Goal: Communication & Community: Answer question/provide support

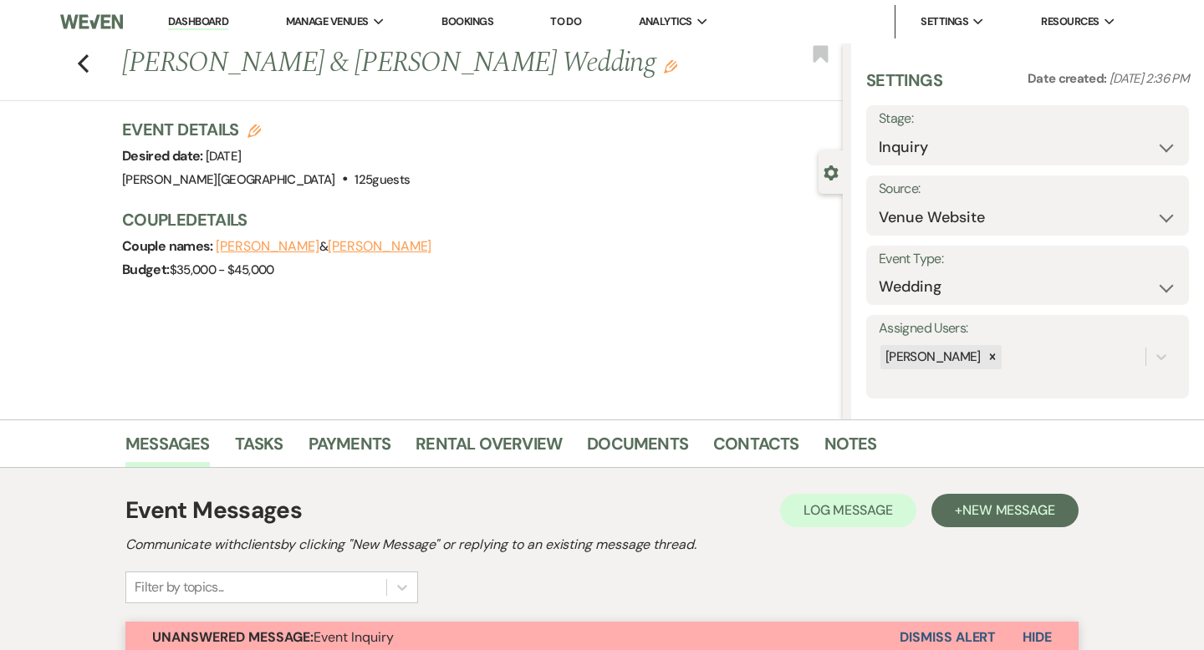
select select "5"
click at [220, 23] on link "Dashboard" at bounding box center [198, 22] width 60 height 16
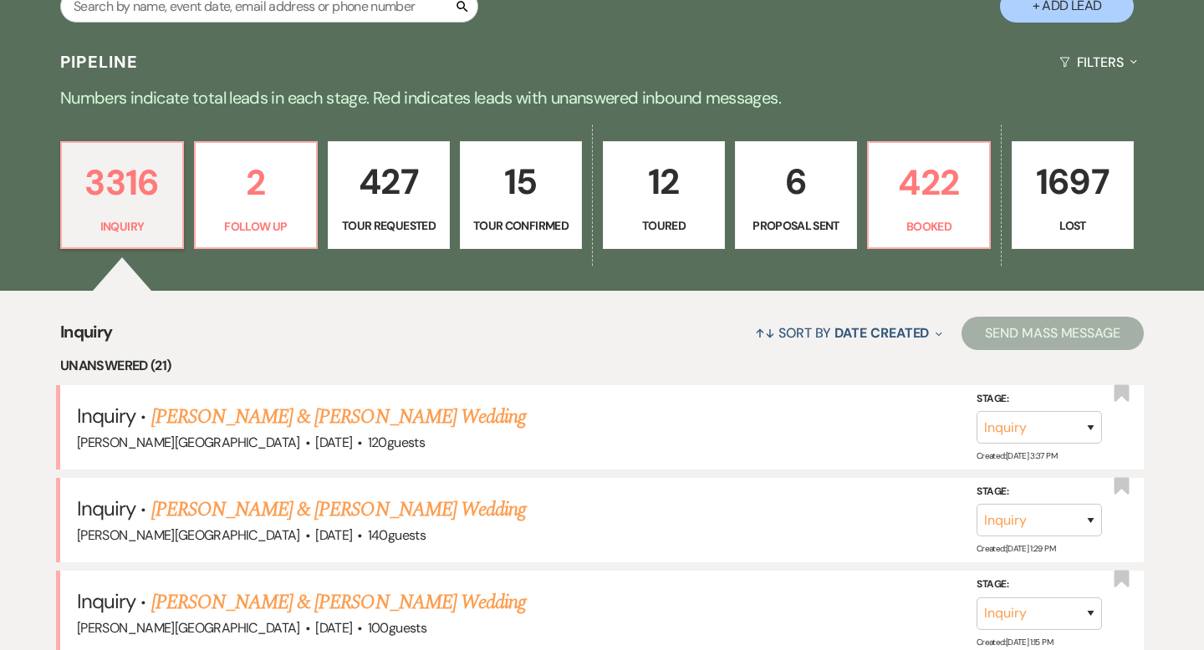
scroll to position [359, 0]
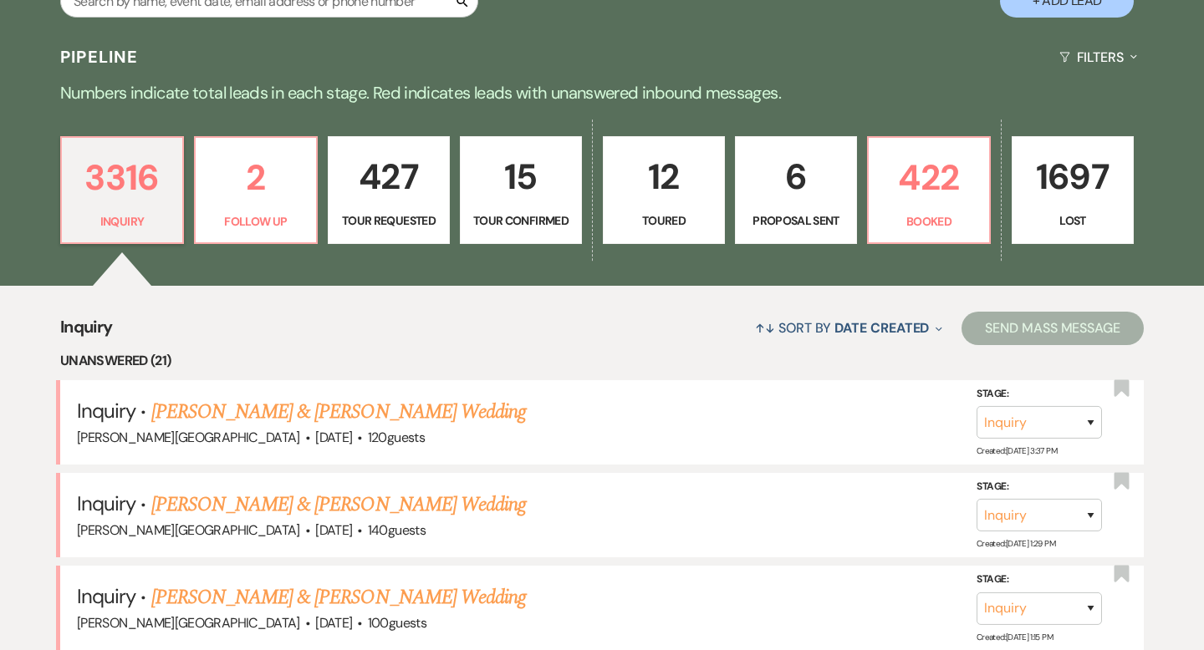
click at [782, 194] on p "6" at bounding box center [796, 177] width 100 height 56
select select "6"
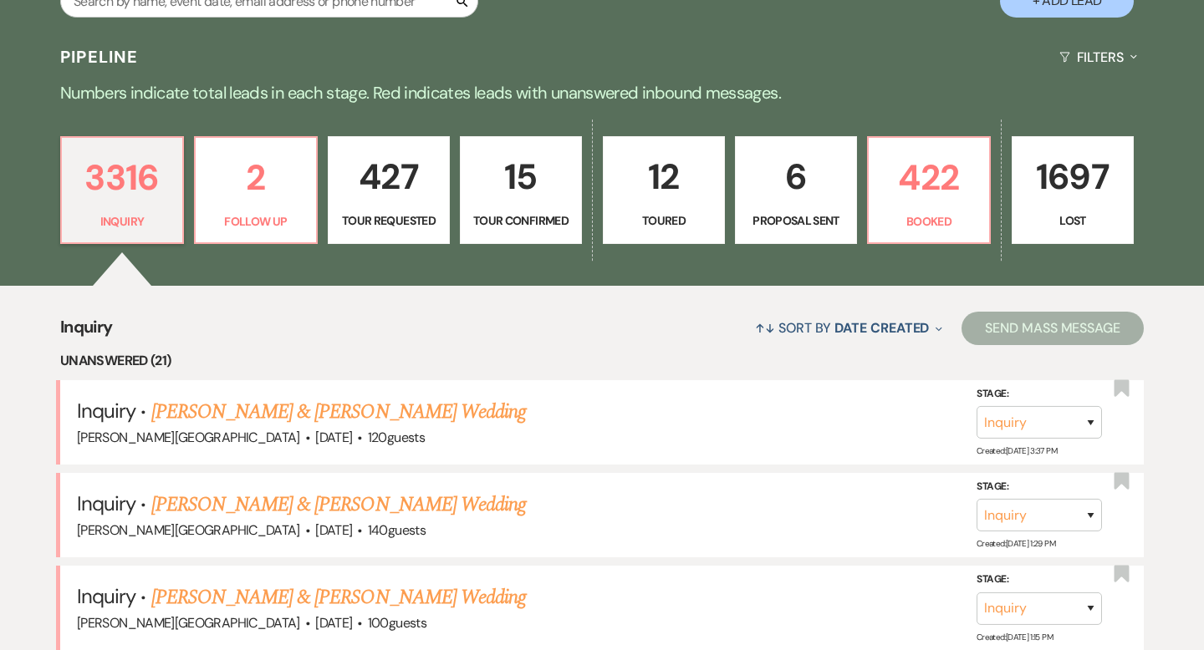
select select "6"
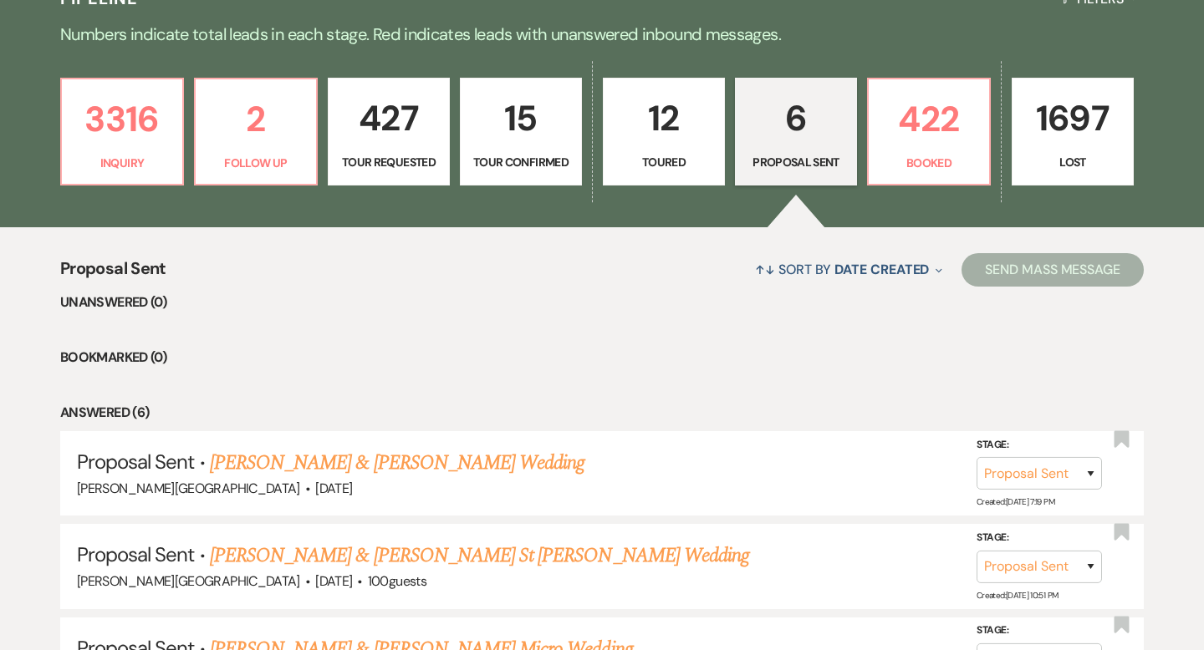
scroll to position [403, 0]
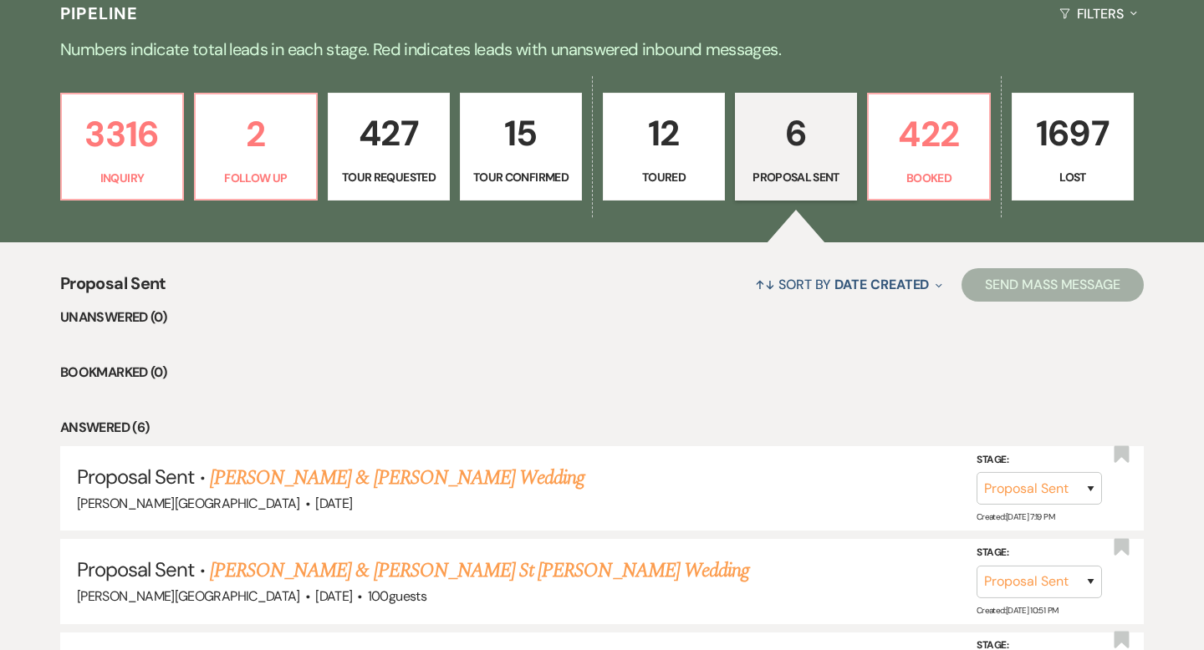
click at [796, 140] on p "6" at bounding box center [796, 133] width 100 height 56
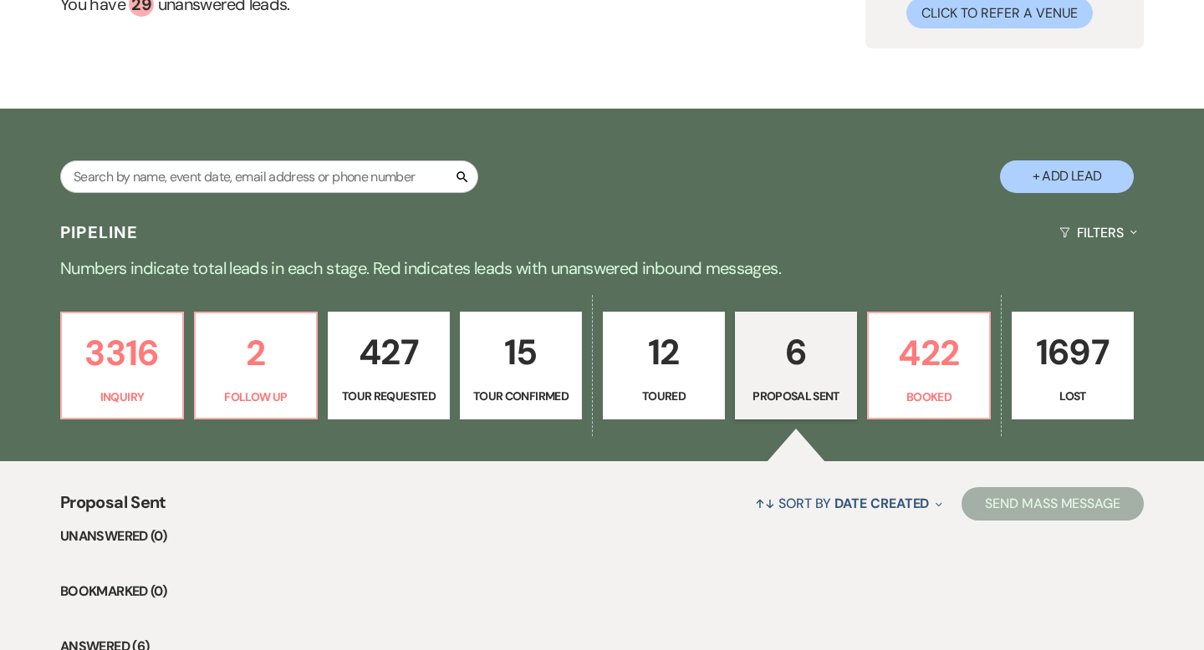
scroll to position [129, 0]
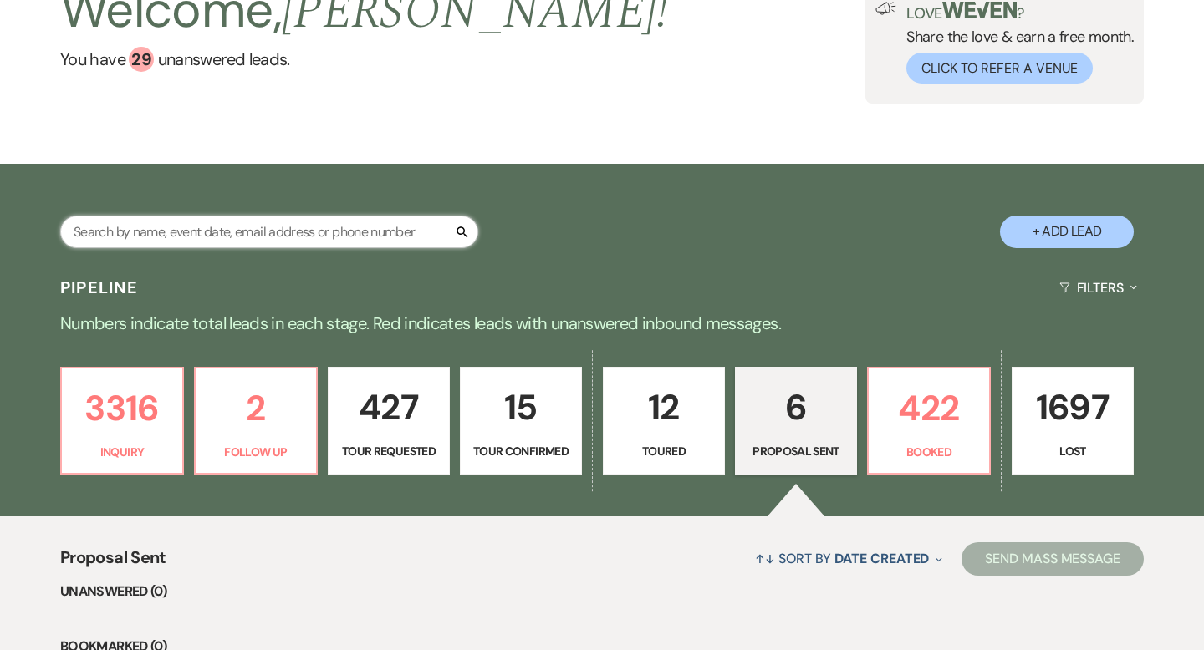
click at [362, 227] on input "text" at bounding box center [269, 232] width 418 height 33
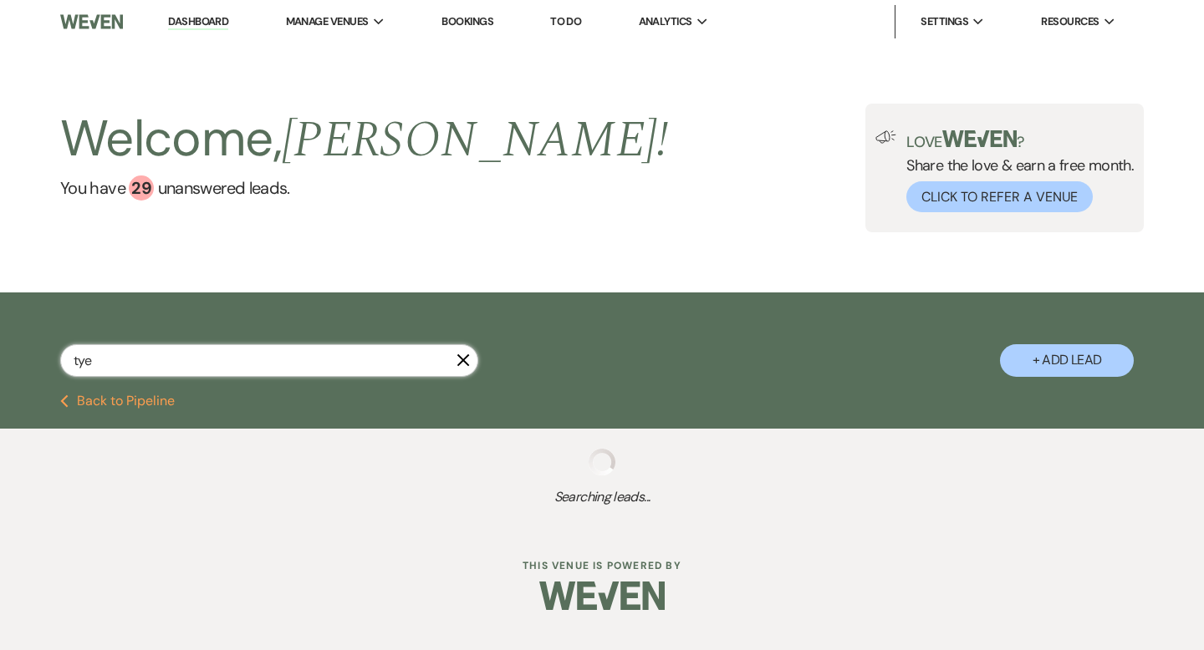
type input "tye"
select select "8"
select select "2"
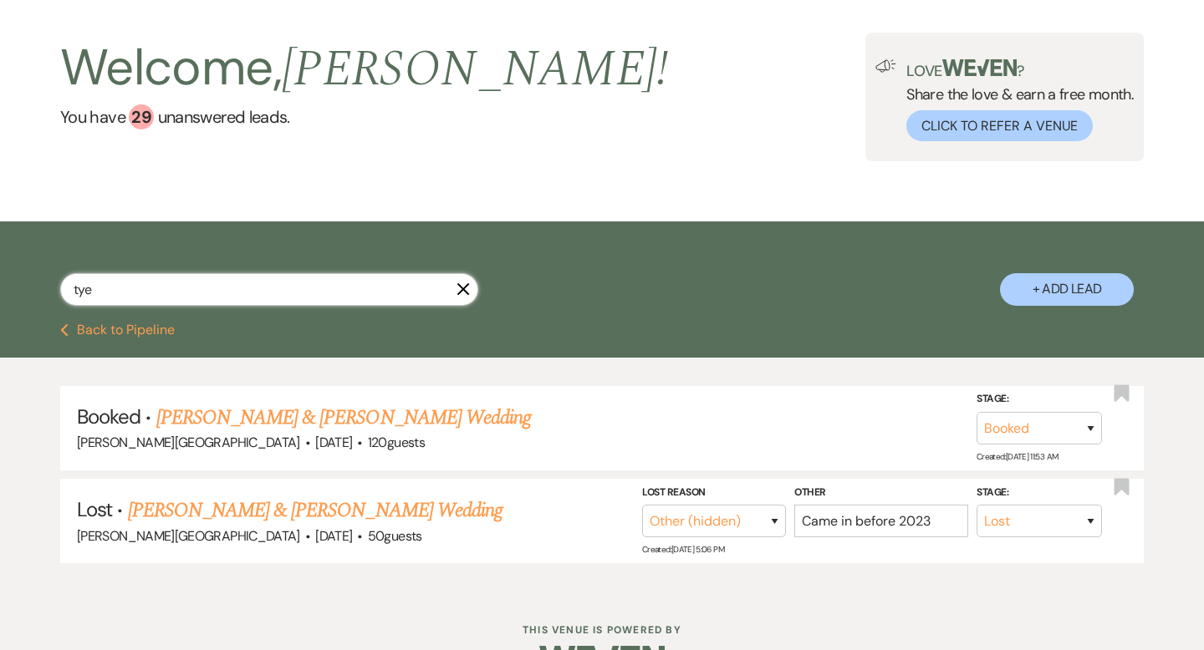
scroll to position [119, 0]
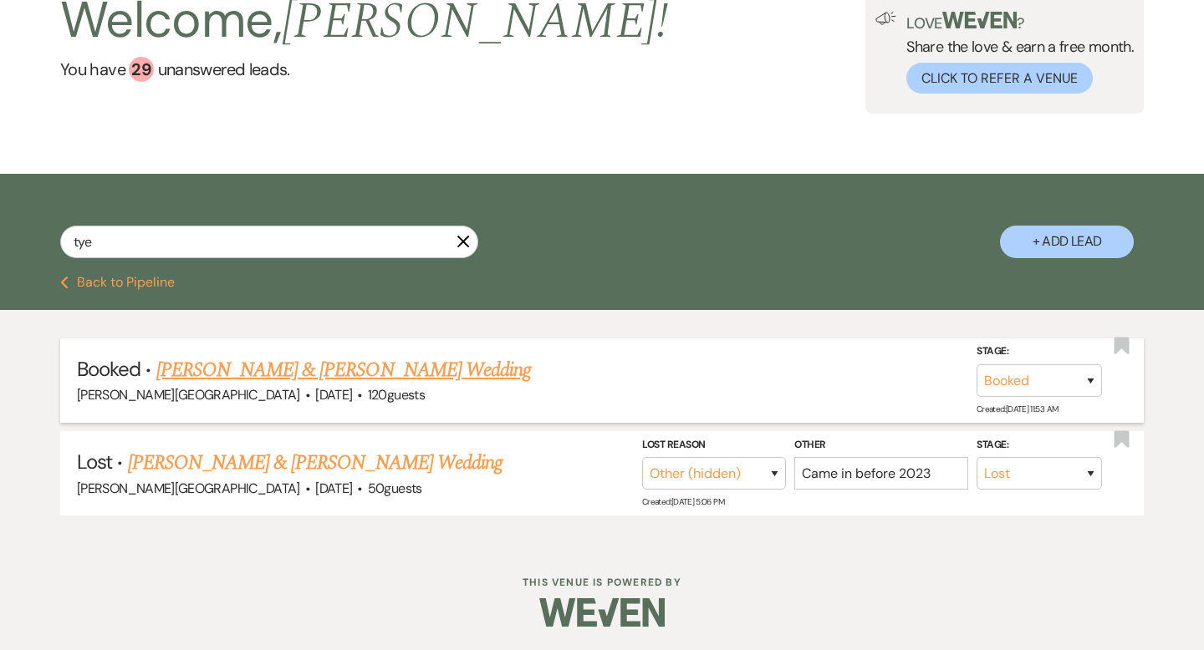
click at [362, 373] on link "Anthony Paterra & Tye Gomez's Wedding" at bounding box center [343, 370] width 375 height 30
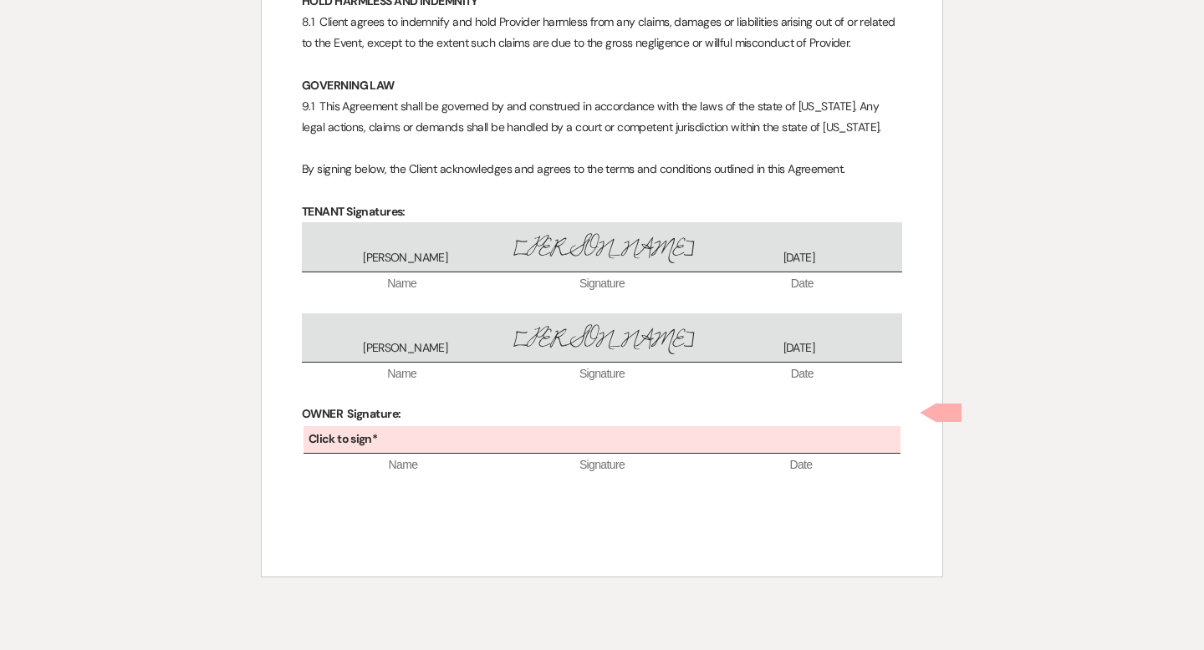
scroll to position [2319, 0]
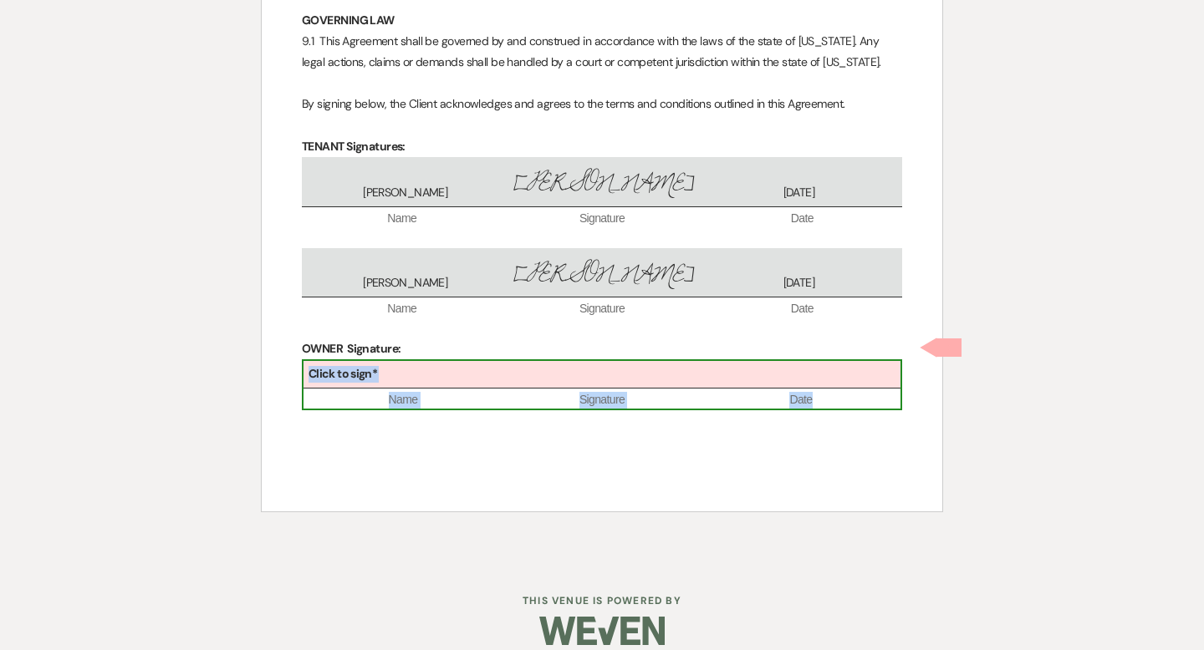
click at [675, 361] on div "Click to sign*" at bounding box center [601, 375] width 597 height 28
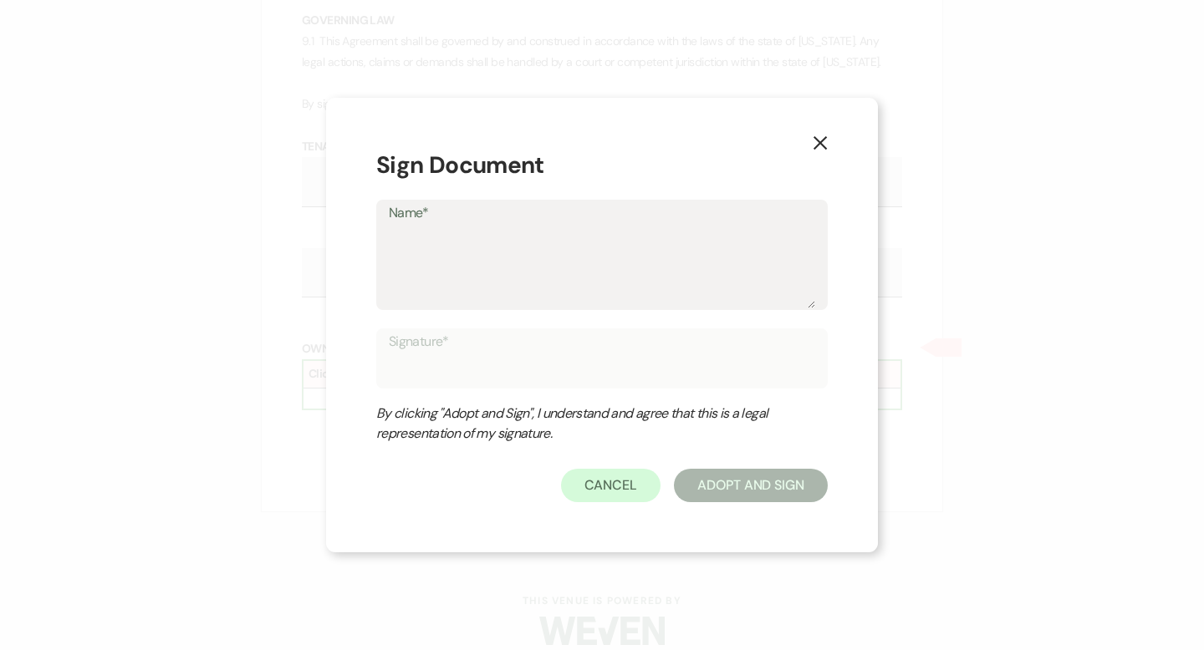
type textarea "T"
type input "T"
type textarea "Tr"
type input "Tr"
type textarea "Tra"
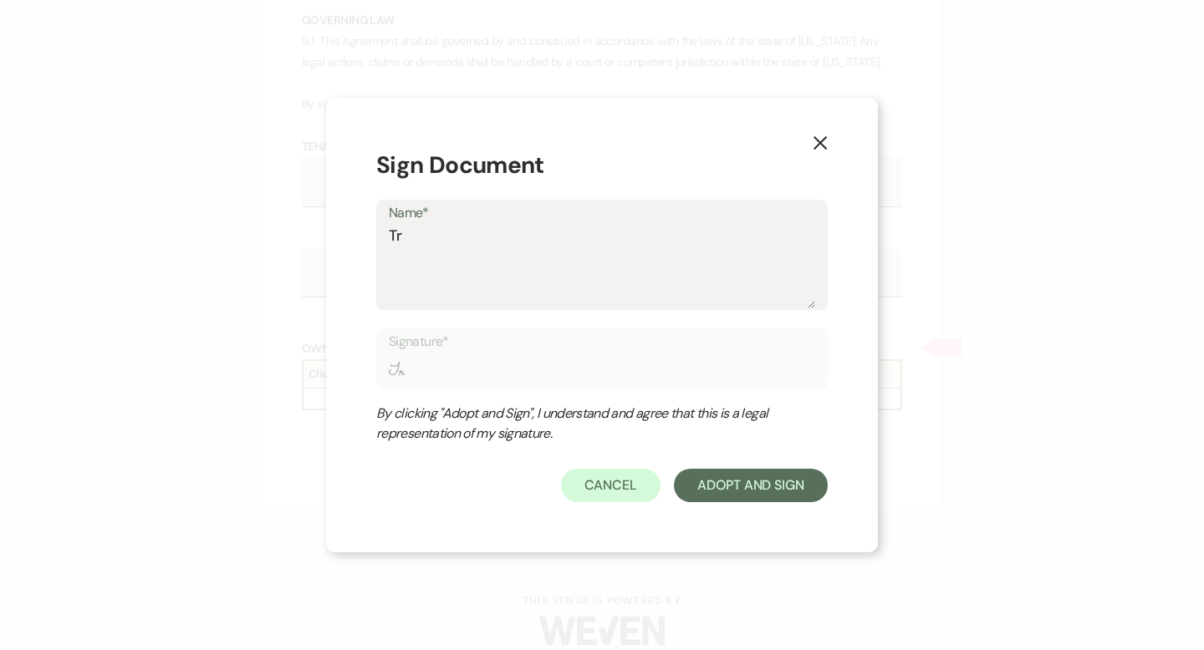
type input "Tra"
type textarea "Trav"
type input "Trav"
type textarea "Travi"
type input "Travi"
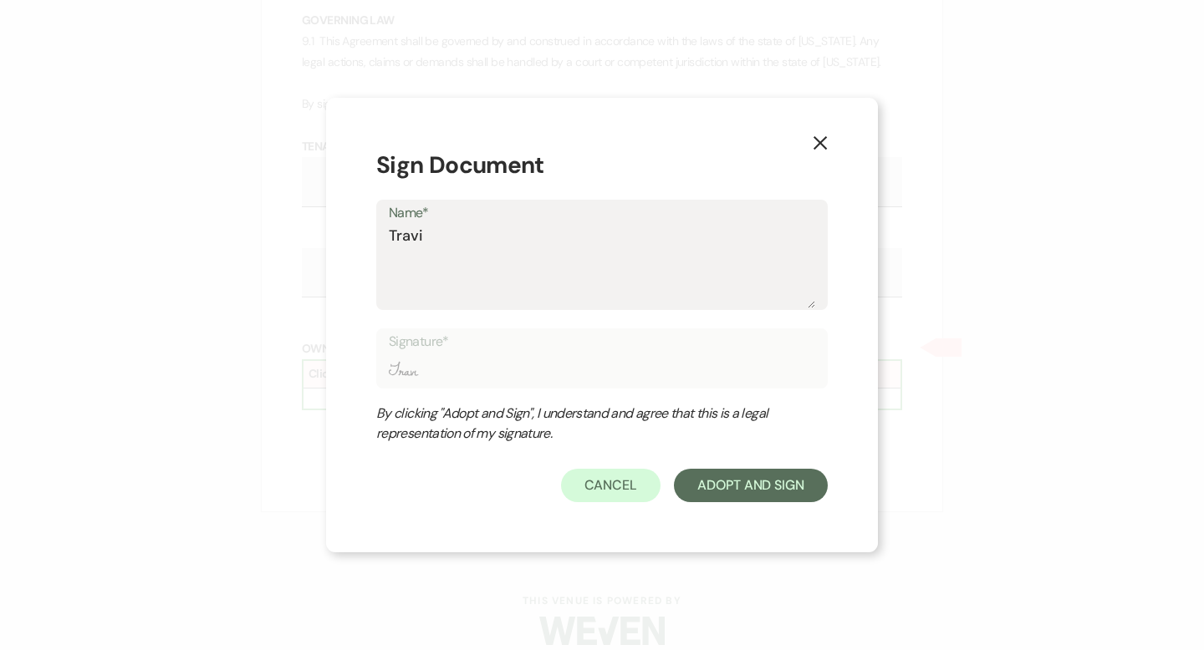
type textarea "[PERSON_NAME]"
type input "[PERSON_NAME]"
type textarea "[PERSON_NAME]"
type input "[PERSON_NAME]"
type textarea "[PERSON_NAME]"
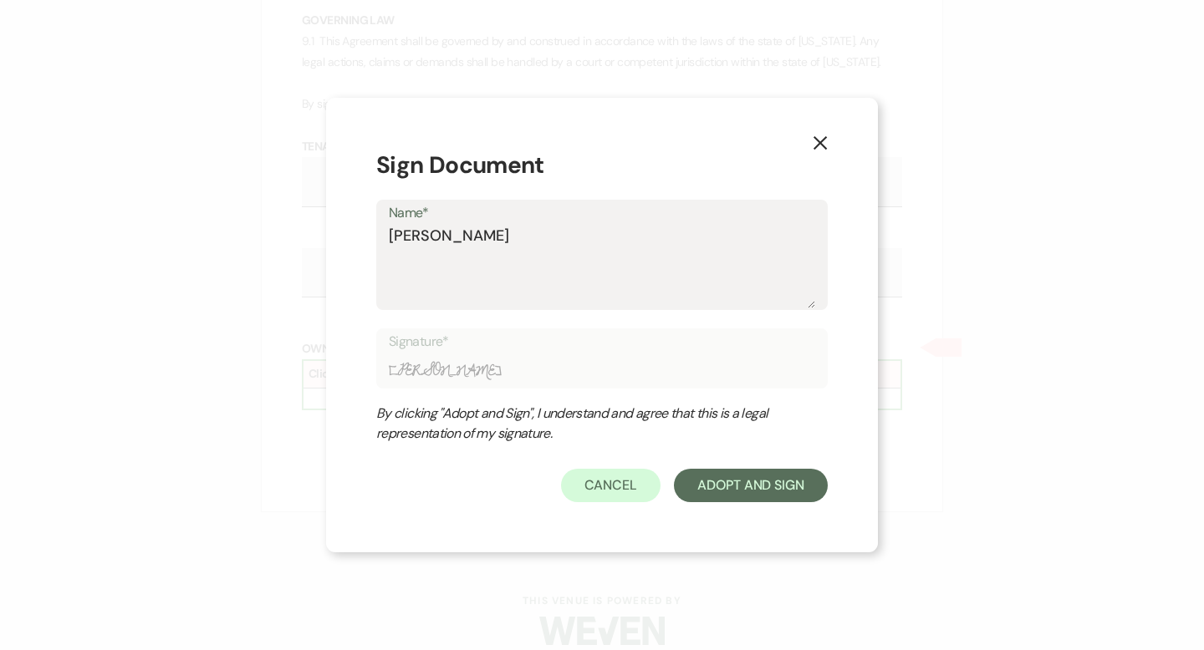
type input "[PERSON_NAME]"
type textarea "[PERSON_NAME]"
type input "[PERSON_NAME]"
type textarea "[PERSON_NAME]"
type input "[PERSON_NAME]"
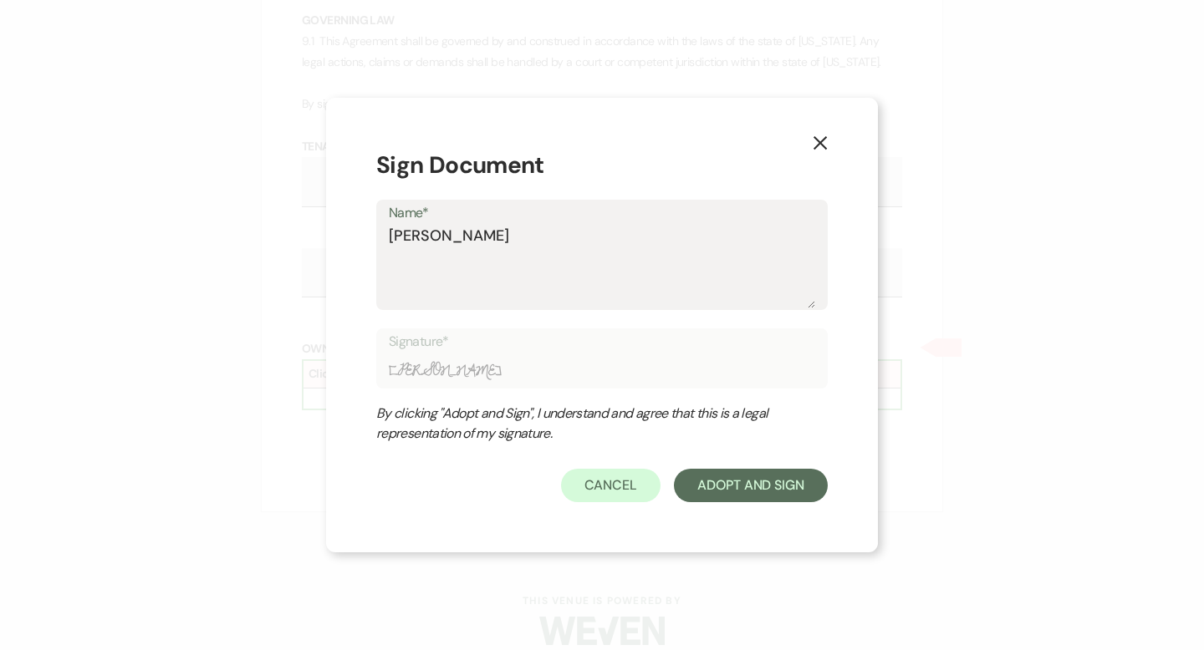
type textarea "[PERSON_NAME]"
type input "[PERSON_NAME]"
type textarea "[PERSON_NAME]"
type input "[PERSON_NAME]"
type textarea "[PERSON_NAME]"
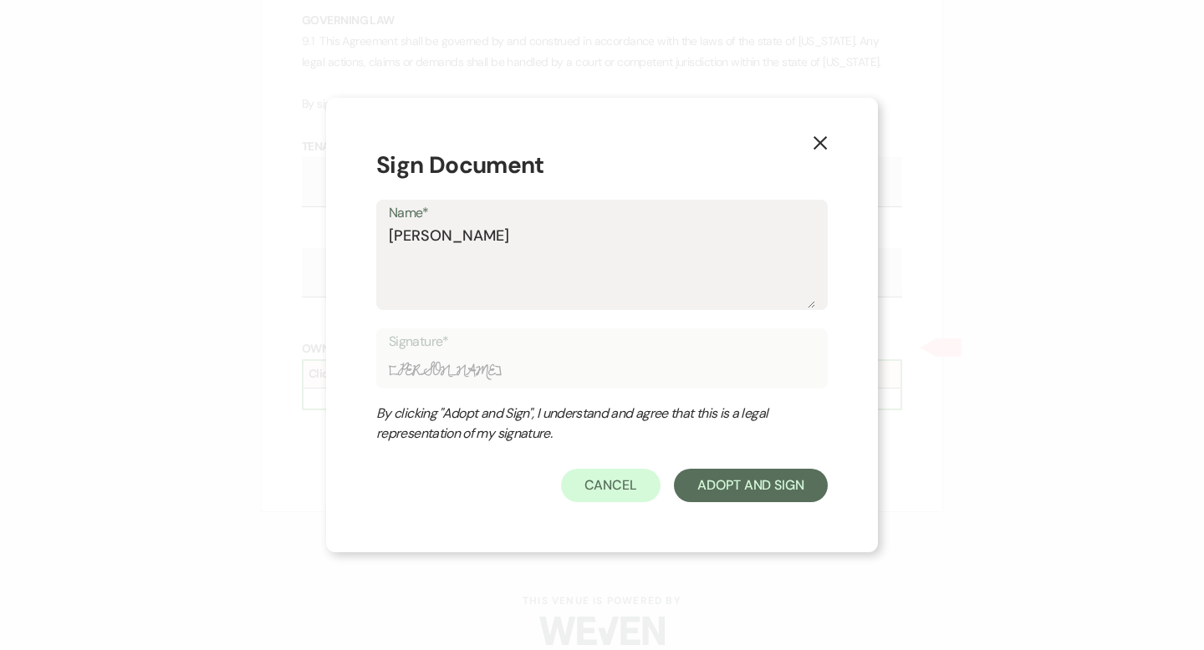
type input "[PERSON_NAME]"
type textarea "[PERSON_NAME]"
type input "[PERSON_NAME]"
type textarea "[PERSON_NAME]"
click at [794, 494] on button "Adopt And Sign" at bounding box center [751, 485] width 154 height 33
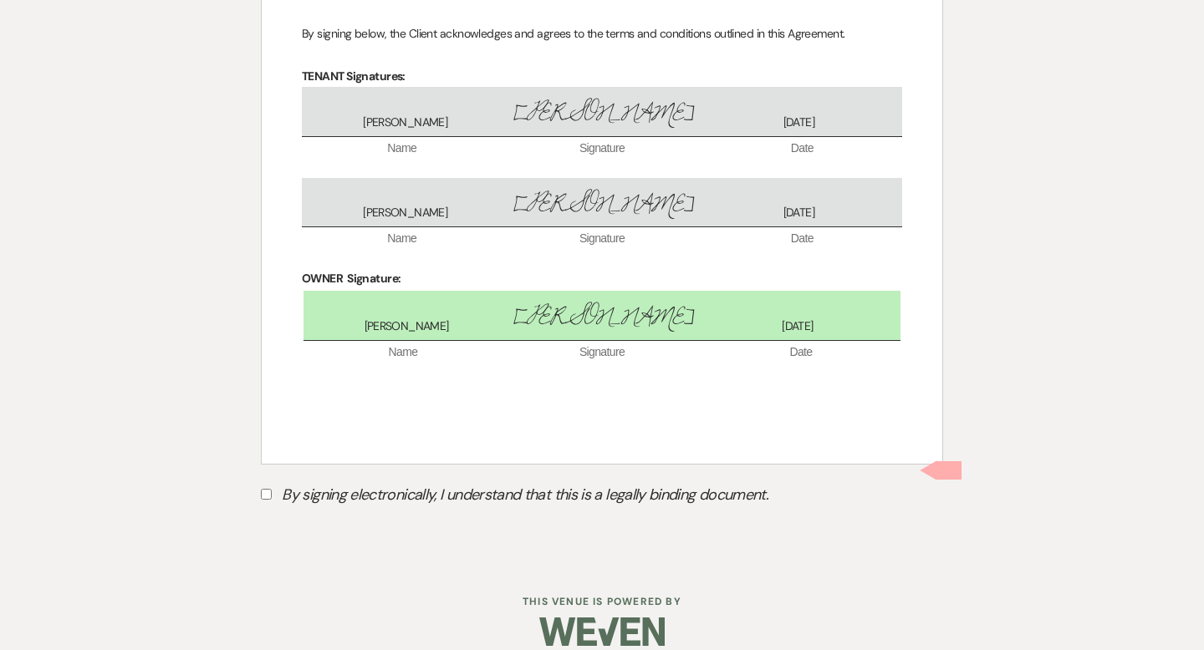
scroll to position [2390, 0]
click at [268, 488] on input "By signing electronically, I understand that this is a legally binding document." at bounding box center [266, 493] width 11 height 11
checkbox input "true"
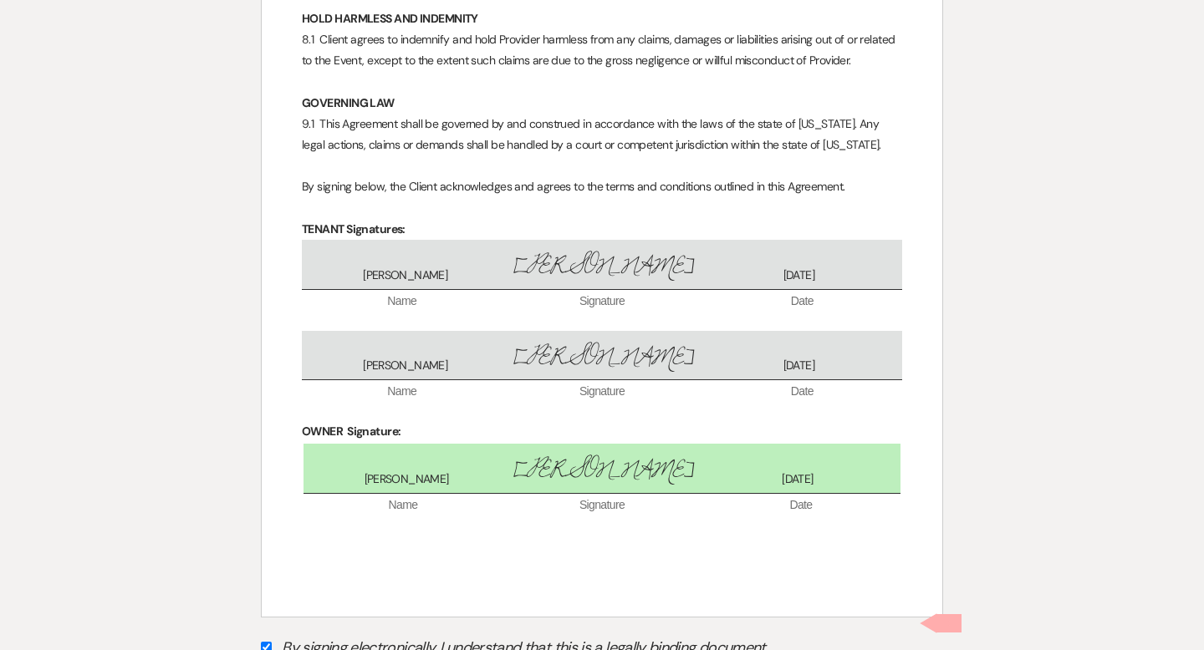
scroll to position [2428, 0]
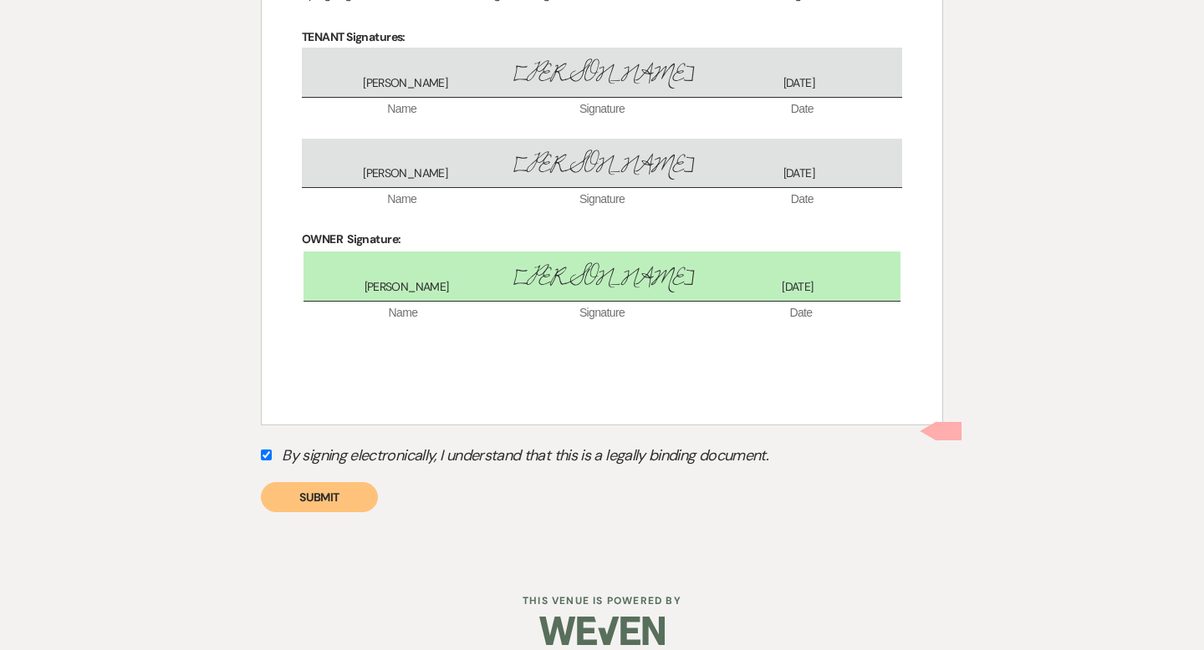
click at [337, 482] on button "Submit" at bounding box center [319, 497] width 117 height 30
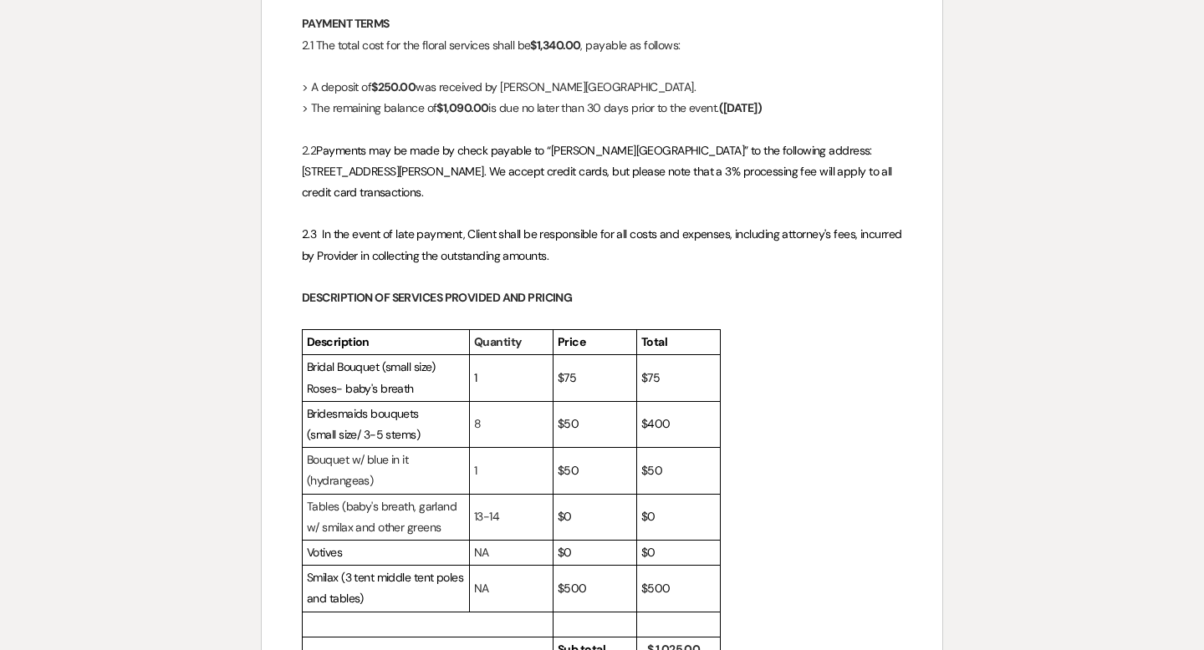
scroll to position [0, 0]
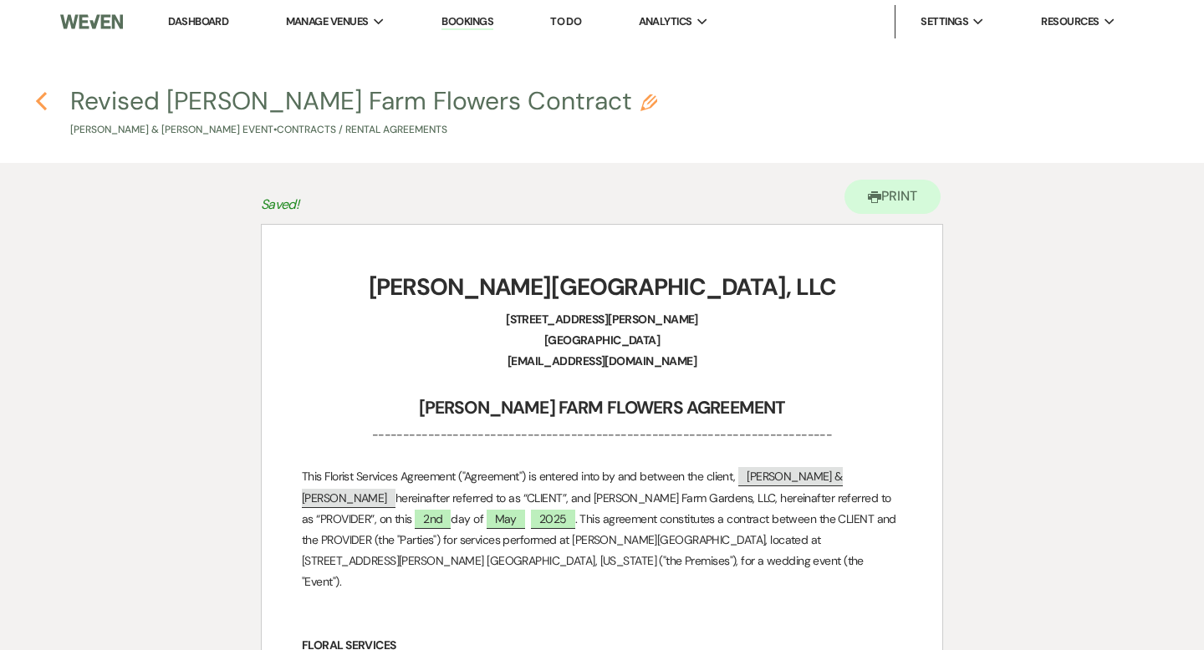
click at [40, 99] on use "button" at bounding box center [41, 101] width 11 height 18
click at [186, 16] on link "Dashboard" at bounding box center [198, 21] width 60 height 14
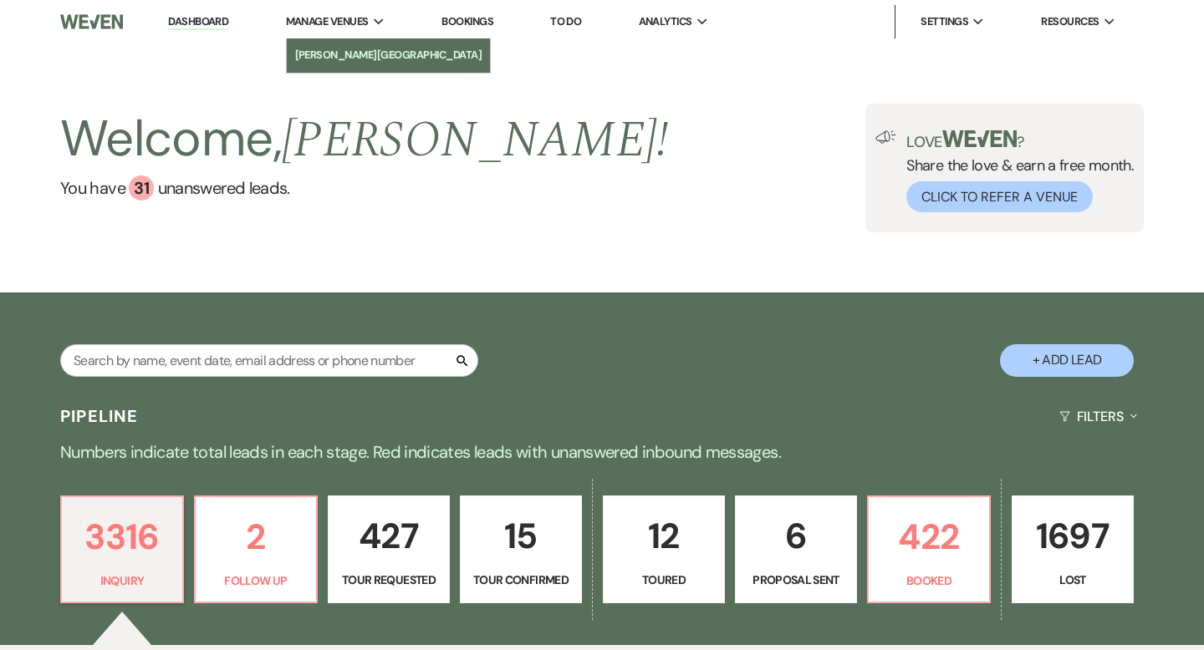
click at [348, 45] on link "[PERSON_NAME][GEOGRAPHIC_DATA]" at bounding box center [389, 54] width 204 height 33
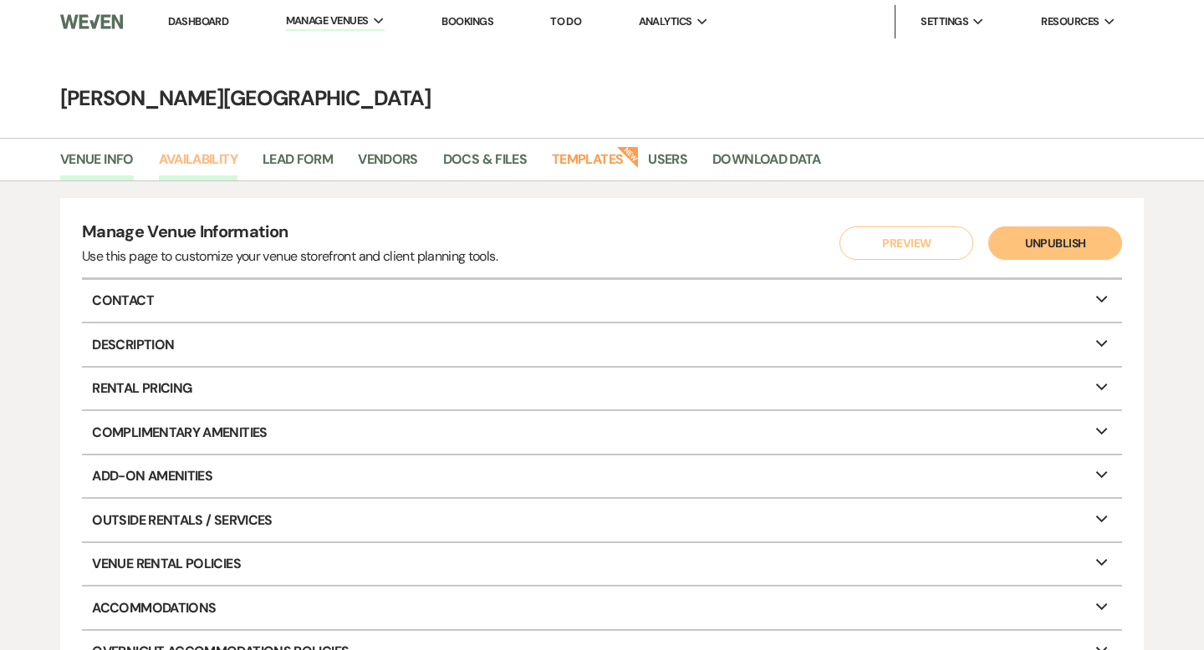
click at [180, 155] on link "Availability" at bounding box center [198, 165] width 79 height 32
select select "3"
select select "2026"
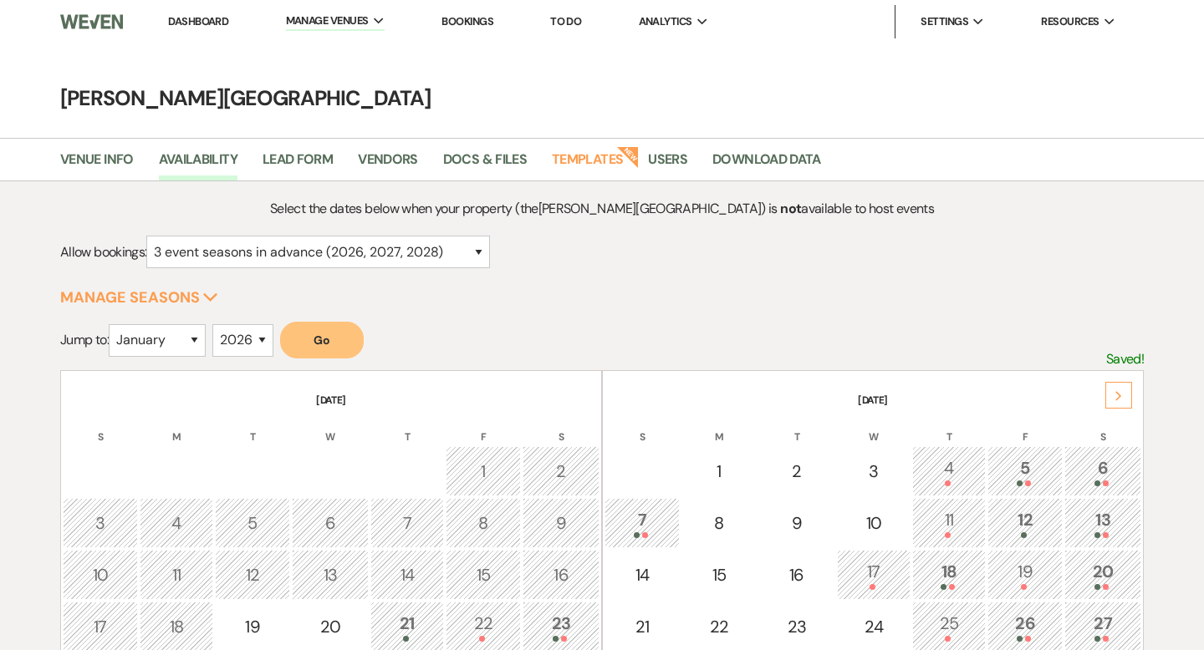
click at [1122, 404] on div "Next" at bounding box center [1118, 395] width 27 height 27
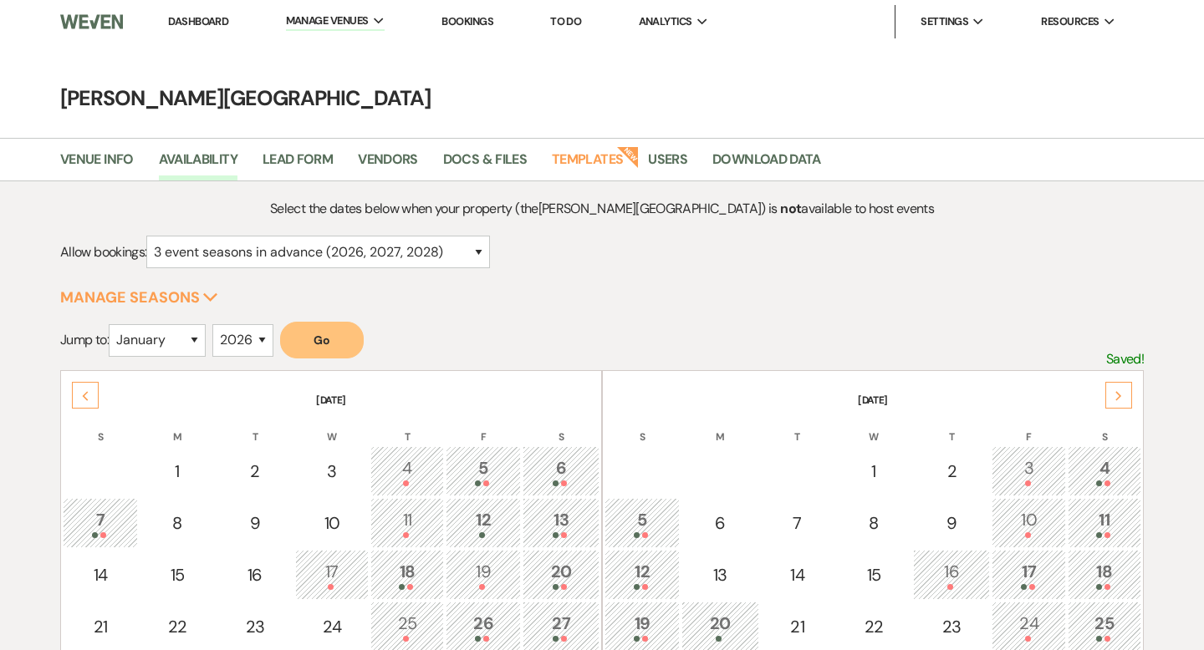
click at [1122, 404] on div "Next" at bounding box center [1118, 395] width 27 height 27
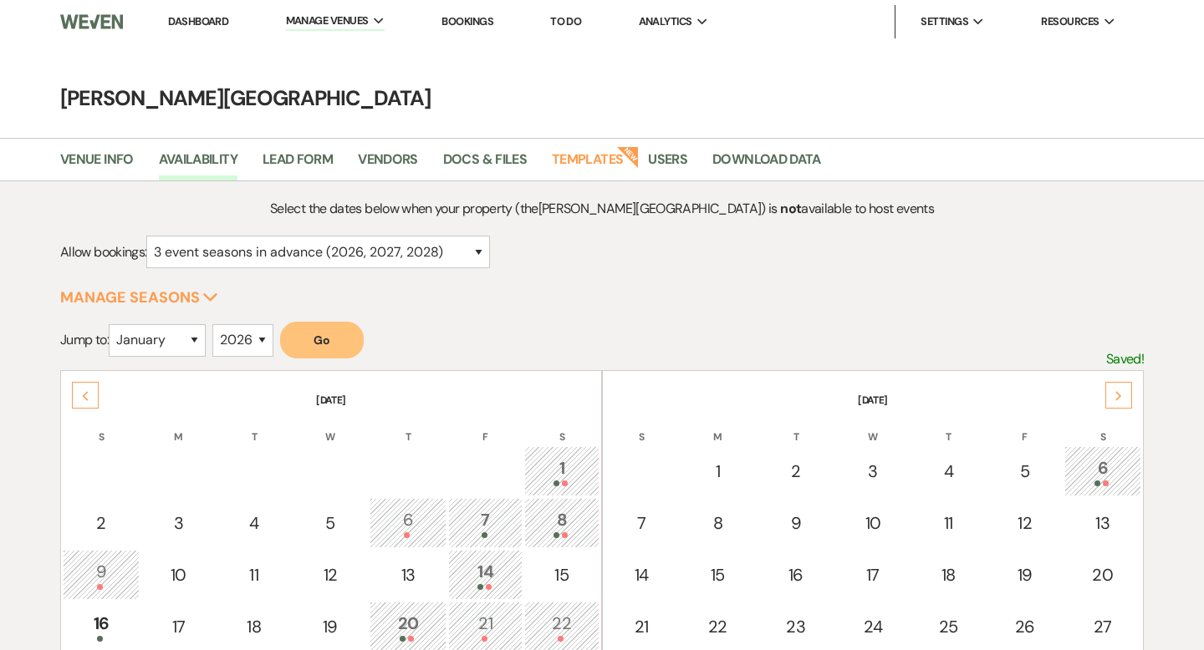
click at [1122, 404] on div "Next" at bounding box center [1118, 395] width 27 height 27
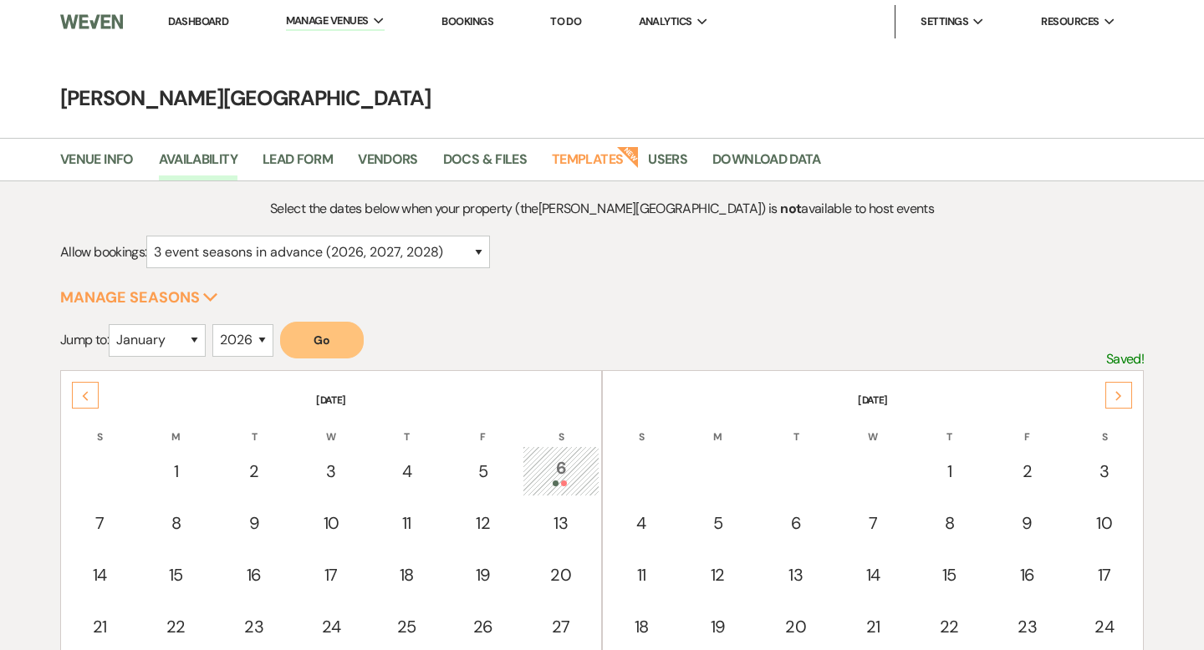
click at [1122, 404] on div "Next" at bounding box center [1118, 395] width 27 height 27
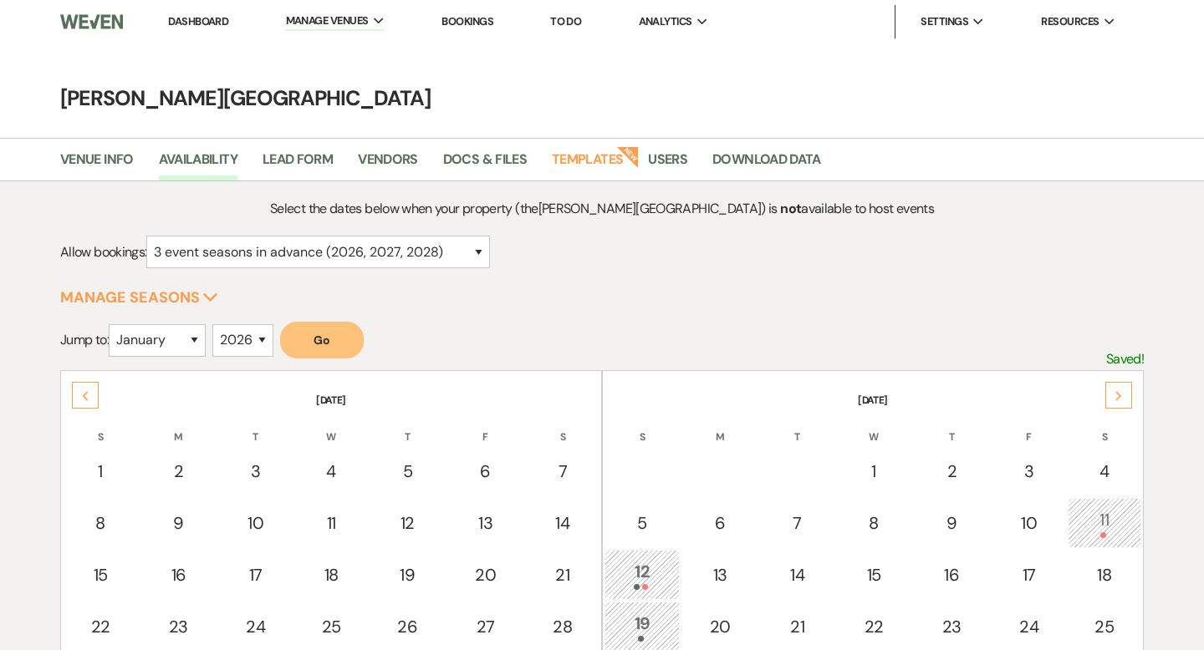
click at [1122, 404] on div "Next" at bounding box center [1118, 395] width 27 height 27
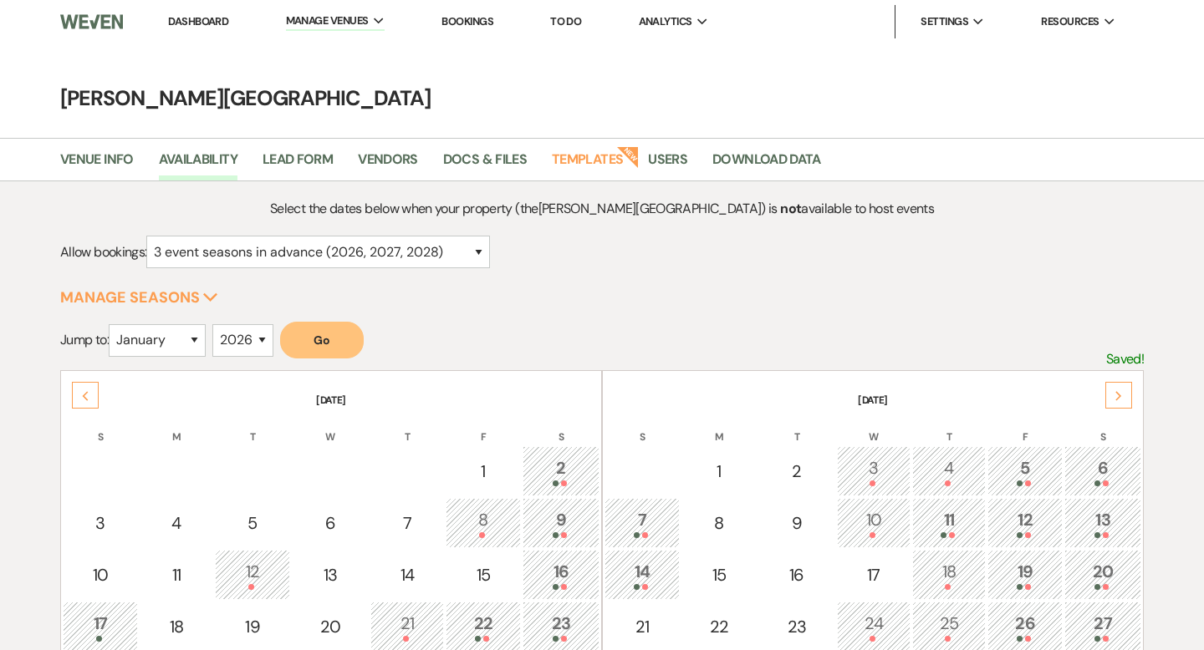
click at [1122, 404] on div "Next" at bounding box center [1118, 395] width 27 height 27
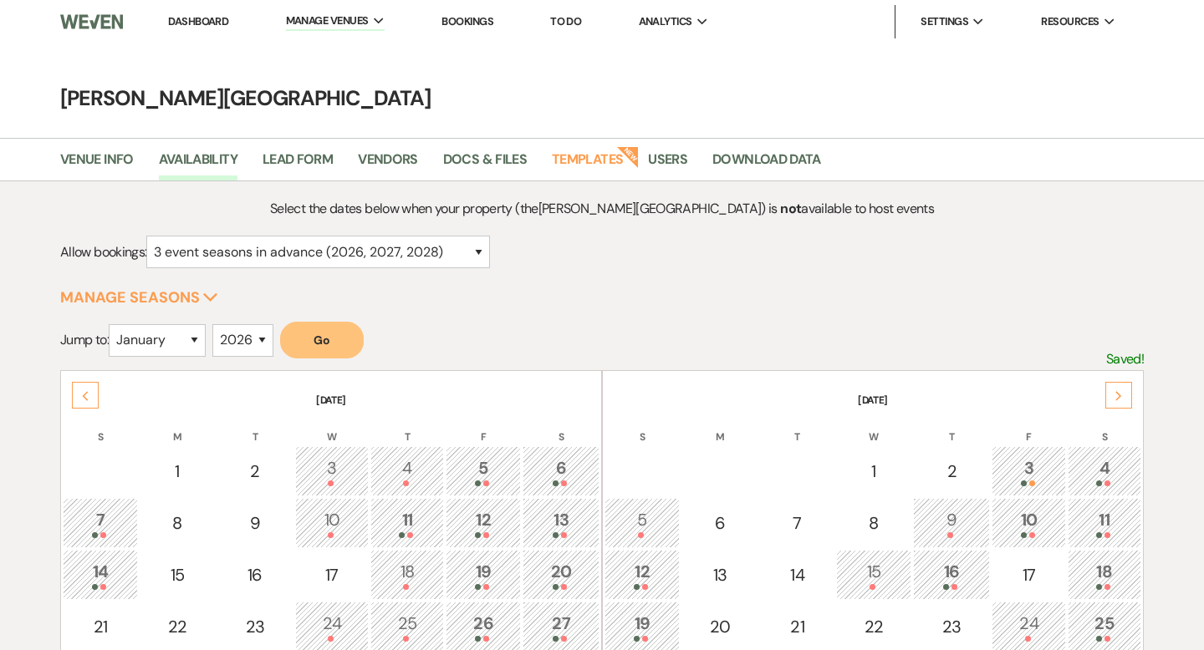
click at [1122, 404] on div "Next" at bounding box center [1118, 395] width 27 height 27
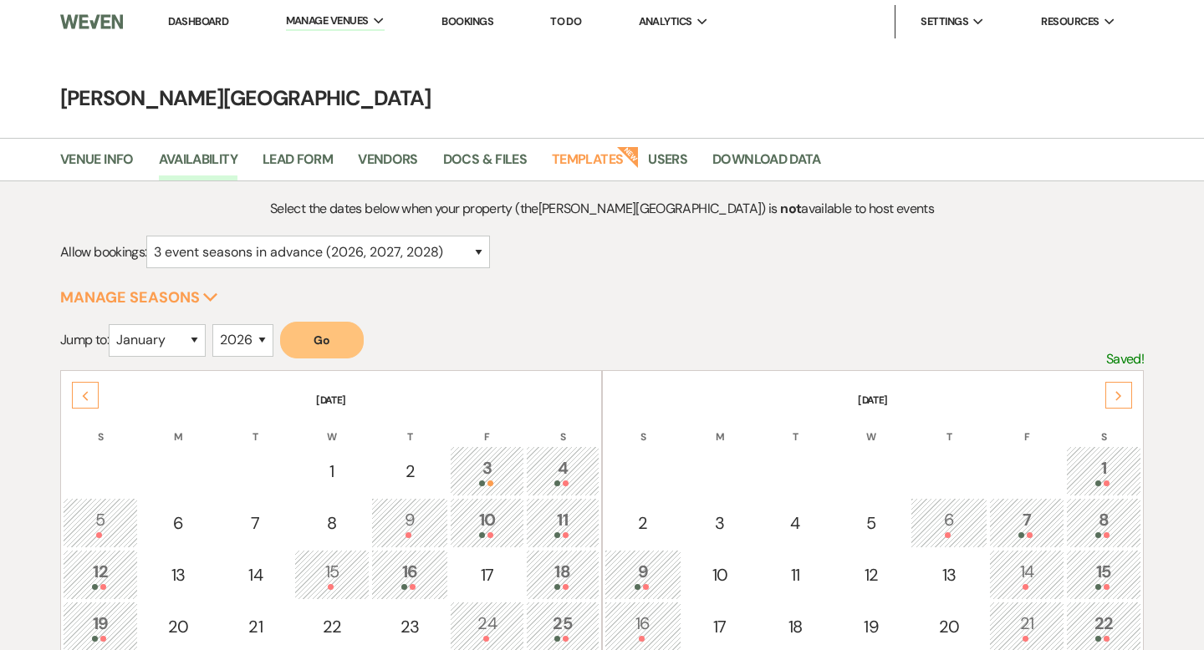
click at [1122, 404] on div "Next" at bounding box center [1118, 395] width 27 height 27
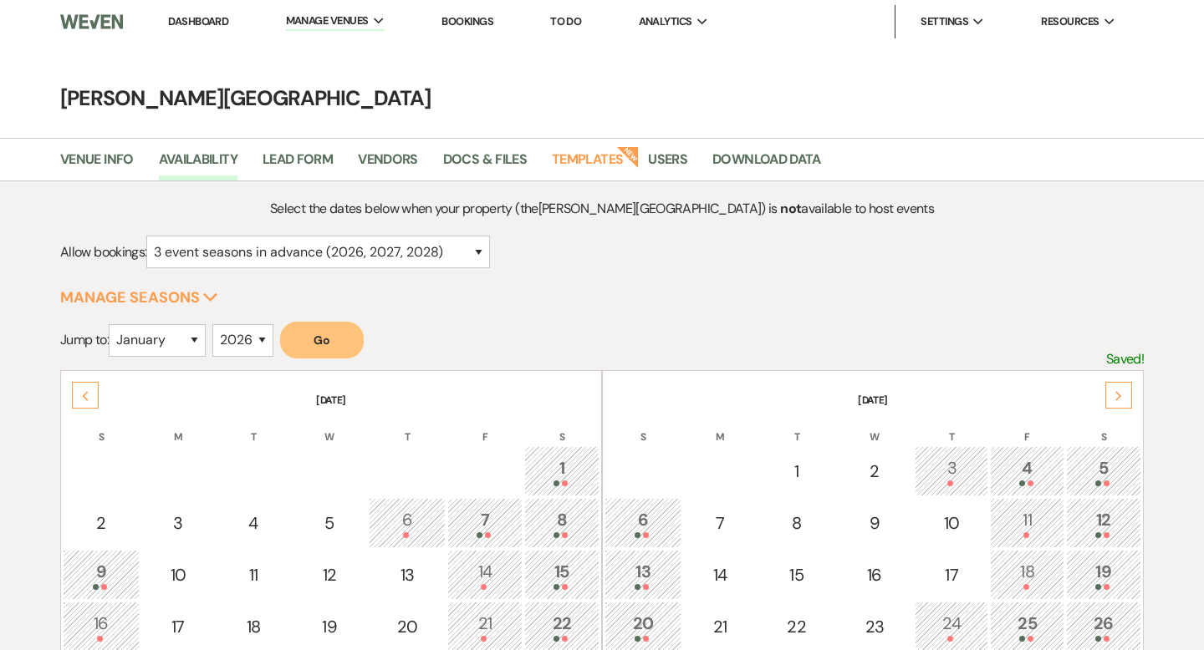
click at [203, 25] on link "Dashboard" at bounding box center [198, 21] width 60 height 14
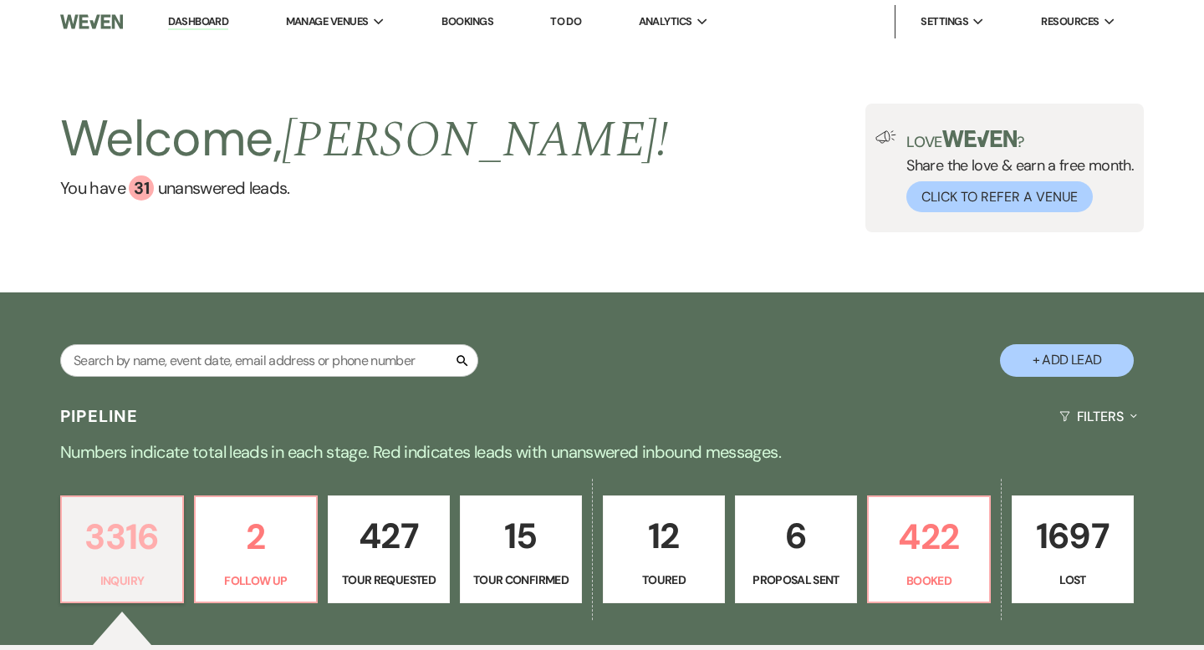
click at [130, 548] on p "3316" at bounding box center [122, 537] width 100 height 56
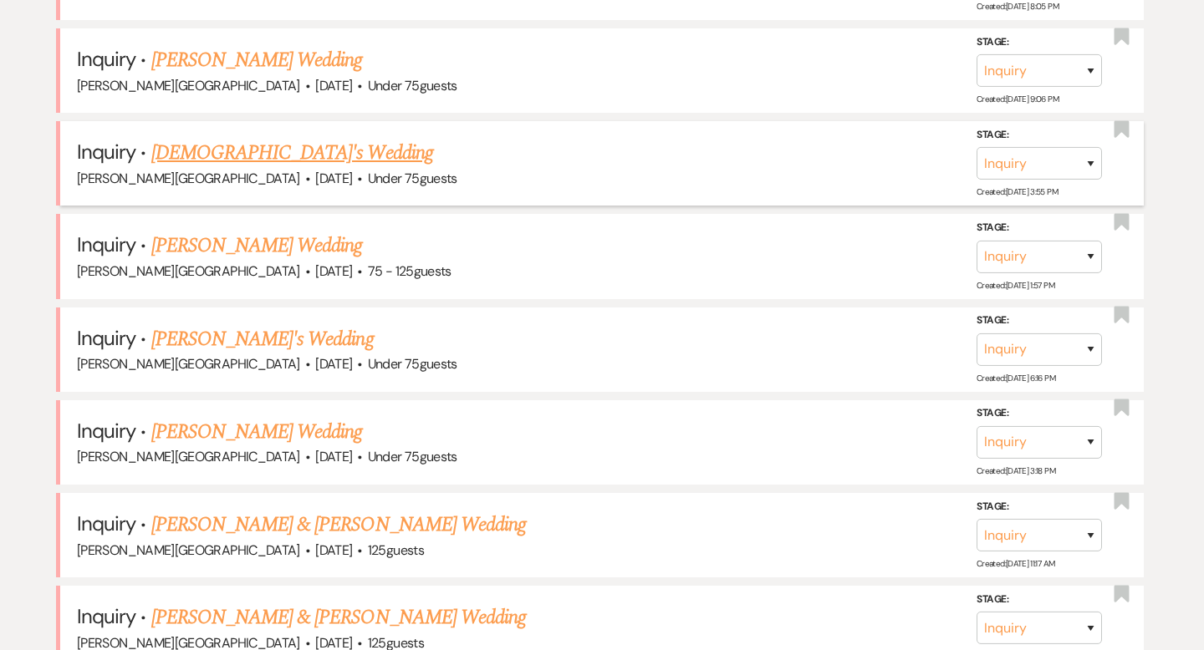
scroll to position [2421, 0]
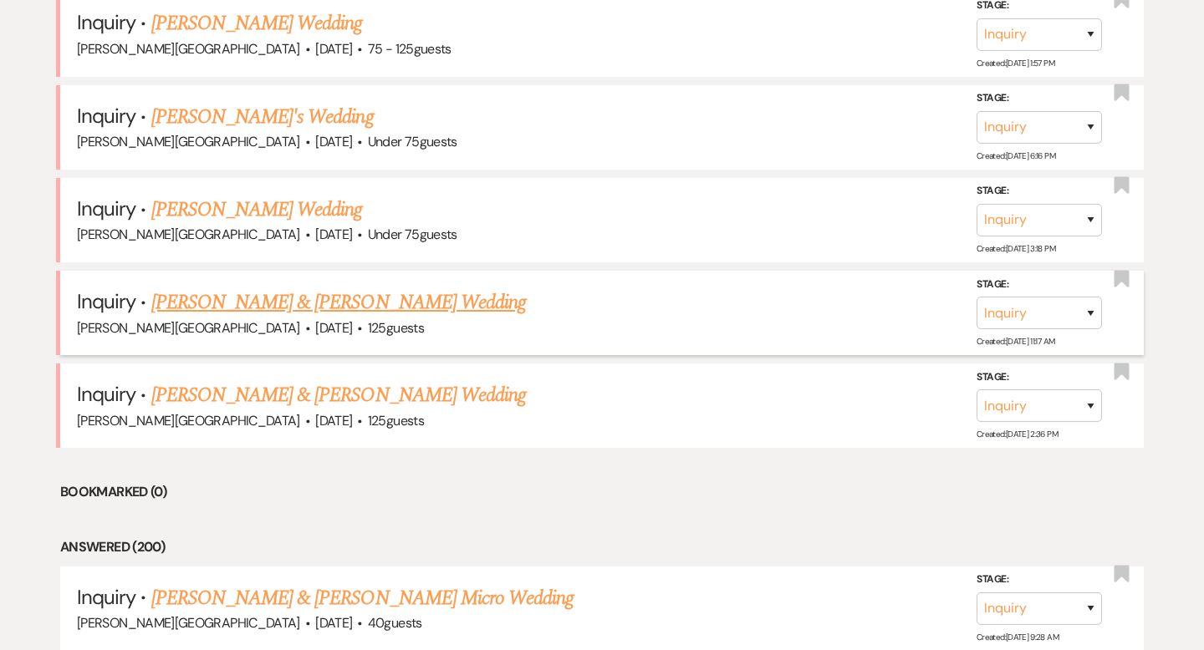
click at [298, 289] on link "[PERSON_NAME] & [PERSON_NAME] Wedding" at bounding box center [338, 303] width 375 height 30
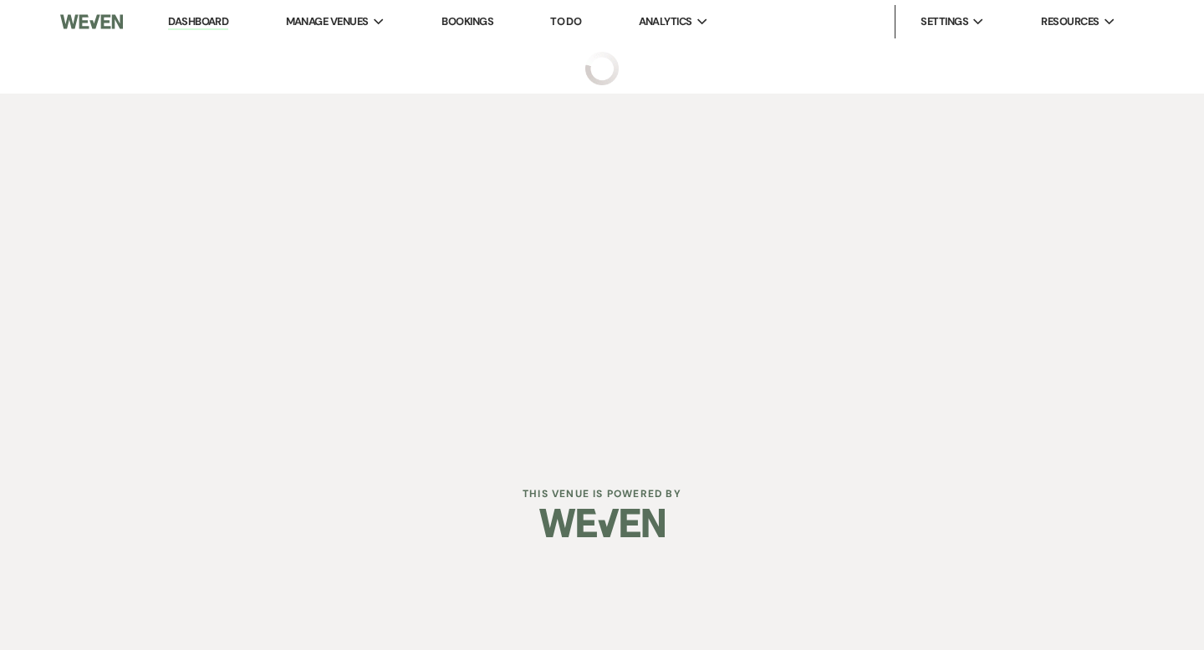
select select "5"
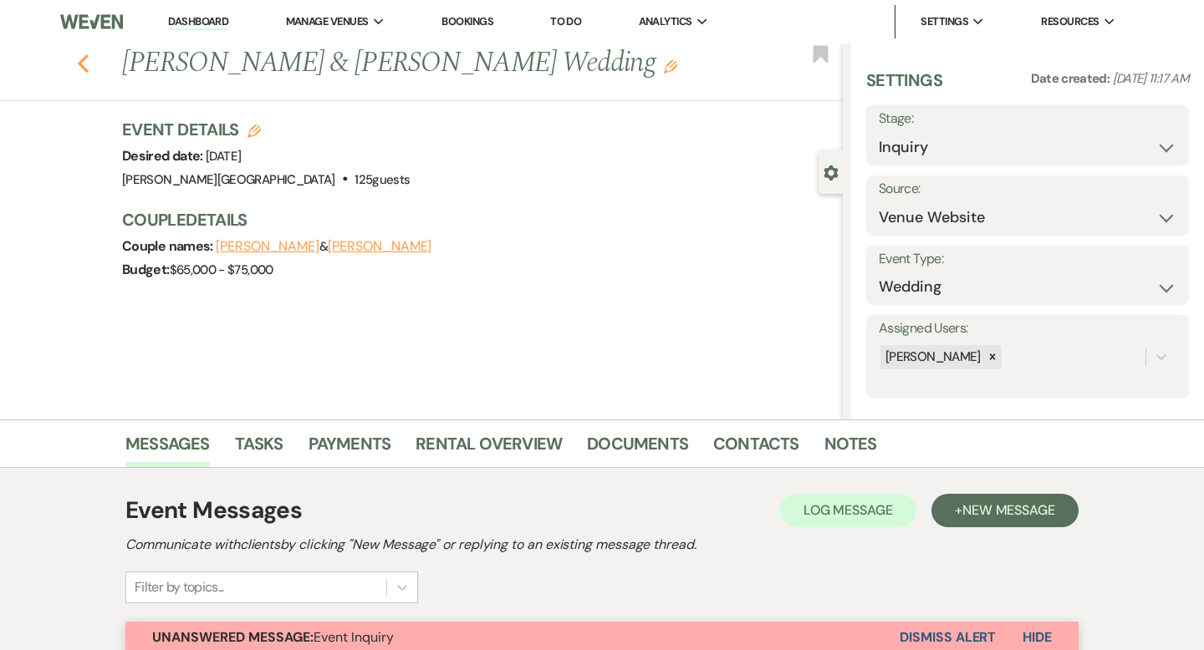
click at [87, 57] on use "button" at bounding box center [83, 63] width 11 height 18
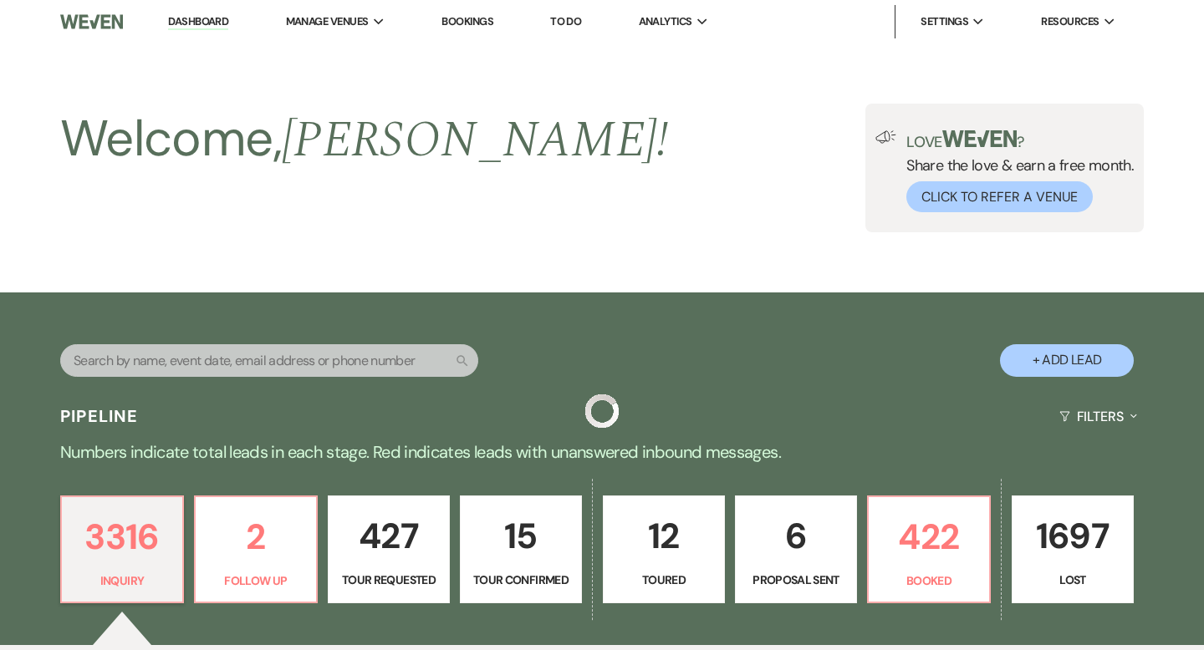
scroll to position [2421, 0]
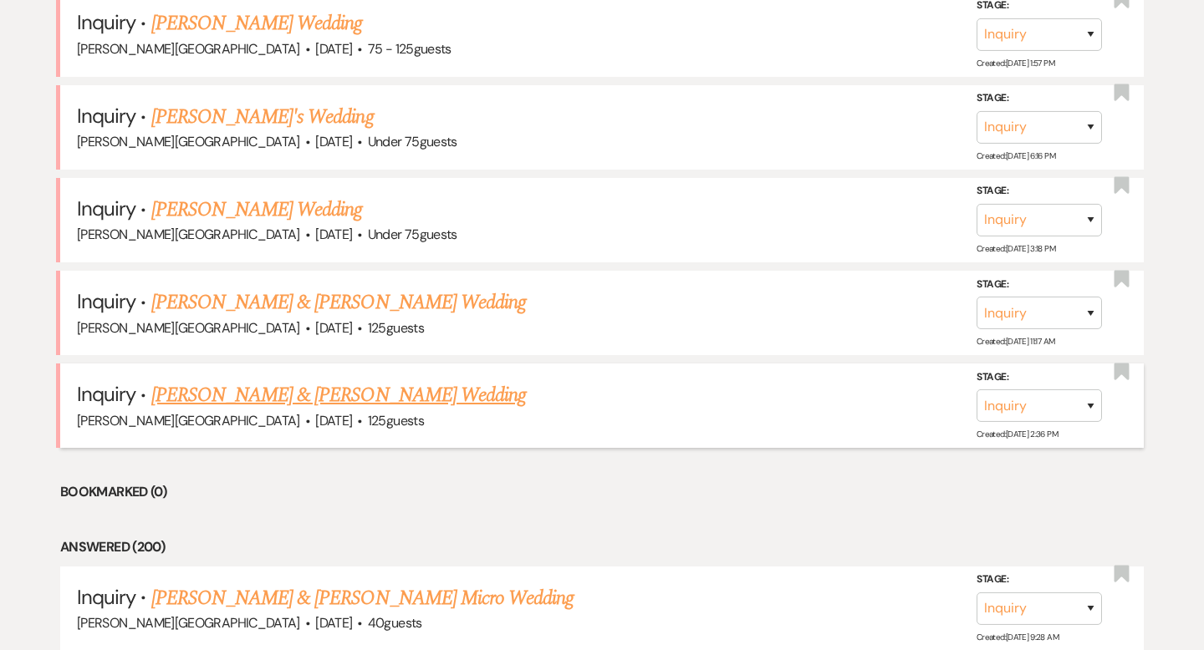
click at [298, 380] on link "[PERSON_NAME] & [PERSON_NAME] Wedding" at bounding box center [338, 395] width 375 height 30
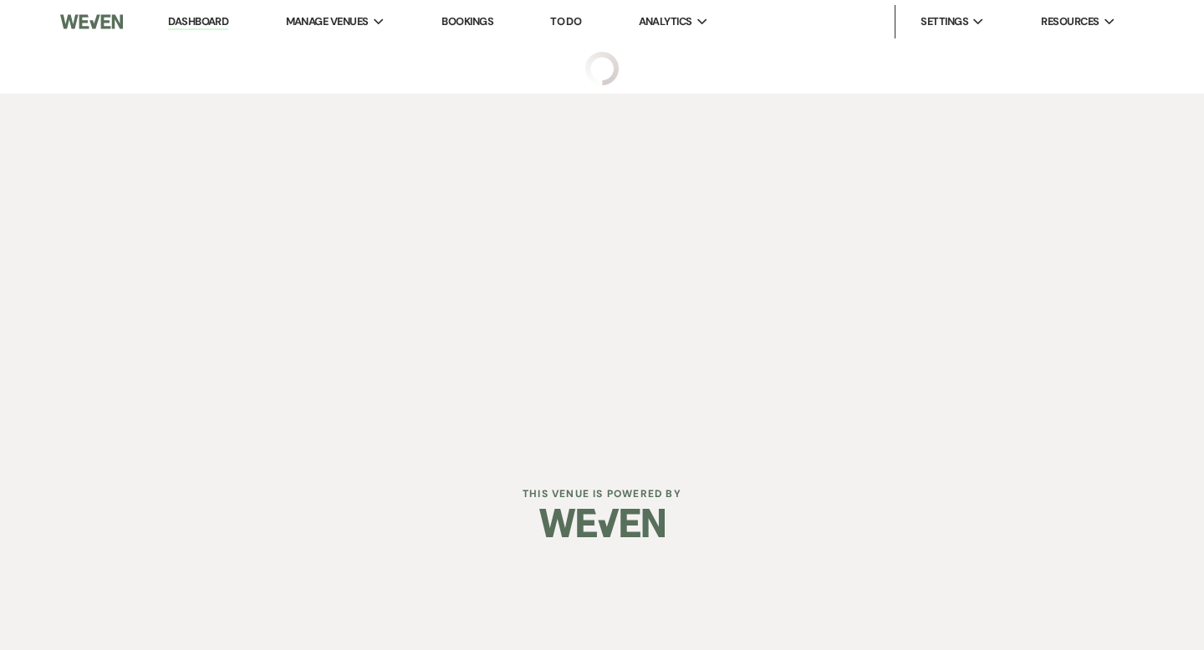
select select "5"
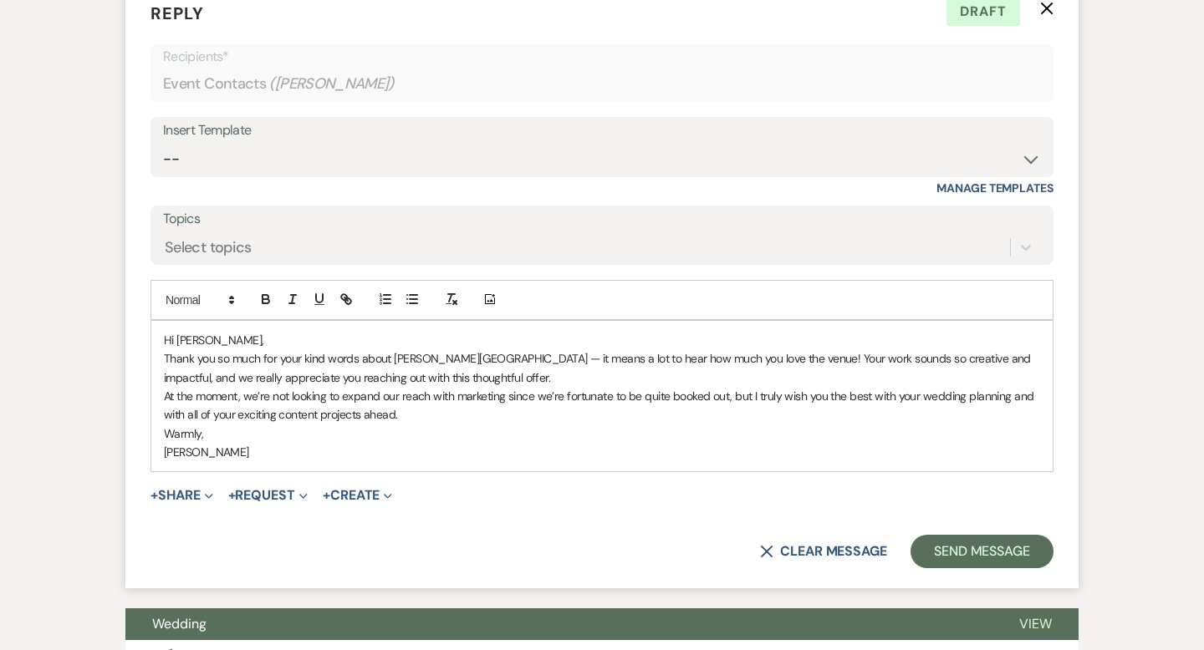
scroll to position [3471, 0]
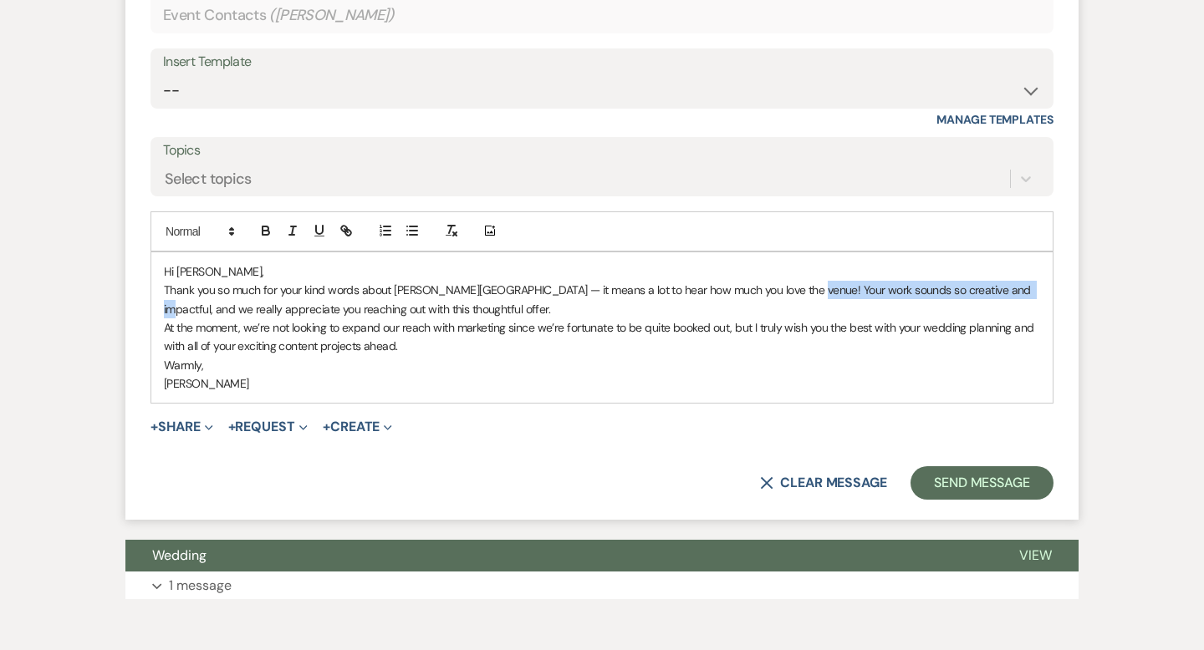
drag, startPoint x: 1011, startPoint y: 291, endPoint x: 796, endPoint y: 295, distance: 214.9
click at [796, 295] on p "Thank you so much for your kind words about [PERSON_NAME][GEOGRAPHIC_DATA] — it…" at bounding box center [602, 300] width 876 height 38
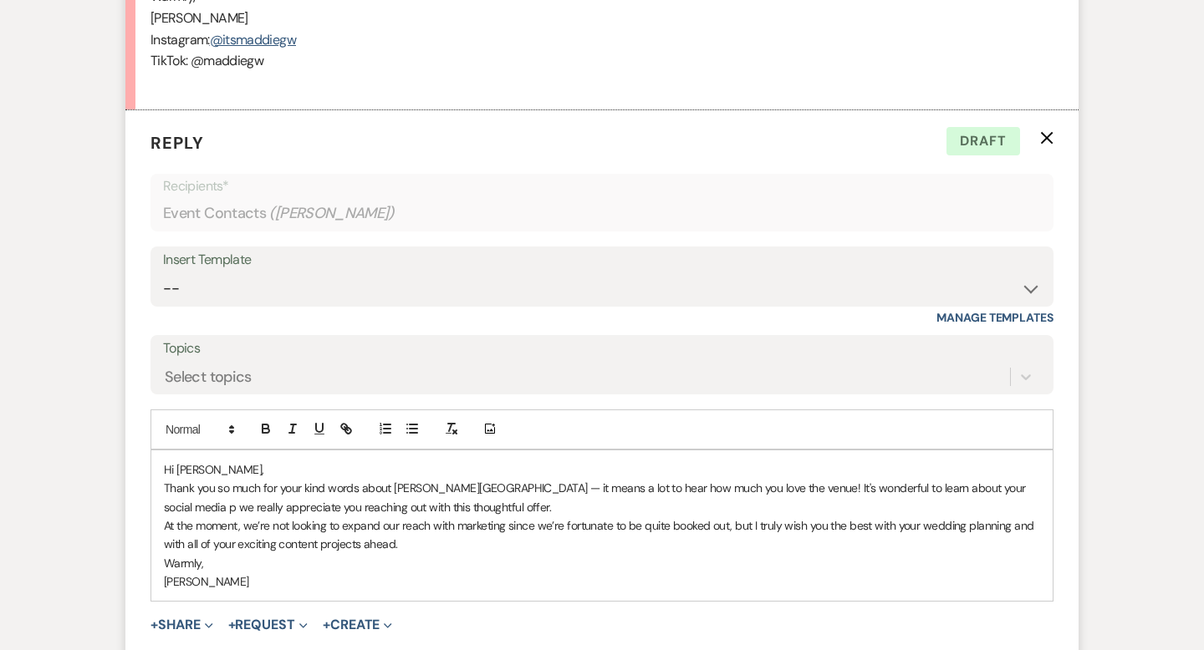
scroll to position [3423, 0]
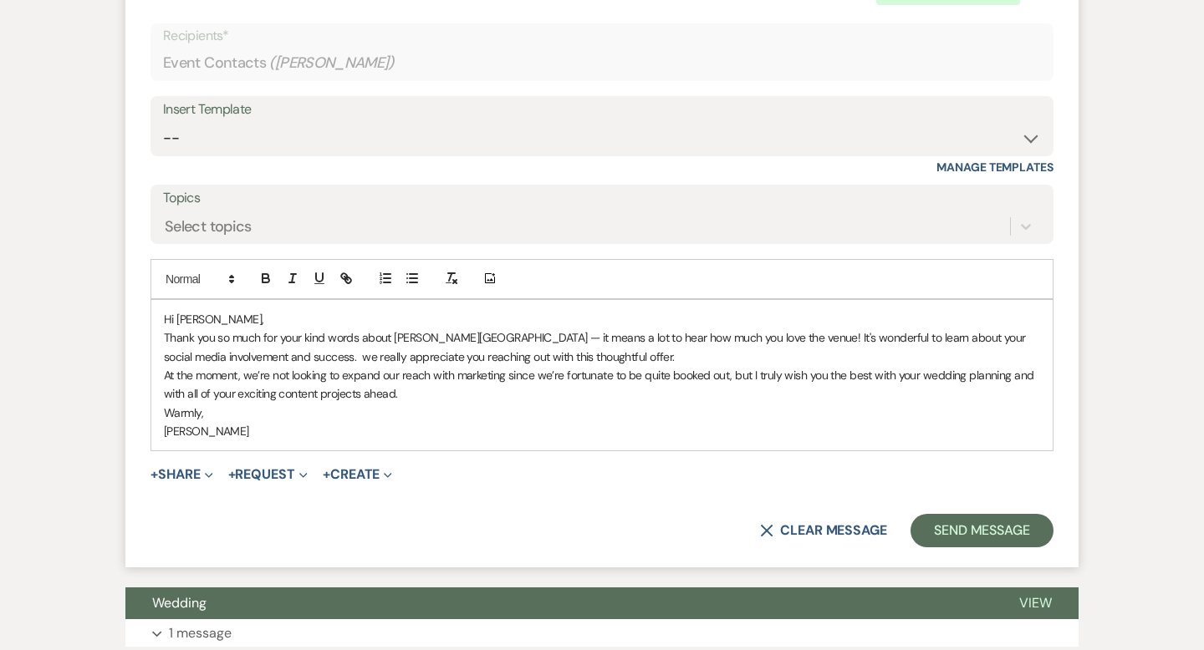
click at [313, 357] on p "Thank you so much for your kind words about [PERSON_NAME][GEOGRAPHIC_DATA] — it…" at bounding box center [602, 348] width 876 height 38
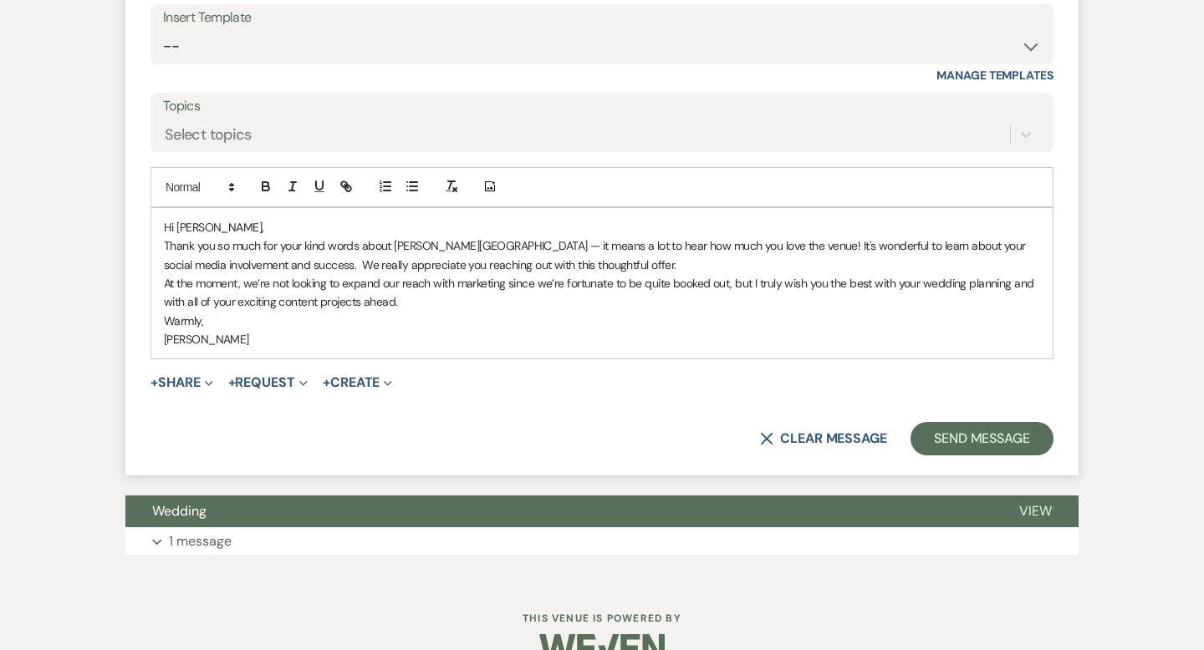
scroll to position [3535, 0]
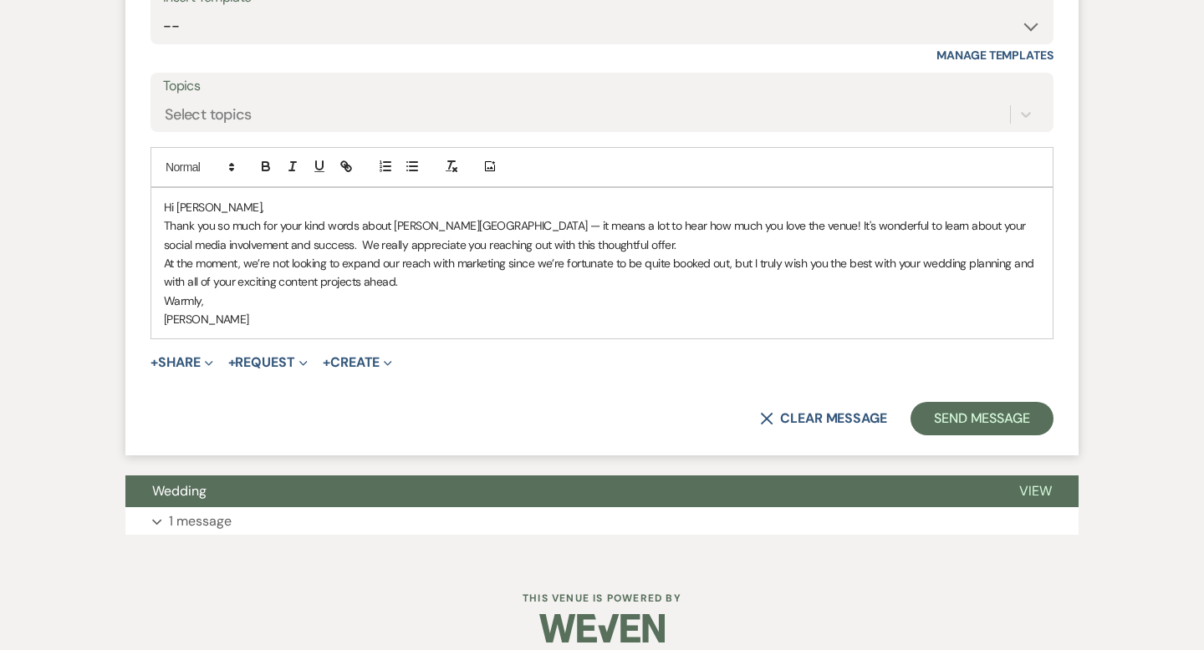
click at [632, 251] on p "Thank you so much for your kind words about [PERSON_NAME][GEOGRAPHIC_DATA] — it…" at bounding box center [602, 236] width 876 height 38
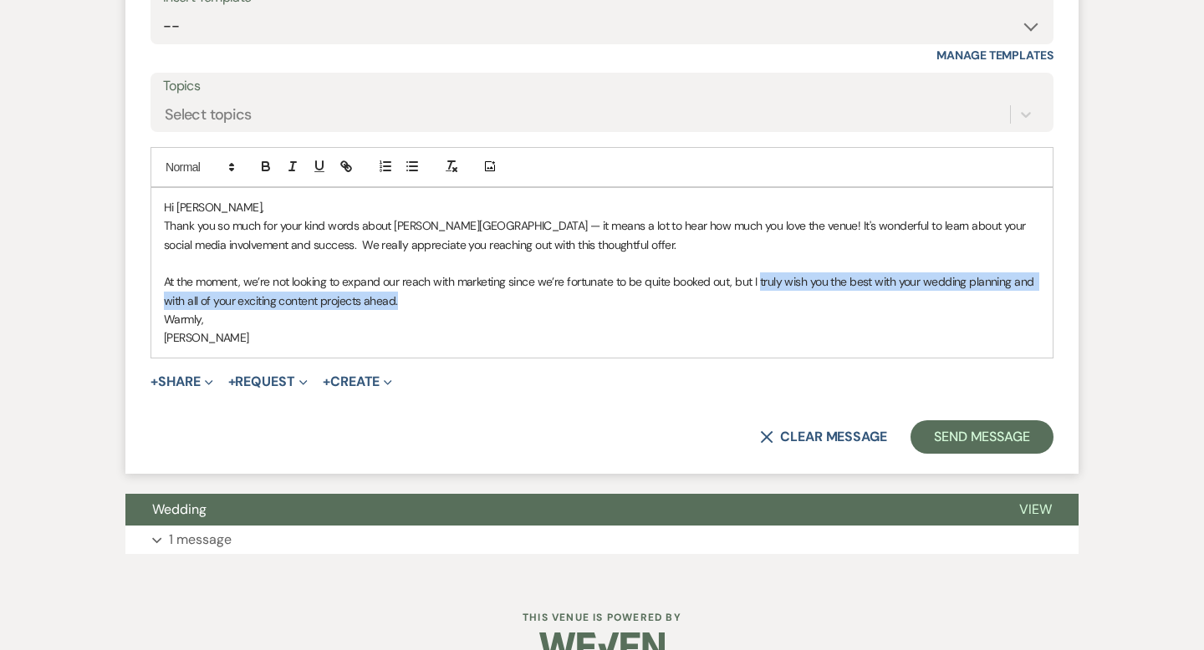
drag, startPoint x: 766, startPoint y: 297, endPoint x: 762, endPoint y: 284, distance: 13.2
click at [762, 284] on p "At the moment, we’re not looking to expand our reach with marketing since we’re…" at bounding box center [602, 292] width 876 height 38
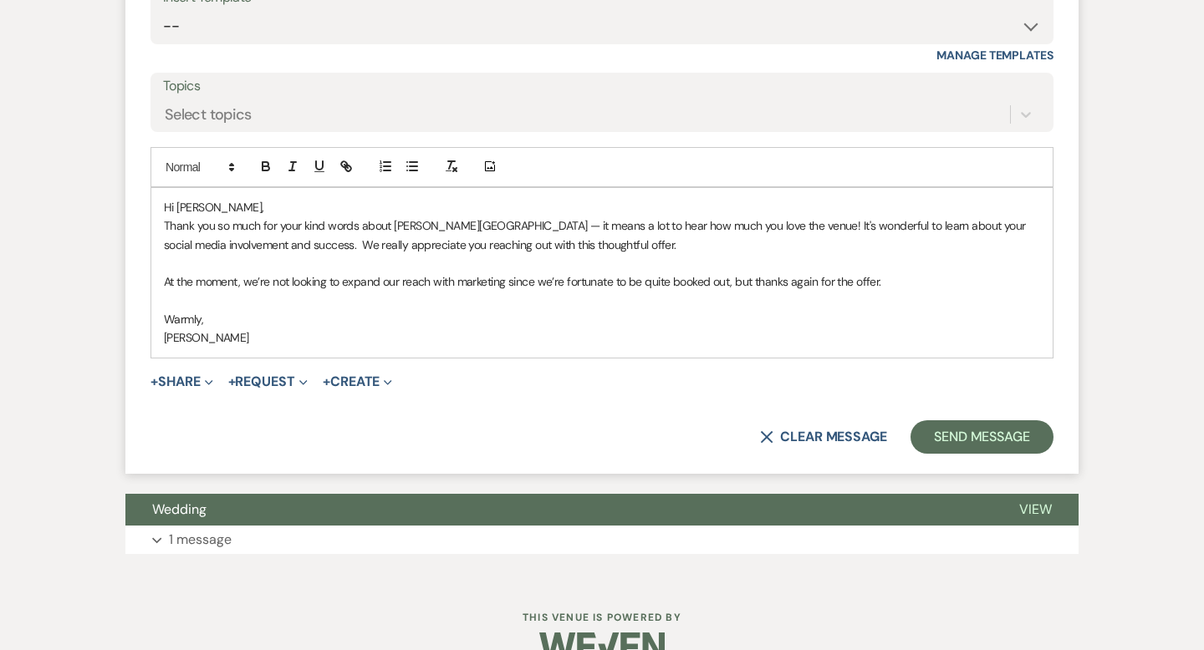
click at [908, 288] on p "At the moment, we’re not looking to expand our reach with marketing since we’re…" at bounding box center [602, 282] width 876 height 18
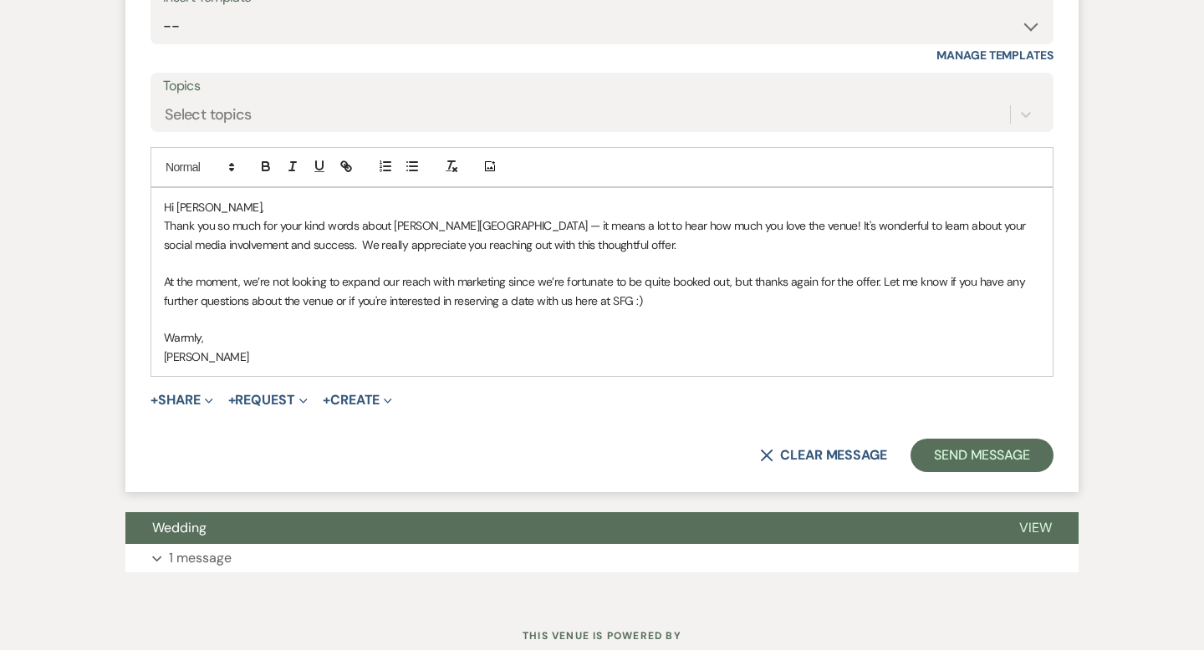
click at [456, 296] on p "At the moment, we’re not looking to expand our reach with marketing since we’re…" at bounding box center [602, 292] width 876 height 38
drag, startPoint x: 586, startPoint y: 303, endPoint x: 526, endPoint y: 298, distance: 60.4
click at [526, 298] on p "At the moment, we’re not looking to expand our reach with marketing since we’re…" at bounding box center [602, 292] width 876 height 38
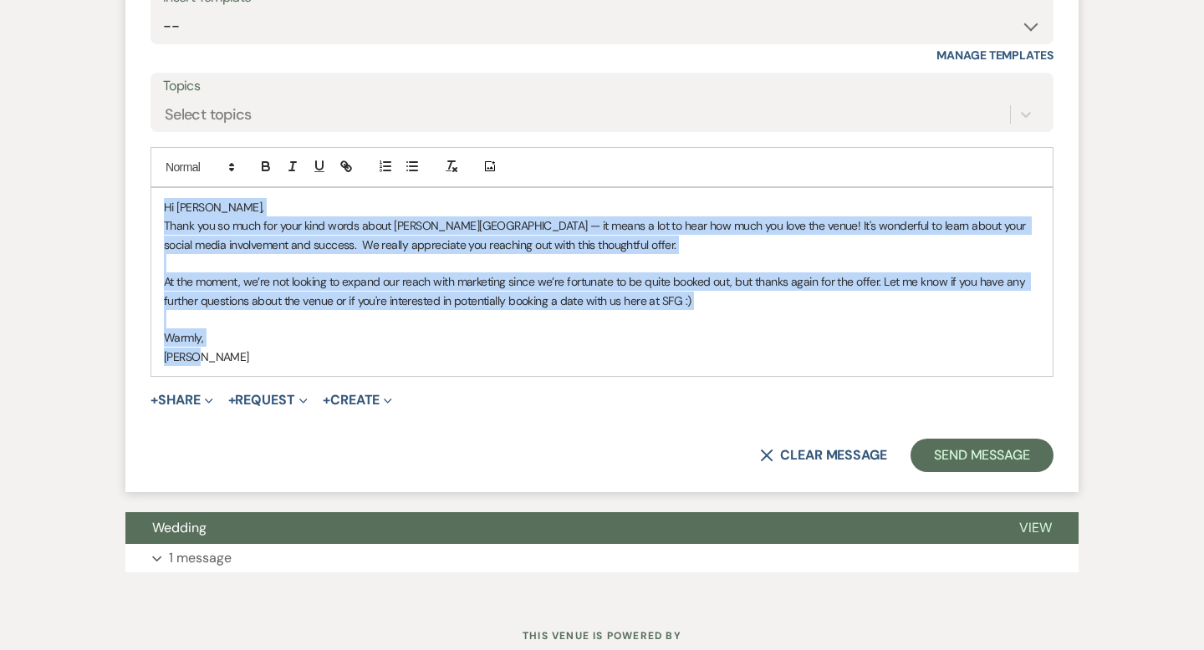
drag, startPoint x: 206, startPoint y: 359, endPoint x: 163, endPoint y: 192, distance: 172.8
click at [163, 192] on div "Hi [PERSON_NAME], Thank you so much for your kind words about [PERSON_NAME][GEO…" at bounding box center [601, 282] width 901 height 189
copy div "Hi [PERSON_NAME], Thank you so much for your kind words about [PERSON_NAME][GEO…"
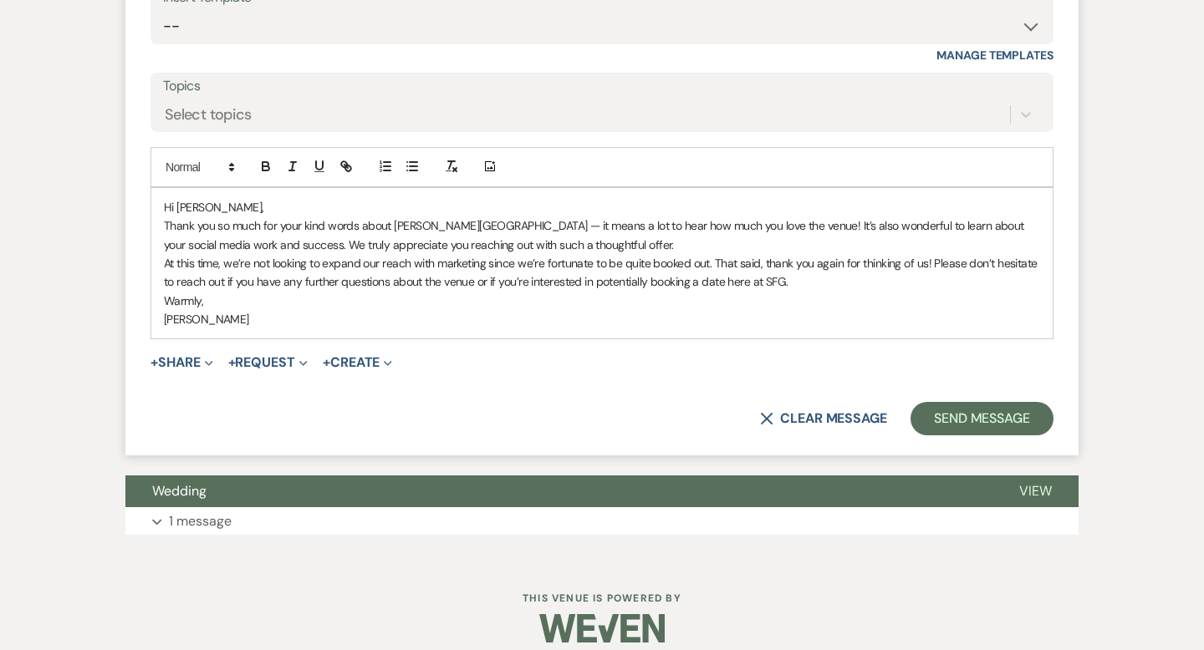
click at [650, 247] on p "Thank you so much for your kind words about [PERSON_NAME][GEOGRAPHIC_DATA] — it…" at bounding box center [602, 236] width 876 height 38
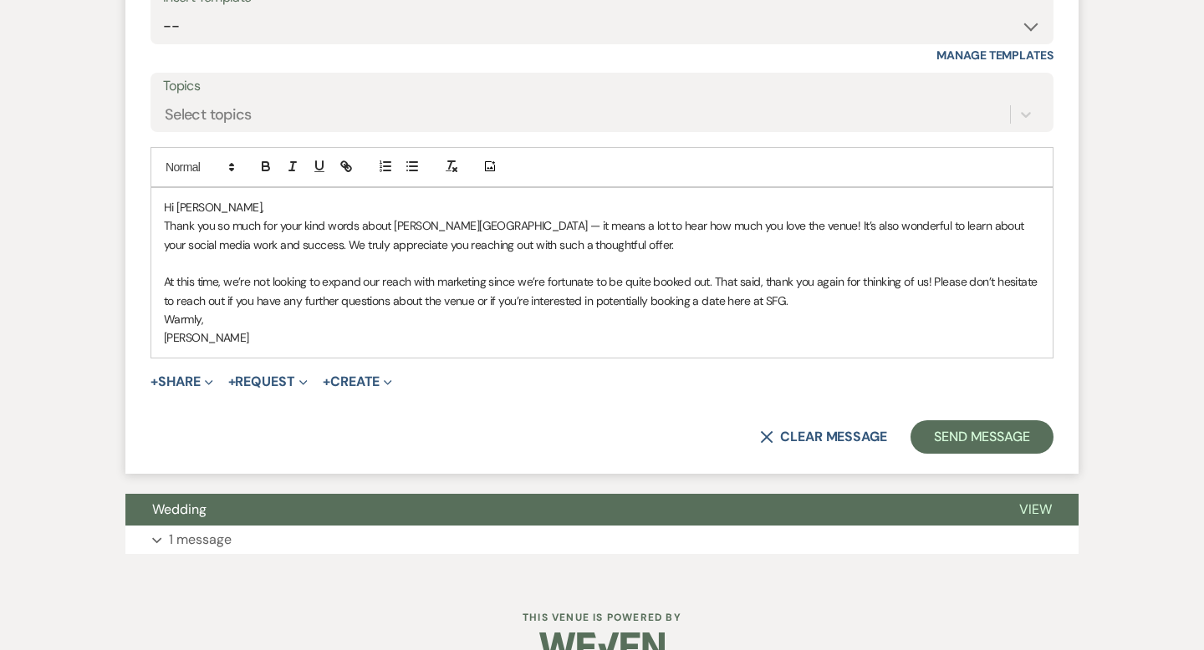
click at [815, 302] on p "At this time, we’re not looking to expand our reach with marketing since we’re …" at bounding box center [602, 292] width 876 height 38
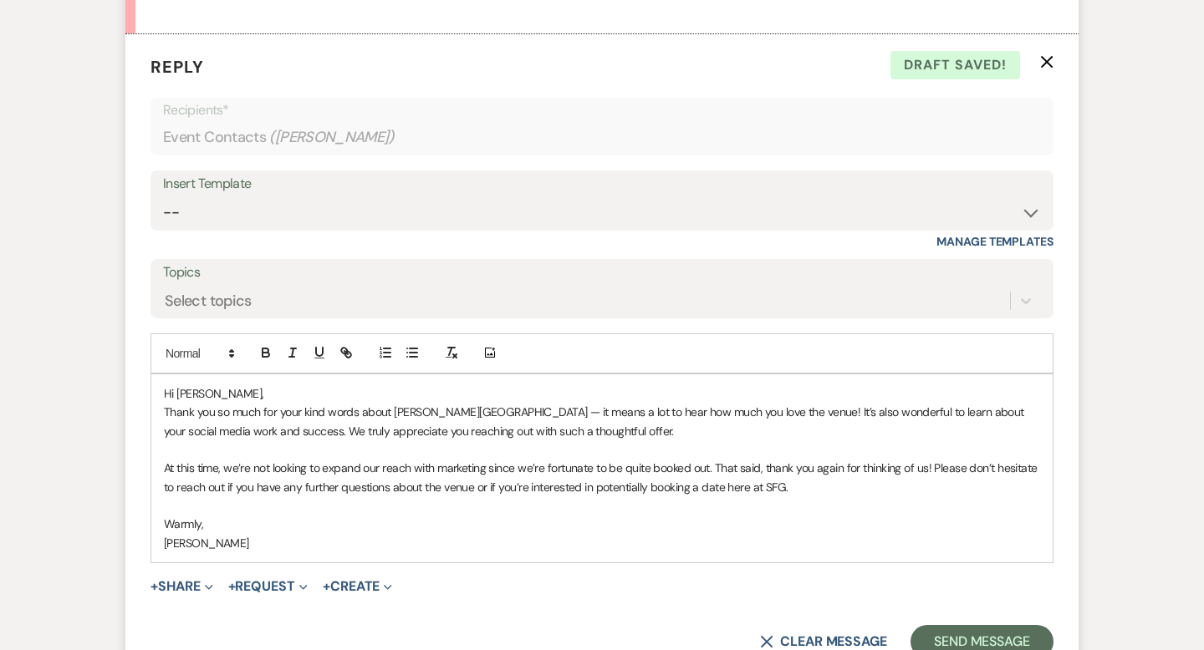
scroll to position [3409, 0]
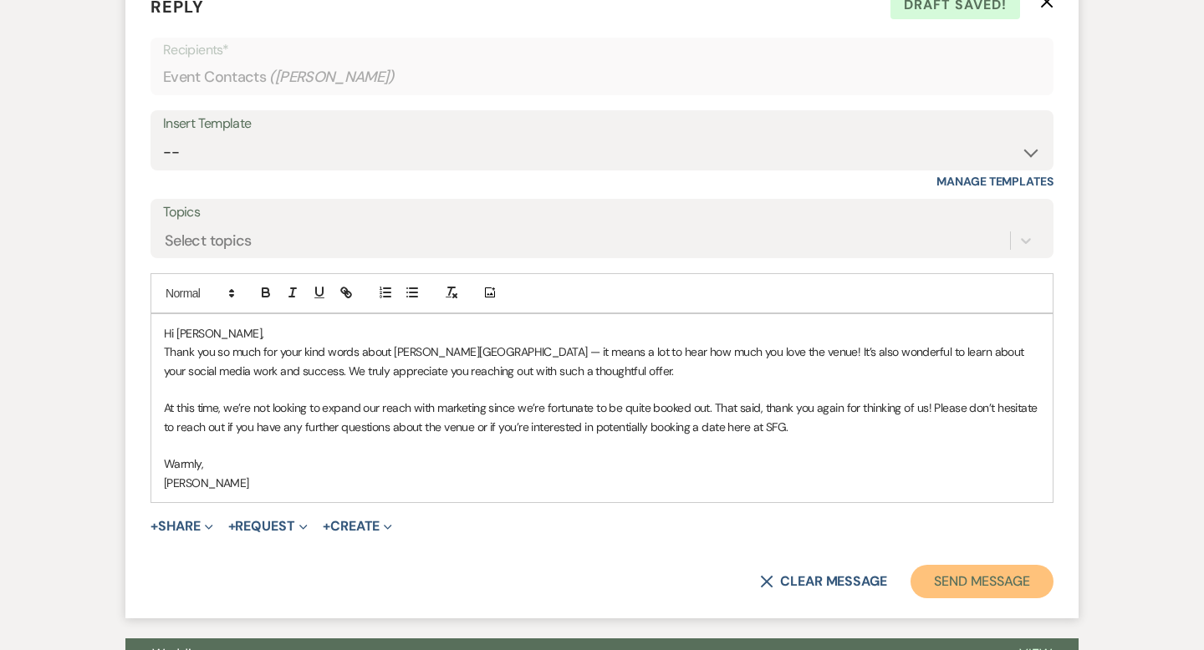
click at [942, 575] on button "Send Message" at bounding box center [981, 581] width 143 height 33
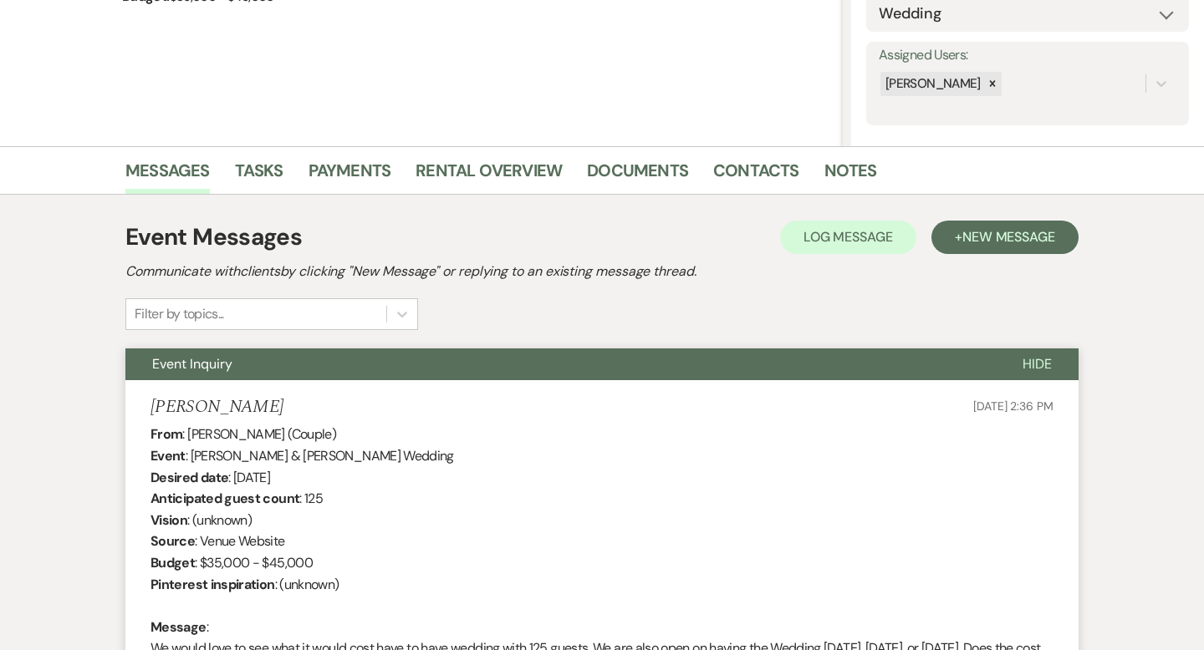
scroll to position [0, 0]
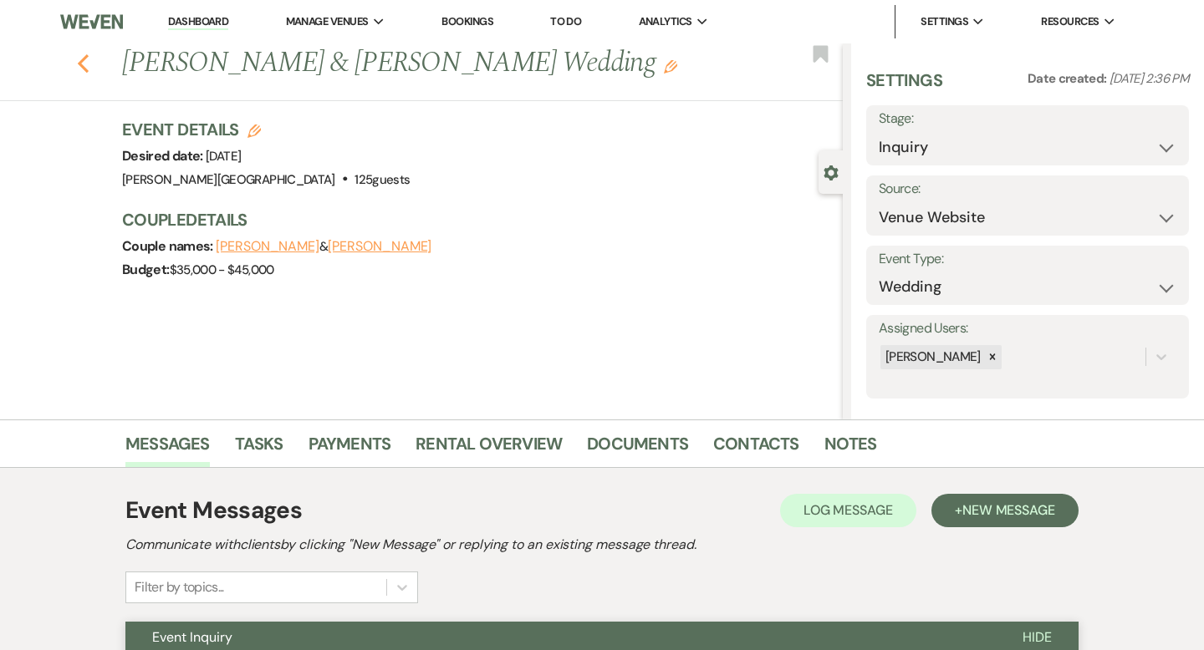
click at [85, 66] on icon "Previous" at bounding box center [83, 64] width 13 height 20
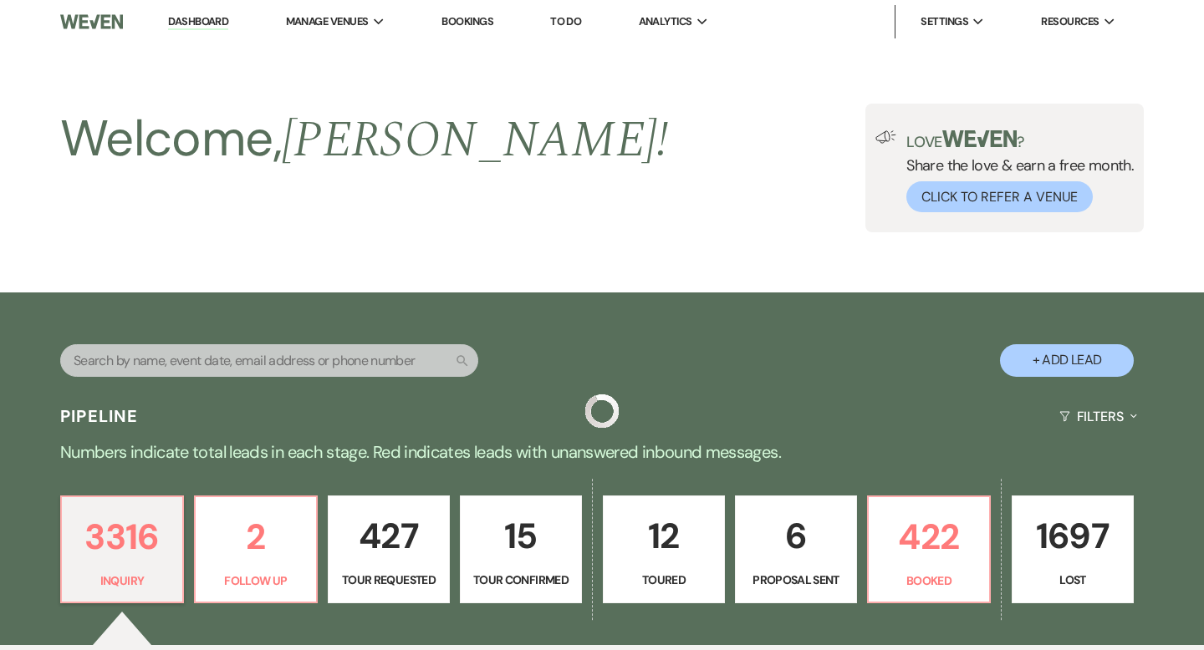
scroll to position [2421, 0]
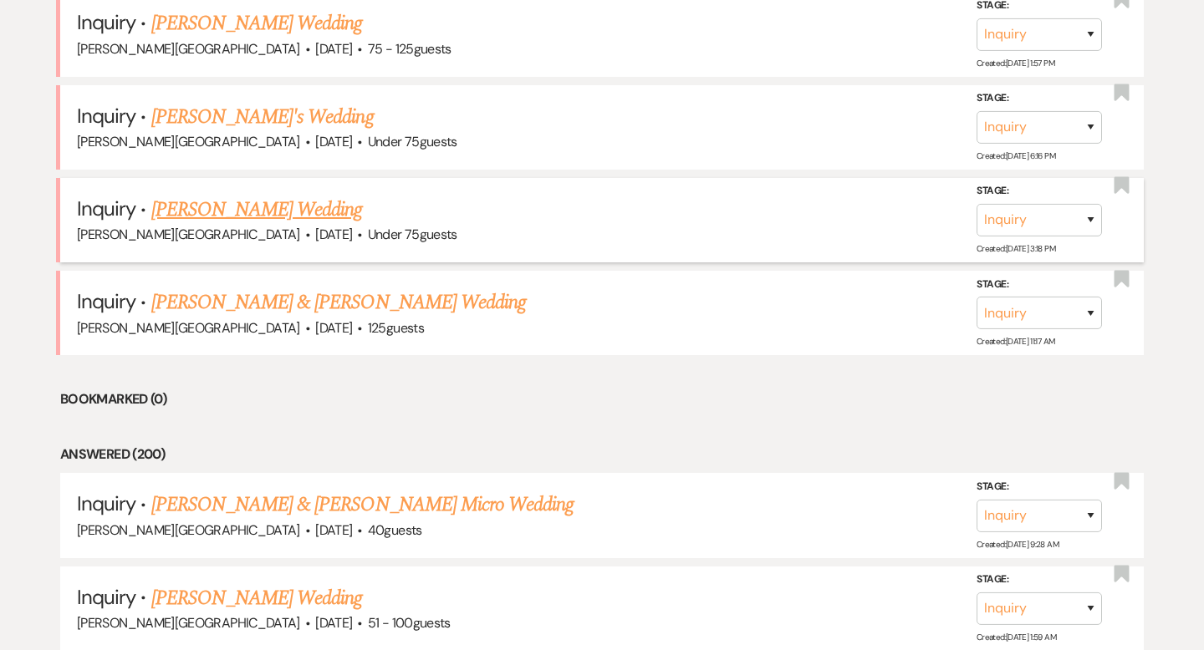
click at [257, 197] on link "[PERSON_NAME] Wedding" at bounding box center [257, 210] width 212 height 30
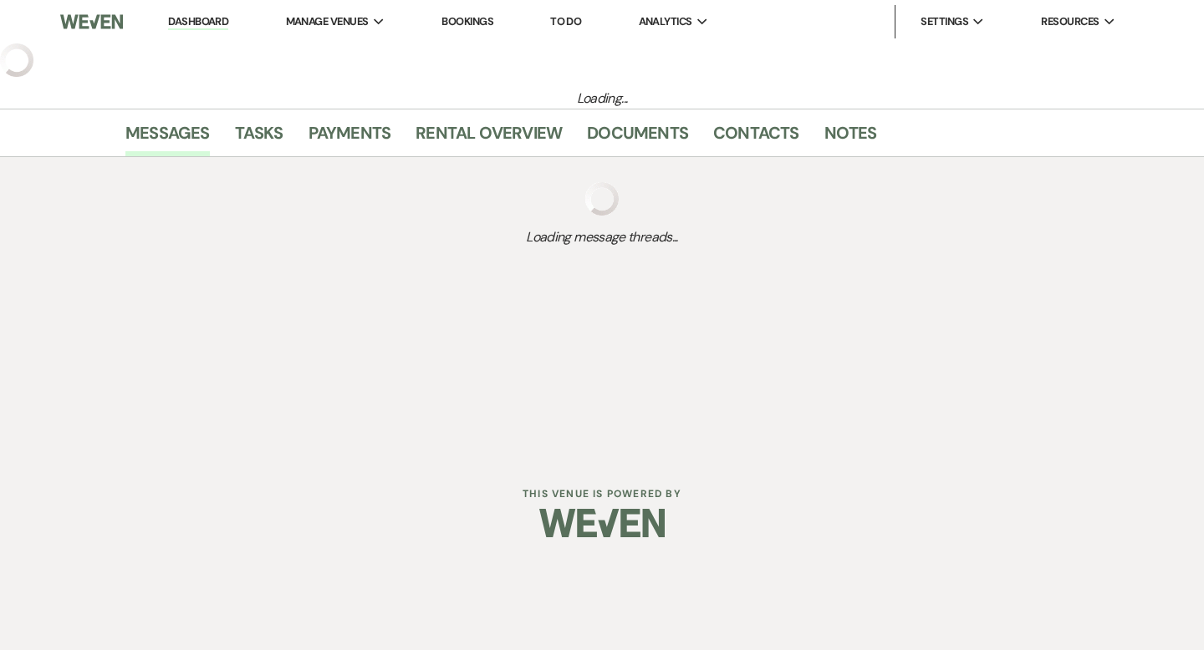
select select "3"
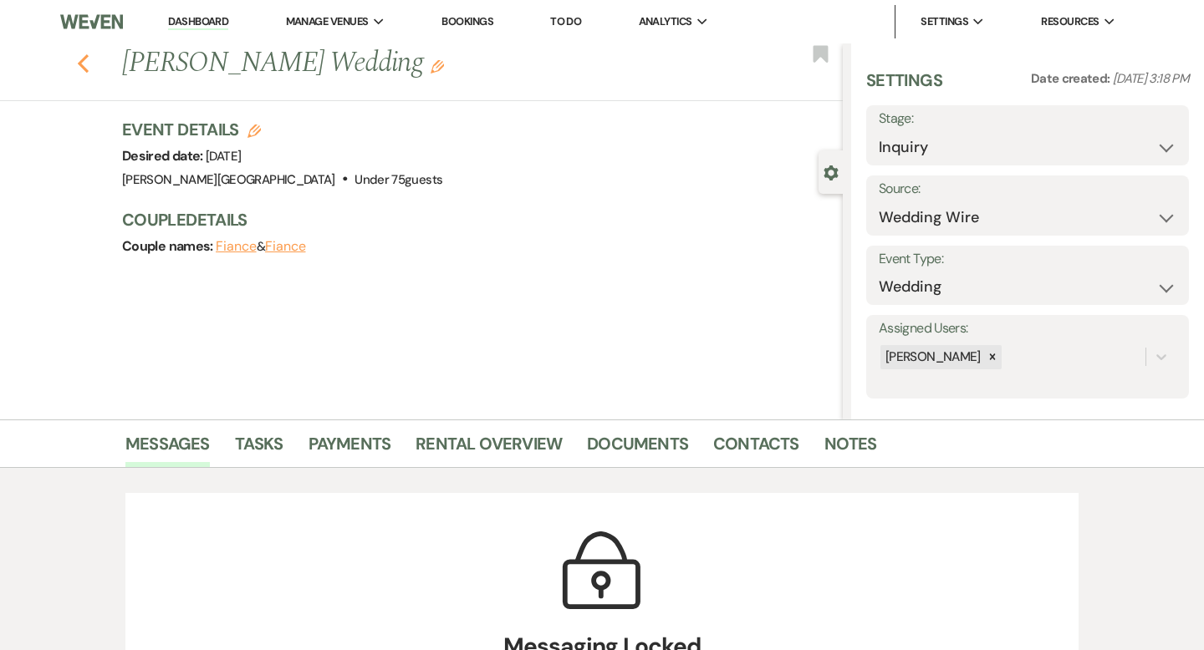
click at [80, 62] on use "button" at bounding box center [83, 63] width 11 height 18
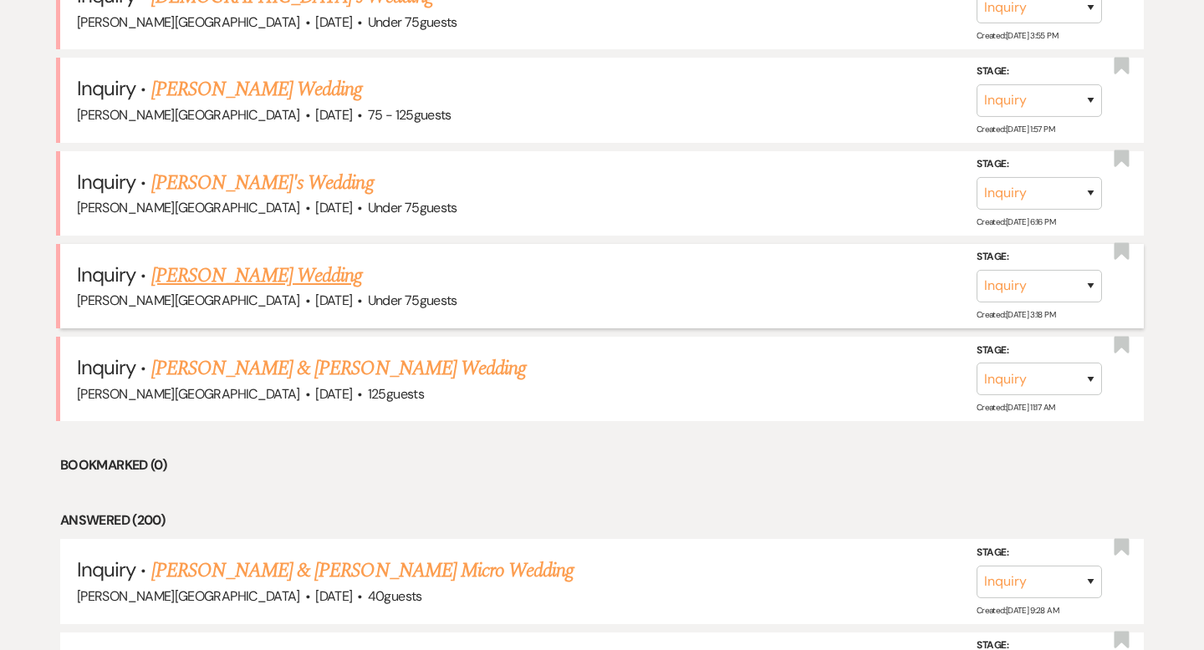
scroll to position [2345, 0]
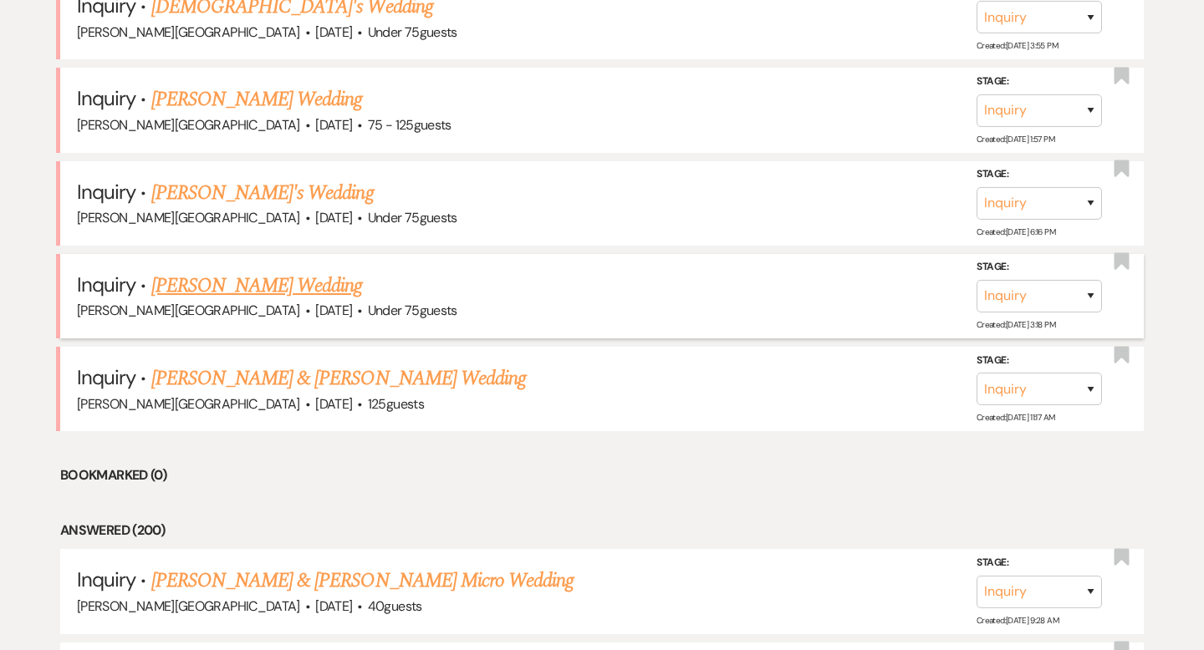
click at [215, 186] on link "[PERSON_NAME]'s Wedding" at bounding box center [262, 193] width 222 height 30
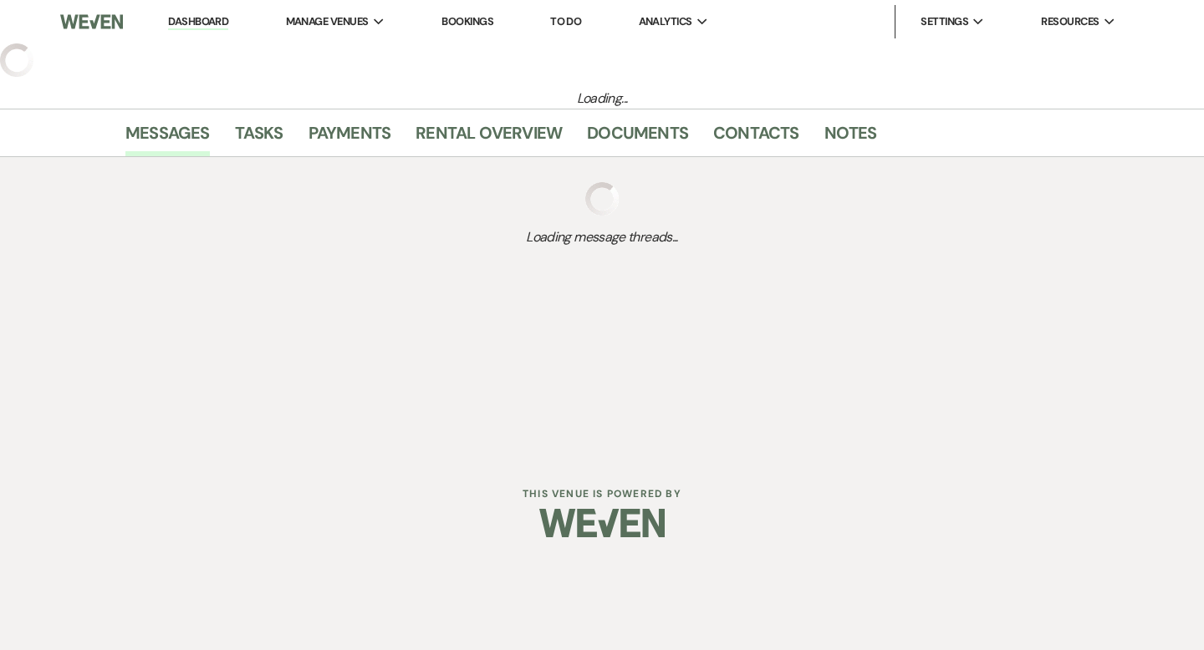
select select "3"
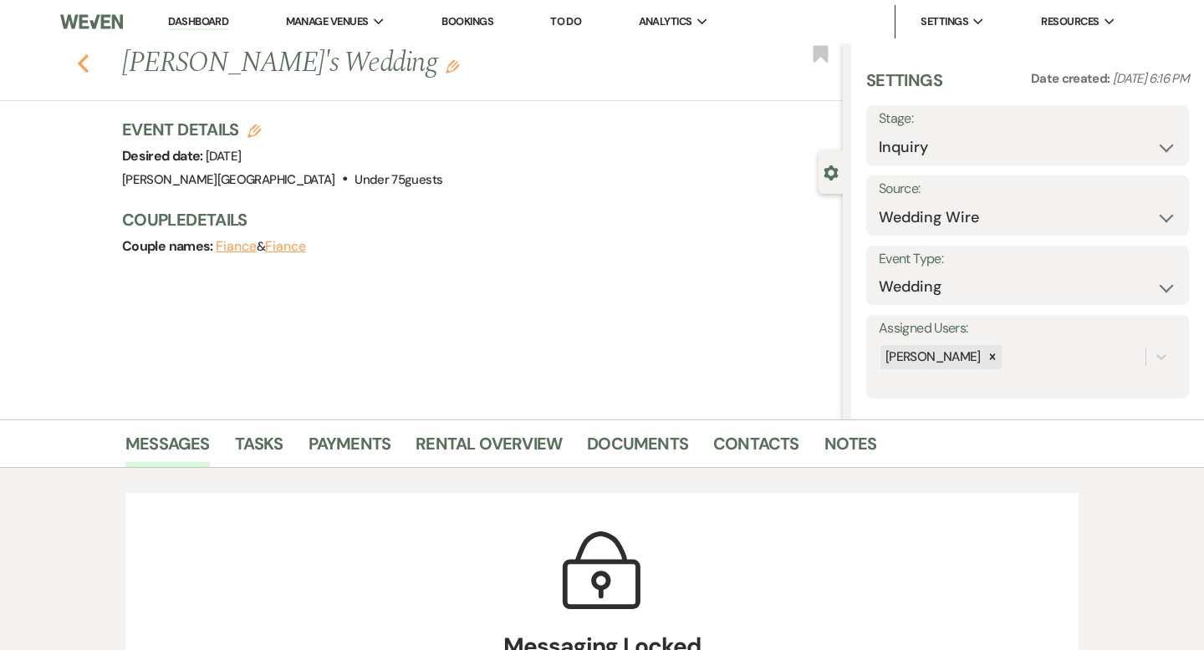
click at [81, 62] on use "button" at bounding box center [83, 63] width 11 height 18
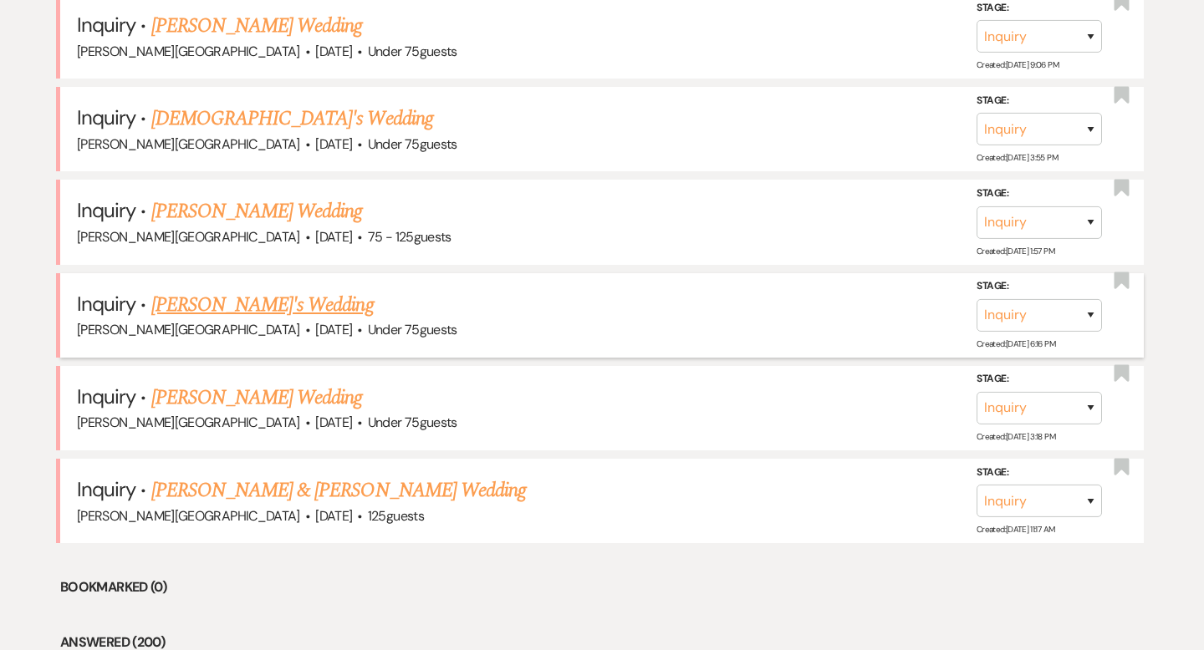
scroll to position [2223, 0]
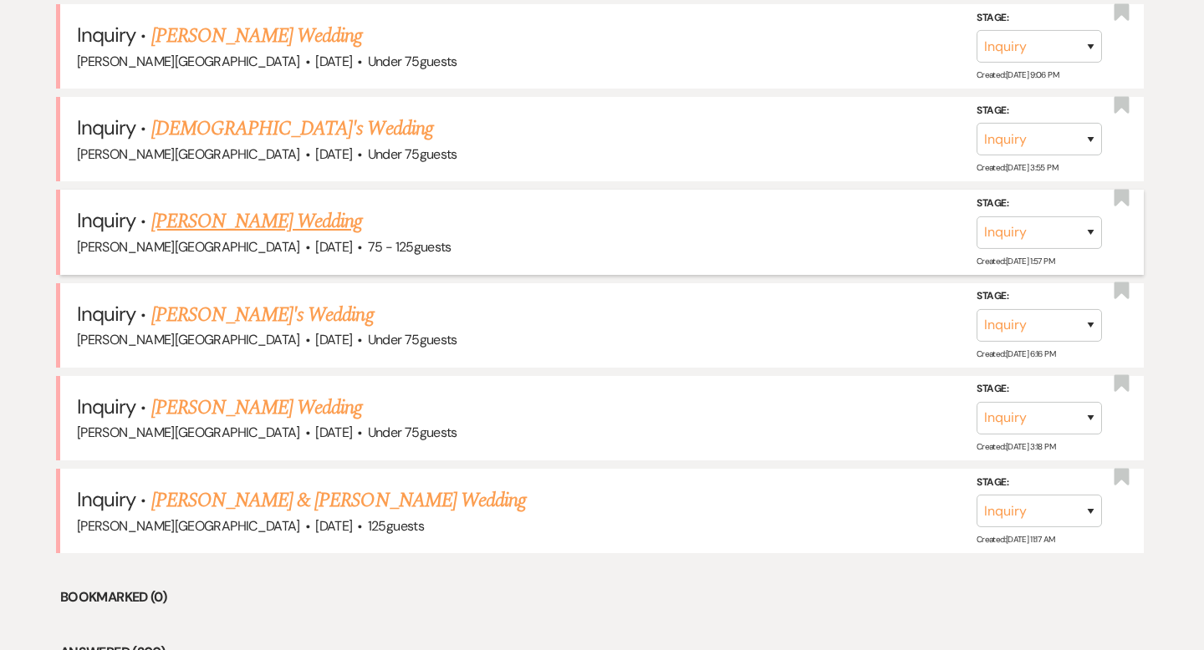
click at [224, 207] on link "[PERSON_NAME] Wedding" at bounding box center [257, 221] width 212 height 30
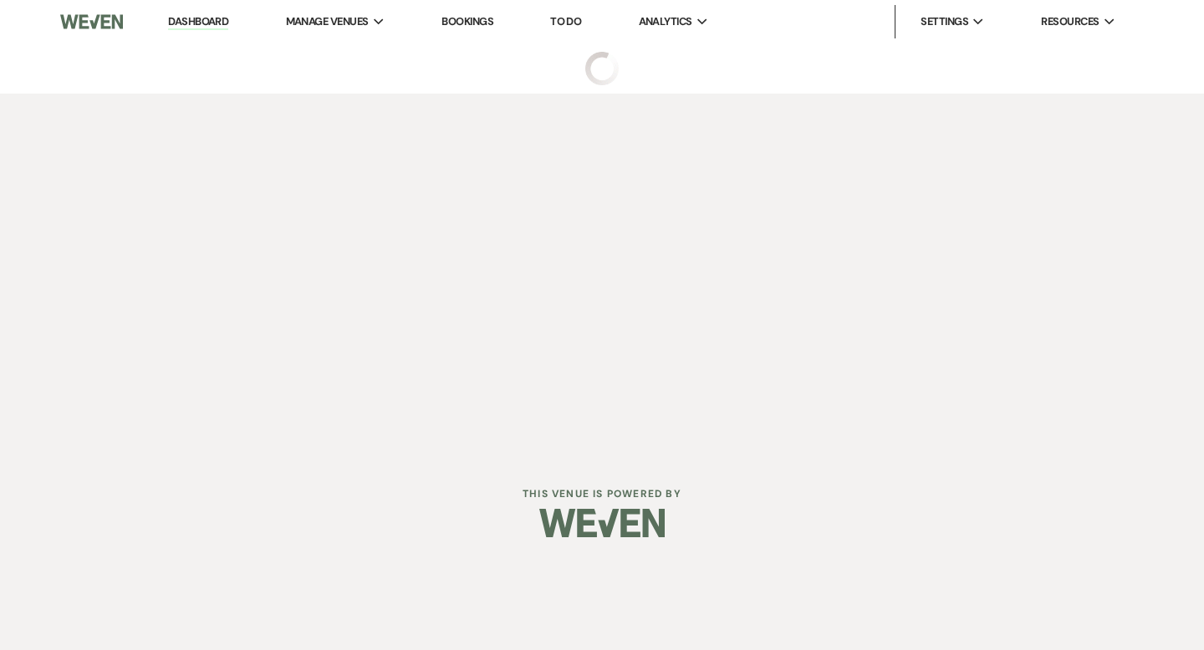
select select "3"
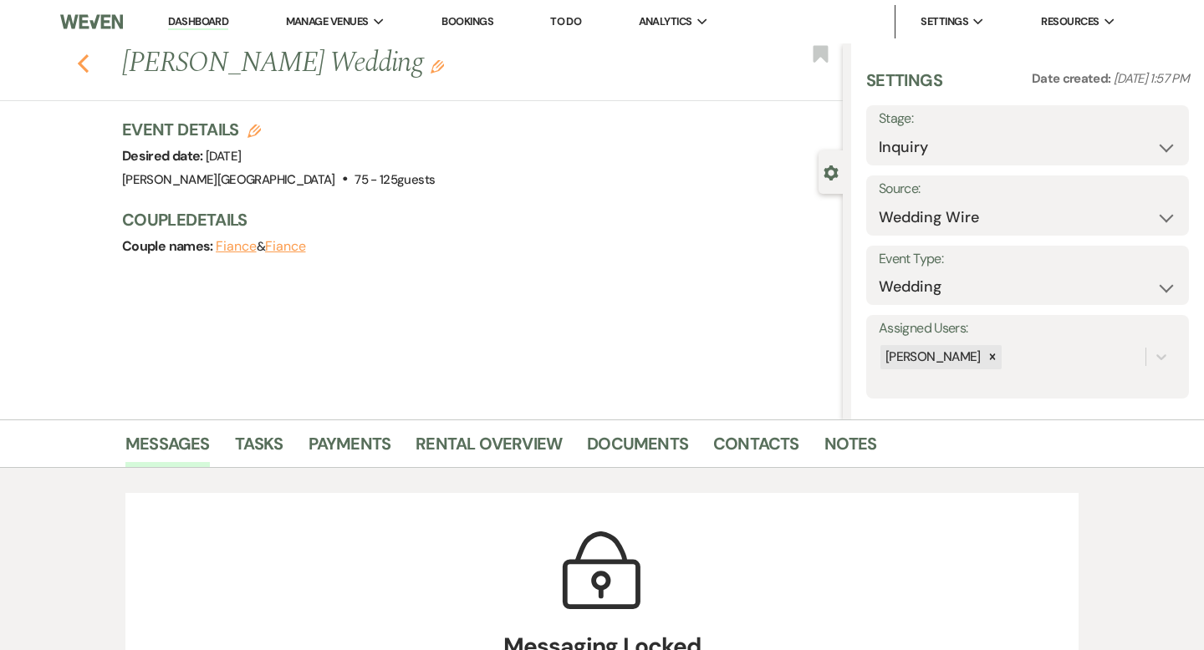
click at [82, 71] on icon "Previous" at bounding box center [83, 64] width 13 height 20
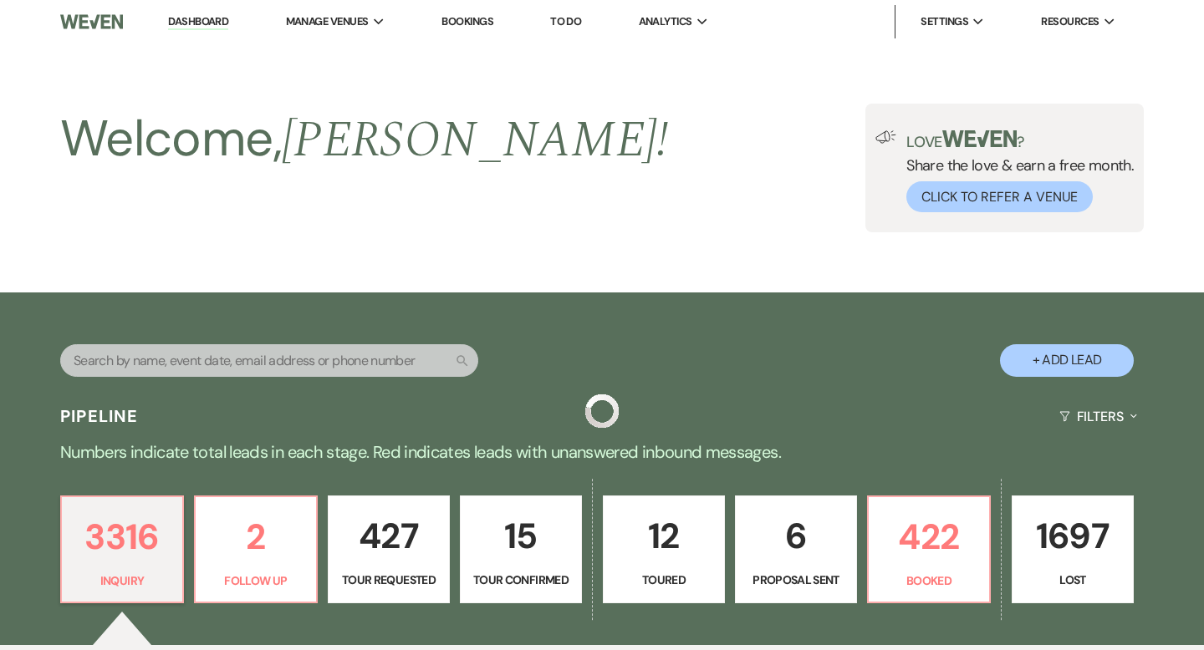
scroll to position [2223, 0]
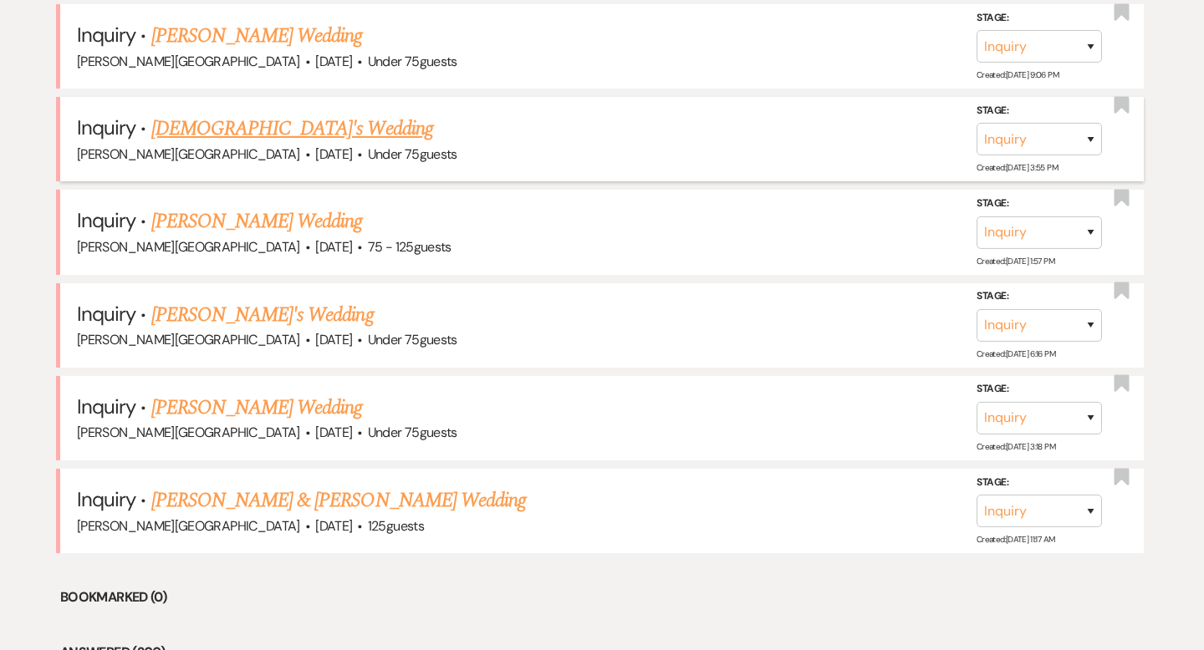
click at [241, 116] on link "[DEMOGRAPHIC_DATA]'s Wedding" at bounding box center [292, 129] width 282 height 30
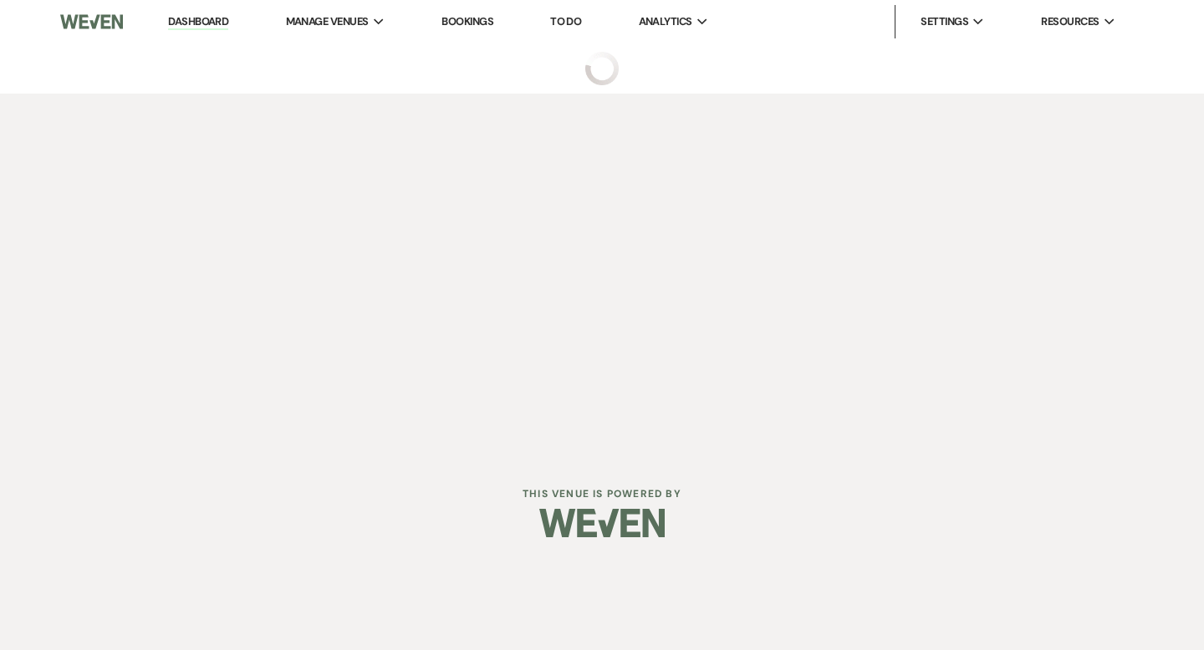
select select "3"
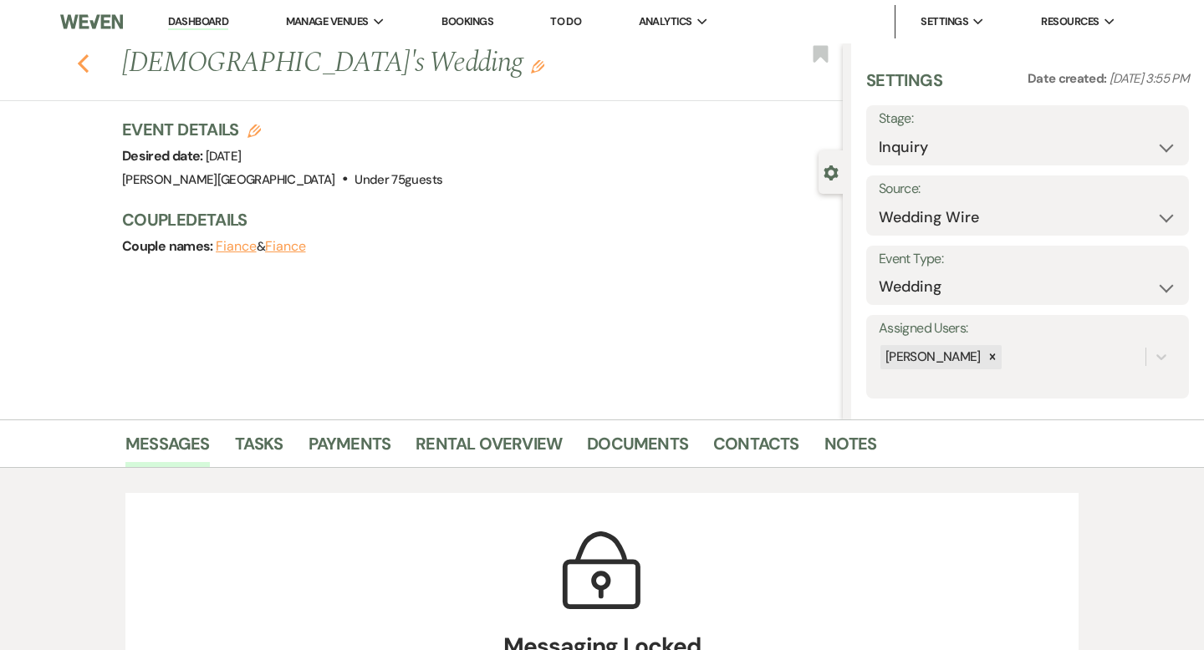
click at [79, 68] on icon "Previous" at bounding box center [83, 64] width 13 height 20
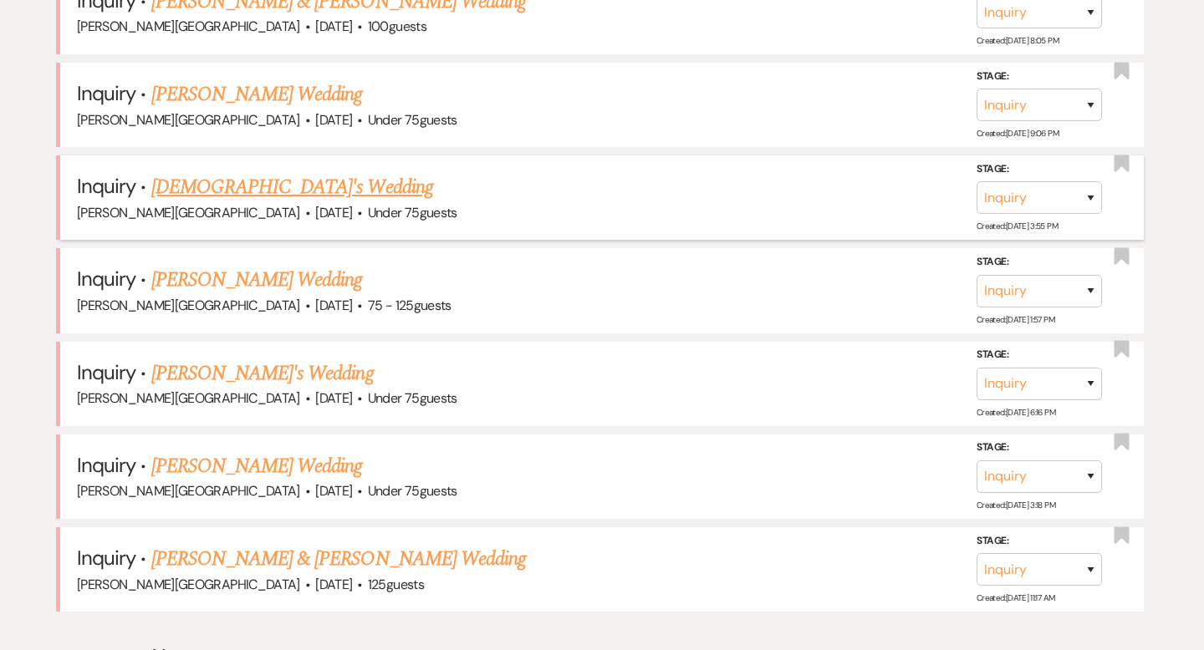
scroll to position [2158, 0]
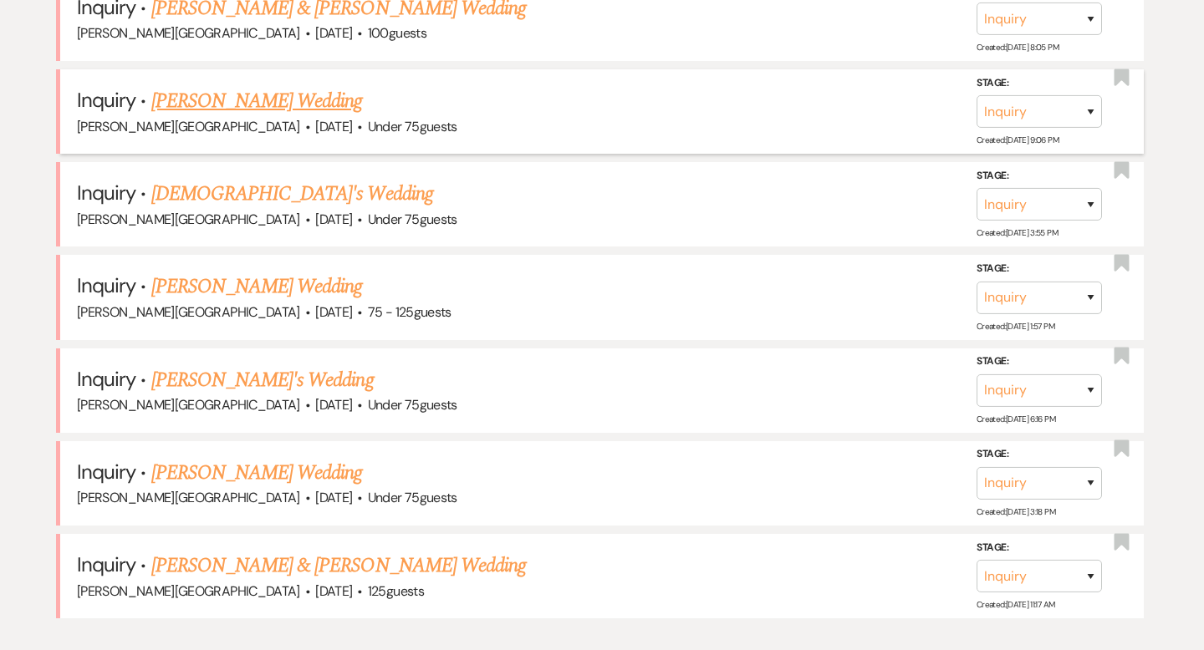
click at [238, 97] on link "[PERSON_NAME] Wedding" at bounding box center [257, 101] width 212 height 30
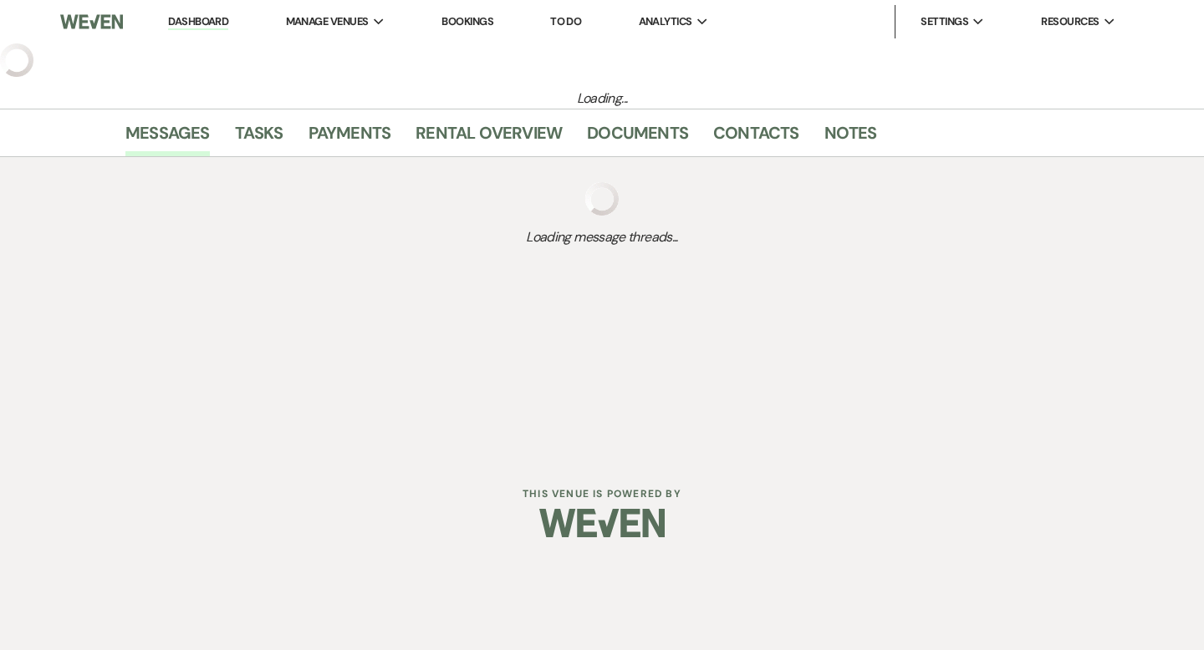
select select "3"
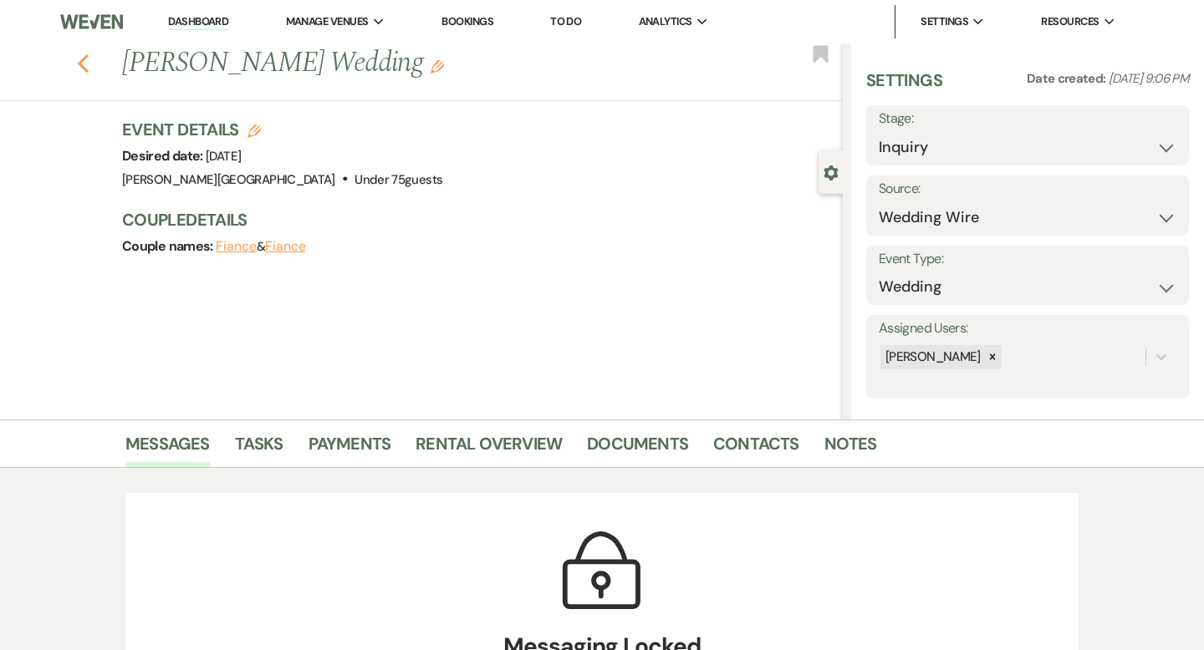
click at [79, 59] on icon "Previous" at bounding box center [83, 64] width 13 height 20
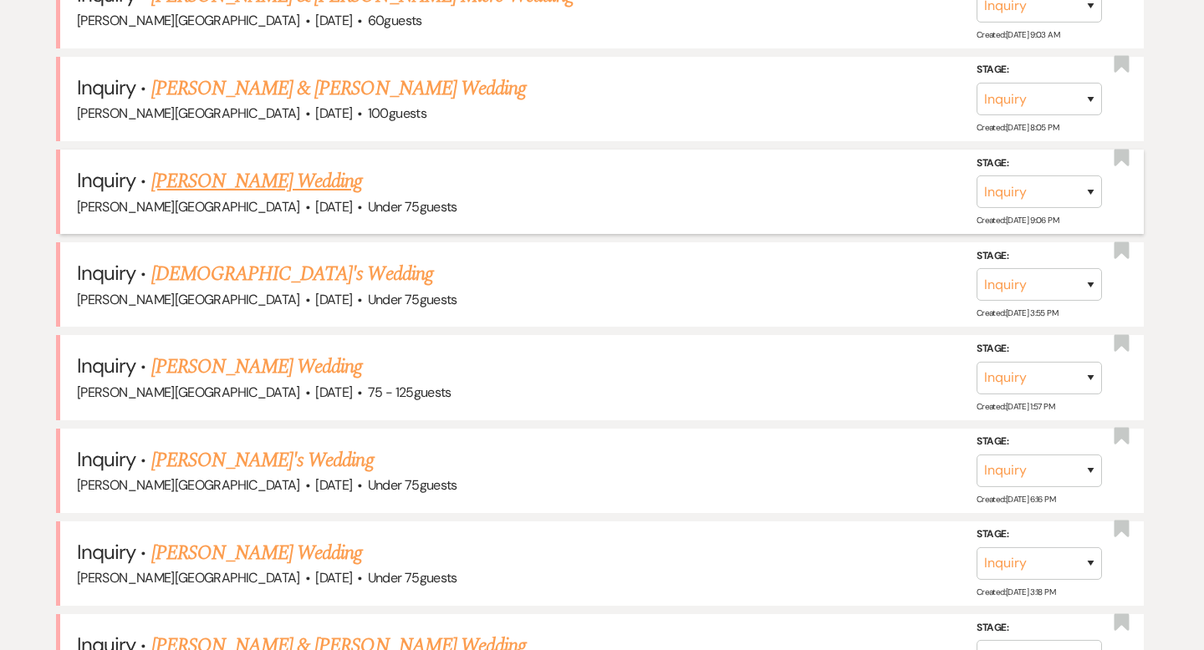
scroll to position [2062, 0]
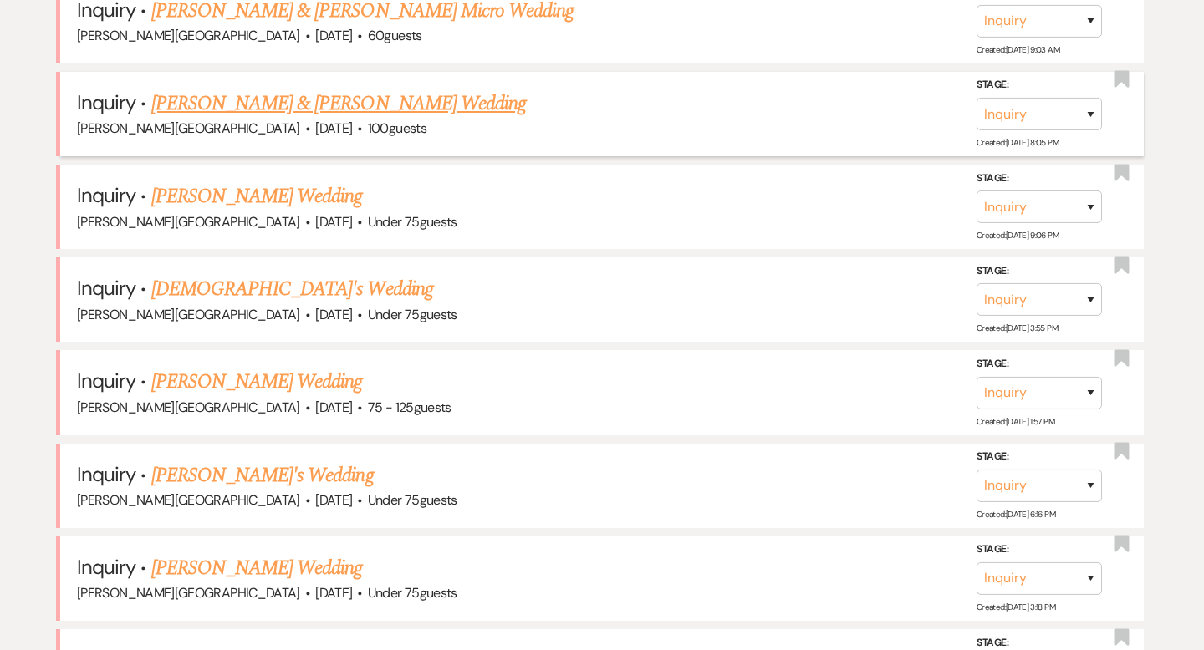
click at [267, 89] on link "[PERSON_NAME] & [PERSON_NAME] Wedding" at bounding box center [338, 104] width 375 height 30
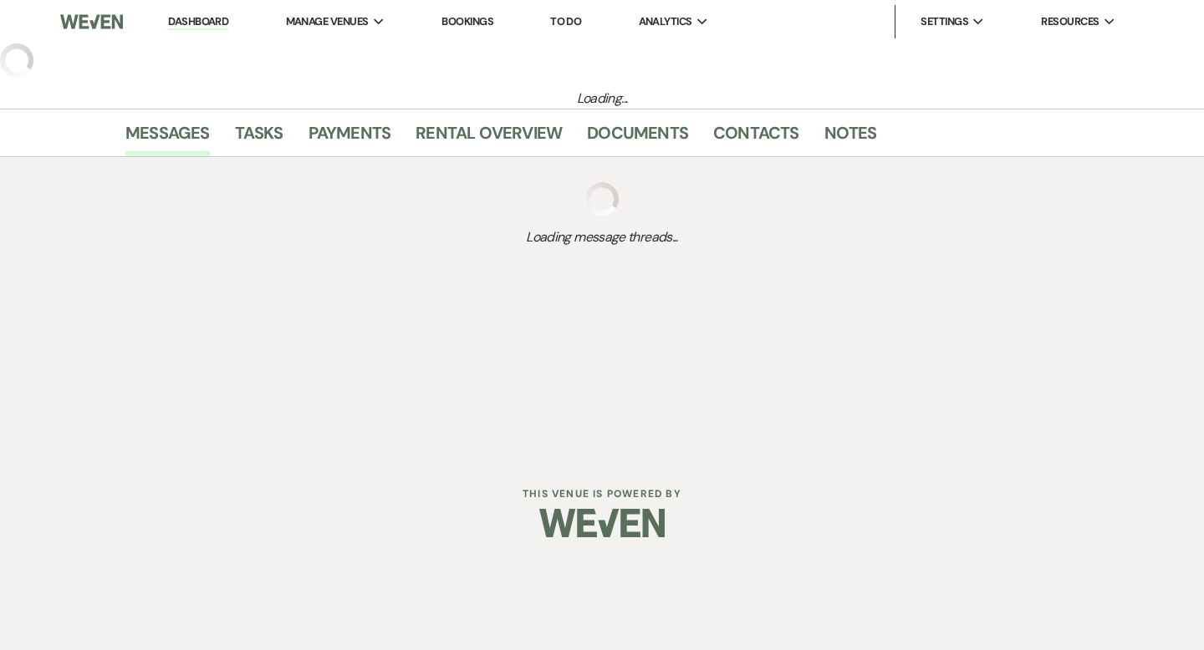
select select "5"
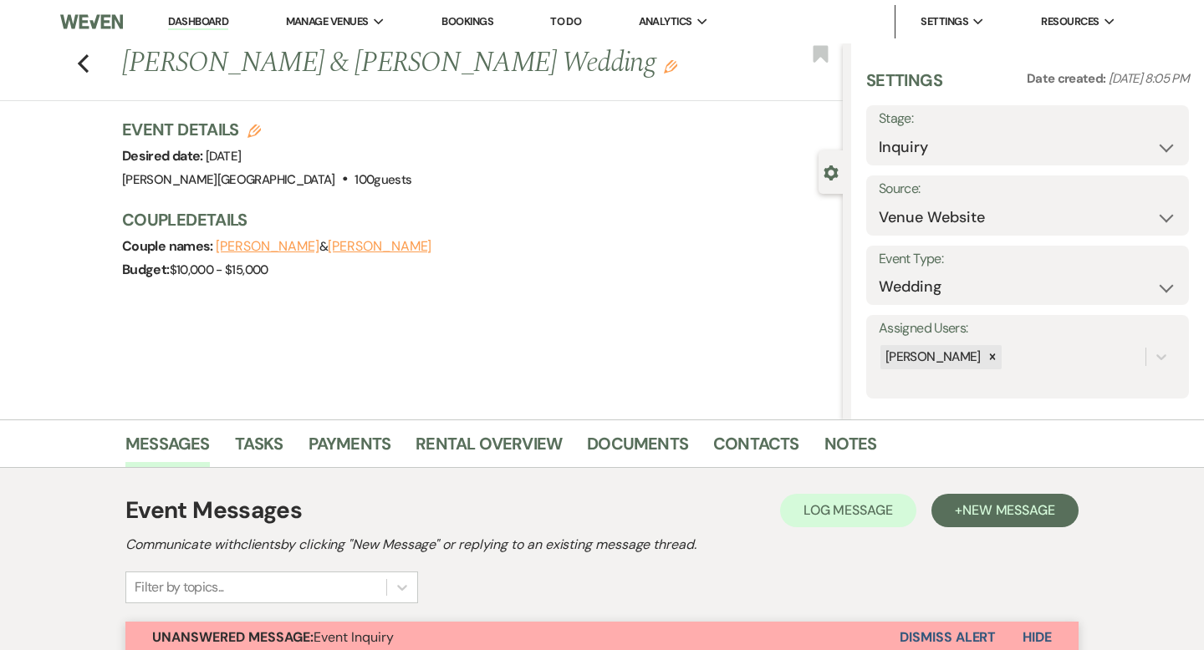
scroll to position [14, 0]
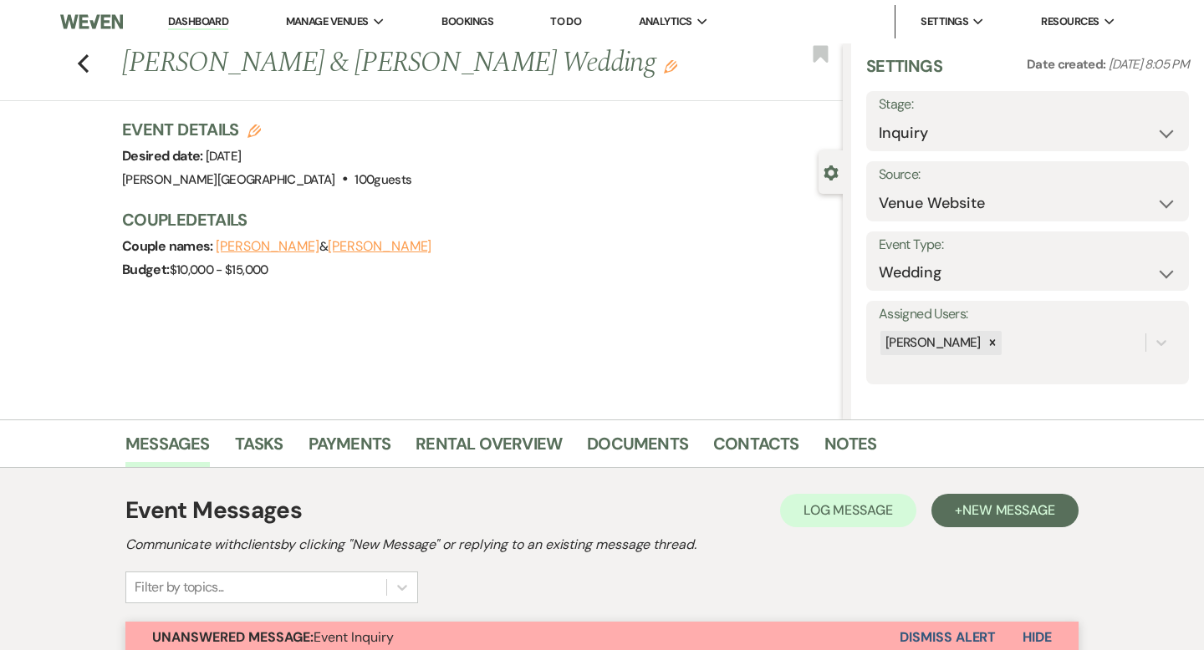
click at [910, 633] on button "Dismiss Alert" at bounding box center [948, 638] width 96 height 32
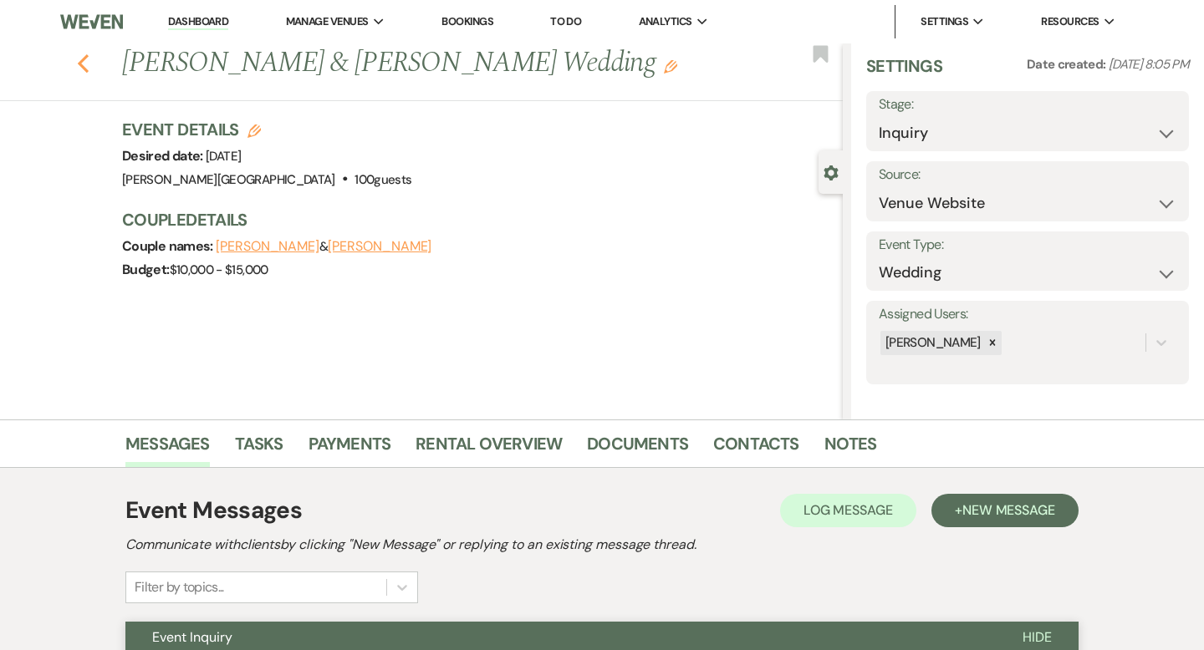
click at [87, 66] on icon "Previous" at bounding box center [83, 64] width 13 height 20
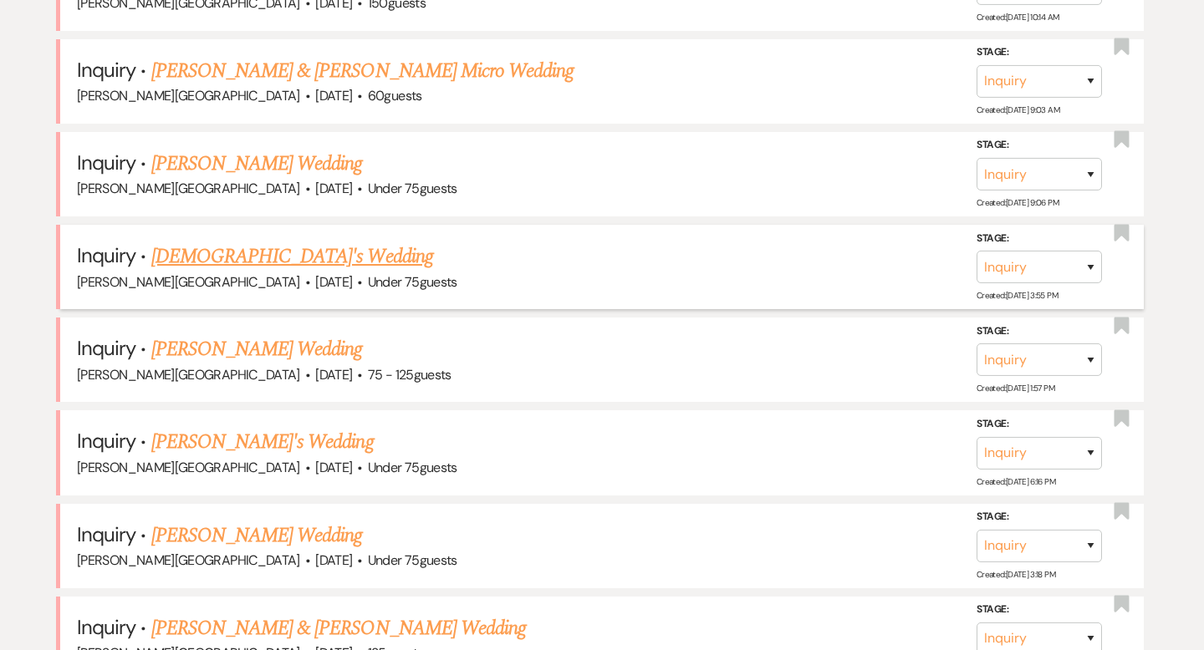
scroll to position [1999, 0]
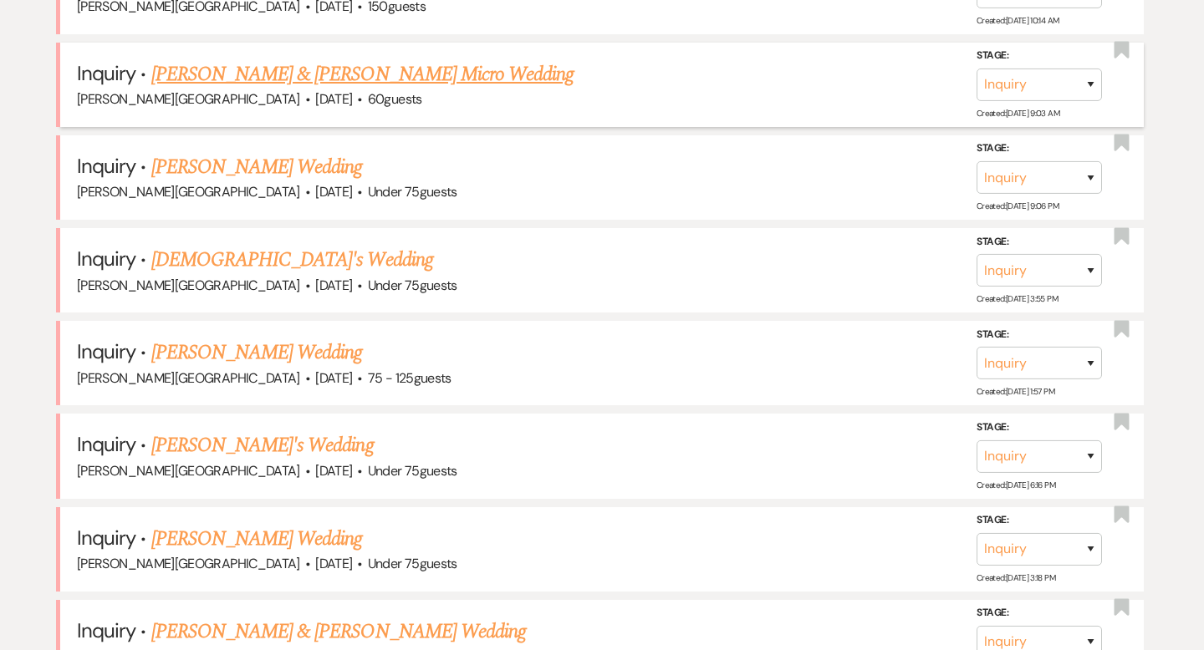
click at [242, 59] on link "[PERSON_NAME] & [PERSON_NAME] Micro Wedding" at bounding box center [362, 74] width 423 height 30
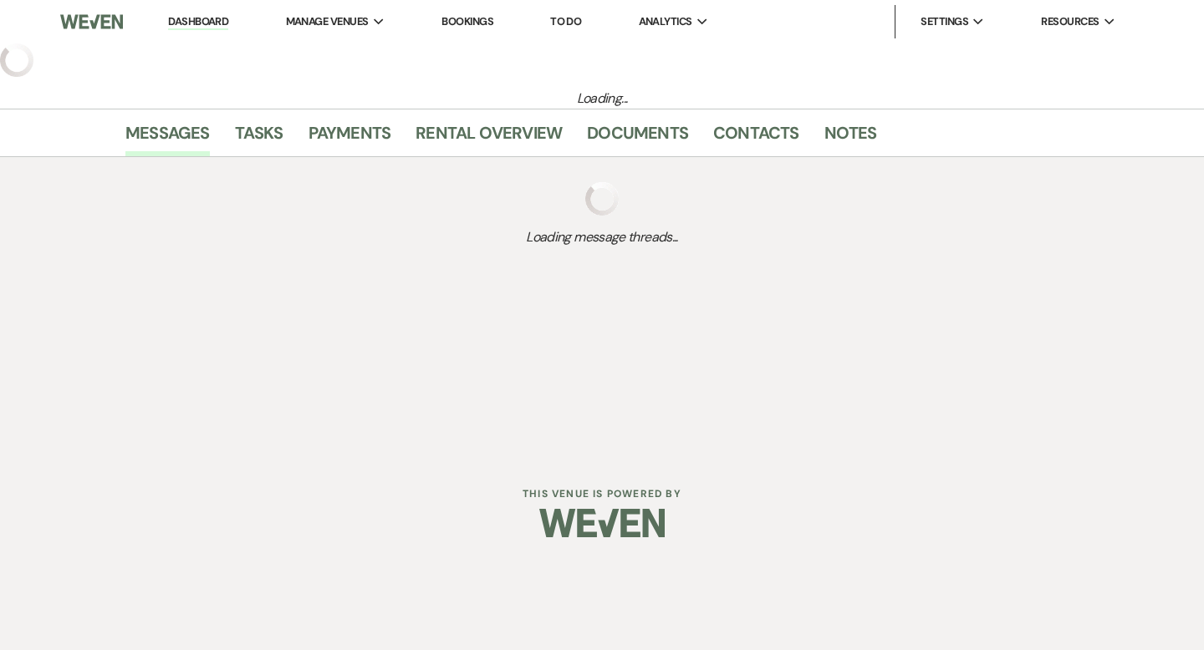
select select "5"
select select "16"
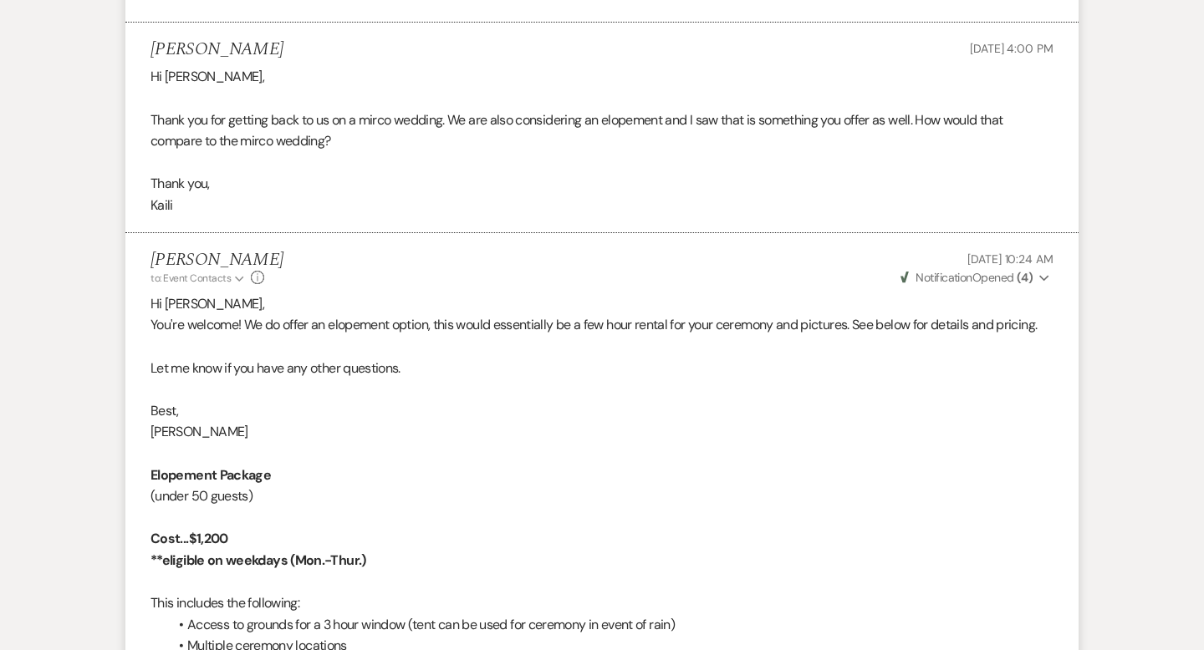
scroll to position [2456, 0]
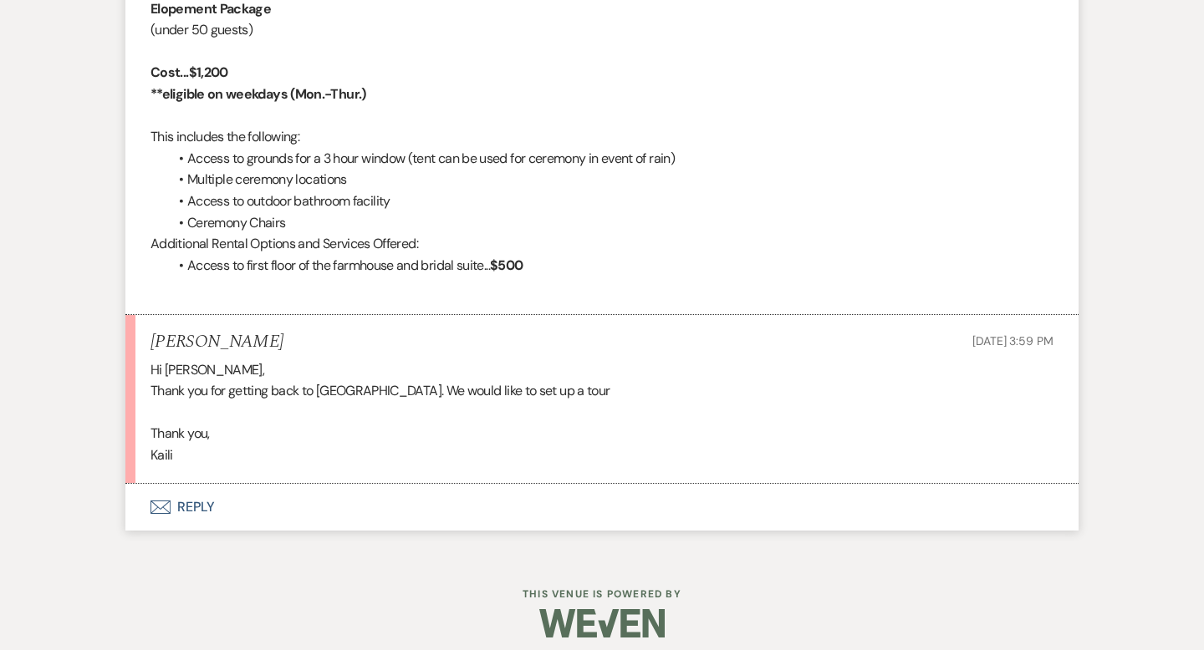
click at [203, 511] on button "Envelope Reply" at bounding box center [601, 507] width 953 height 47
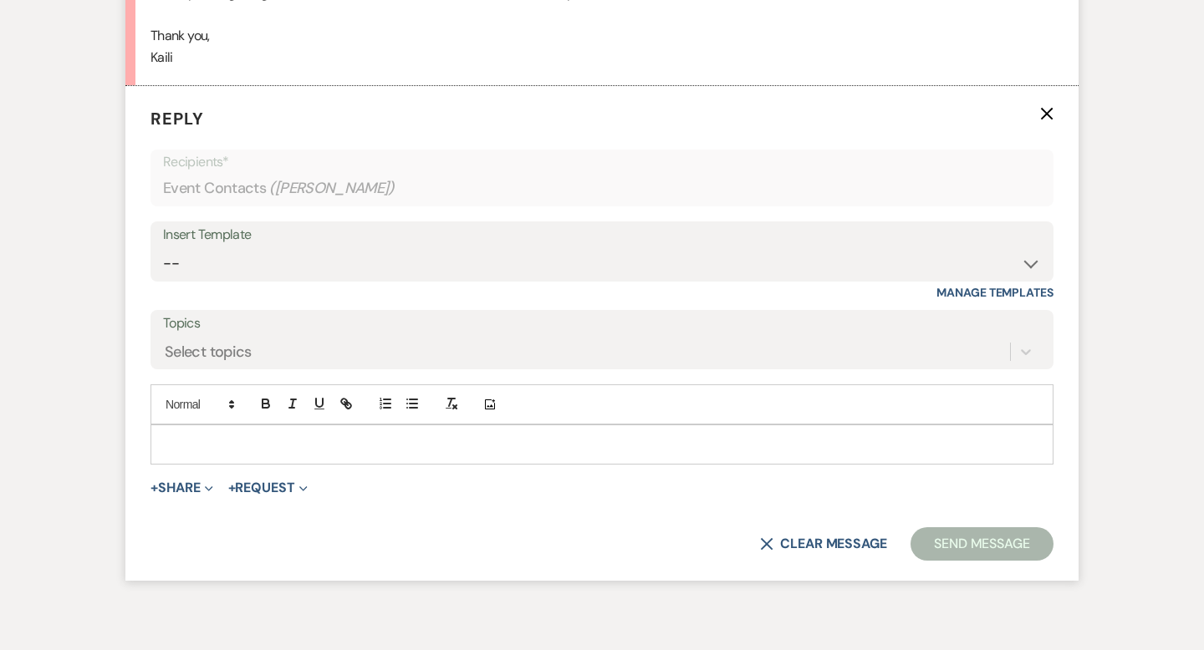
scroll to position [2862, 0]
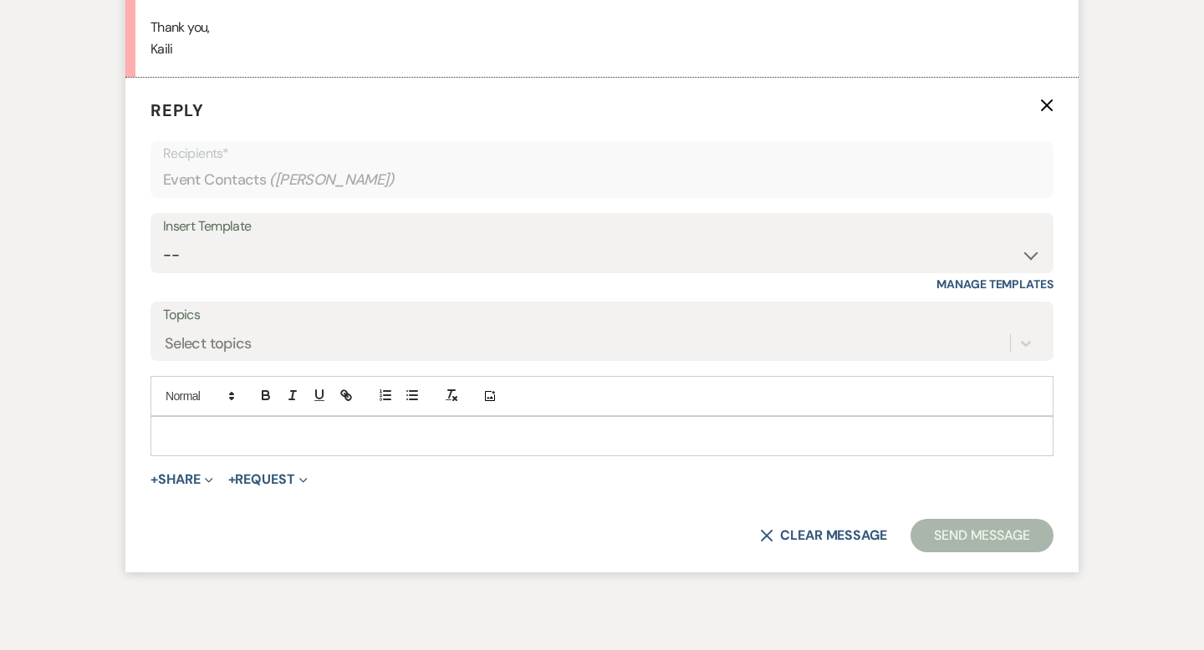
click at [180, 438] on p at bounding box center [602, 436] width 876 height 18
click at [196, 256] on select "-- Weven Planning Portal Introduction (Booked Events) Wedding Packages Booking …" at bounding box center [602, 255] width 878 height 33
select select "1170"
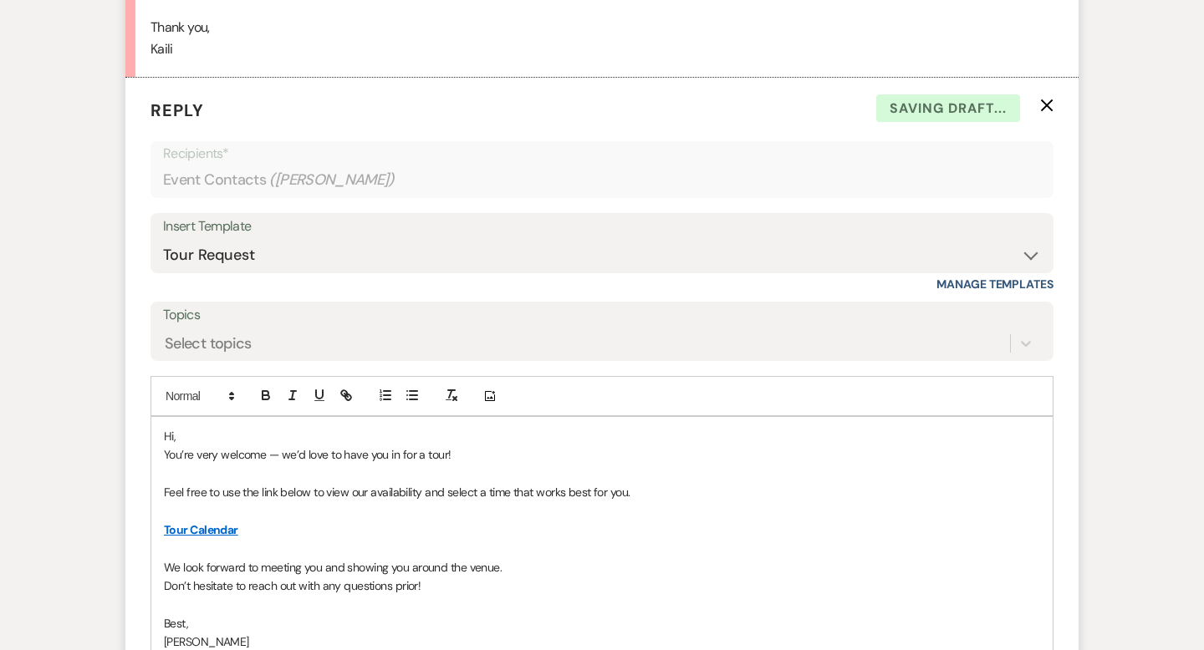
click at [186, 438] on p "Hi," at bounding box center [602, 436] width 876 height 18
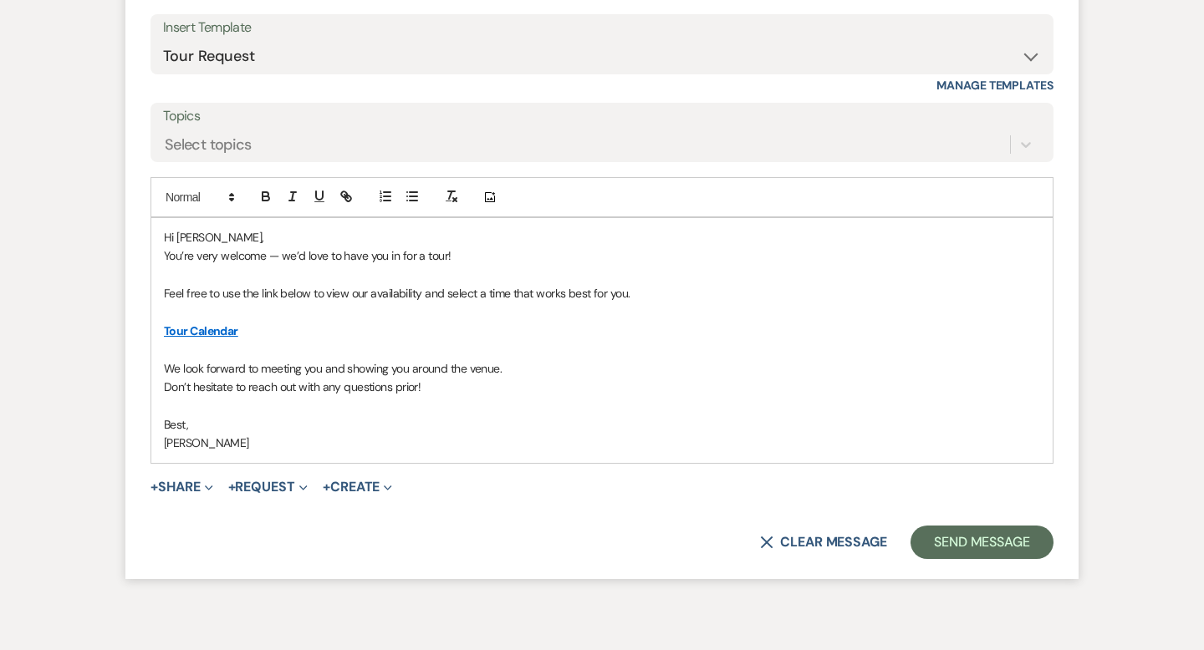
scroll to position [3073, 0]
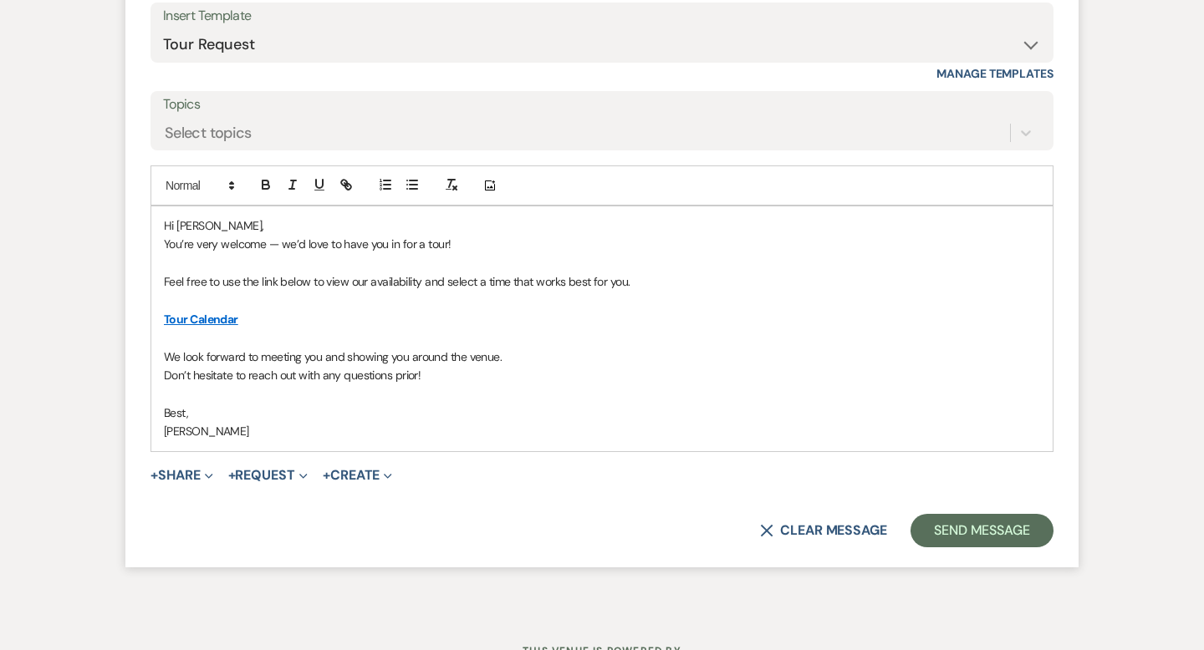
click at [963, 540] on button "Send Message" at bounding box center [981, 530] width 143 height 33
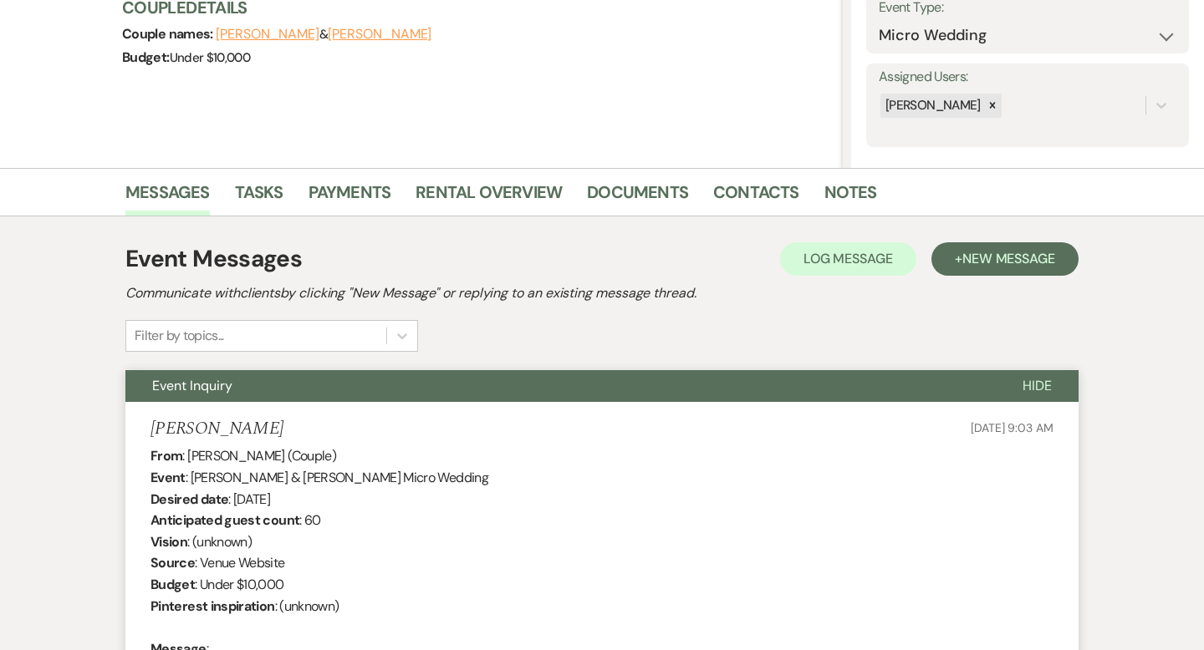
scroll to position [0, 0]
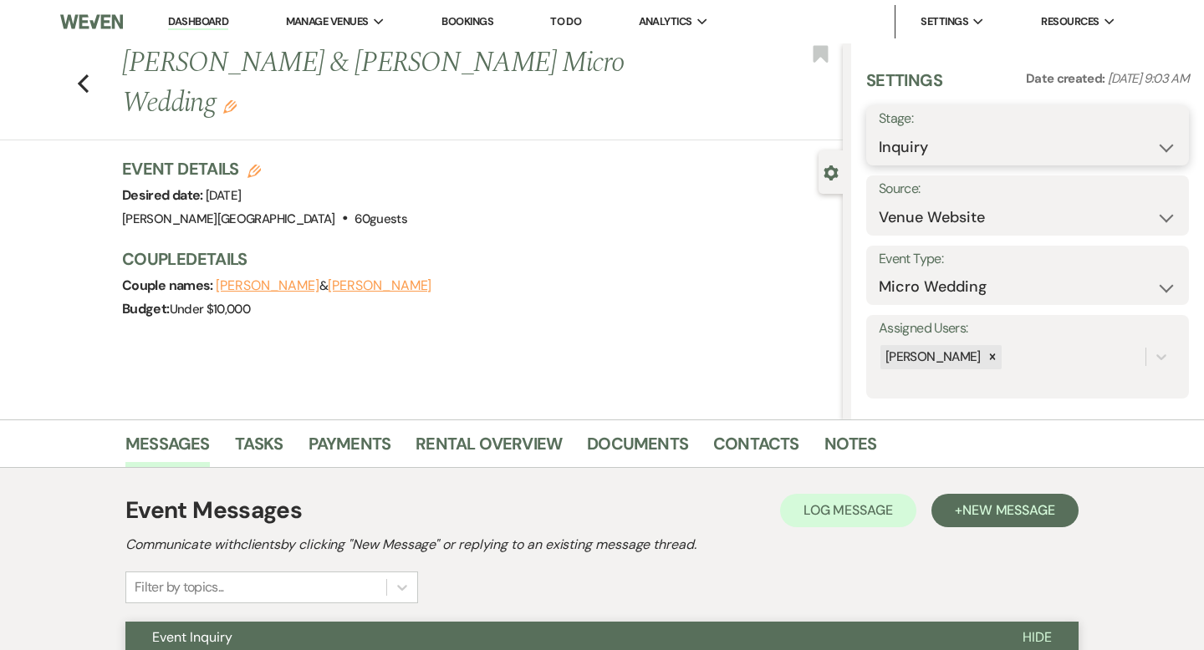
click at [966, 155] on select "Inquiry Follow Up Tour Requested Tour Confirmed Toured Proposal Sent Booked Lost" at bounding box center [1028, 147] width 298 height 33
select select "2"
click at [1149, 140] on button "Save" at bounding box center [1156, 135] width 66 height 33
click at [77, 74] on icon "Previous" at bounding box center [83, 84] width 13 height 20
select select "2"
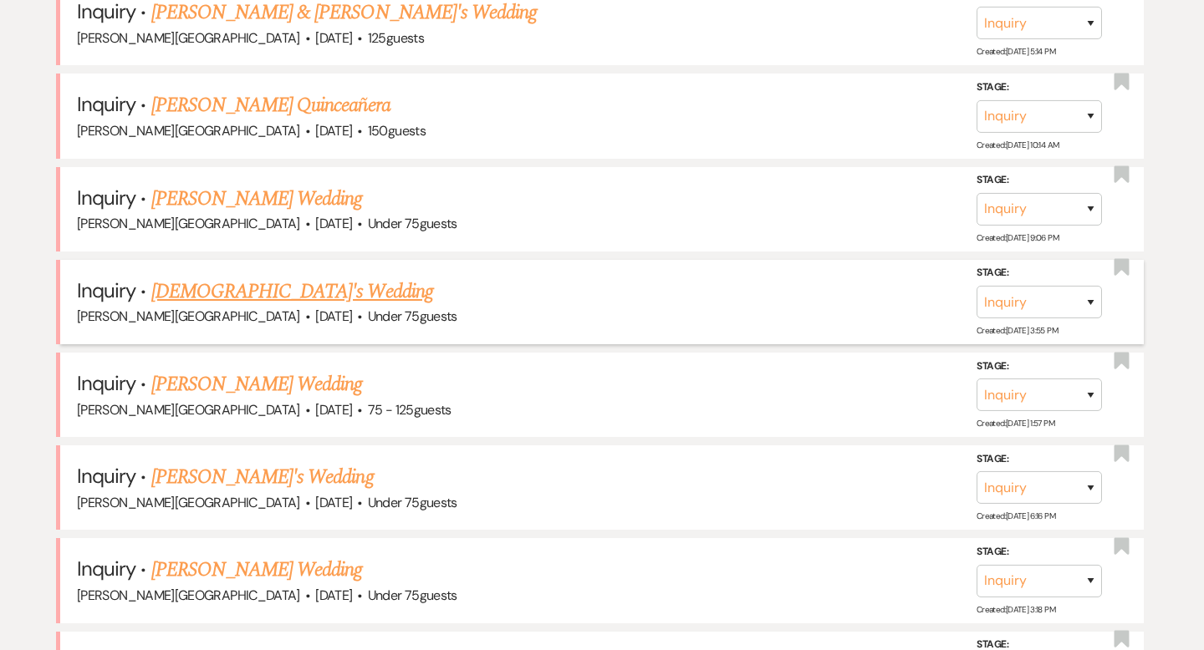
scroll to position [1873, 0]
click at [279, 91] on link "[PERSON_NAME] Quinceañera" at bounding box center [270, 106] width 239 height 30
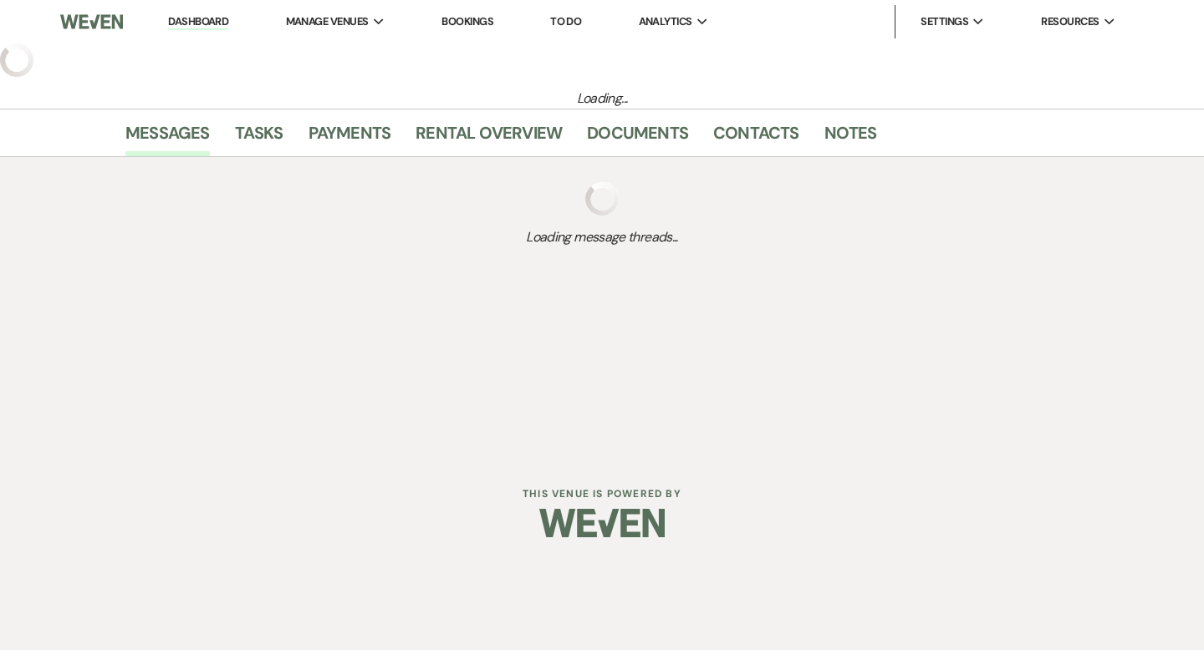
select select "5"
select select "15"
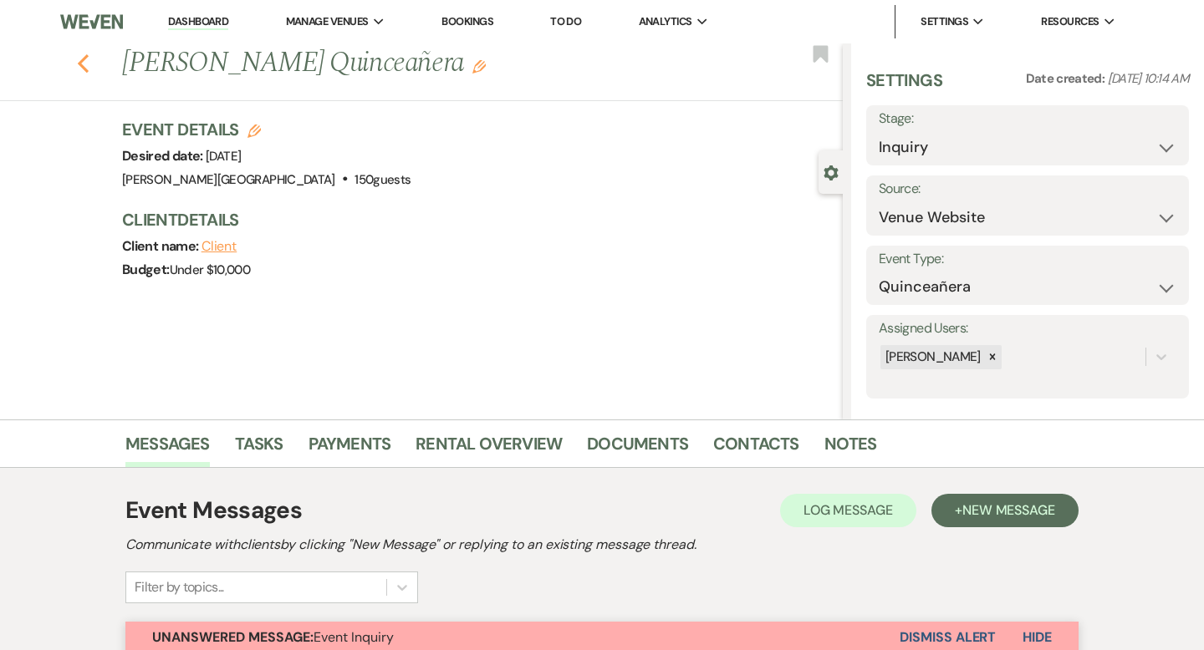
click at [82, 64] on icon "Previous" at bounding box center [83, 64] width 13 height 20
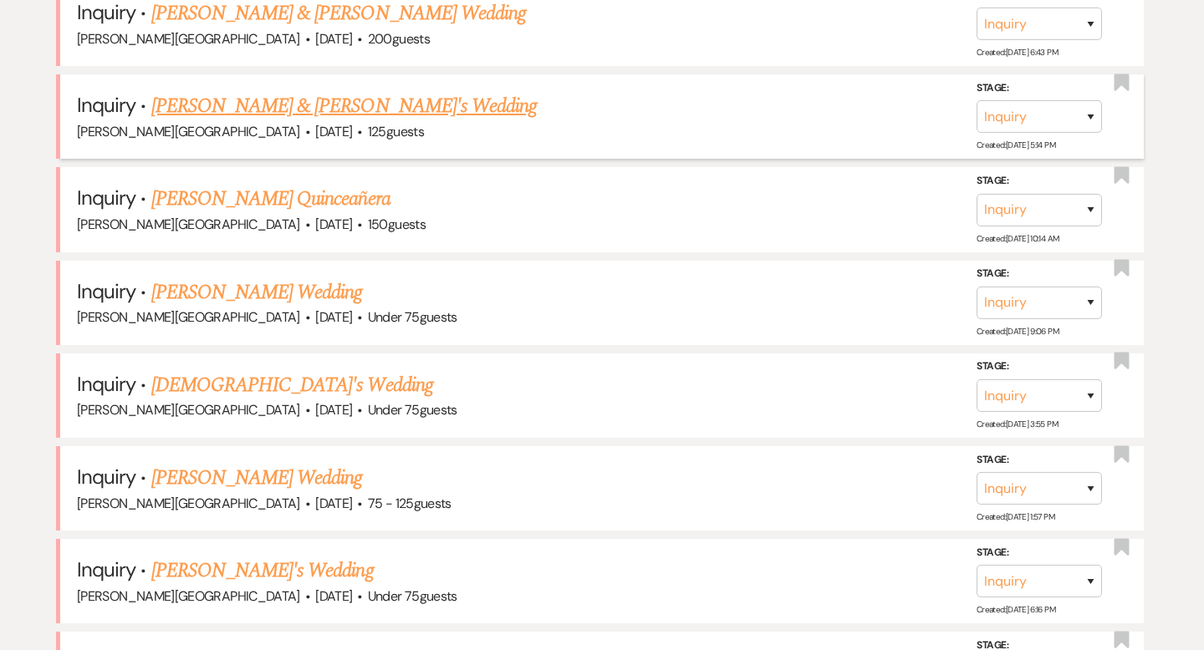
scroll to position [1769, 0]
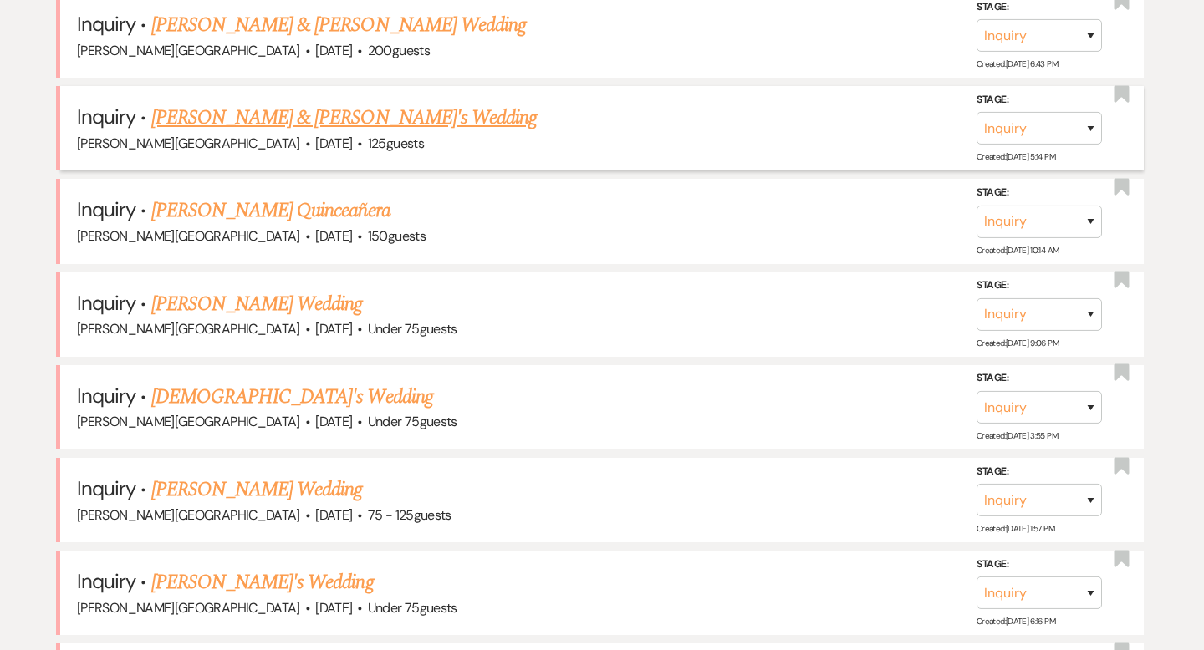
click at [255, 103] on link "[PERSON_NAME] & [PERSON_NAME]'s Wedding" at bounding box center [344, 118] width 386 height 30
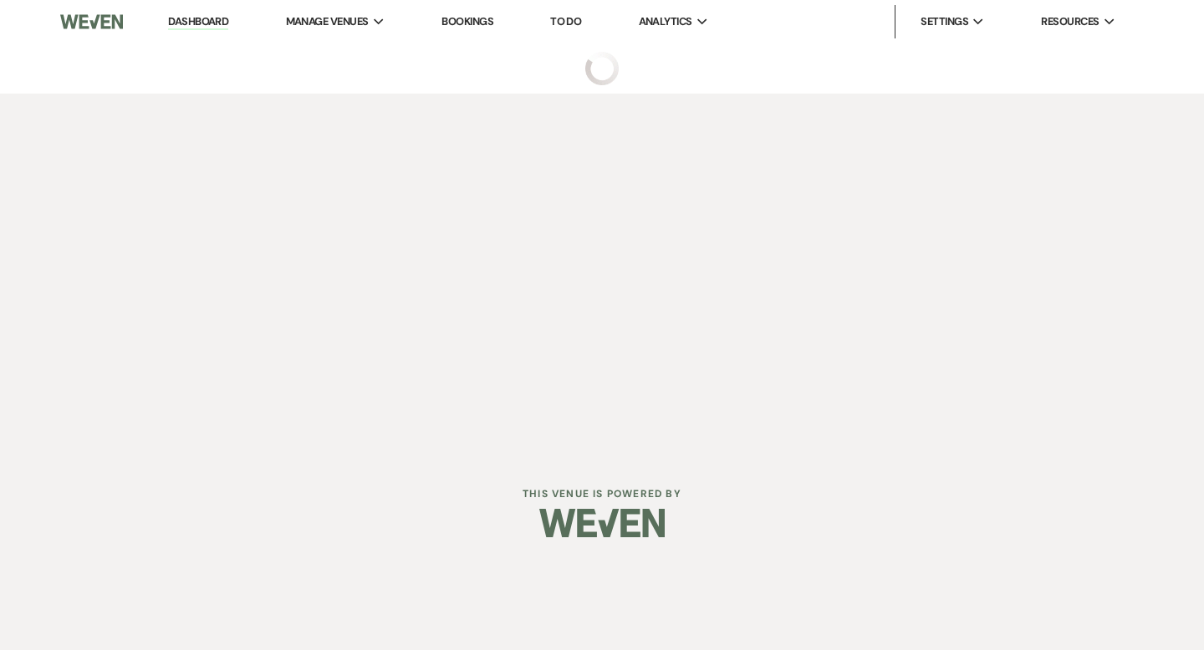
select select "5"
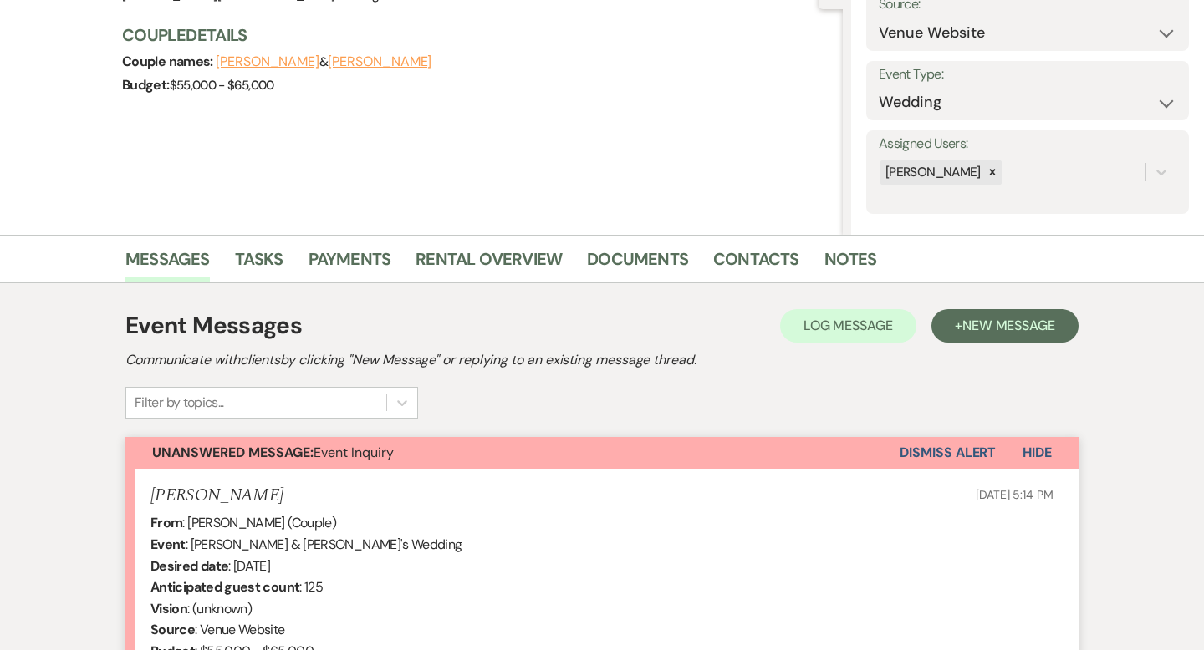
scroll to position [501, 0]
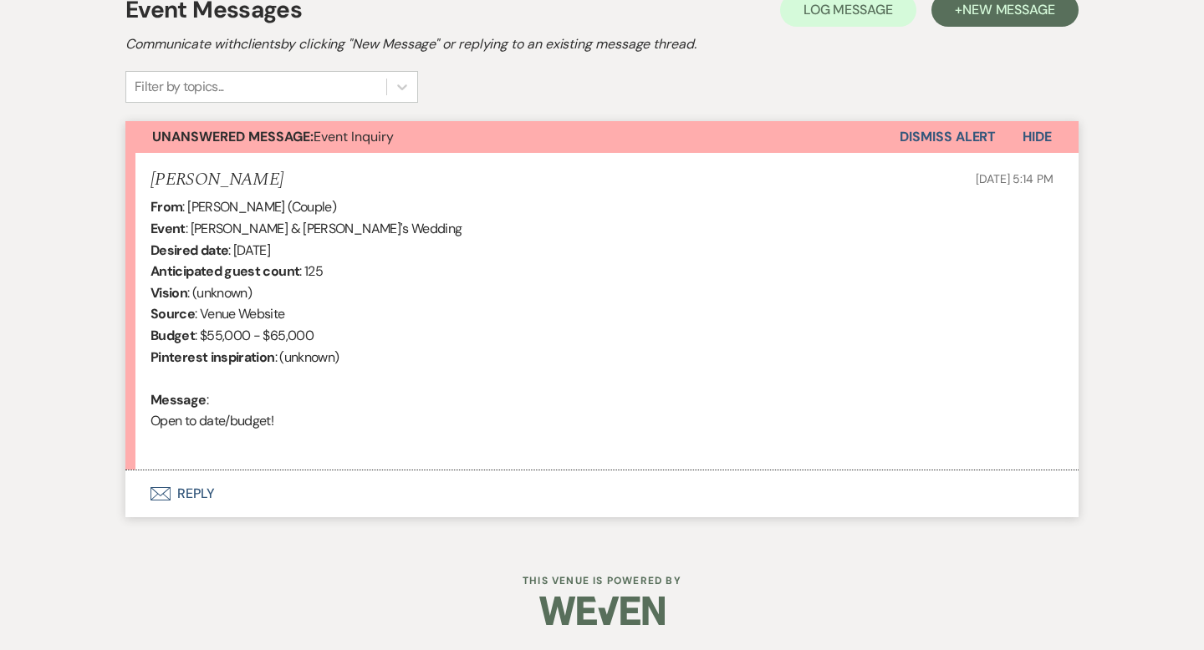
click at [202, 492] on button "Envelope Reply" at bounding box center [601, 494] width 953 height 47
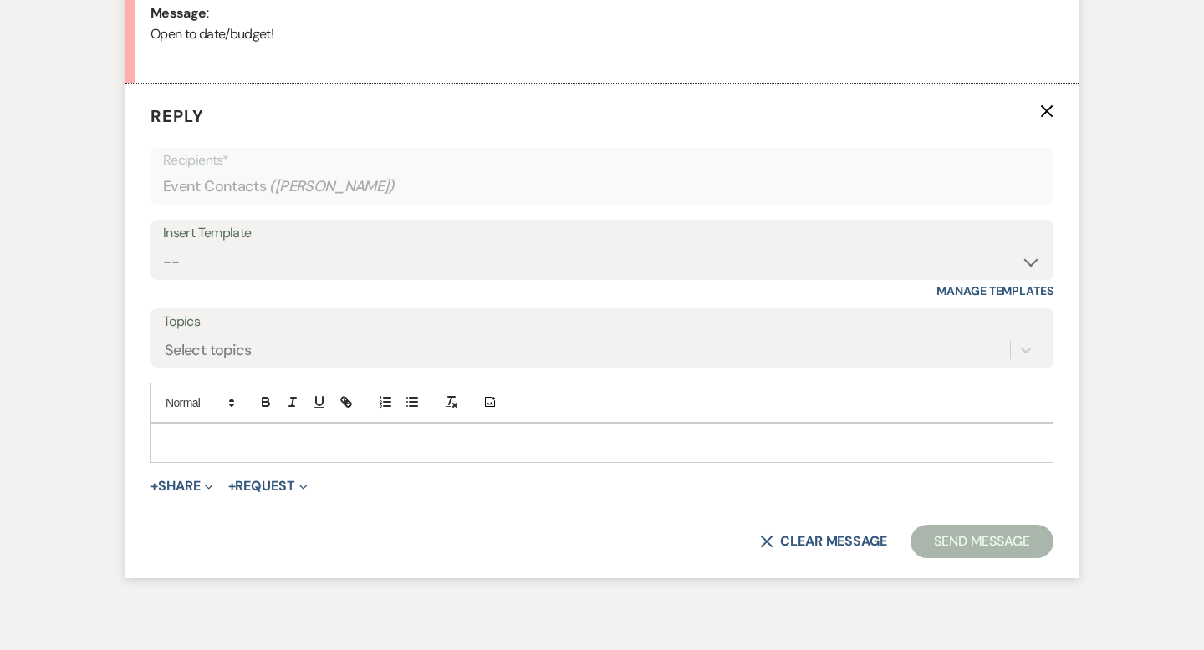
scroll to position [894, 0]
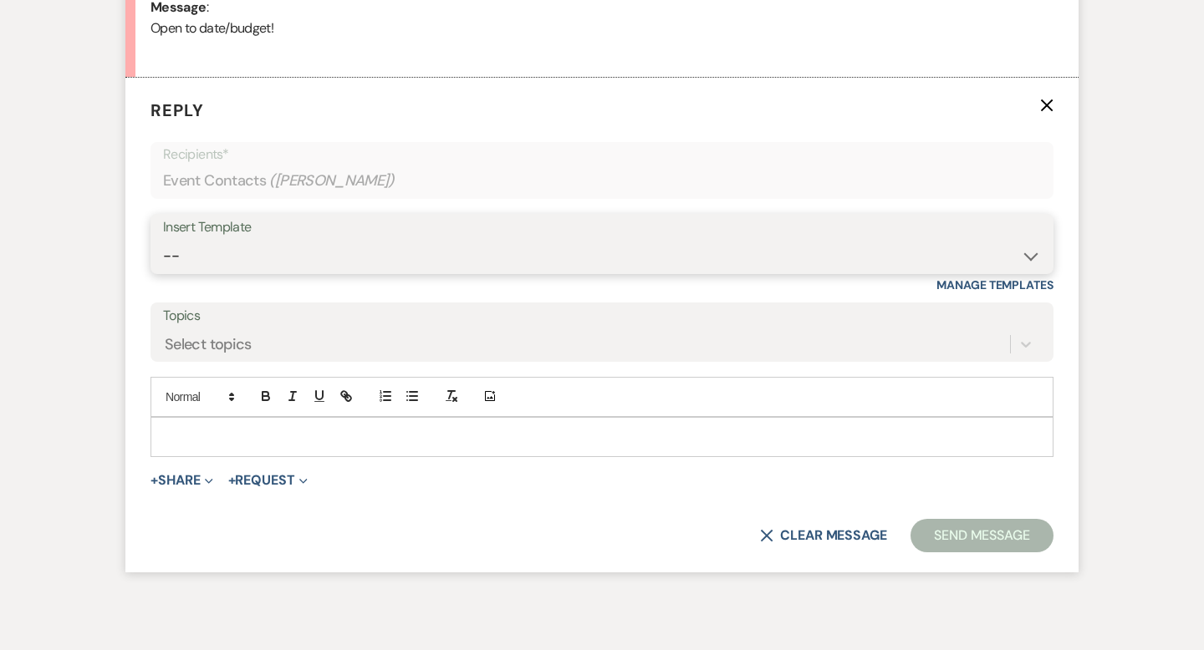
click at [292, 259] on select "-- Weven Planning Portal Introduction (Booked Events) Wedding Packages Booking …" at bounding box center [602, 256] width 878 height 33
select select "55"
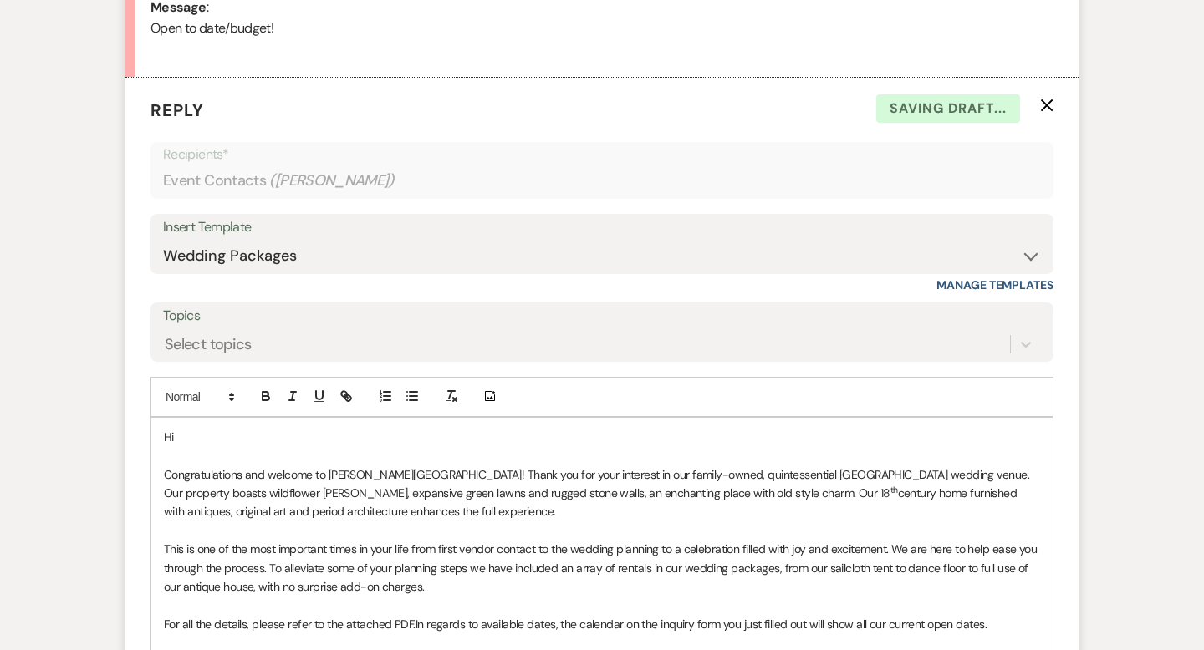
click at [248, 443] on p "Hi" at bounding box center [602, 437] width 876 height 18
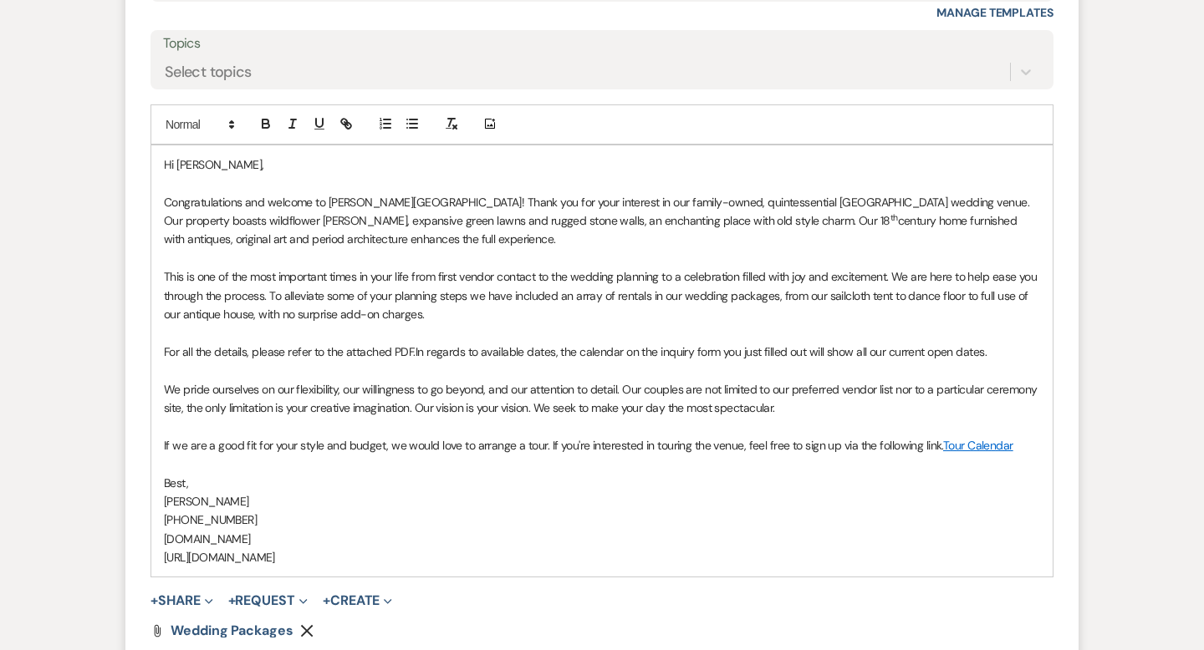
scroll to position [1175, 0]
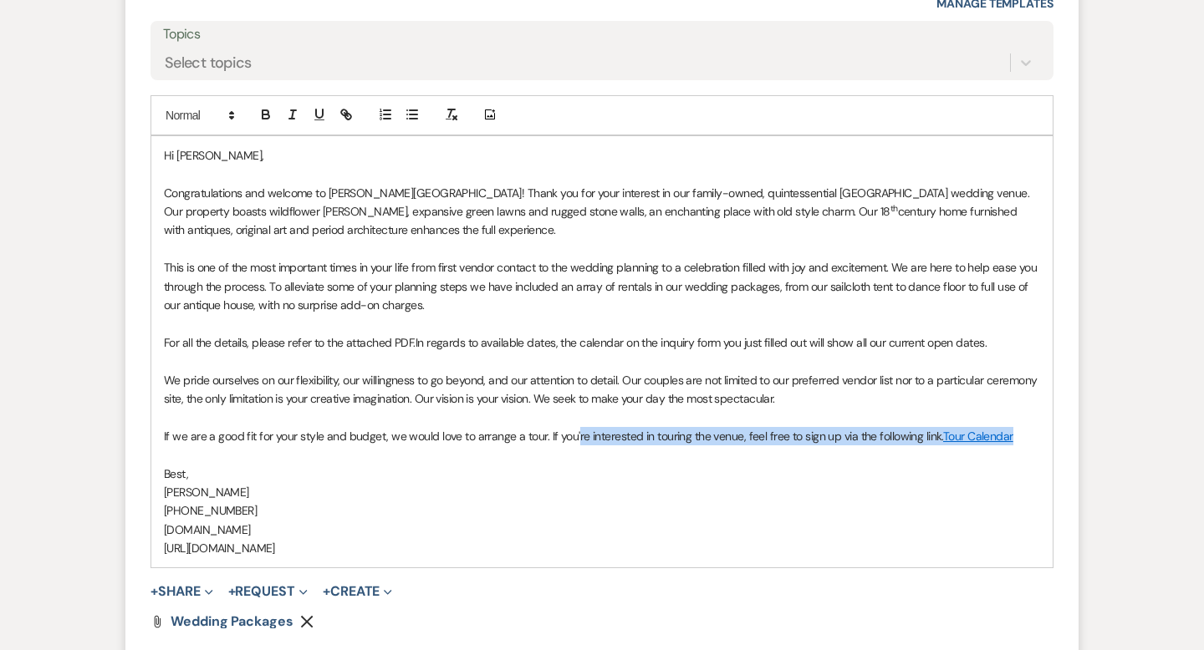
drag, startPoint x: 1021, startPoint y: 430, endPoint x: 573, endPoint y: 432, distance: 447.3
click at [573, 432] on p "If we are a good fit for your style and budget, we would love to arrange a tour…" at bounding box center [602, 436] width 876 height 18
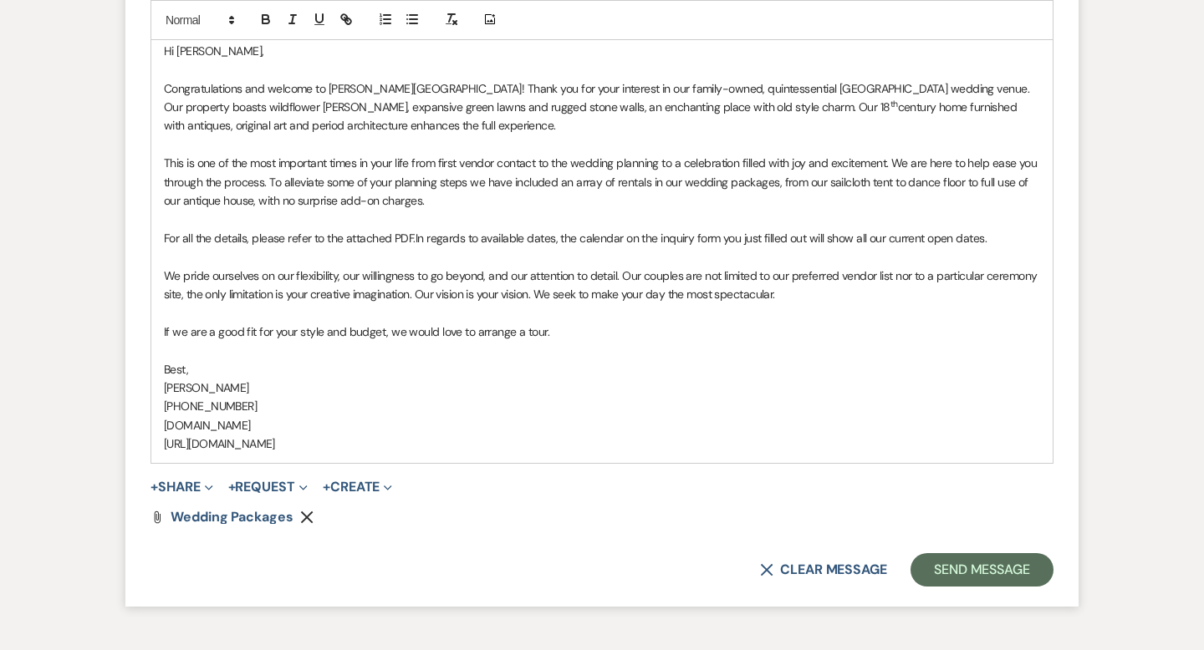
scroll to position [1290, 0]
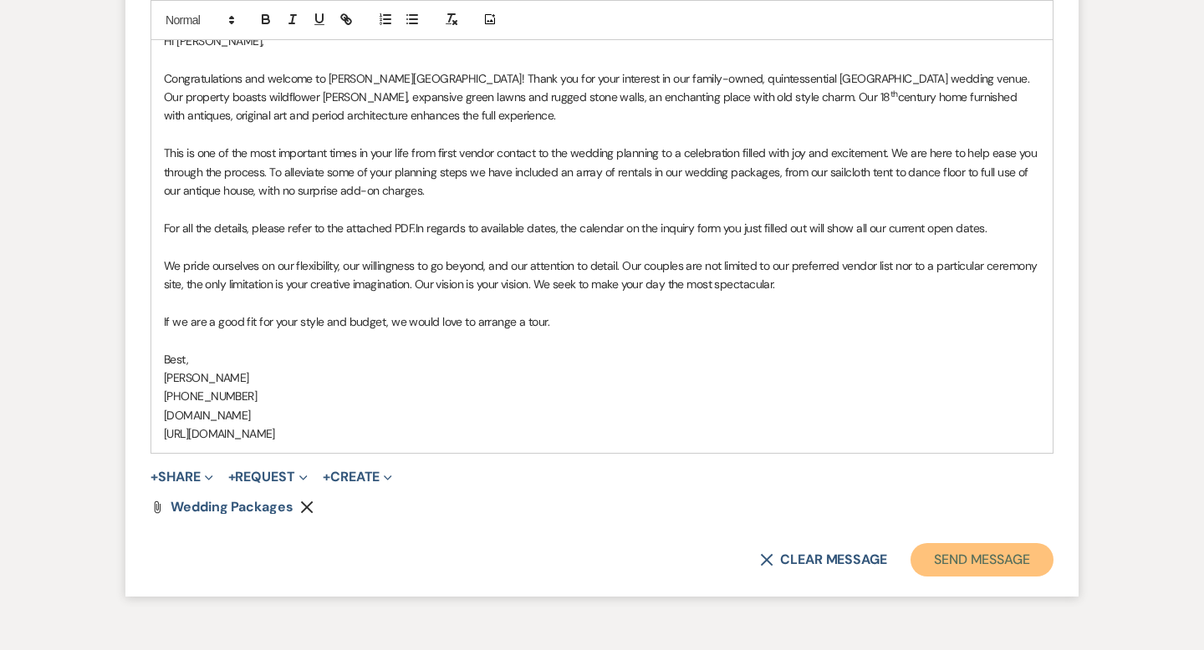
click at [959, 559] on button "Send Message" at bounding box center [981, 559] width 143 height 33
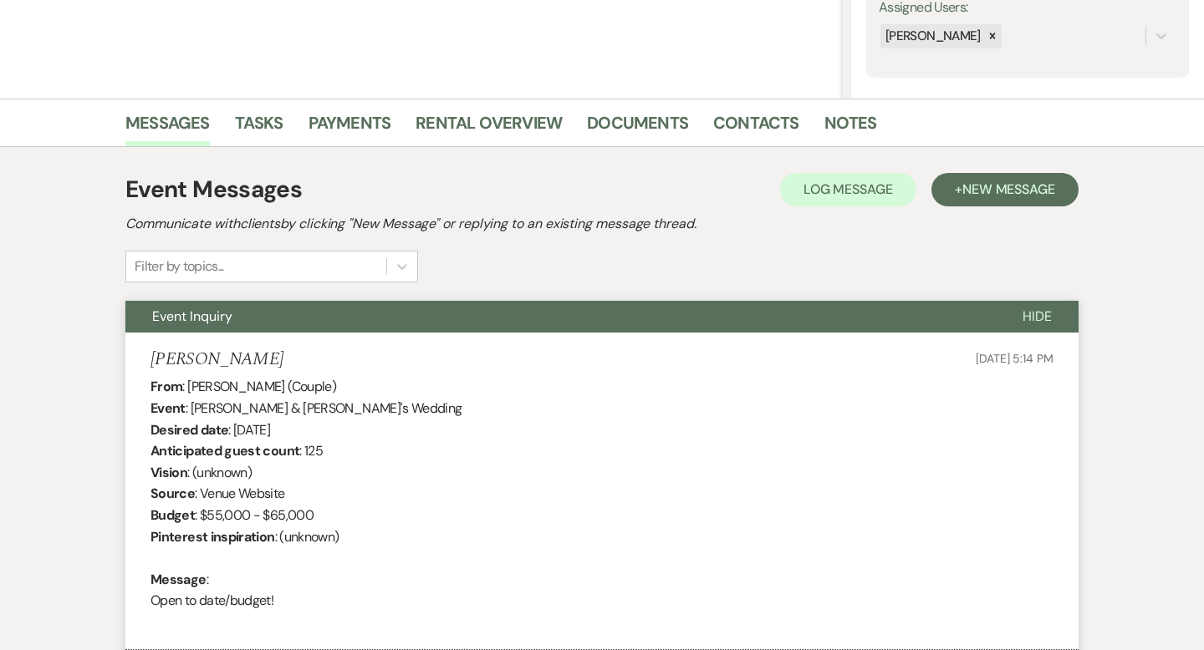
scroll to position [0, 0]
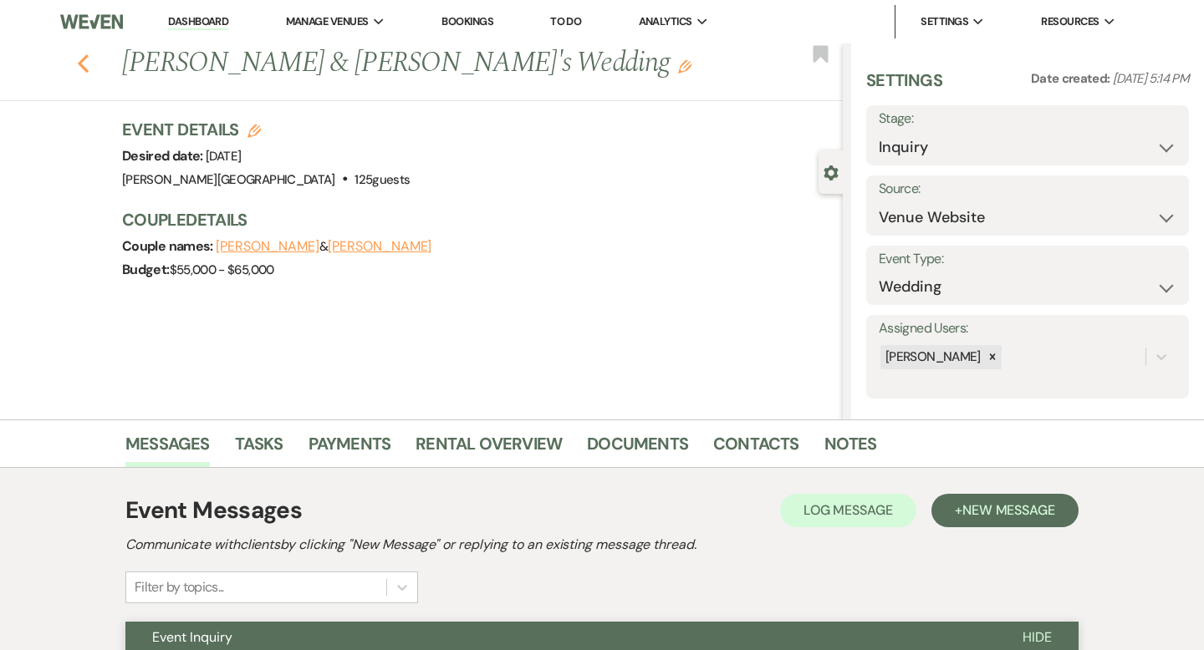
click at [88, 63] on icon "Previous" at bounding box center [83, 64] width 13 height 20
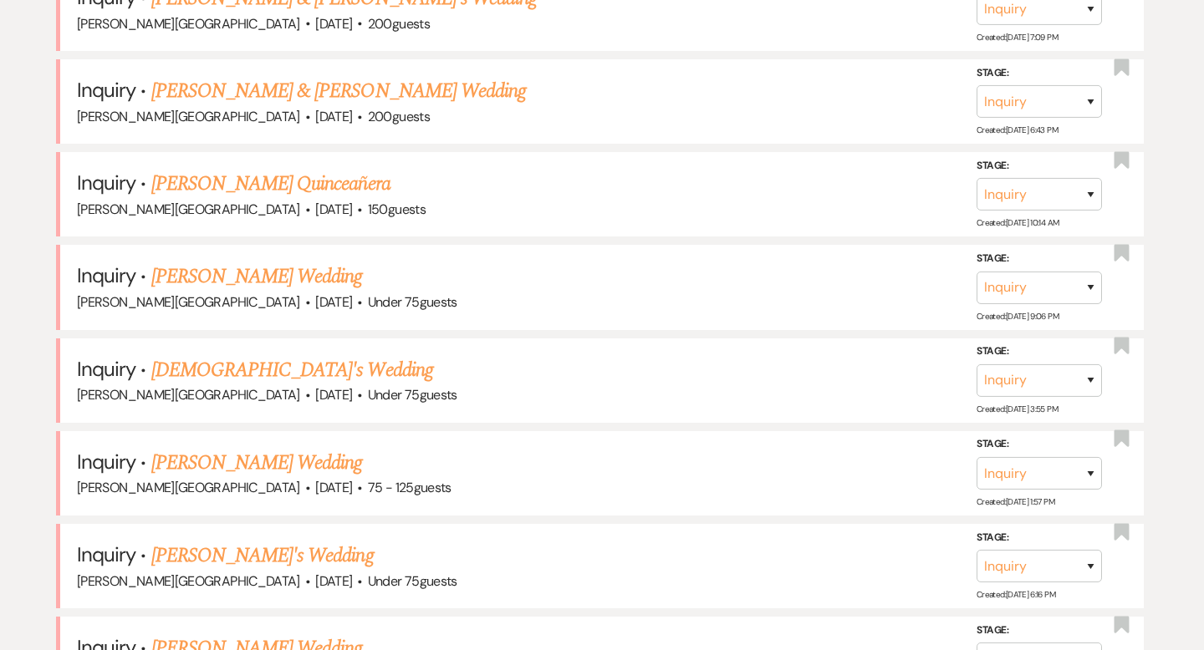
scroll to position [1690, 0]
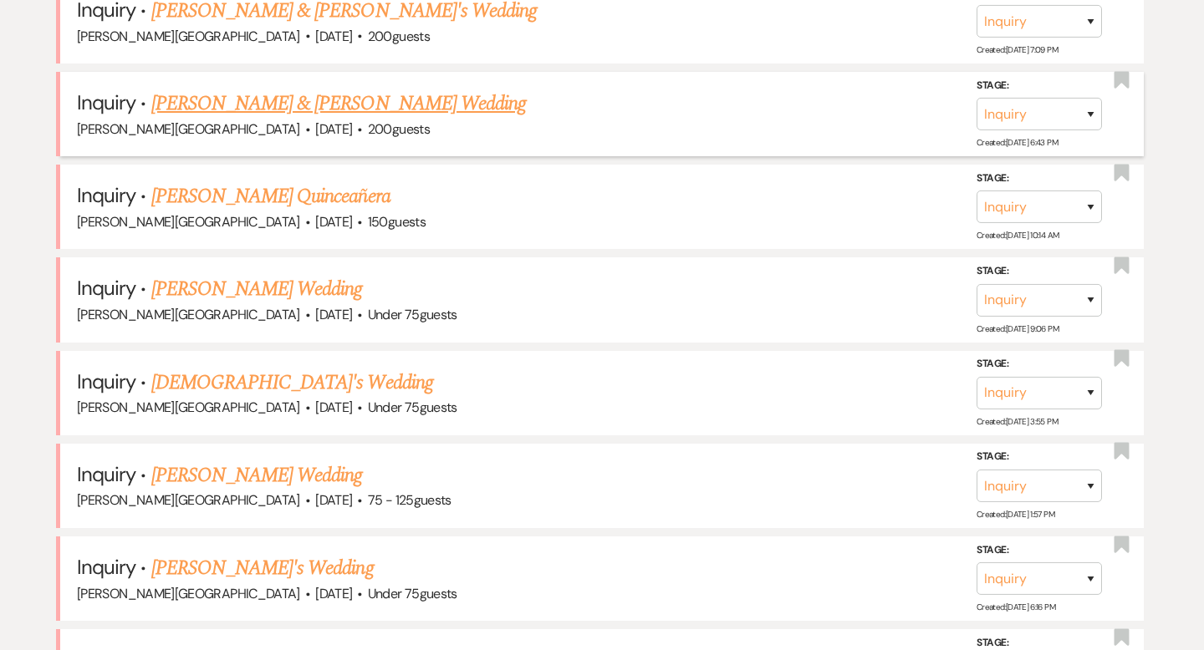
click at [375, 95] on link "[PERSON_NAME] & [PERSON_NAME] Wedding" at bounding box center [338, 104] width 375 height 30
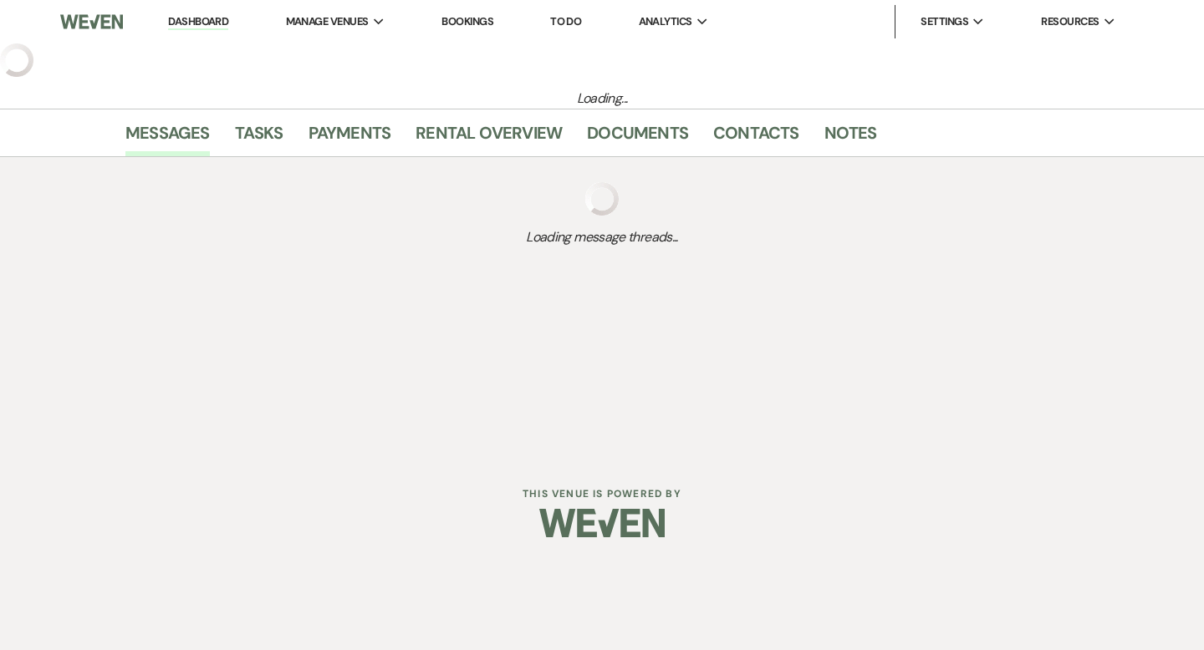
select select "5"
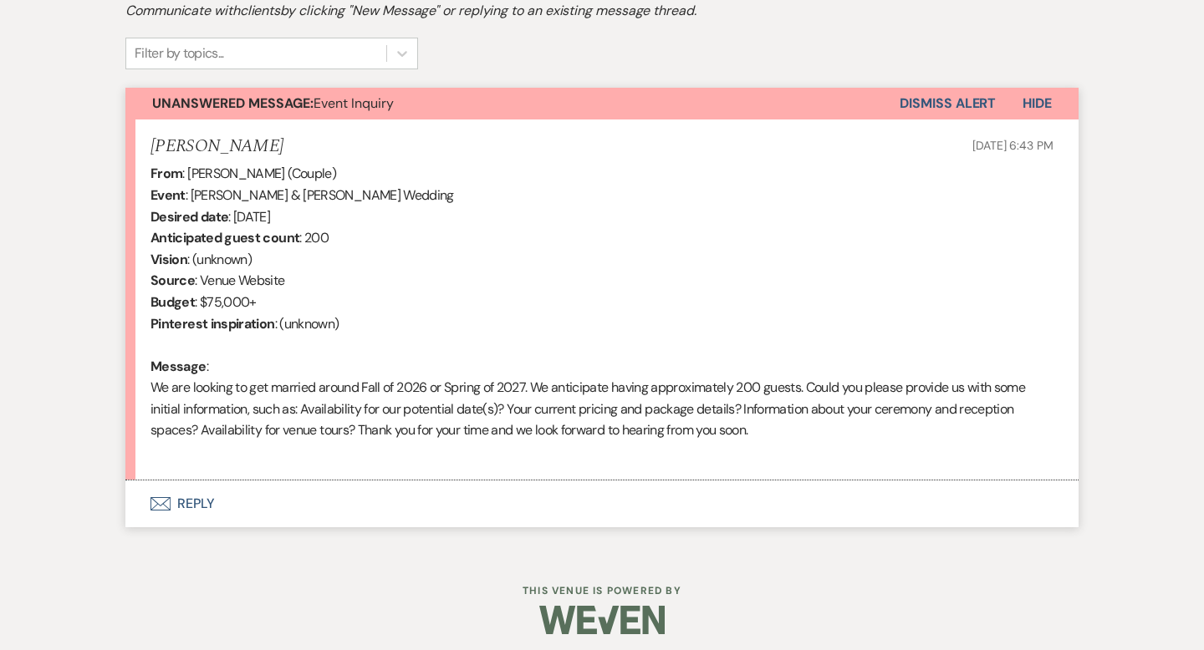
scroll to position [543, 0]
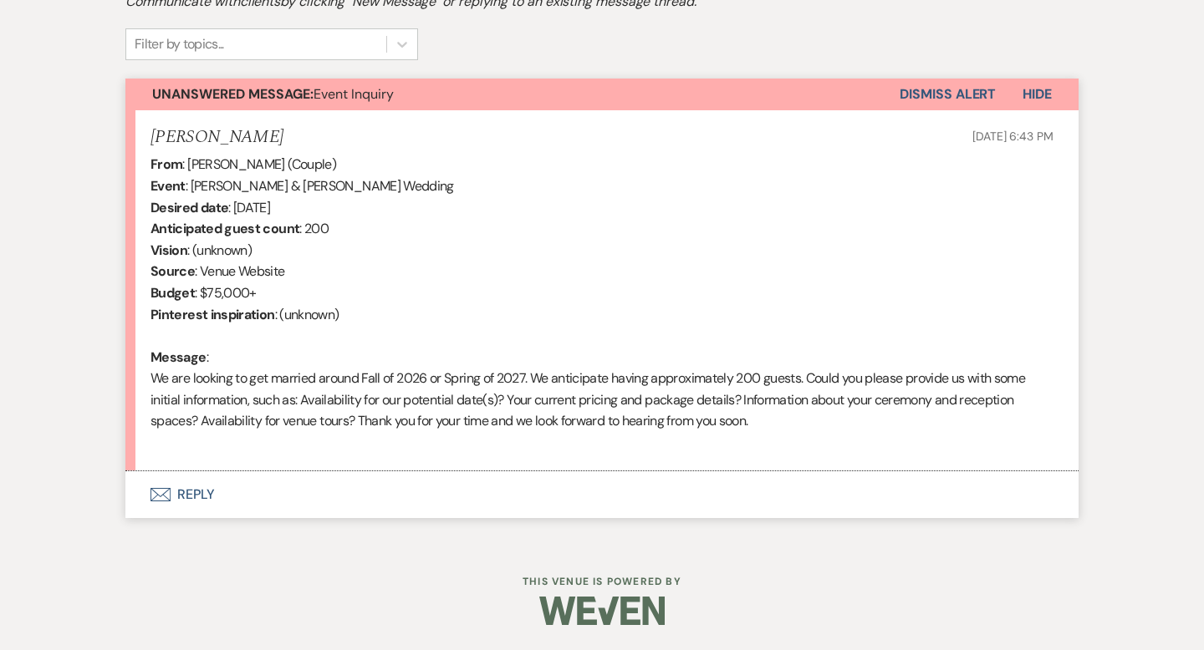
click at [197, 501] on button "Envelope Reply" at bounding box center [601, 494] width 953 height 47
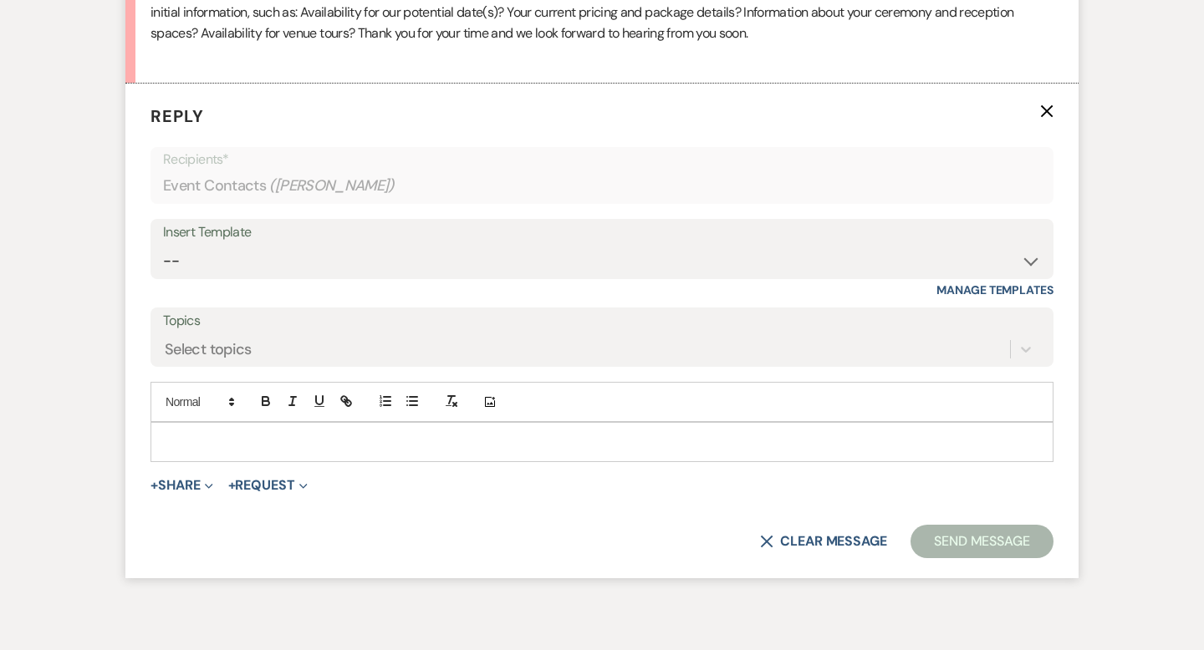
scroll to position [937, 0]
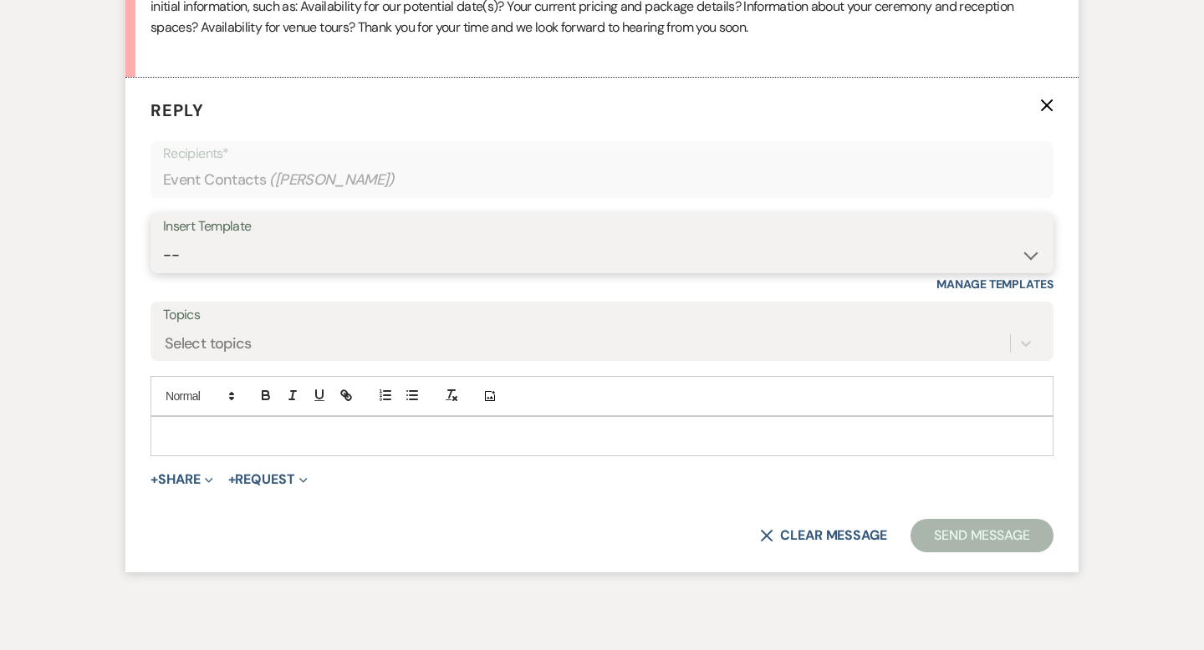
click at [276, 251] on select "-- Weven Planning Portal Introduction (Booked Events) Wedding Packages Booking …" at bounding box center [602, 255] width 878 height 33
select select "55"
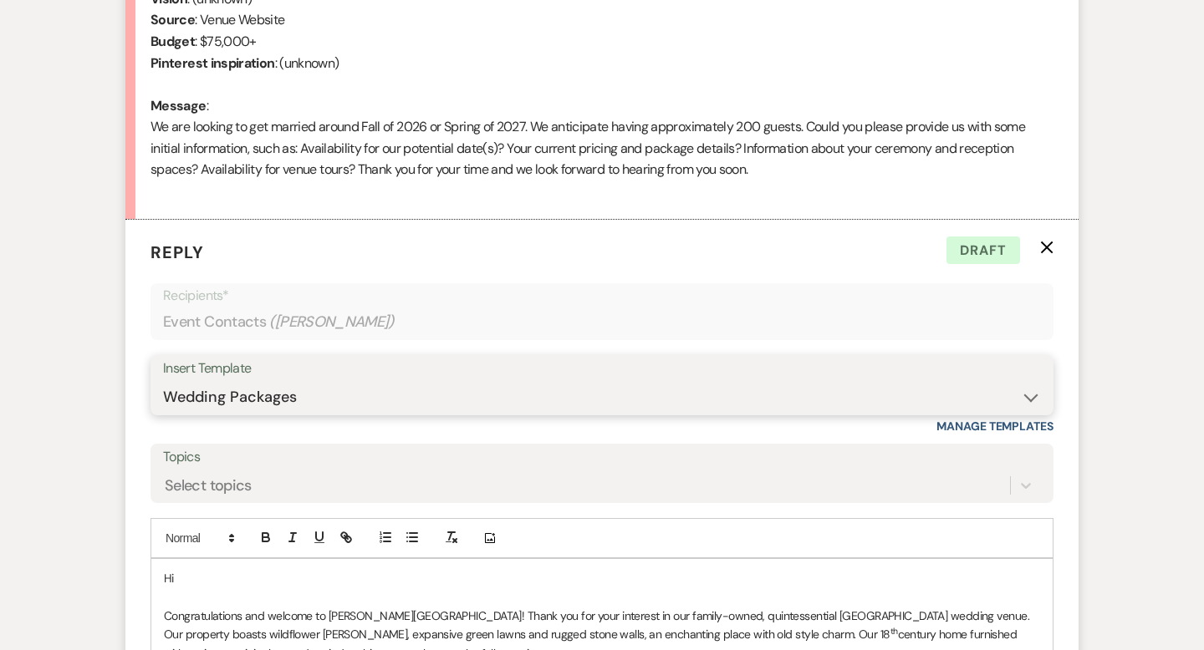
scroll to position [800, 0]
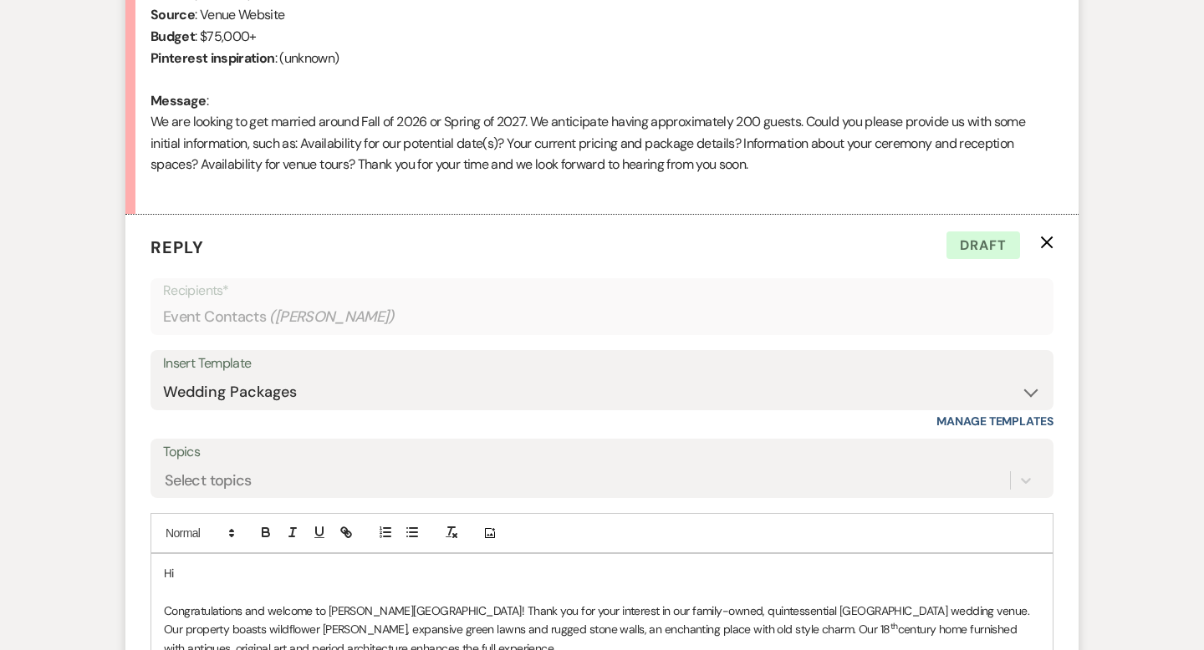
click at [216, 577] on p "Hi" at bounding box center [602, 573] width 876 height 18
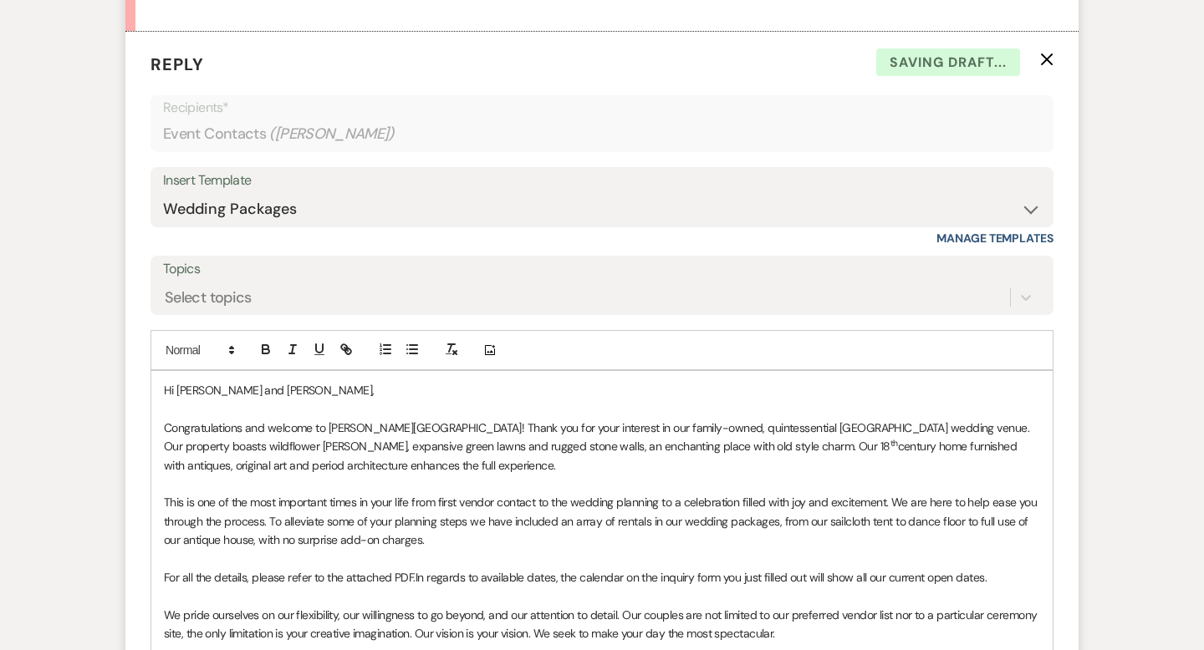
scroll to position [1175, 0]
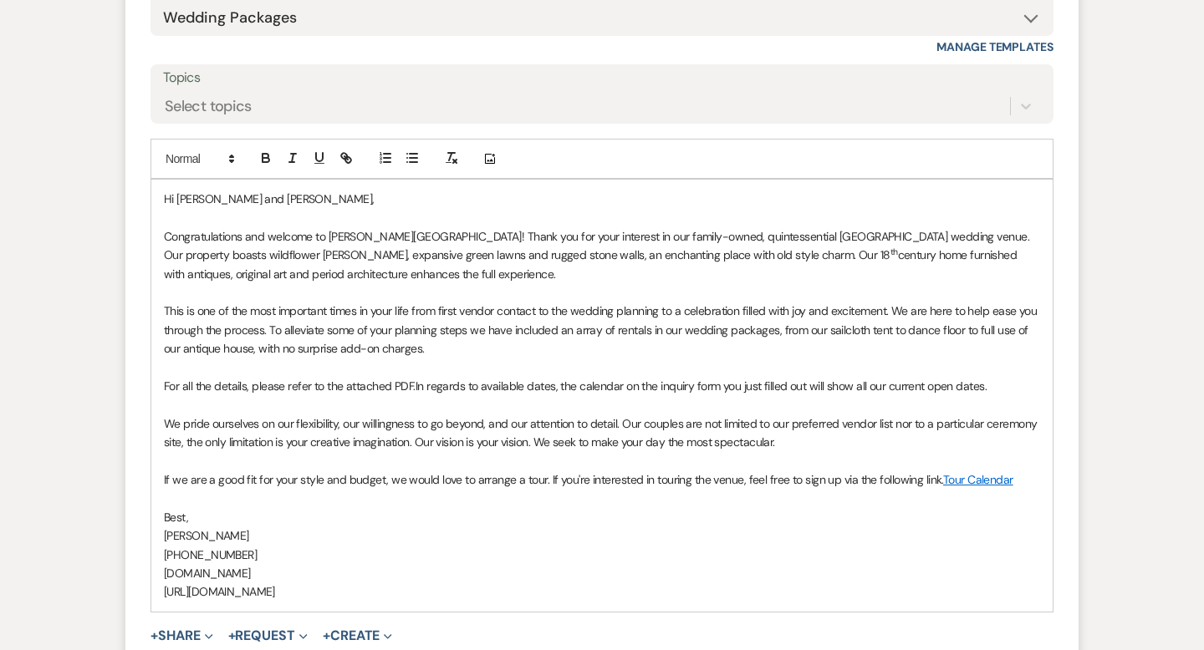
click at [417, 379] on span "In regards to available dates, the calendar on the inquiry form you just filled…" at bounding box center [700, 386] width 571 height 15
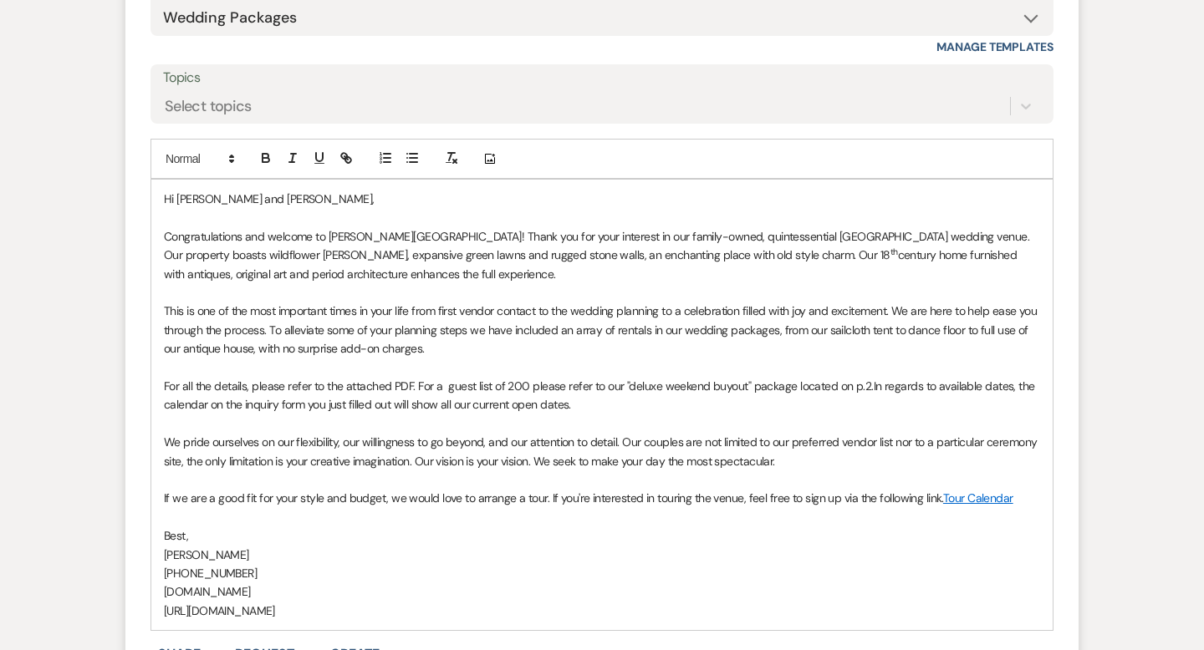
click at [527, 386] on p "For all the details, please refer to the attached PDF. For a guest list of 200 …" at bounding box center [602, 396] width 876 height 38
click at [595, 410] on p "For all the details, please refer to the attached PDF. For a guest list of 200 …" at bounding box center [602, 396] width 876 height 38
click at [306, 403] on span "In regards to available dates, the calendar on the inquiry form you just filled…" at bounding box center [602, 395] width 876 height 33
click at [564, 397] on p "For all the details, please refer to the attached PDF. For a guest list of 200 …" at bounding box center [602, 396] width 876 height 38
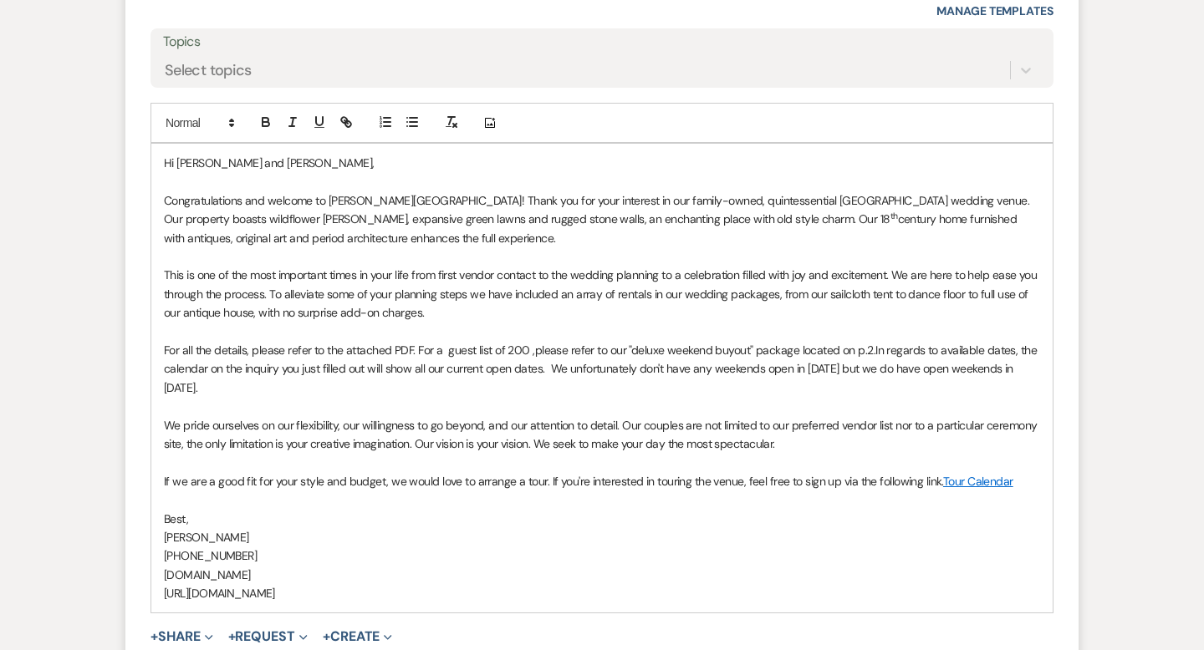
scroll to position [1246, 0]
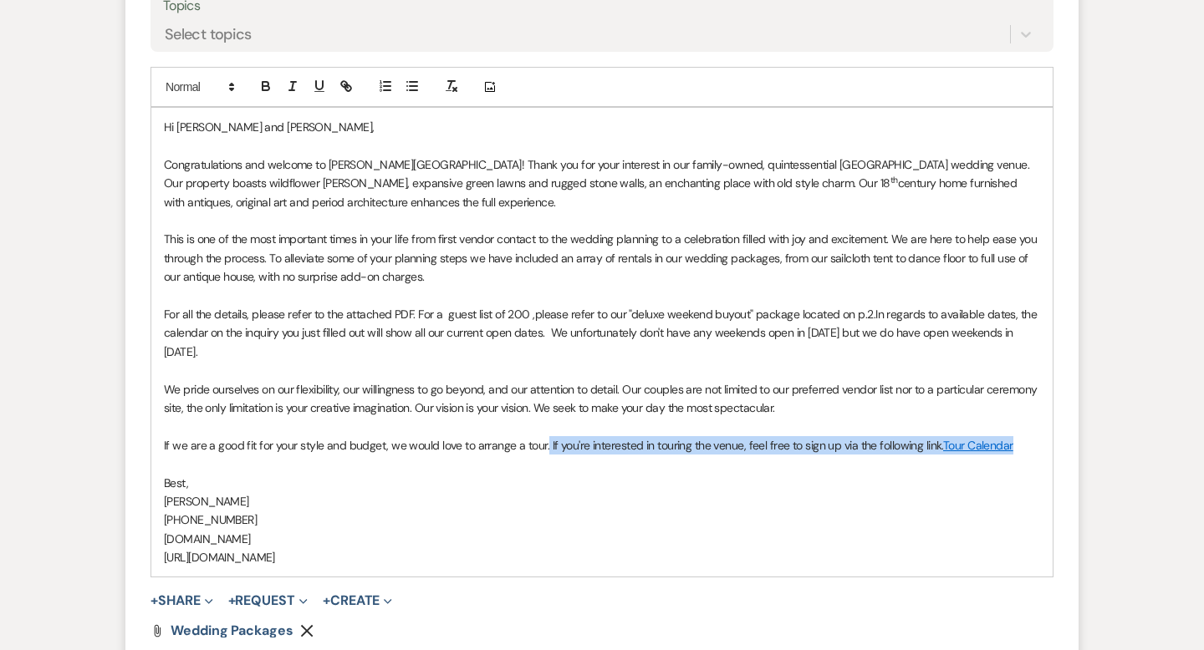
drag, startPoint x: 1017, startPoint y: 429, endPoint x: 544, endPoint y: 423, distance: 472.4
click at [544, 436] on p "If we are a good fit for your style and budget, we would love to arrange a tour…" at bounding box center [602, 445] width 876 height 18
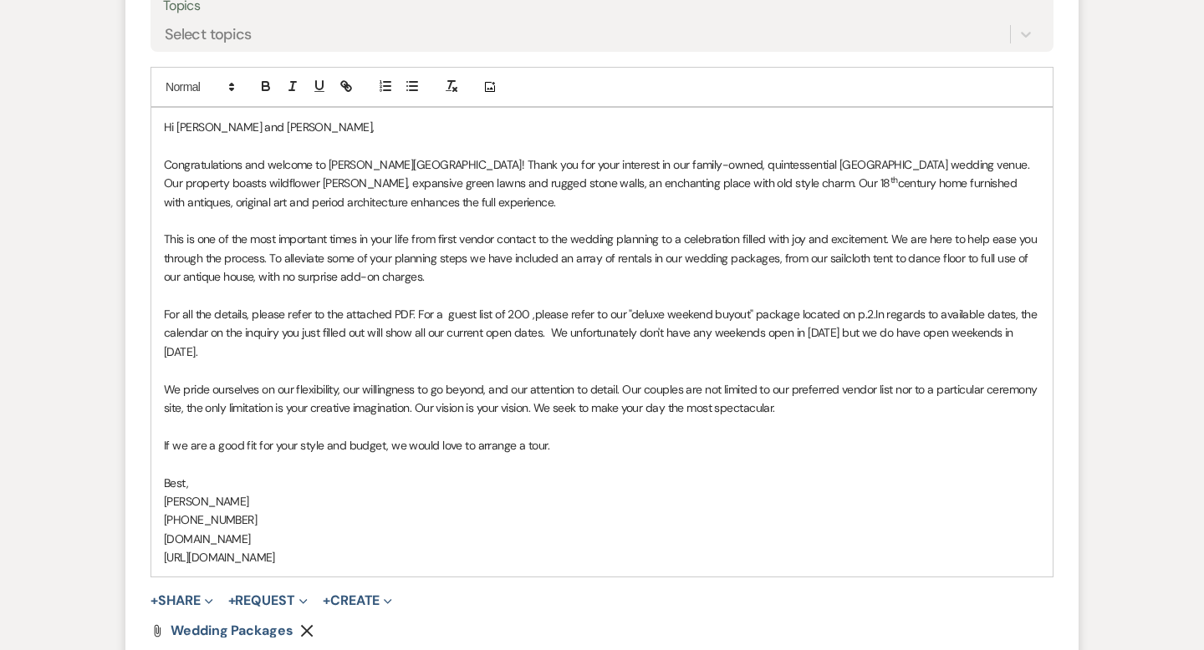
click at [200, 124] on p "Hi [PERSON_NAME] and [PERSON_NAME]," at bounding box center [602, 127] width 876 height 18
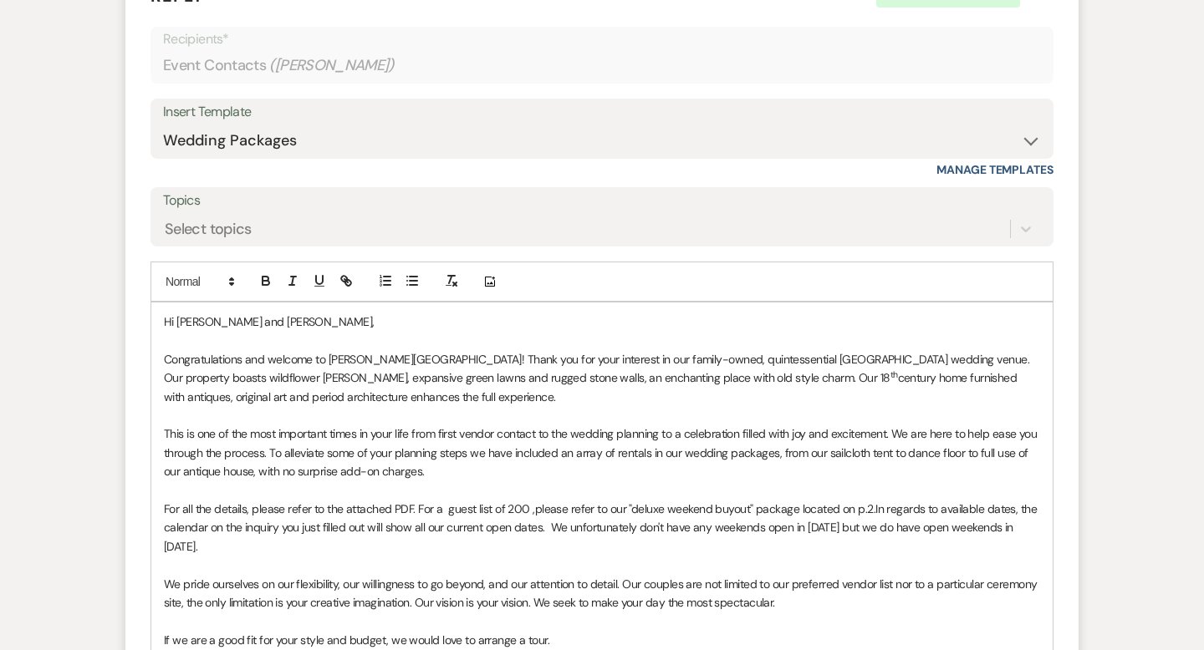
scroll to position [1272, 0]
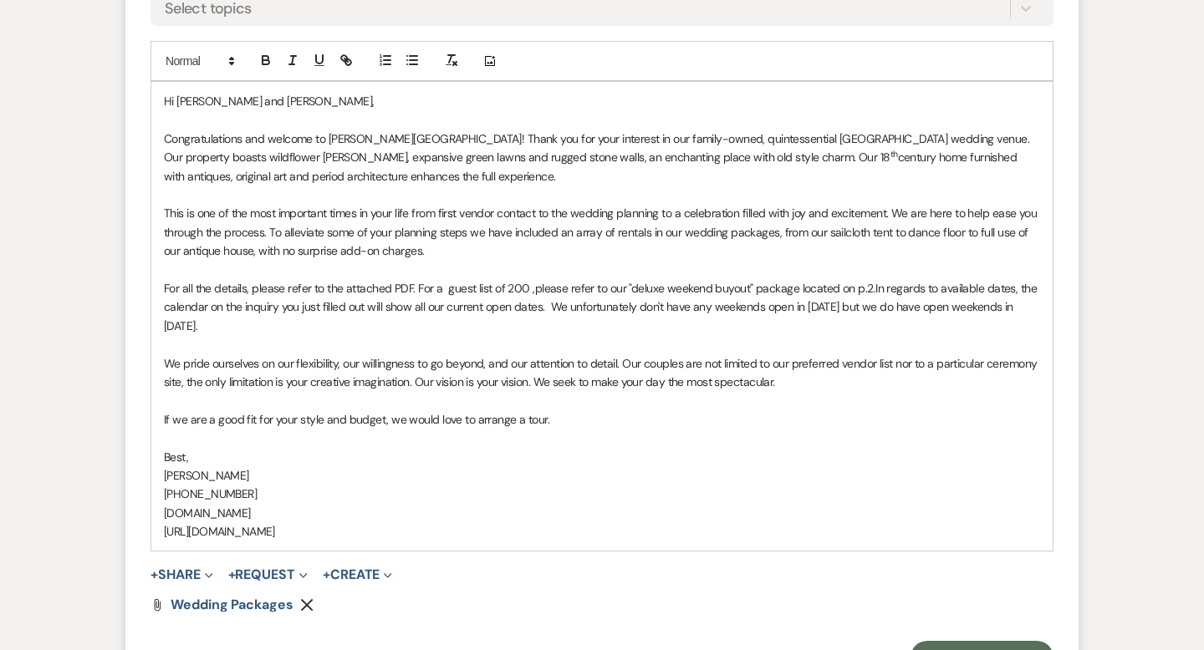
click at [531, 289] on p "For all the details, please refer to the attached PDF. For a guest list of 200 …" at bounding box center [602, 307] width 876 height 56
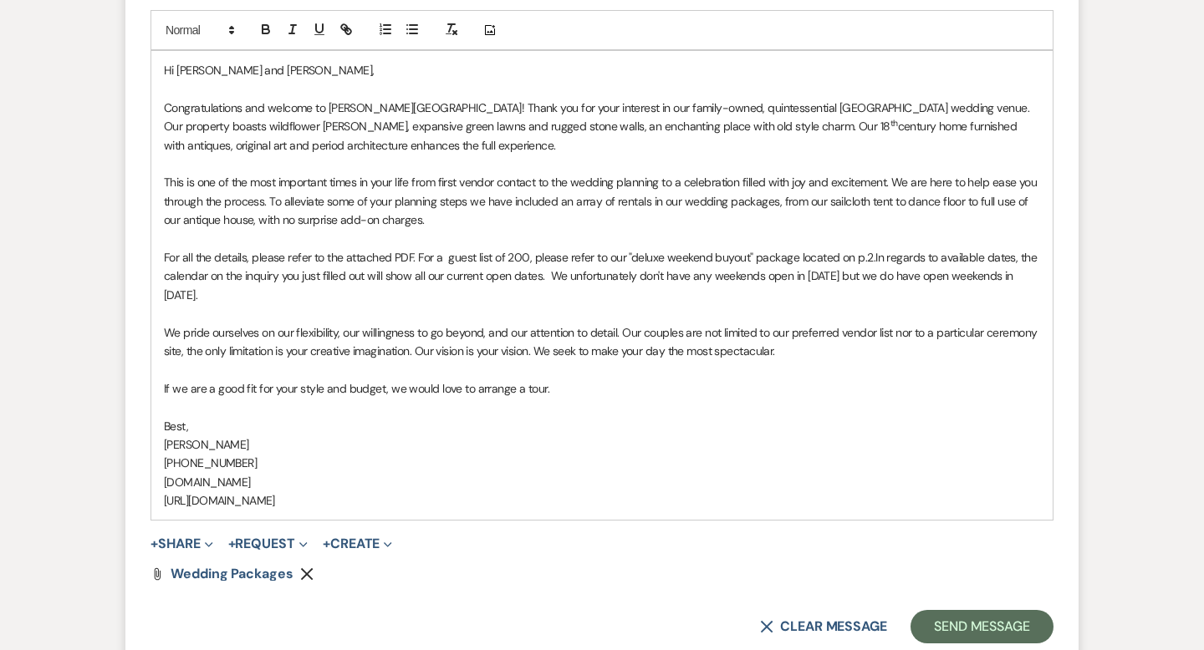
scroll to position [1315, 0]
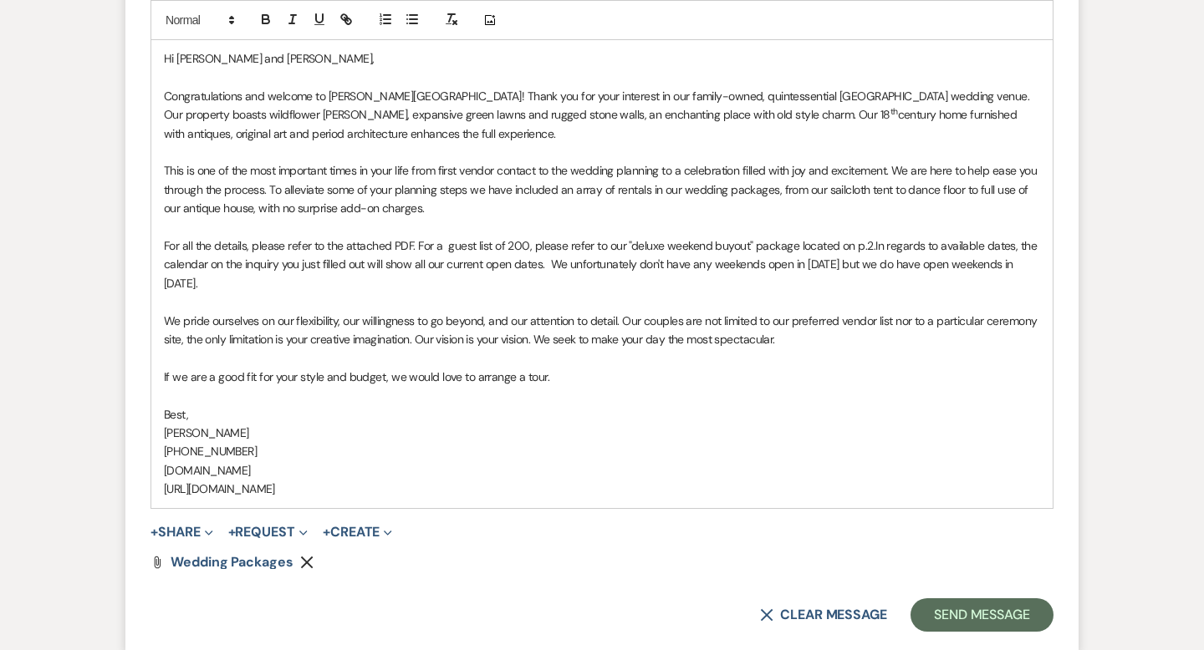
click at [939, 265] on span "In regards to available dates, the calendar on the inquiry you just filled out …" at bounding box center [602, 264] width 876 height 53
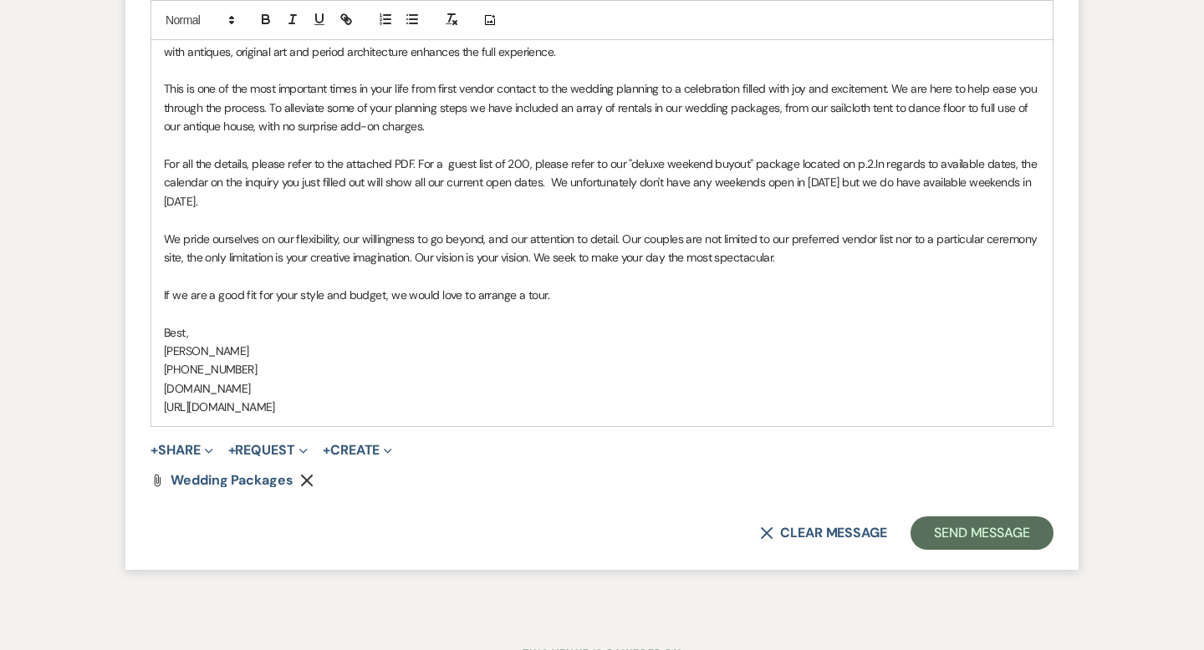
scroll to position [1419, 0]
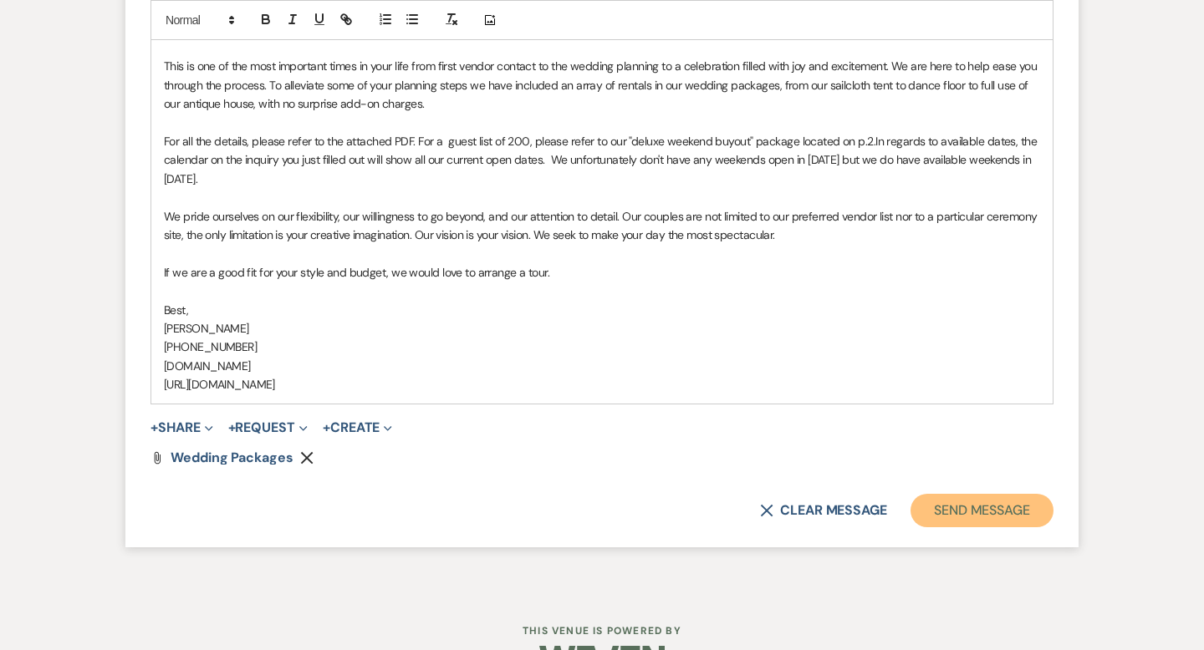
click at [952, 507] on button "Send Message" at bounding box center [981, 510] width 143 height 33
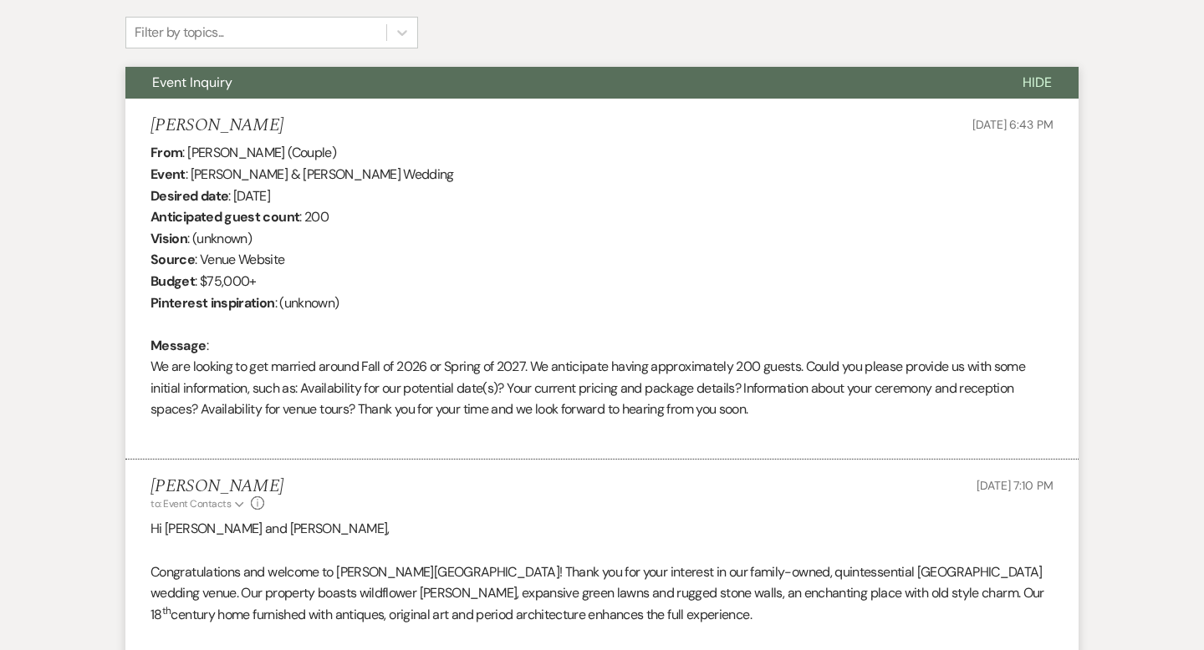
scroll to position [0, 0]
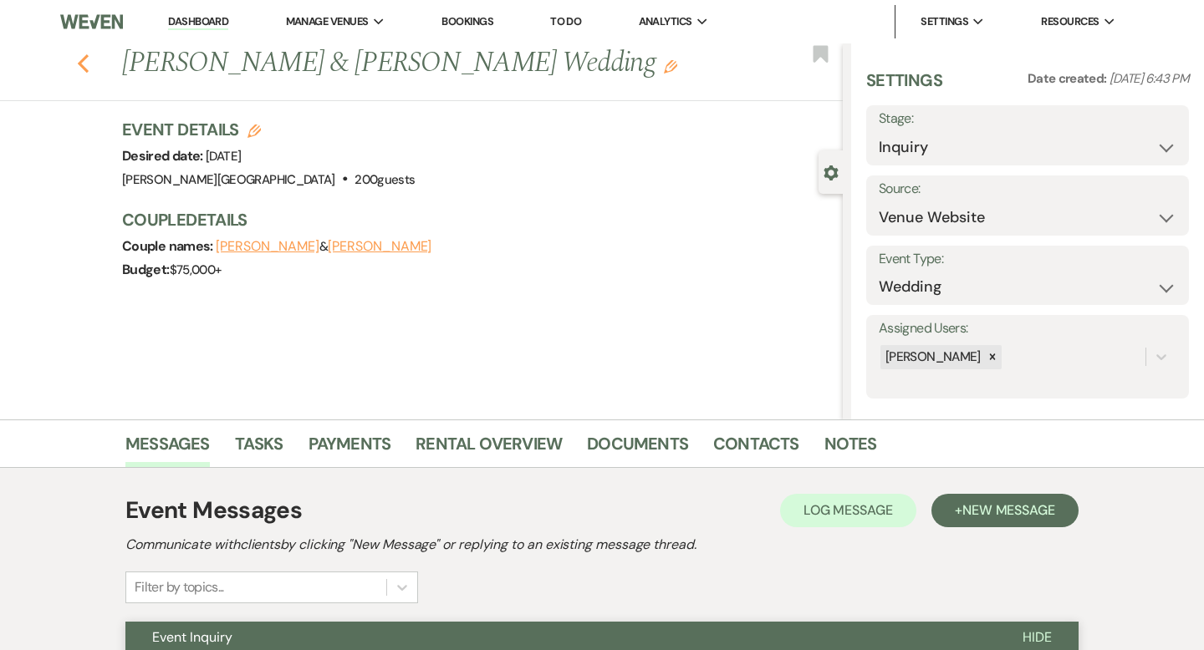
click at [77, 66] on icon "Previous" at bounding box center [83, 64] width 13 height 20
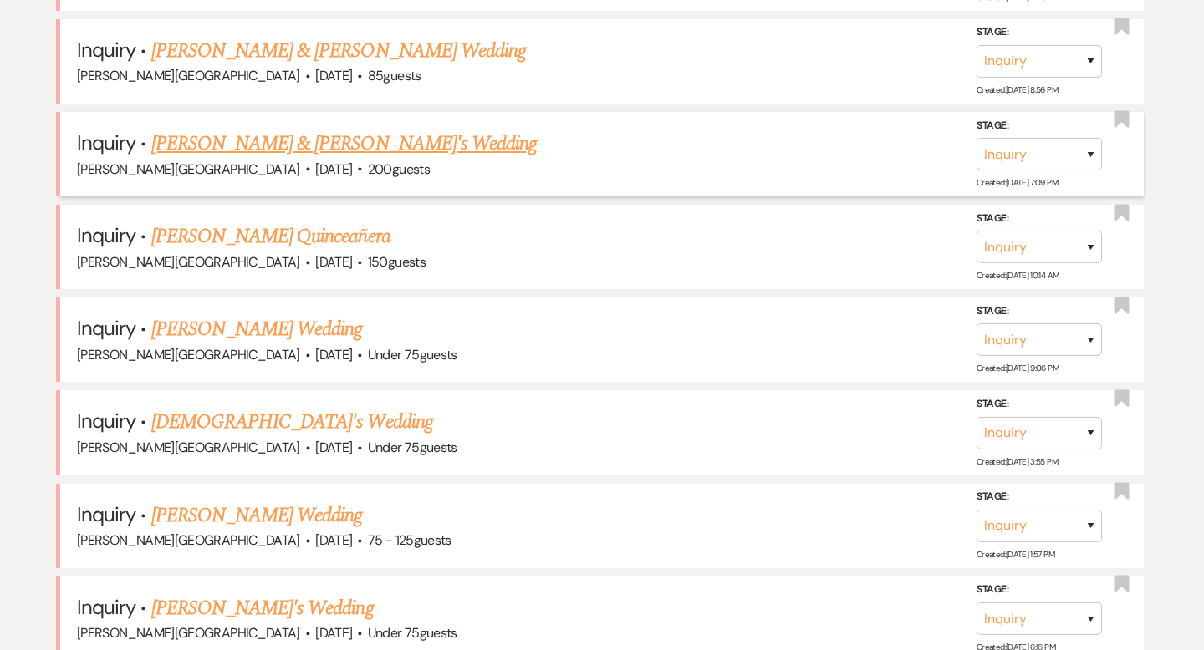
scroll to position [1544, 0]
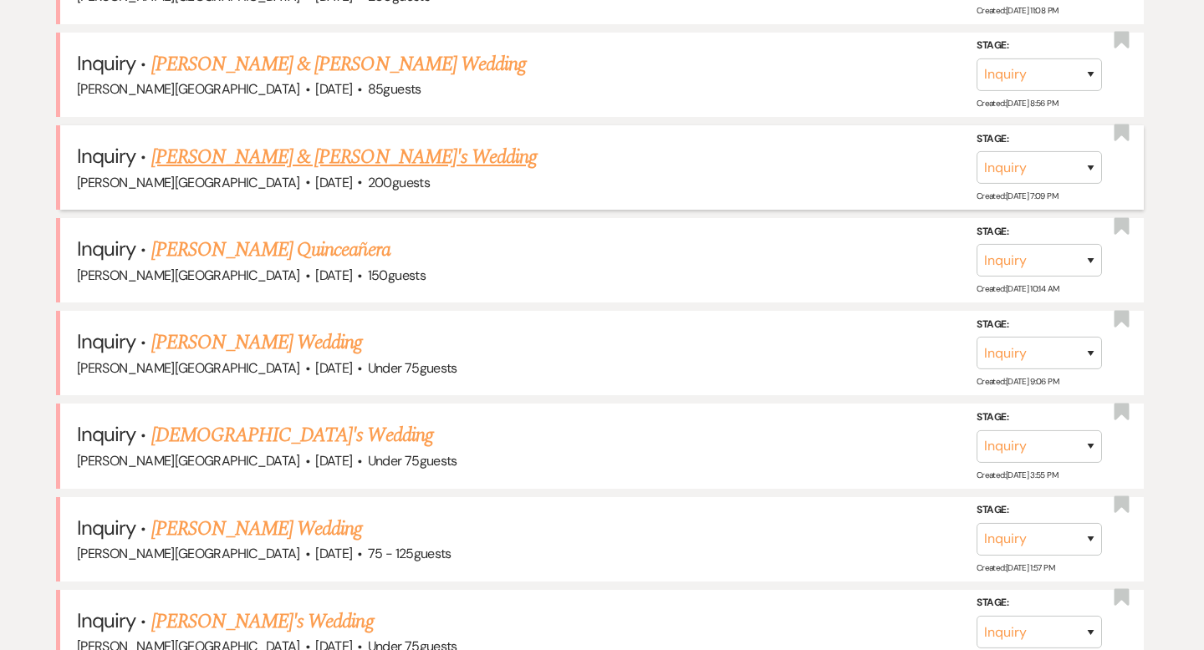
click at [267, 150] on link "[PERSON_NAME] & [PERSON_NAME]'s Wedding" at bounding box center [344, 157] width 386 height 30
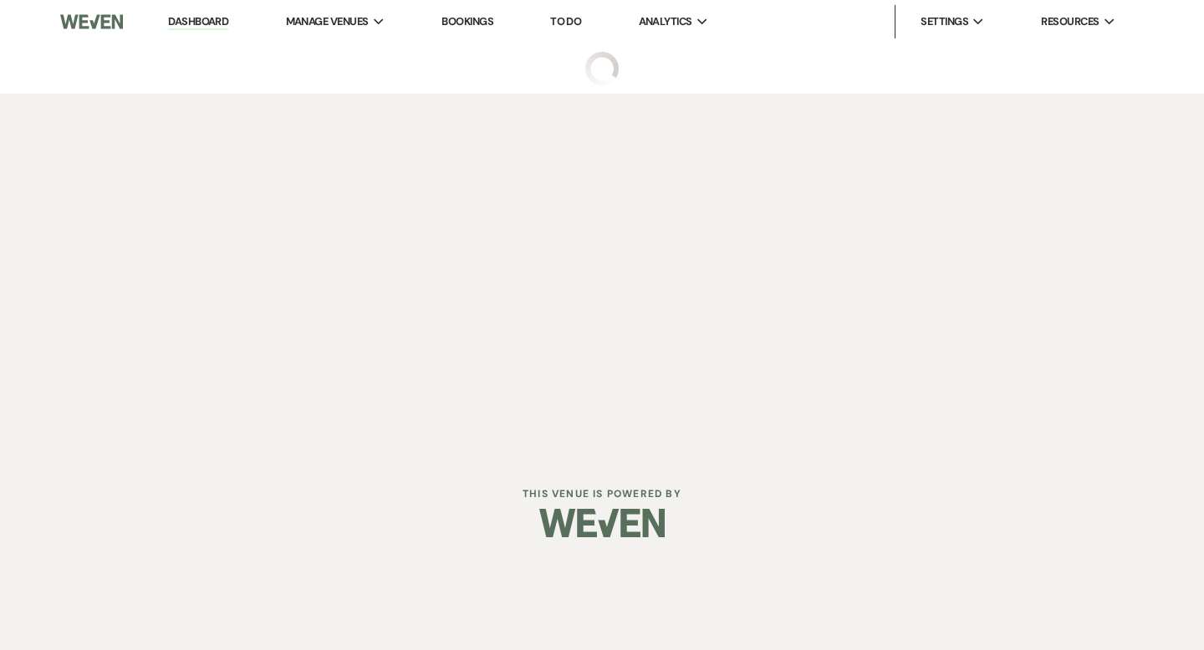
select select "5"
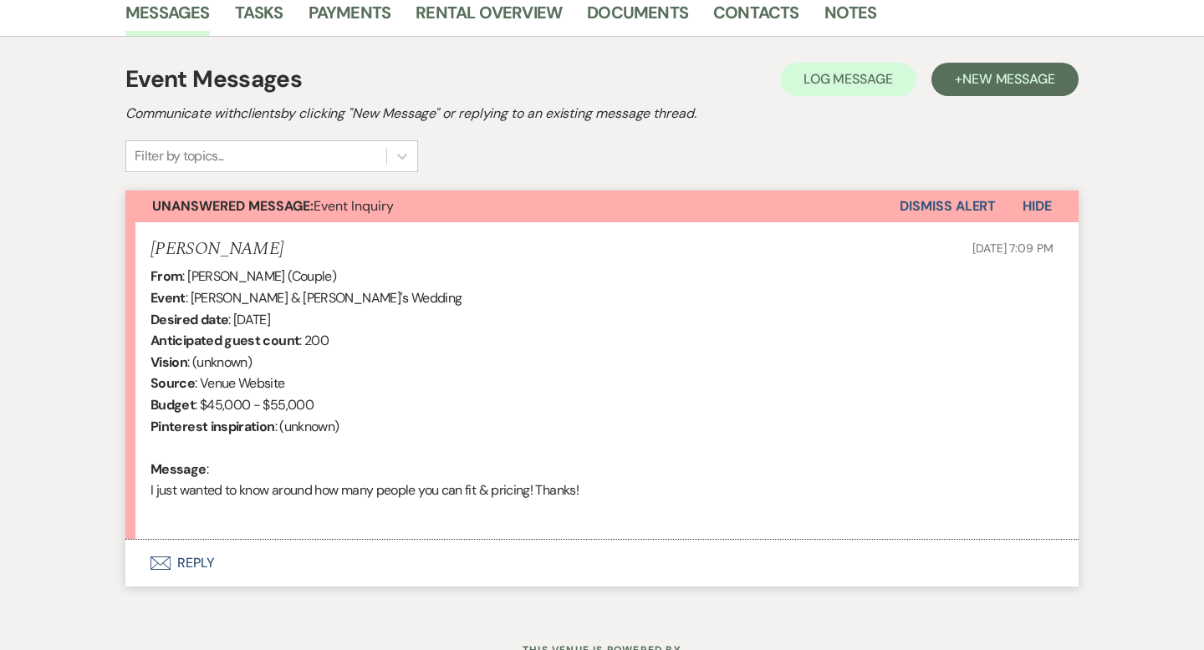
scroll to position [501, 0]
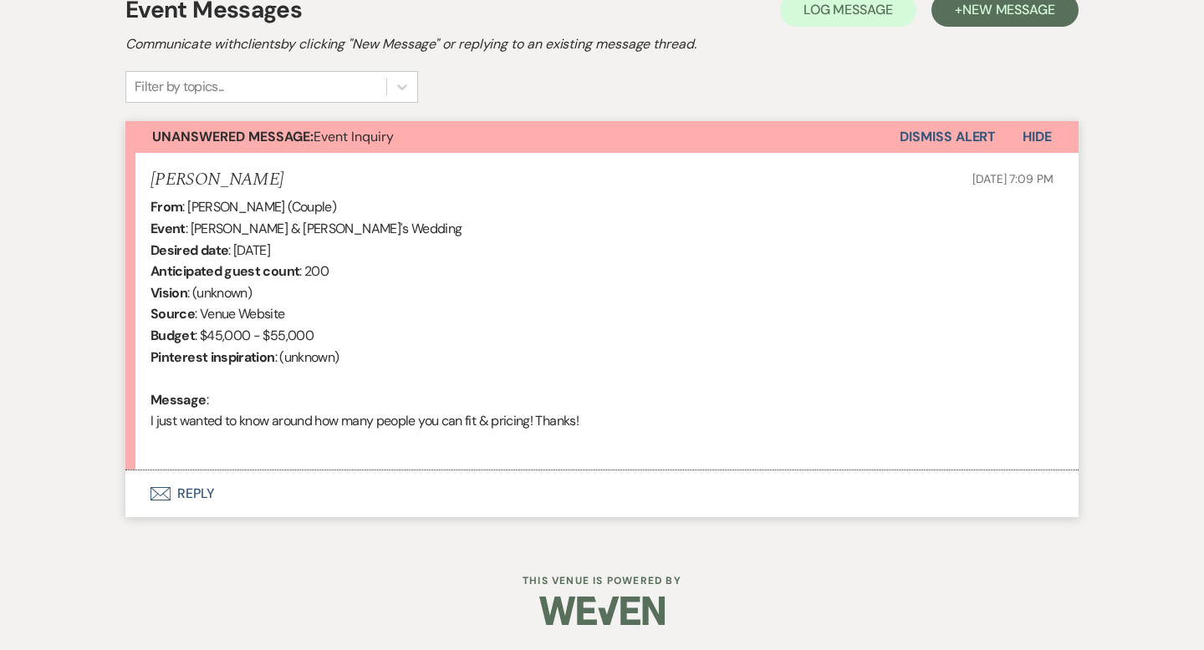
click at [197, 490] on button "Envelope Reply" at bounding box center [601, 494] width 953 height 47
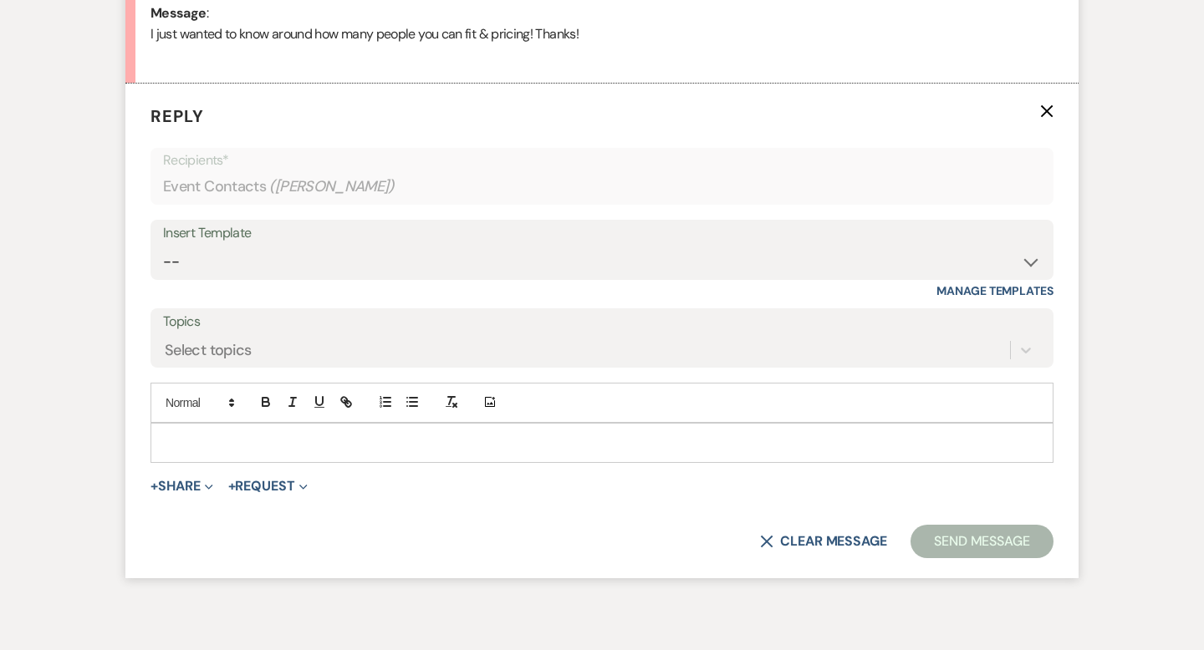
scroll to position [894, 0]
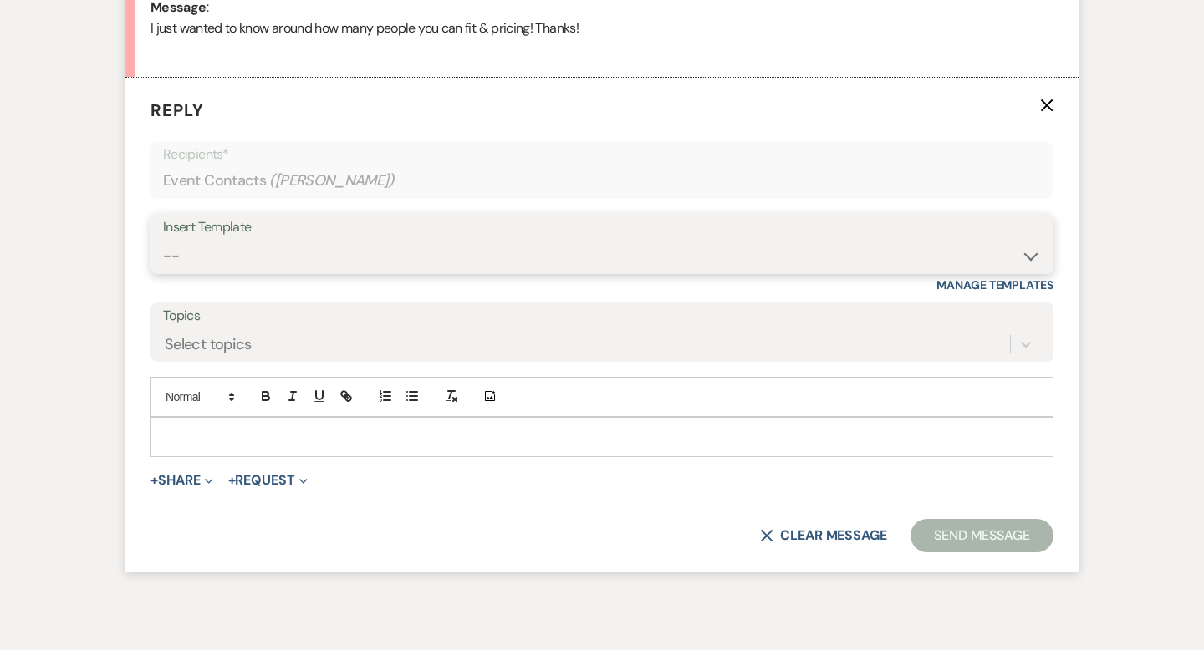
click at [209, 240] on select "-- Weven Planning Portal Introduction (Booked Events) Wedding Packages Booking …" at bounding box center [602, 256] width 878 height 33
select select "55"
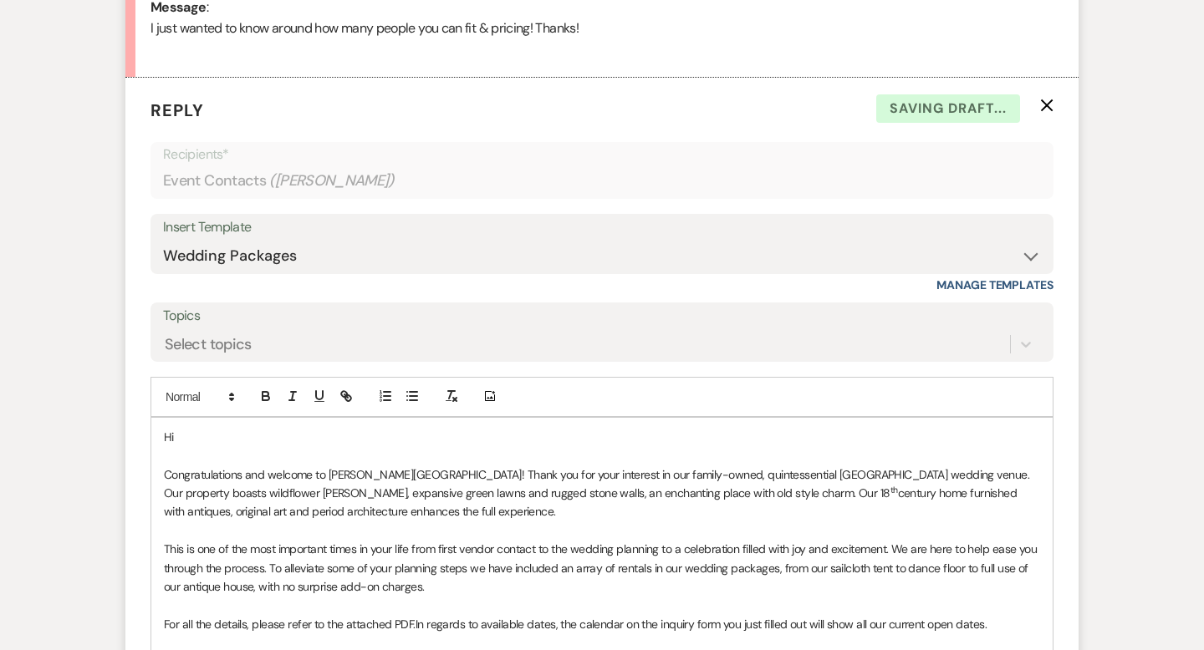
click at [262, 441] on p "Hi" at bounding box center [602, 437] width 876 height 18
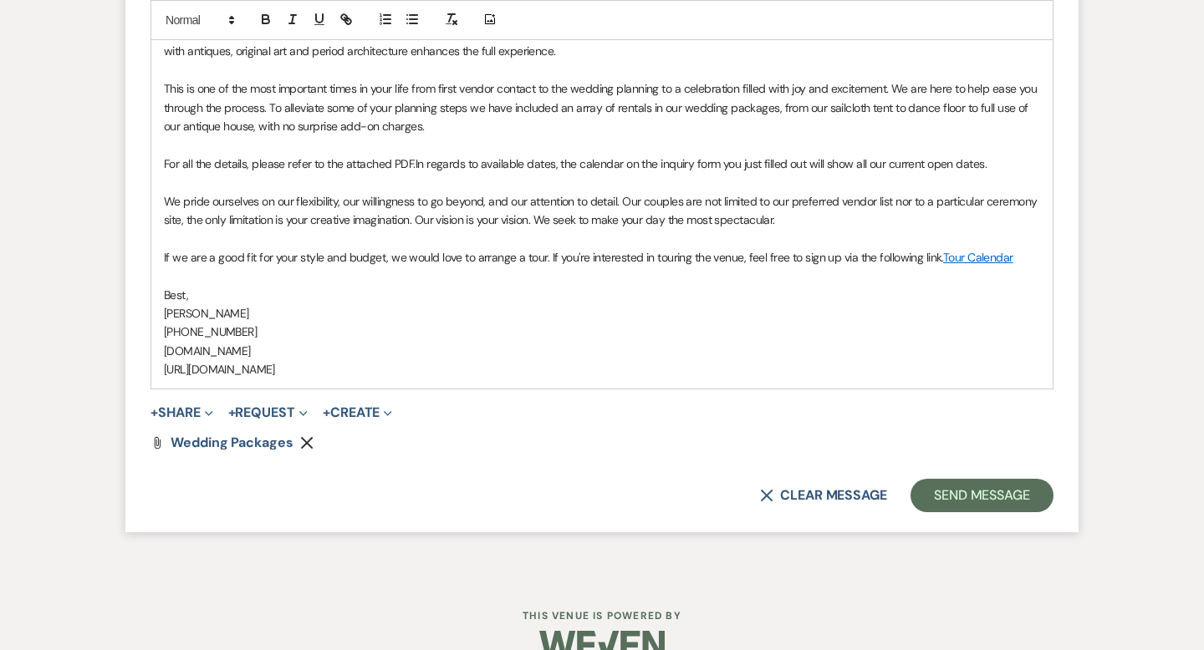
scroll to position [1389, 0]
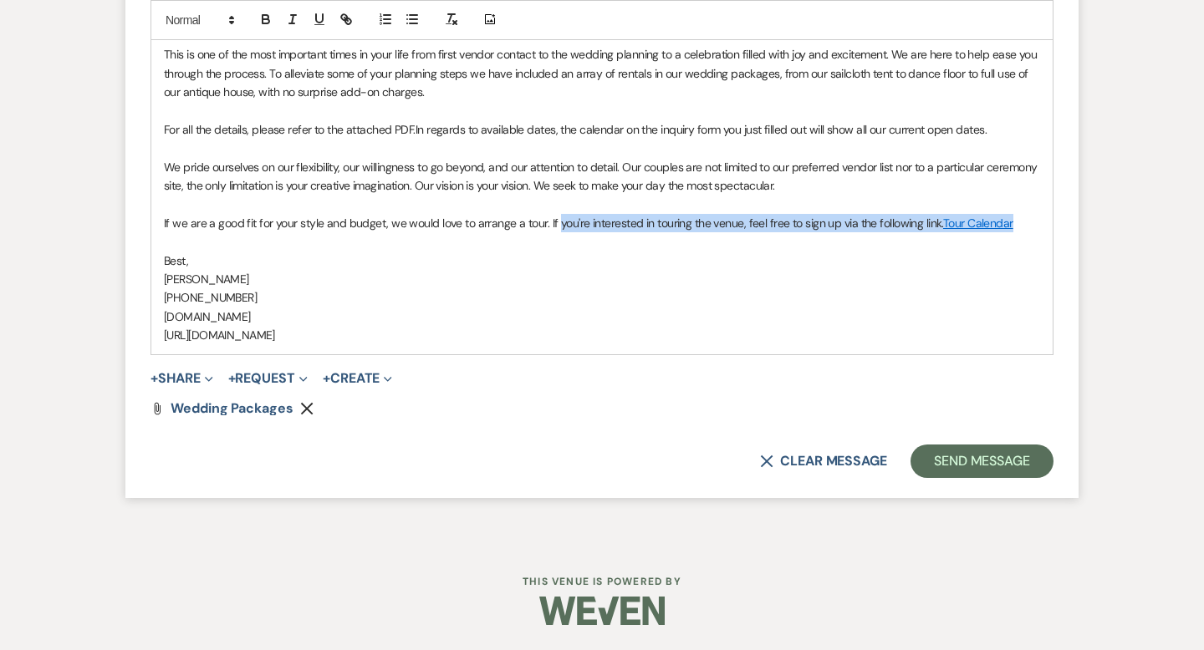
drag, startPoint x: 1017, startPoint y: 227, endPoint x: 555, endPoint y: 226, distance: 462.3
click at [555, 226] on p "If we are a good fit for your style and budget, we would love to arrange a tour…" at bounding box center [602, 223] width 876 height 18
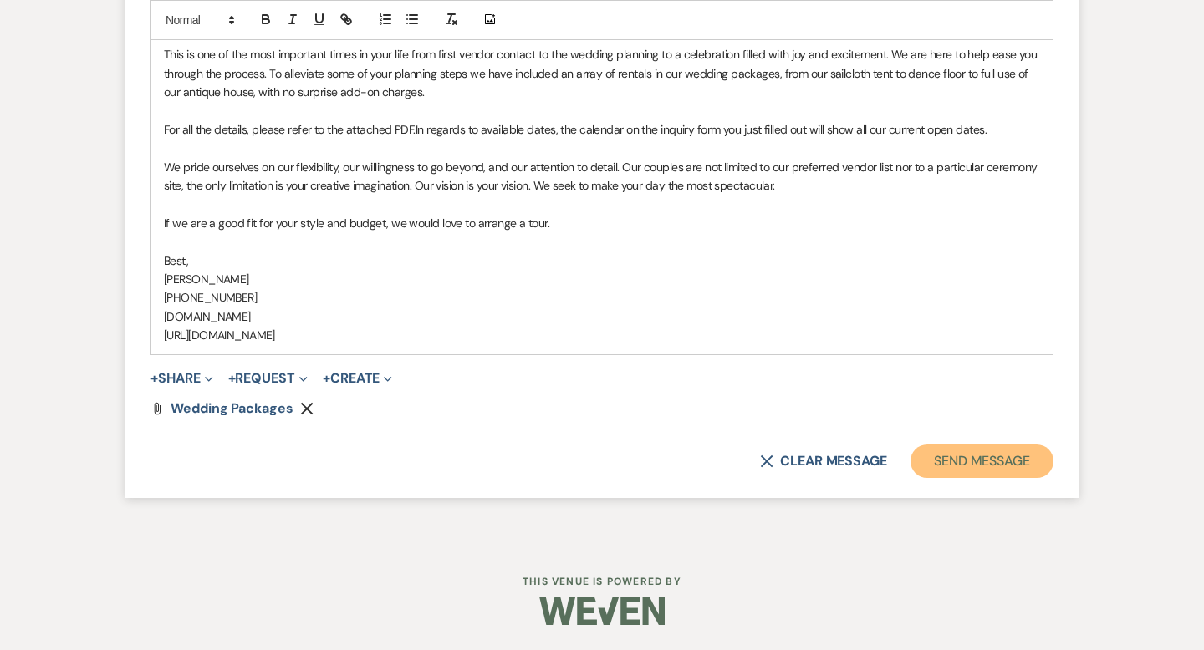
click at [934, 461] on button "Send Message" at bounding box center [981, 461] width 143 height 33
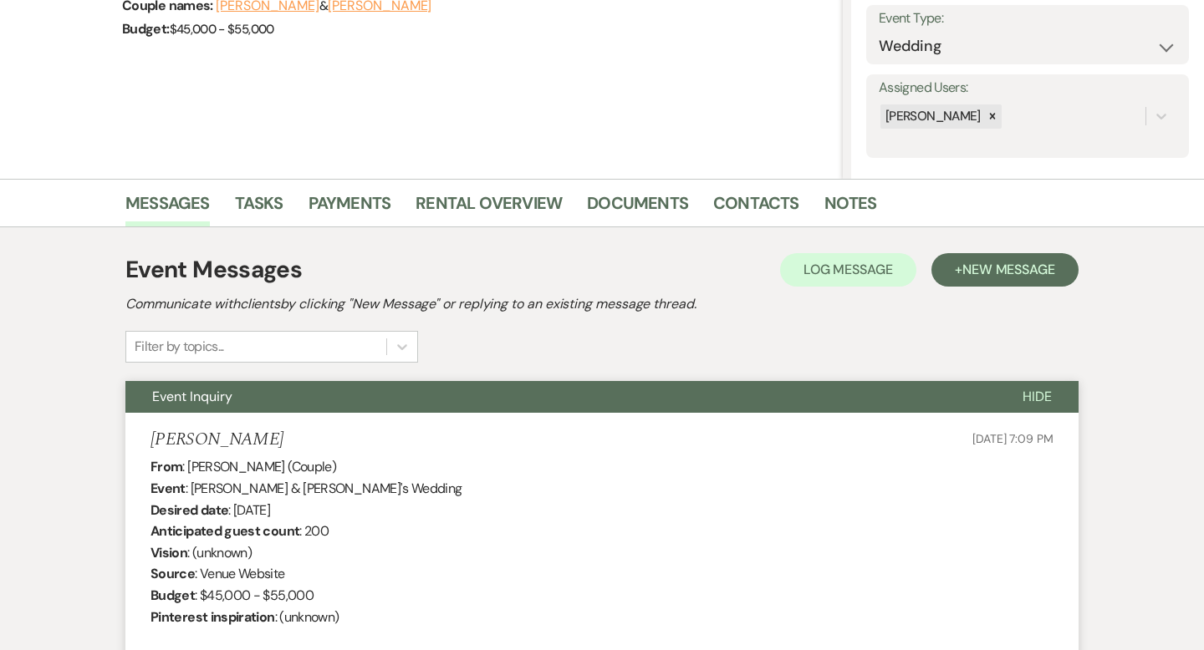
scroll to position [0, 0]
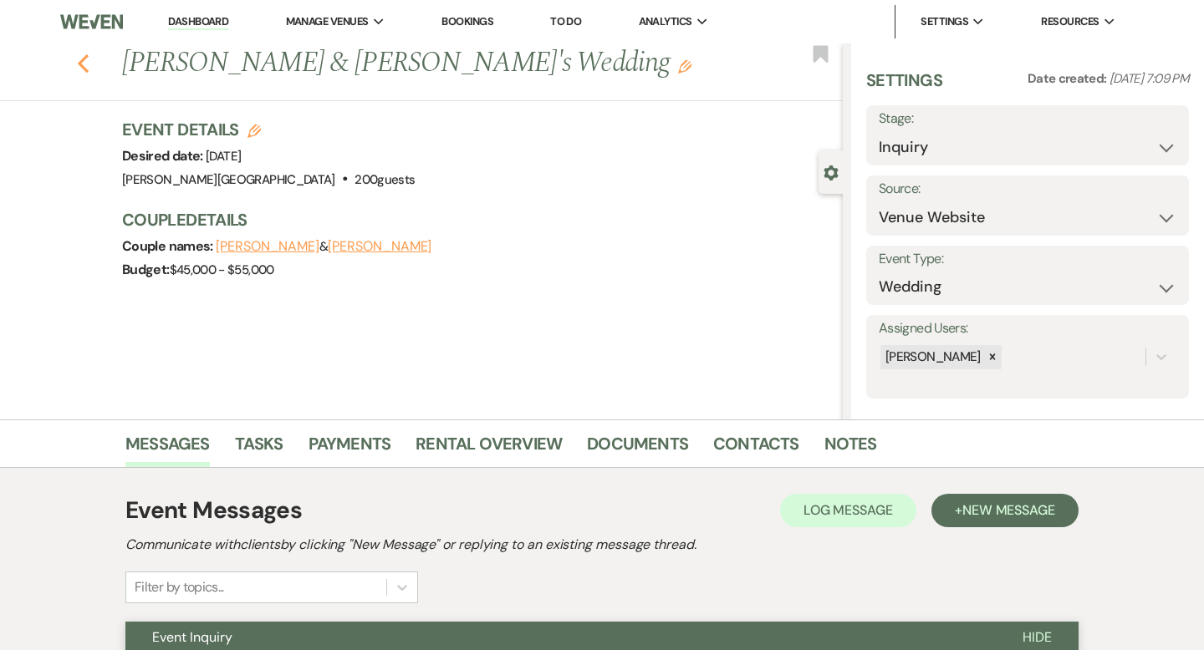
click at [86, 60] on icon "Previous" at bounding box center [83, 64] width 13 height 20
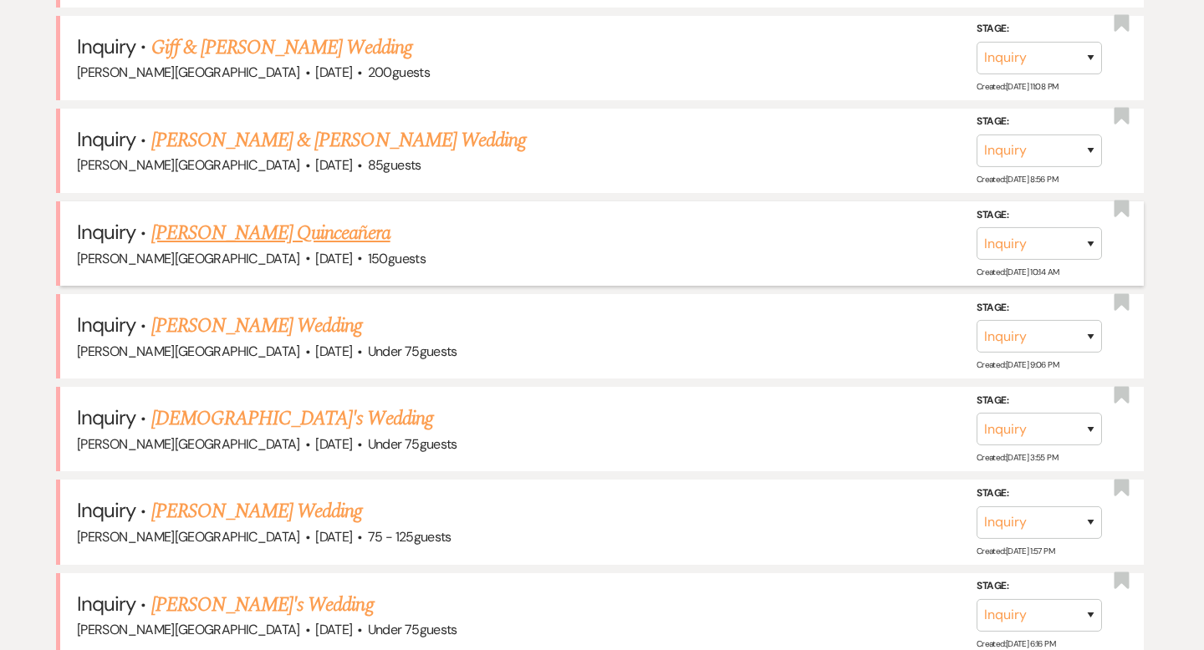
scroll to position [1466, 0]
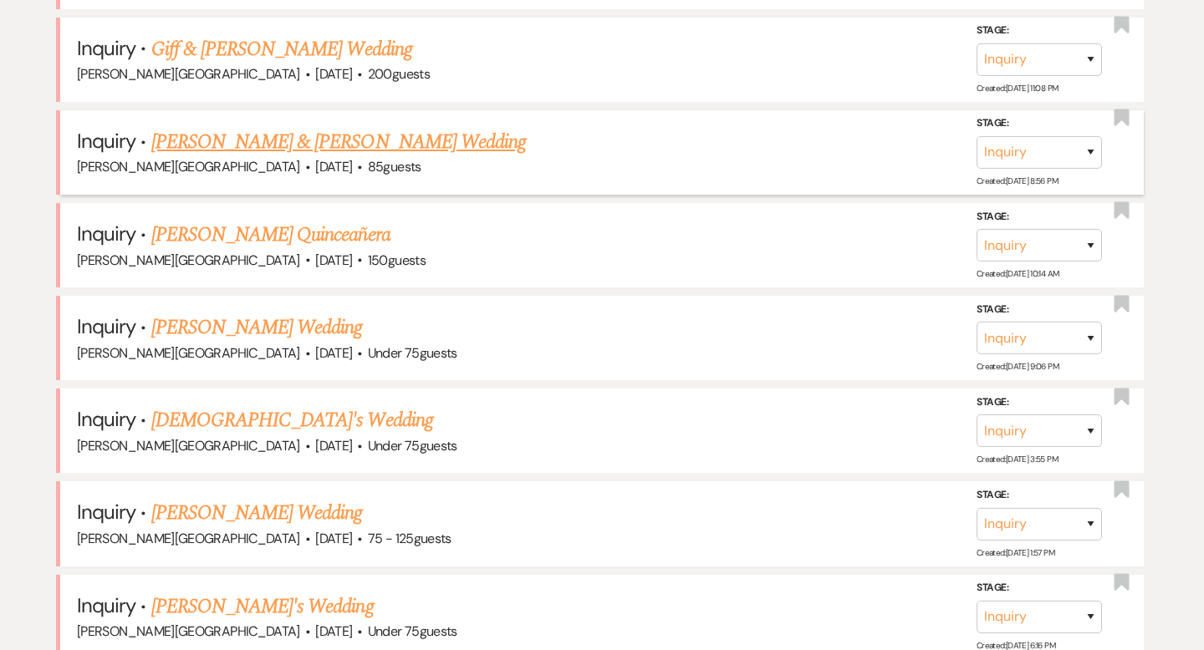
click at [281, 140] on link "[PERSON_NAME] & [PERSON_NAME] Wedding" at bounding box center [338, 142] width 375 height 30
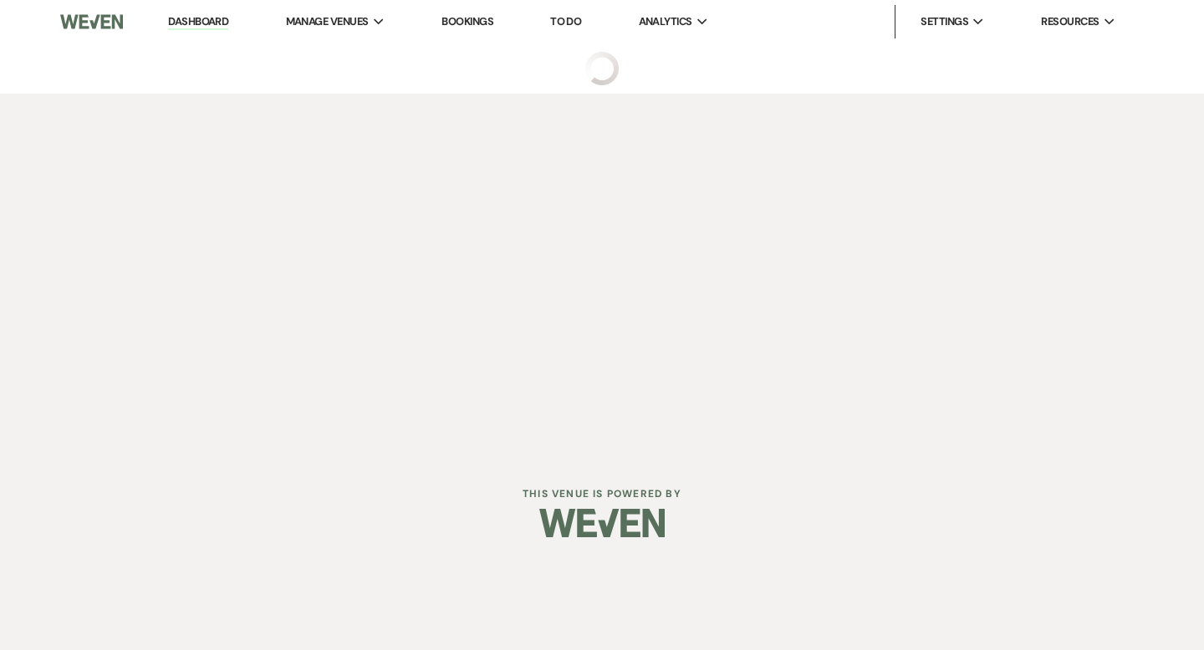
select select "5"
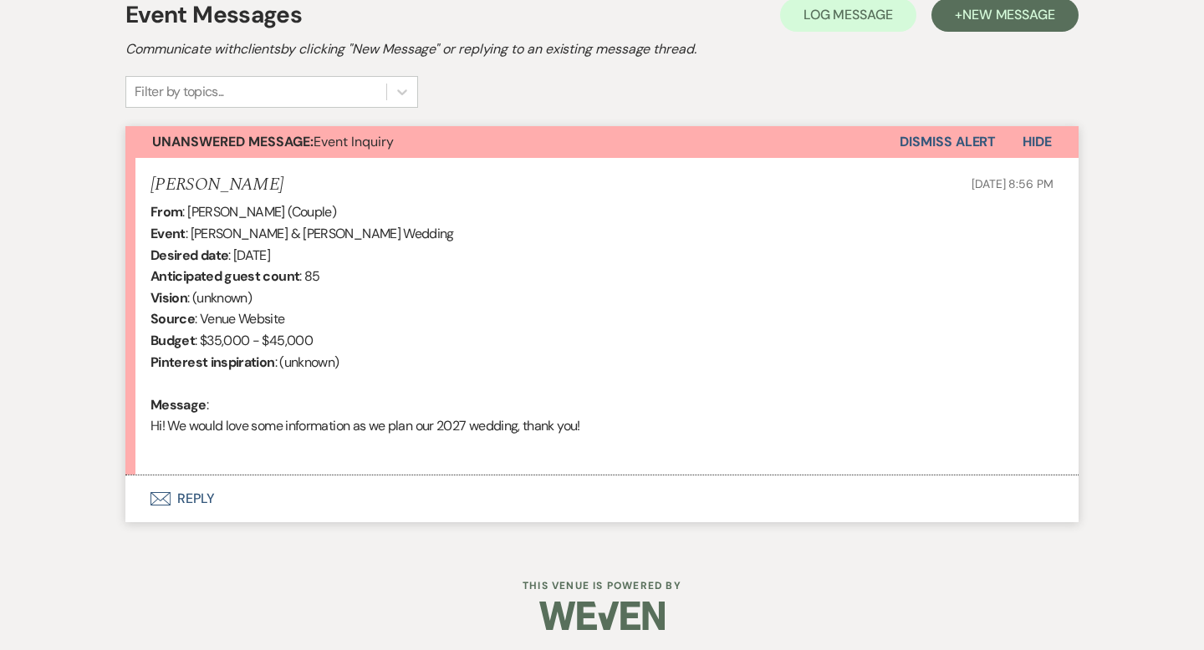
scroll to position [501, 0]
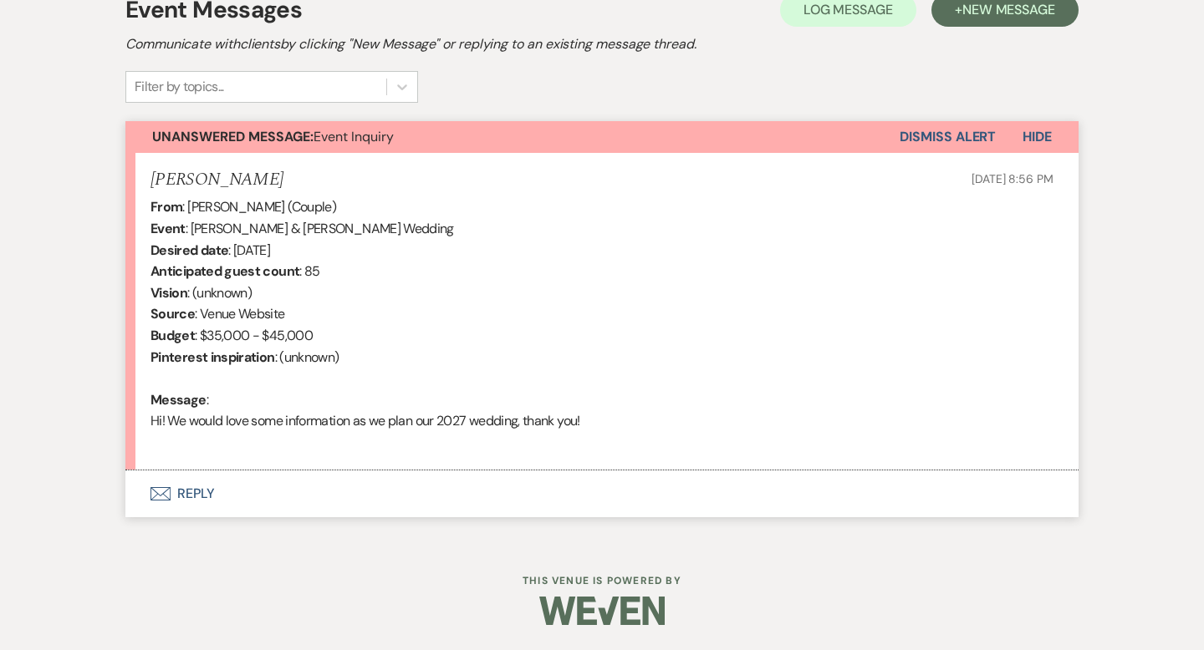
click at [190, 494] on button "Envelope Reply" at bounding box center [601, 494] width 953 height 47
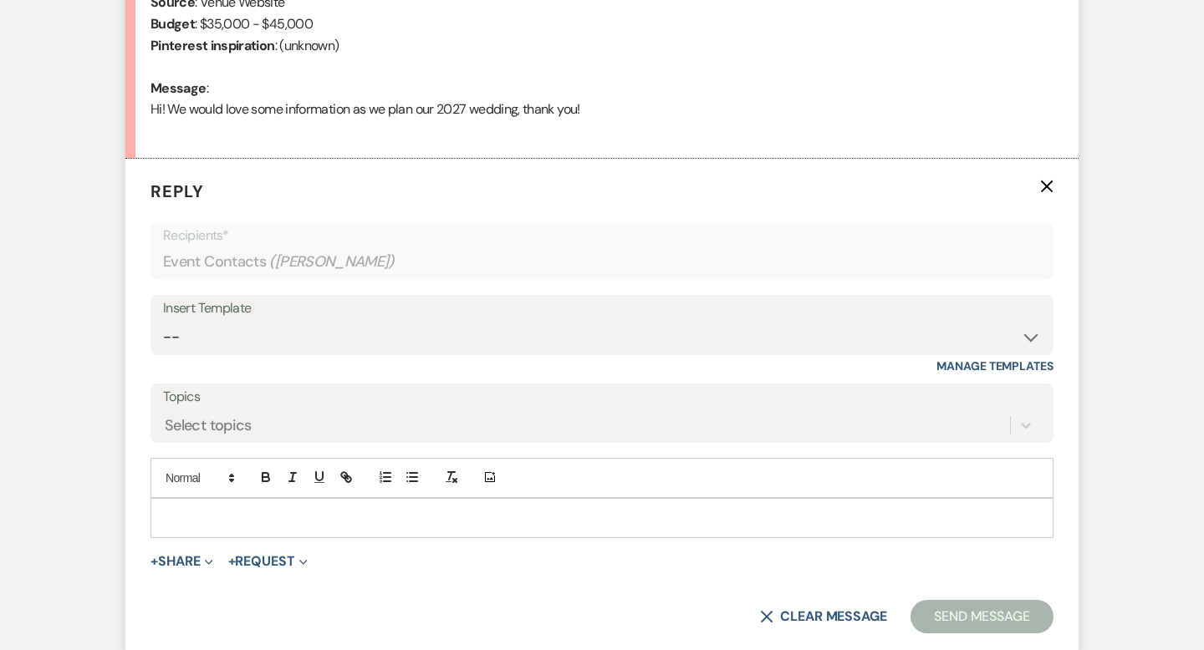
scroll to position [894, 0]
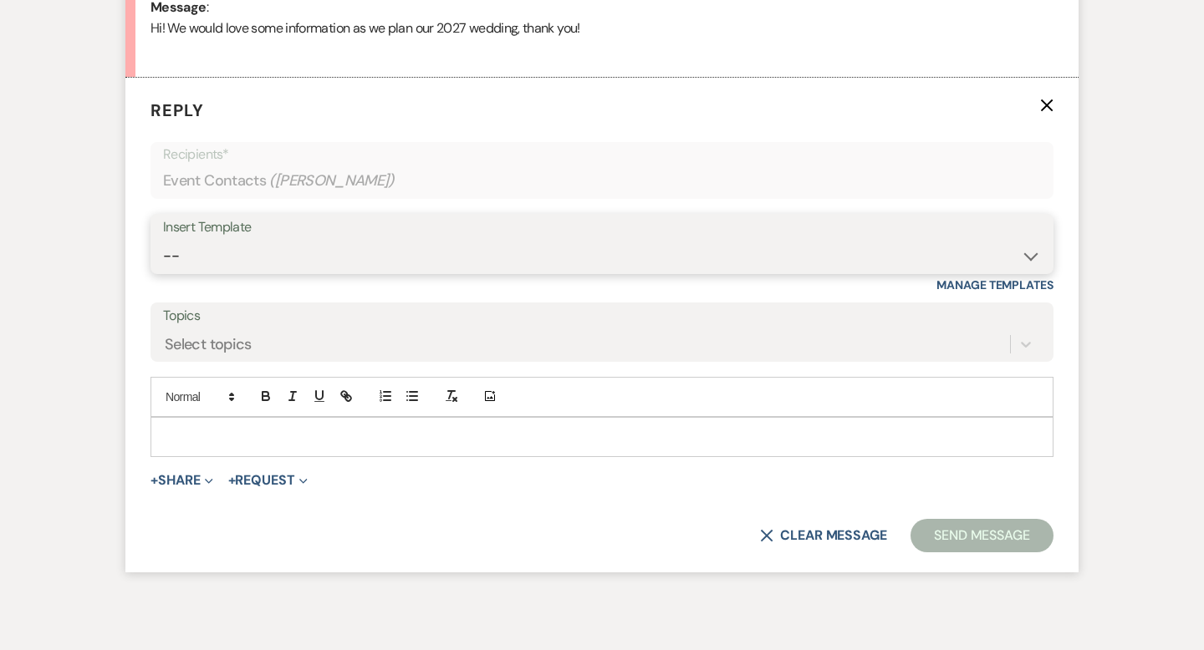
click at [203, 252] on select "-- Weven Planning Portal Introduction (Booked Events) Wedding Packages Booking …" at bounding box center [602, 256] width 878 height 33
select select "55"
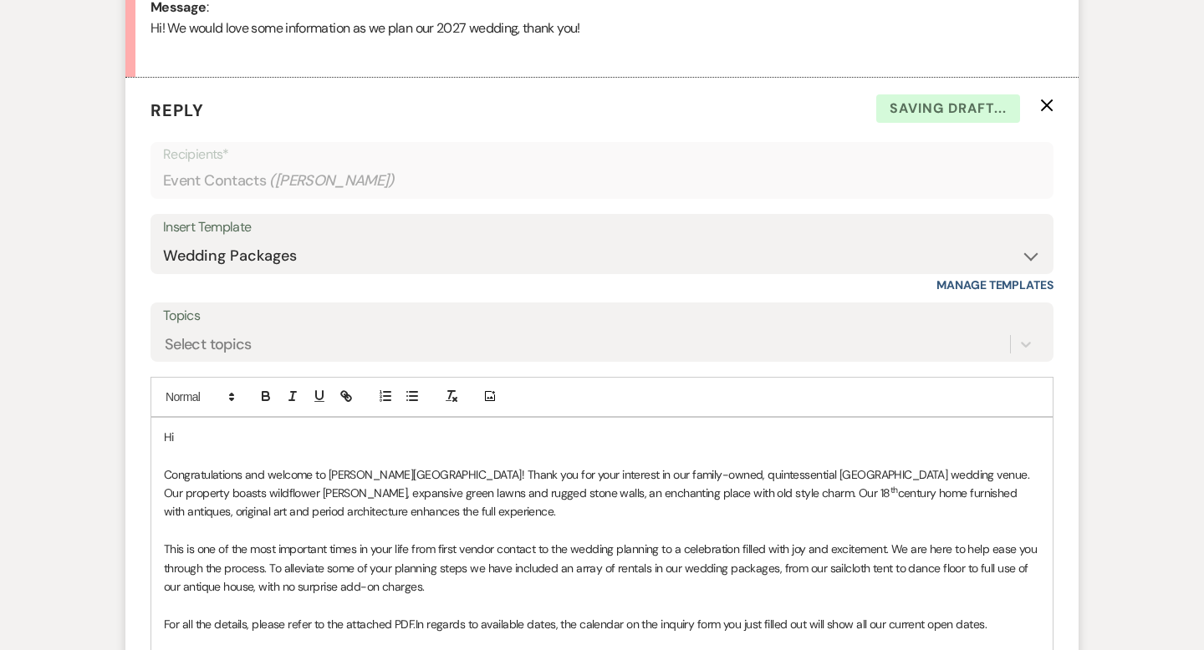
click at [205, 444] on p "Hi" at bounding box center [602, 437] width 876 height 18
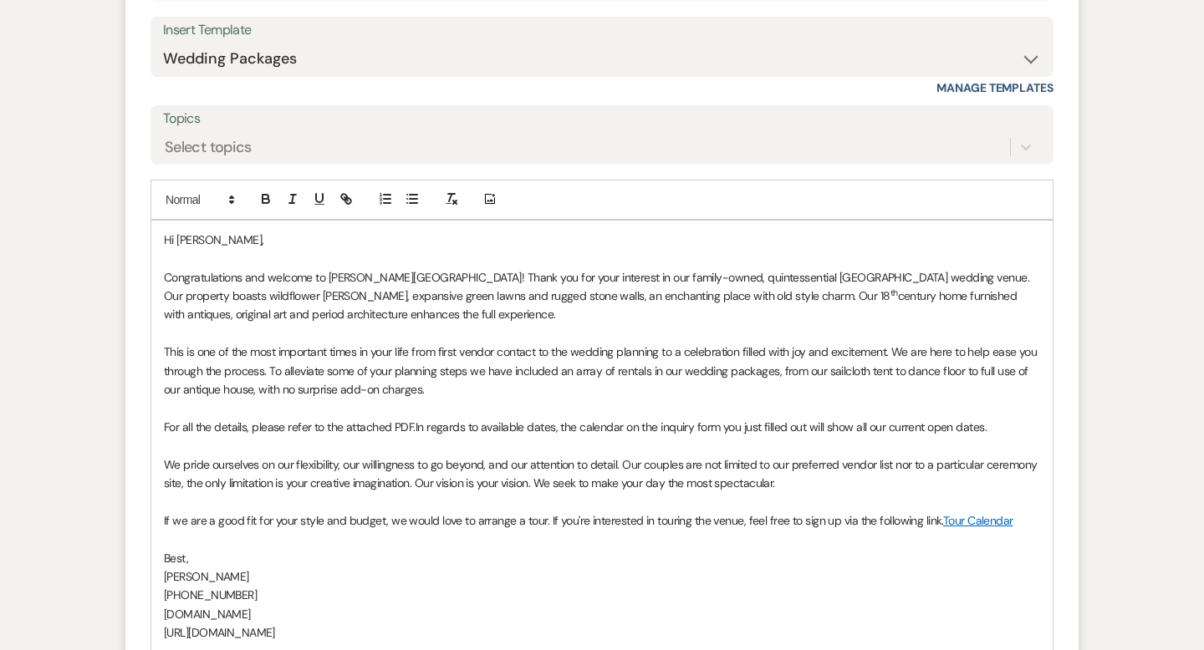
scroll to position [1389, 0]
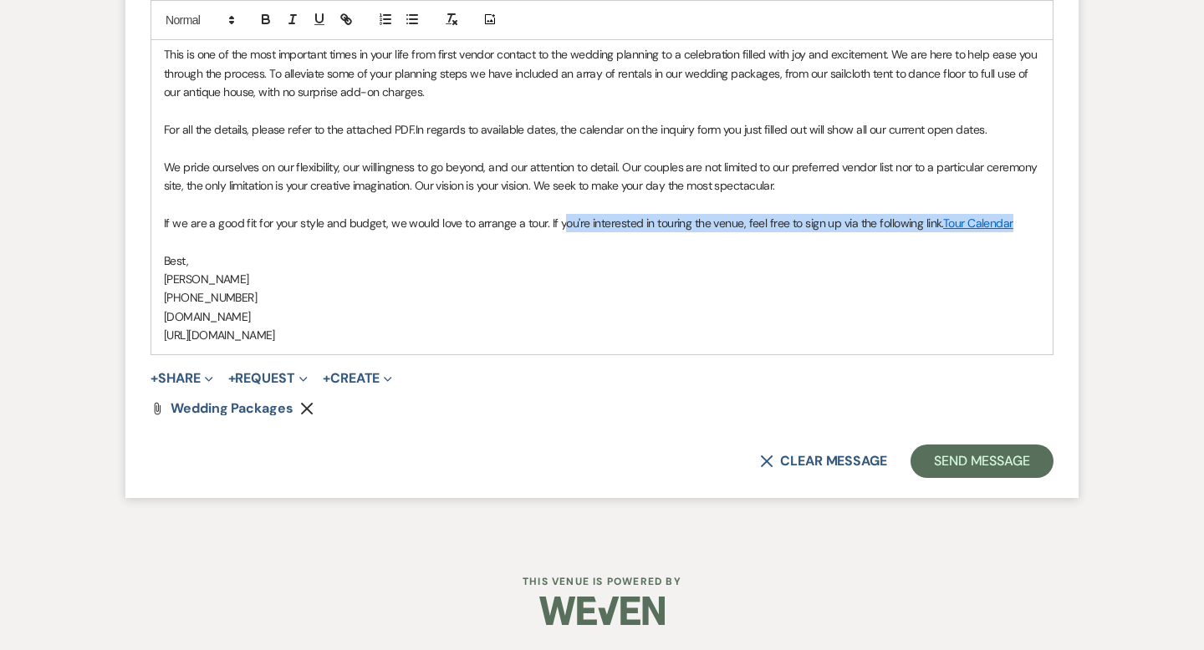
drag, startPoint x: 1023, startPoint y: 224, endPoint x: 558, endPoint y: 226, distance: 465.6
click at [558, 226] on p "If we are a good fit for your style and budget, we would love to arrange a tour…" at bounding box center [602, 223] width 876 height 18
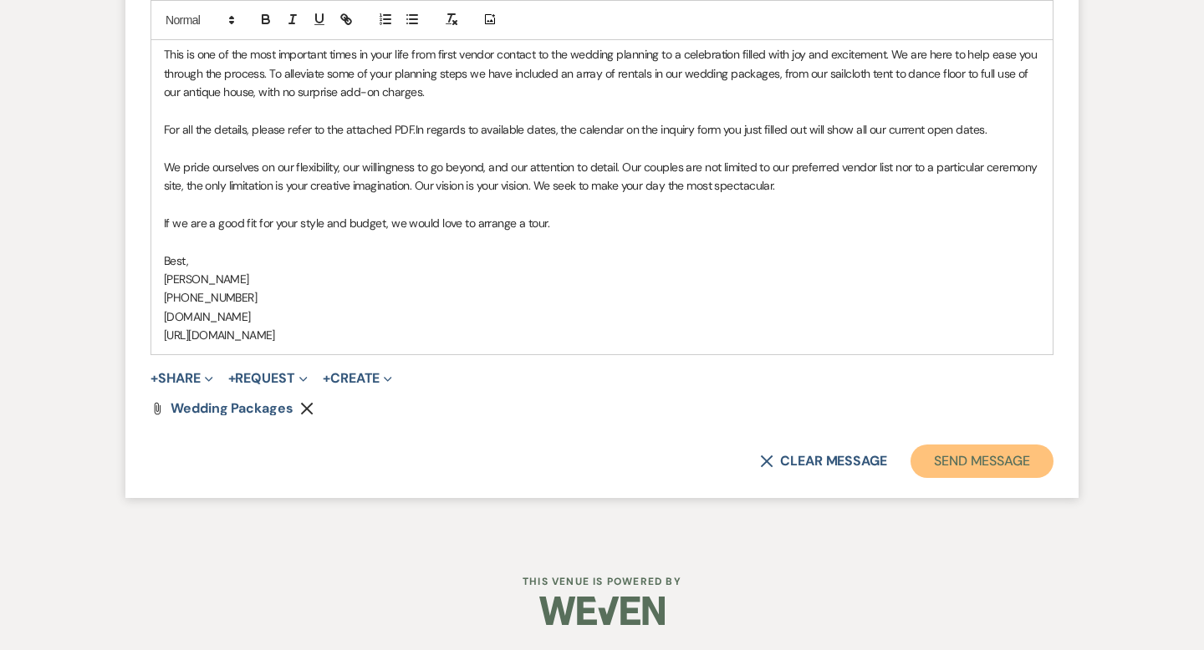
click at [991, 472] on button "Send Message" at bounding box center [981, 461] width 143 height 33
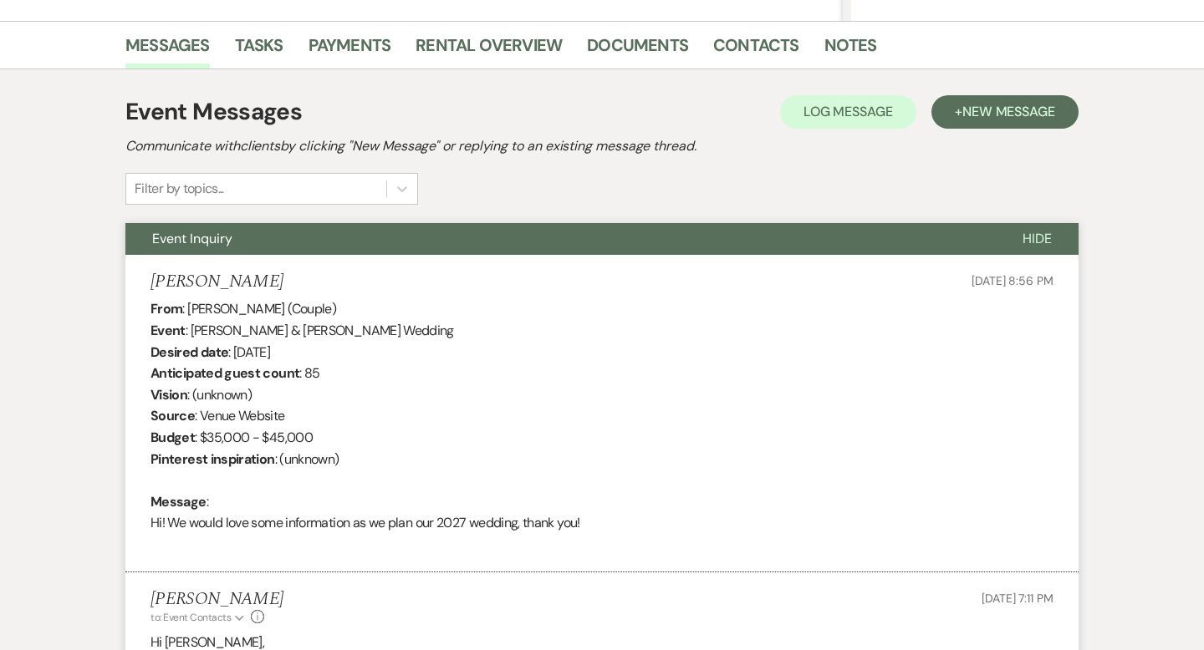
scroll to position [0, 0]
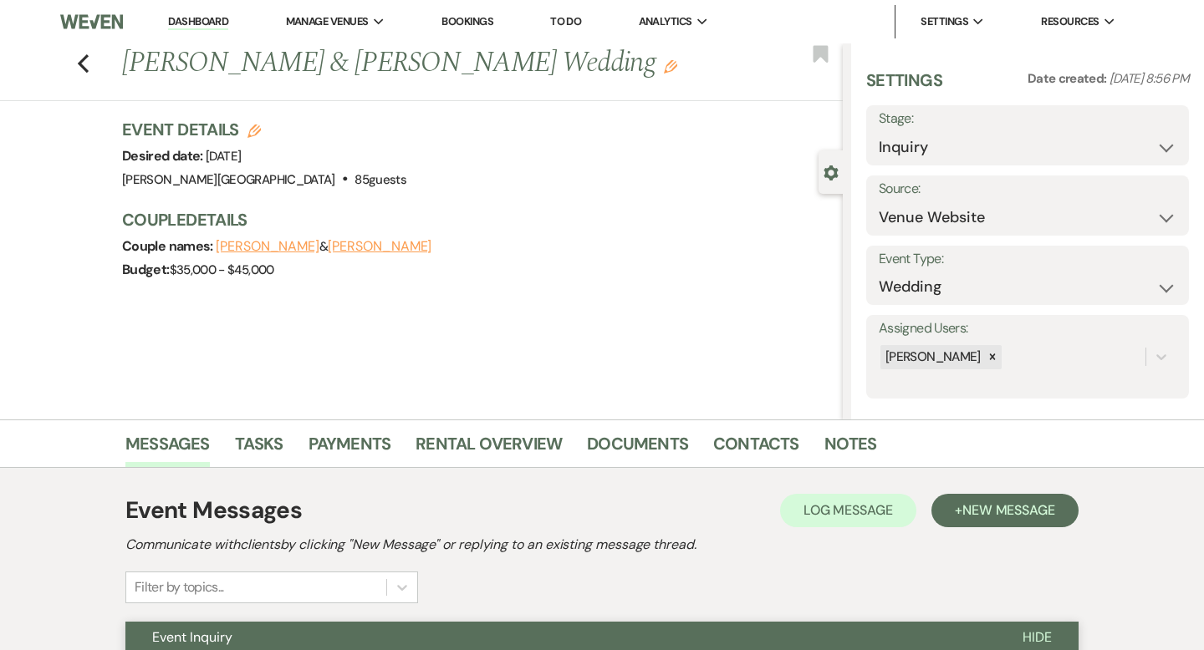
click at [88, 48] on div "Previous [PERSON_NAME] & [PERSON_NAME] Wedding Edit Bookmark" at bounding box center [417, 72] width 851 height 58
click at [87, 62] on icon "Previous" at bounding box center [83, 64] width 13 height 20
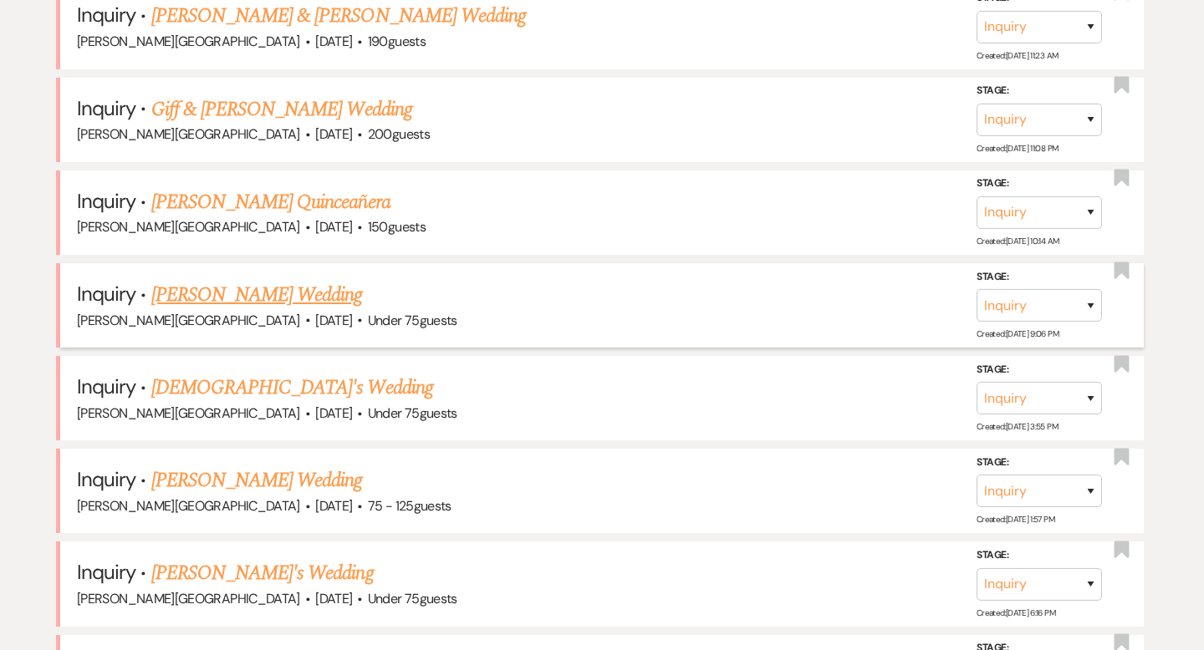
scroll to position [1396, 0]
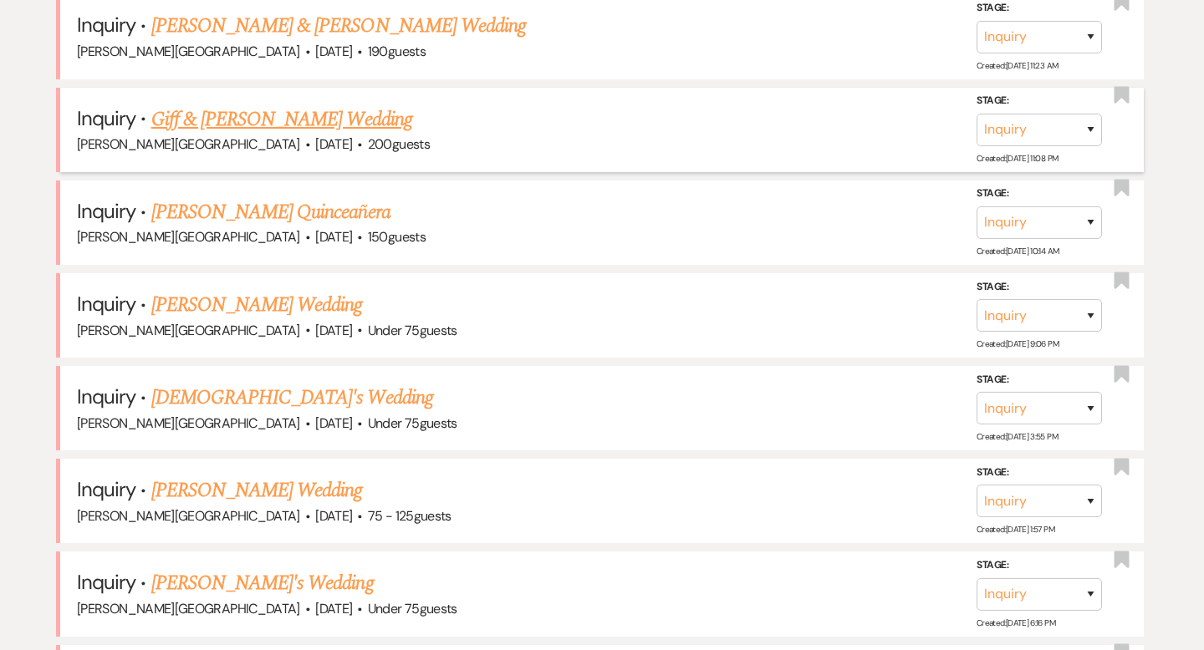
click at [275, 113] on link "Giff & [PERSON_NAME] Wedding" at bounding box center [281, 119] width 261 height 30
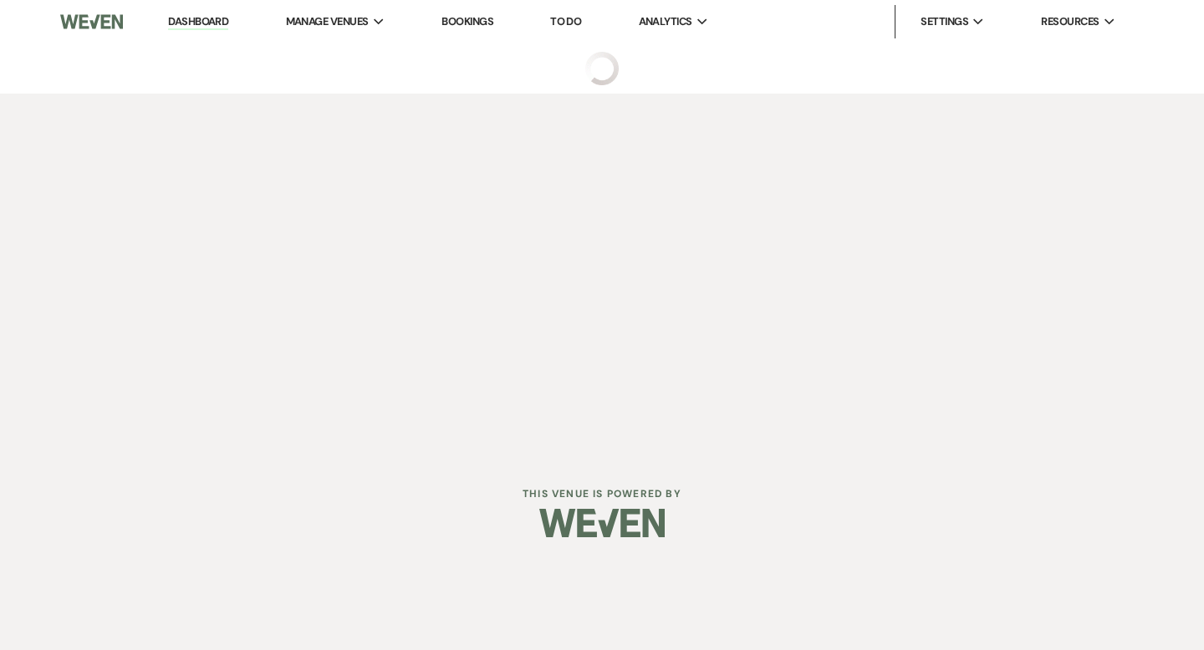
select select "5"
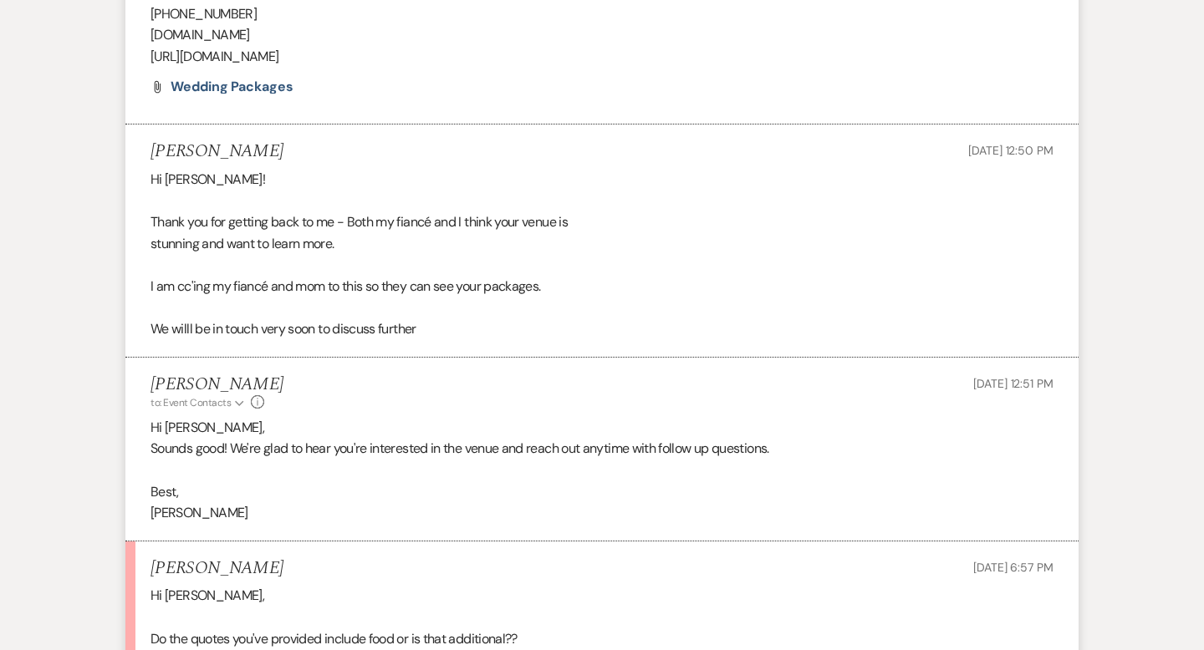
scroll to position [1717, 0]
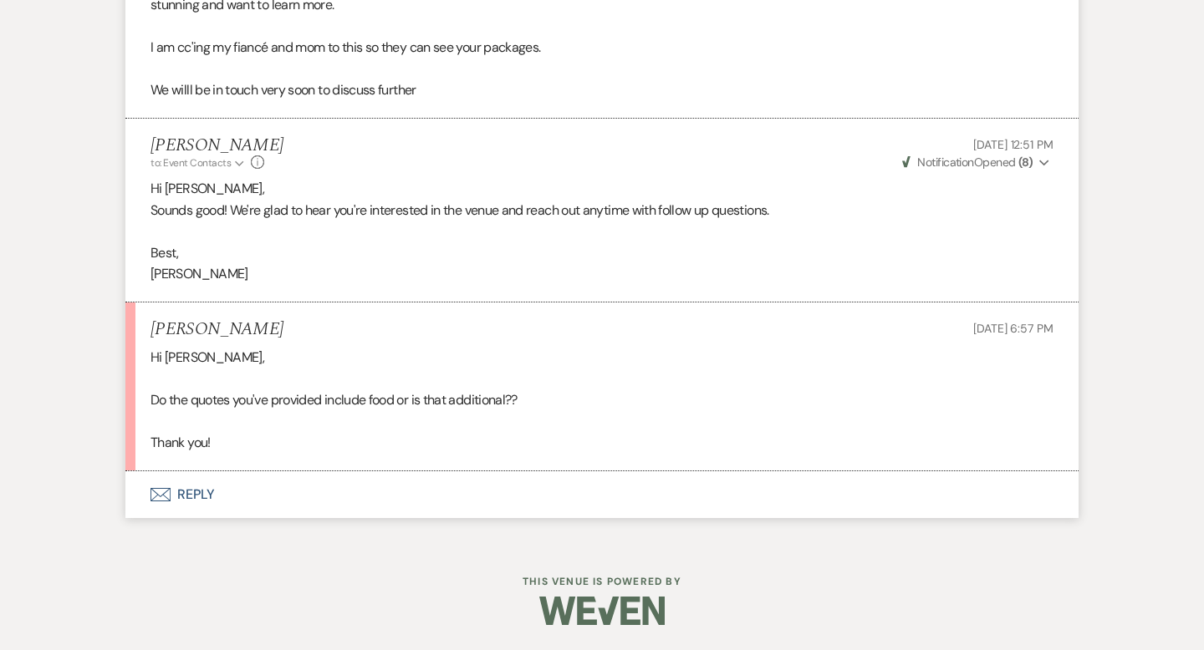
click at [203, 495] on button "Envelope Reply" at bounding box center [601, 494] width 953 height 47
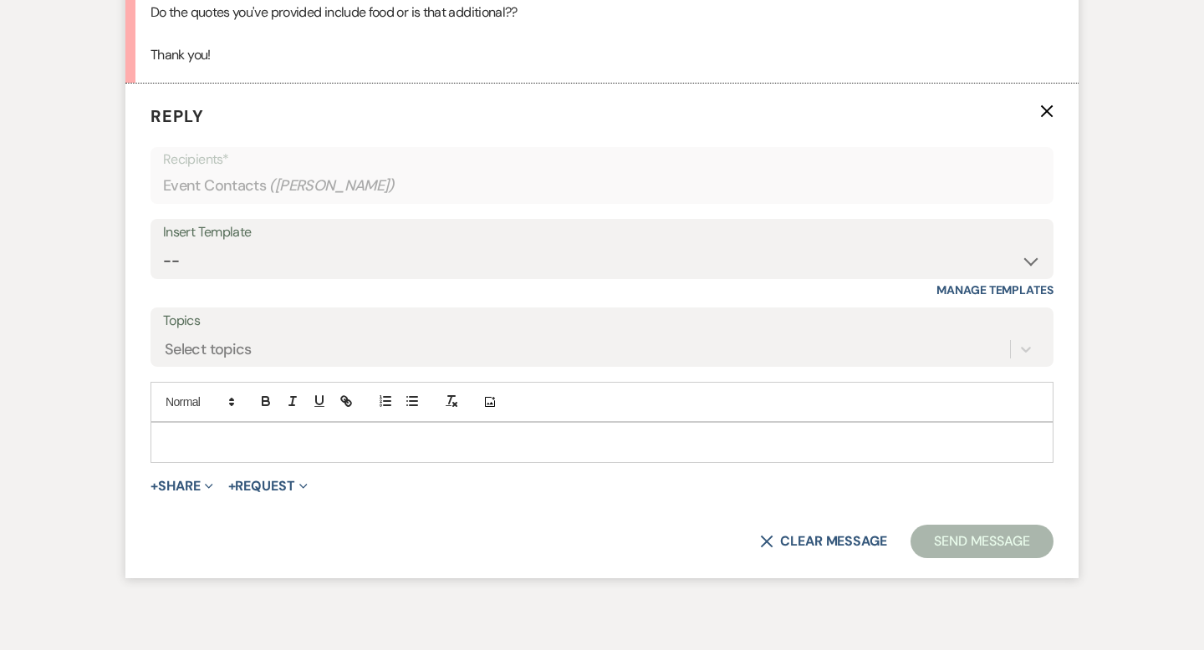
scroll to position [2111, 0]
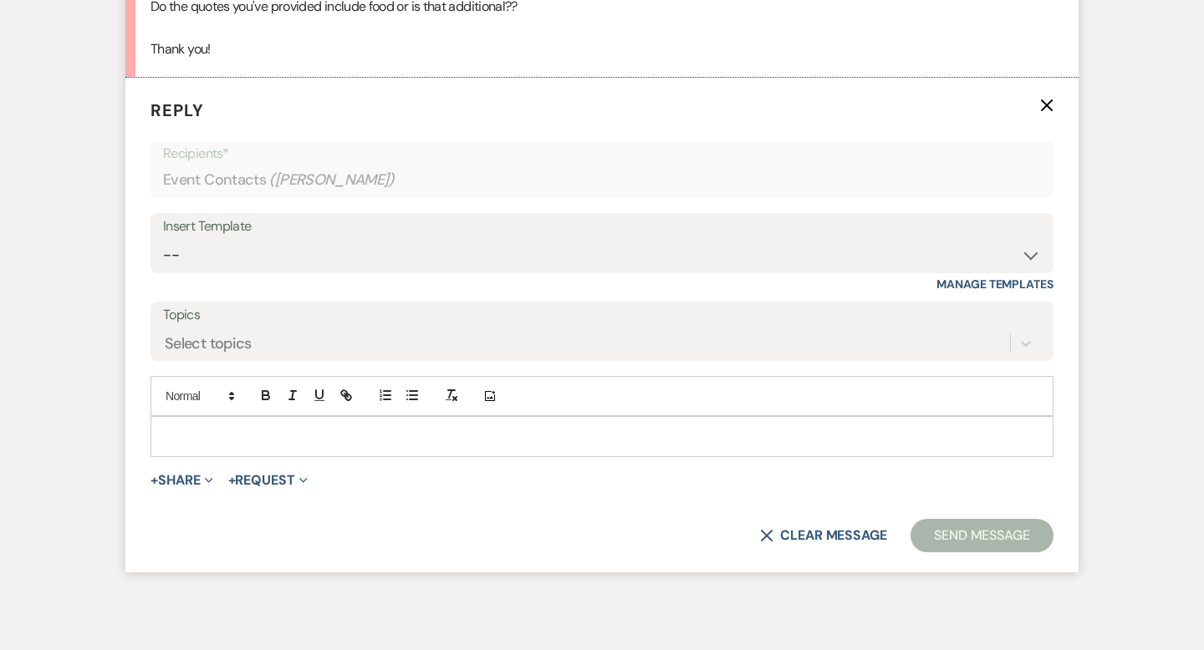
click at [209, 443] on p at bounding box center [602, 436] width 876 height 18
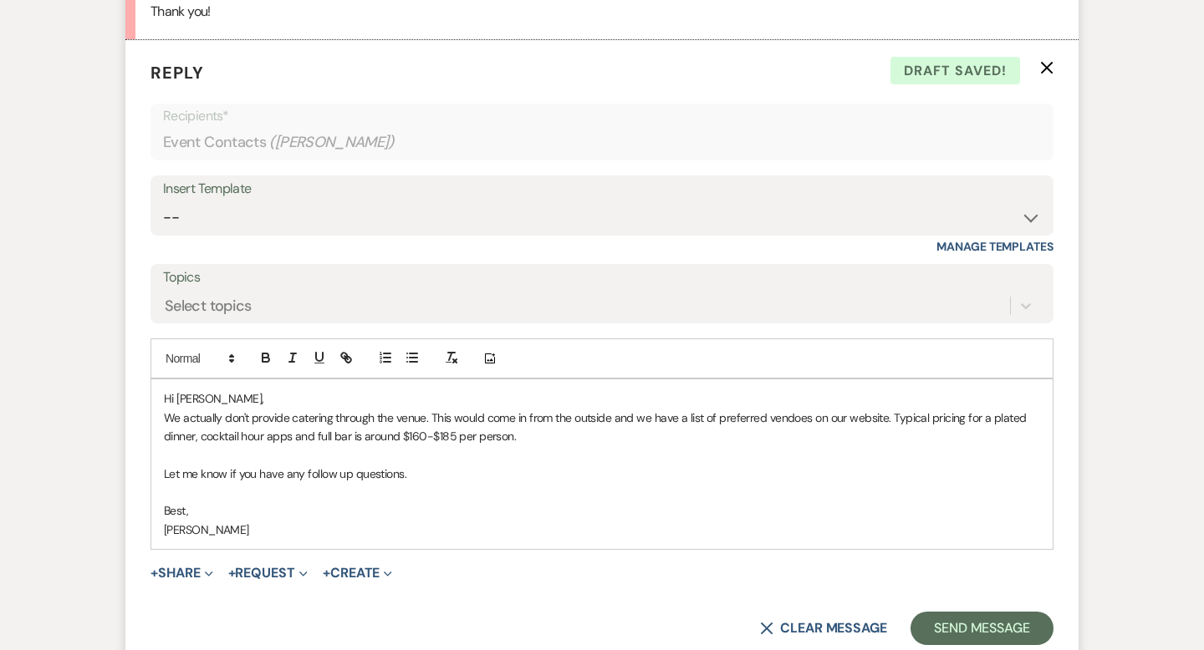
scroll to position [2148, 0]
click at [221, 417] on p "We actually don't provide catering through the venue. This would come in from t…" at bounding box center [602, 429] width 876 height 38
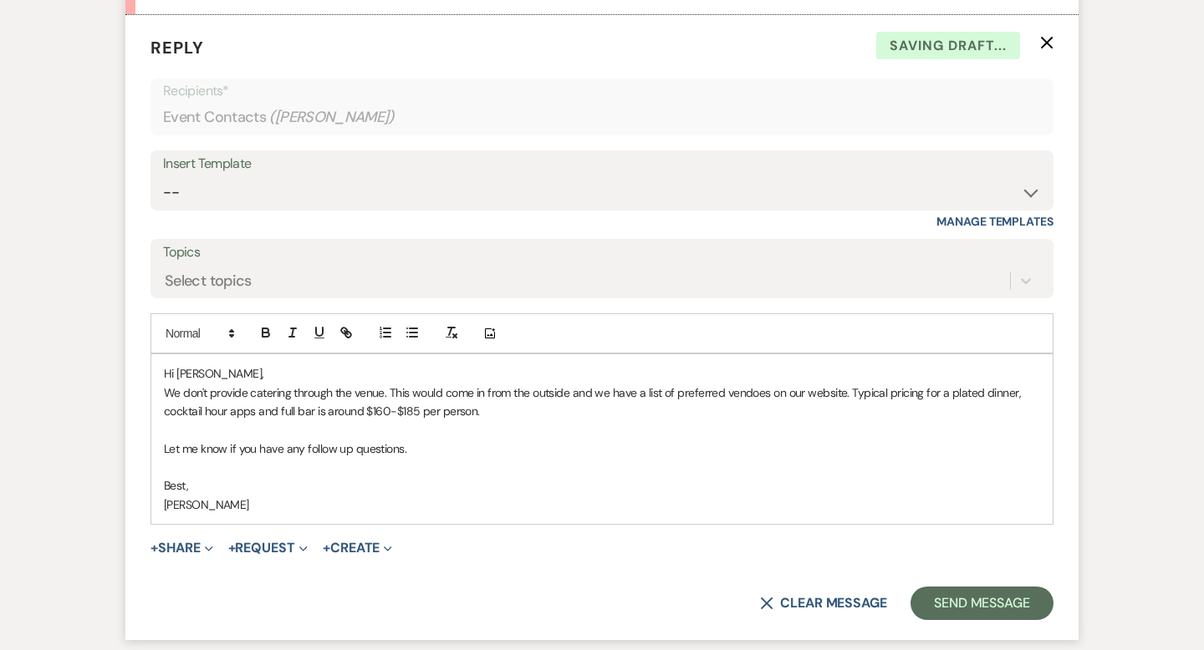
scroll to position [2201, 0]
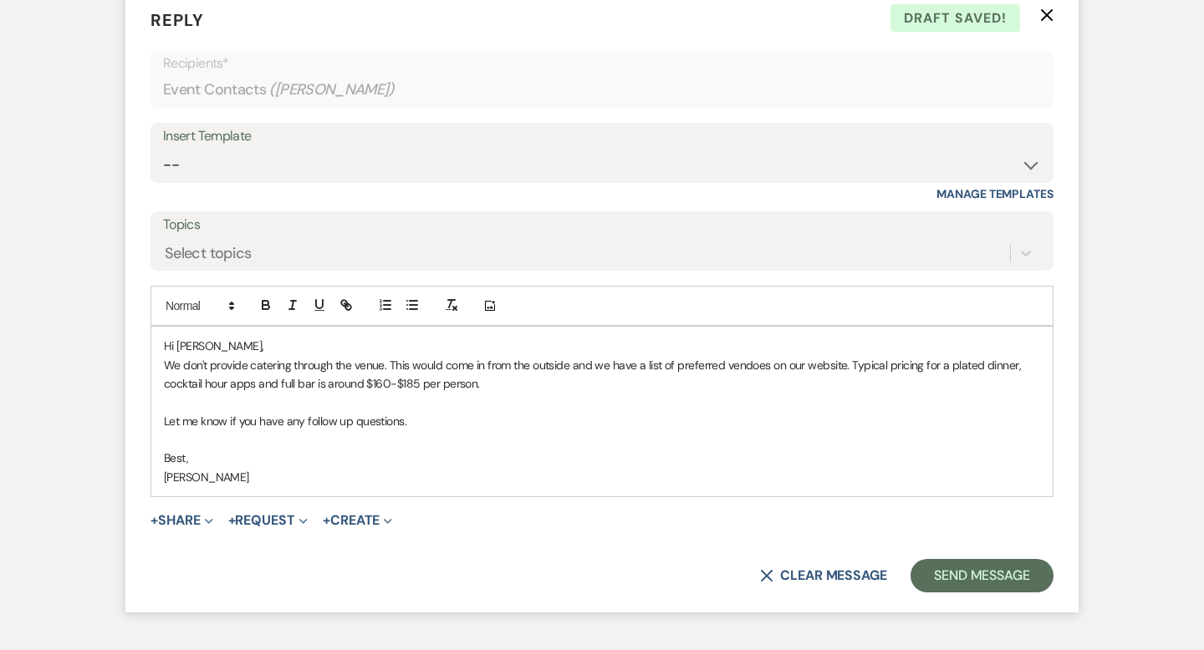
click at [763, 360] on p "We don't provide catering through the venue. This would come in from the outsid…" at bounding box center [602, 375] width 876 height 38
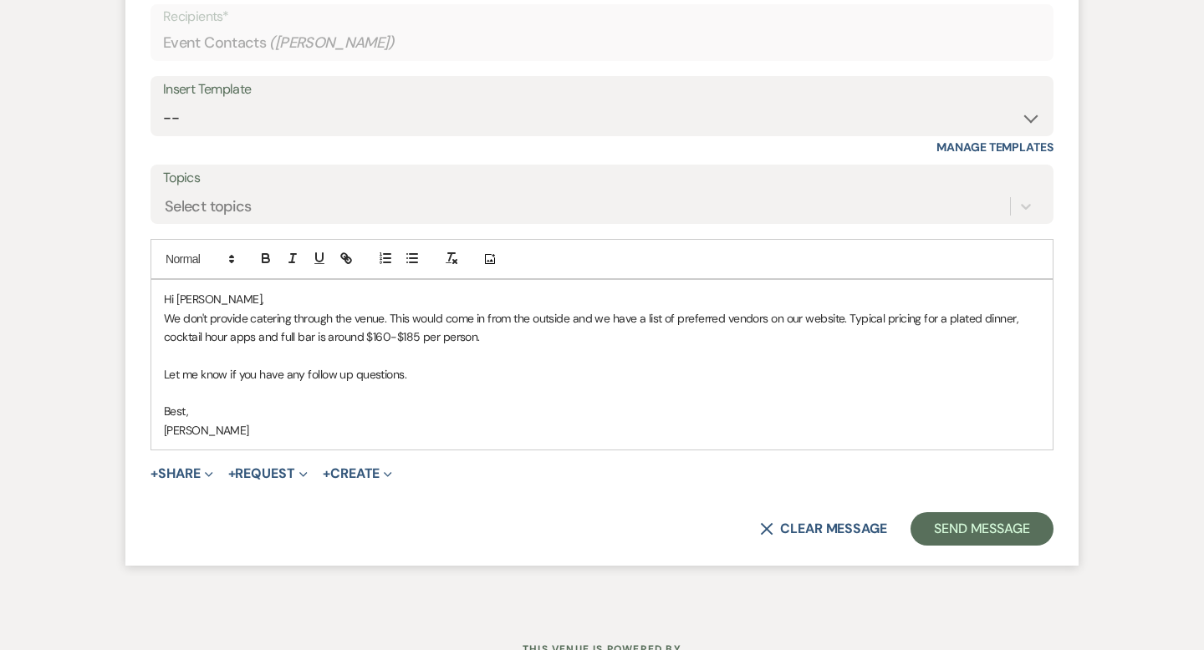
scroll to position [2251, 0]
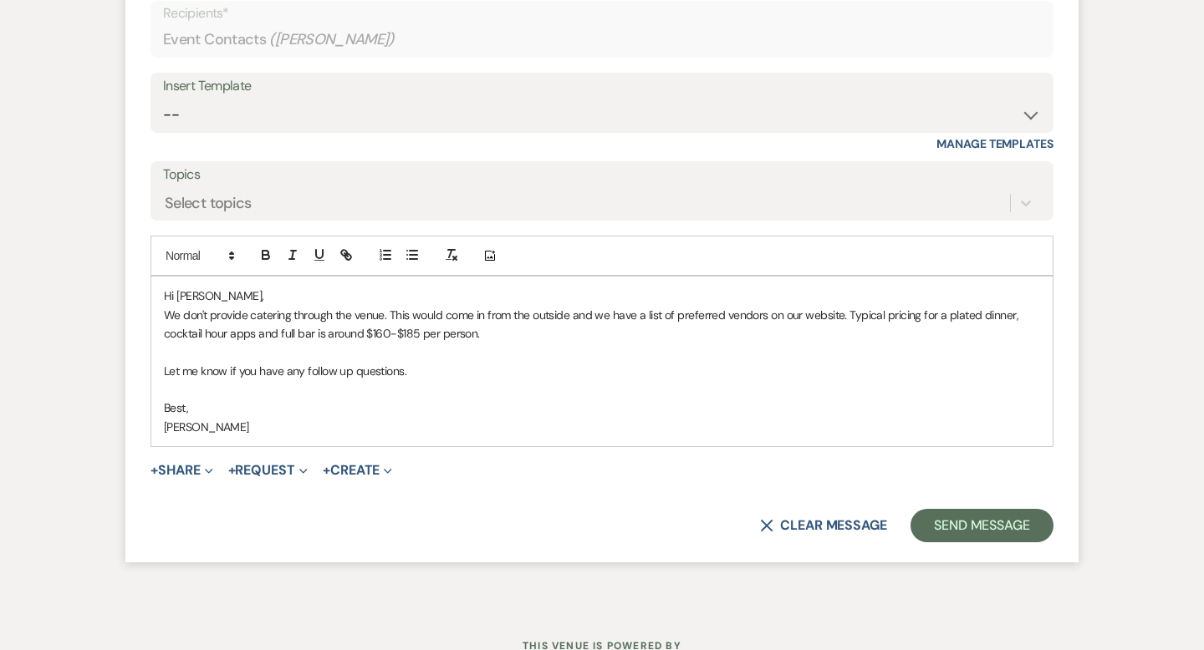
click at [388, 327] on p "We don't provide catering through the venue. This would come in from the outsid…" at bounding box center [602, 325] width 876 height 38
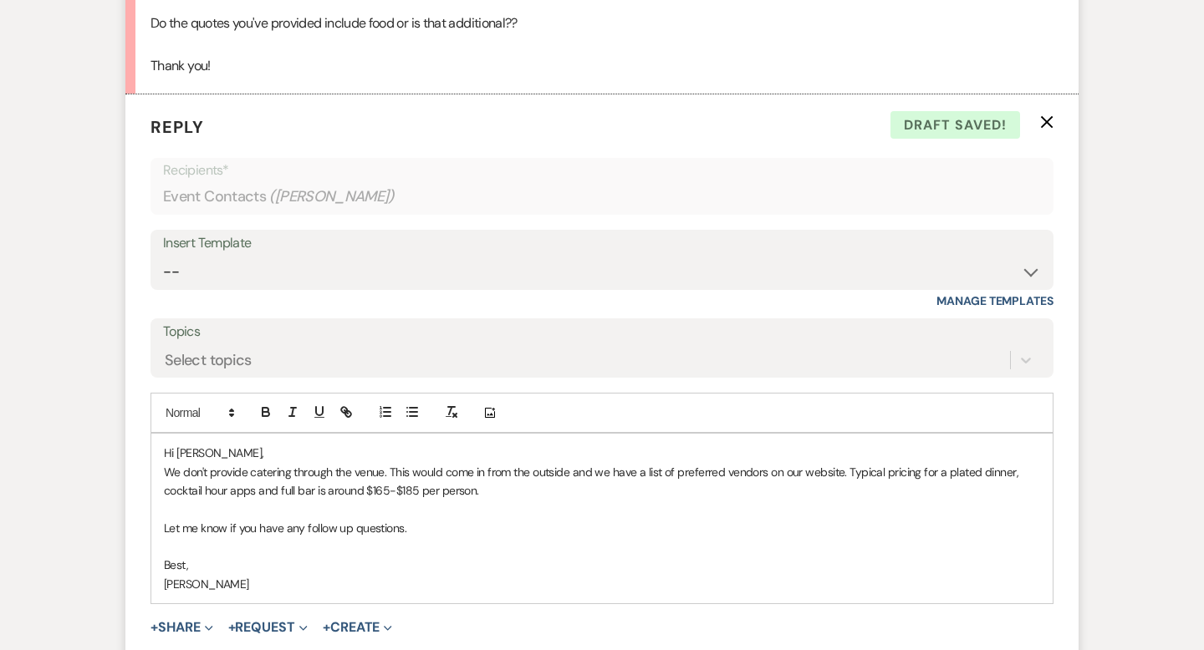
scroll to position [2245, 0]
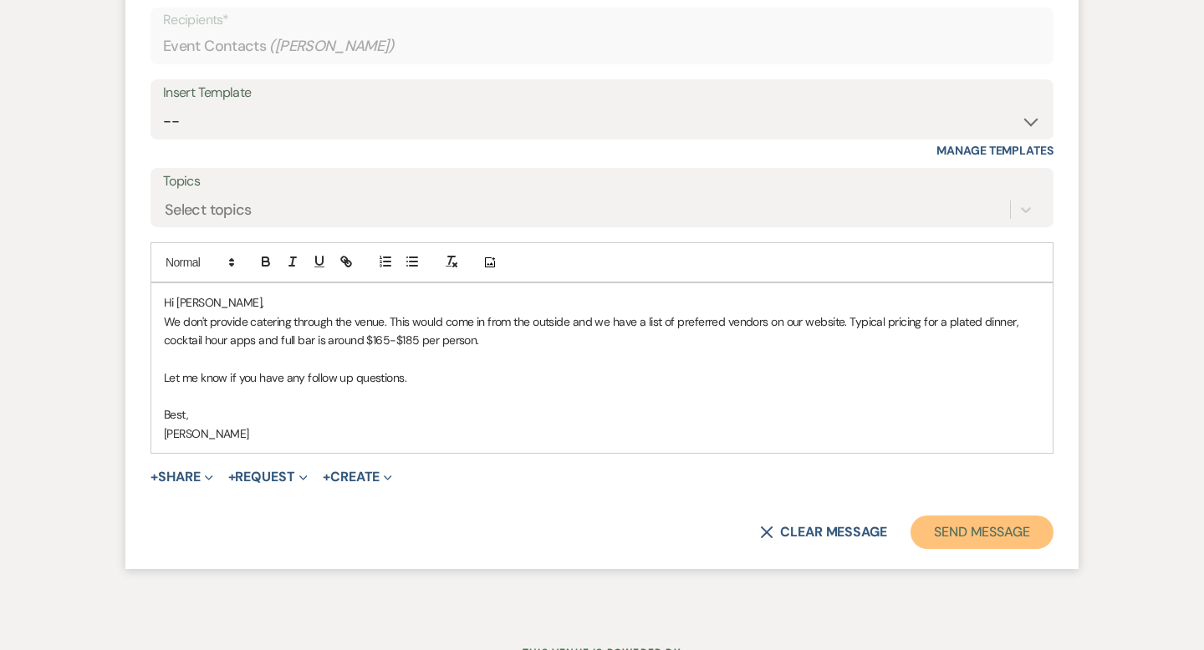
click at [948, 523] on button "Send Message" at bounding box center [981, 532] width 143 height 33
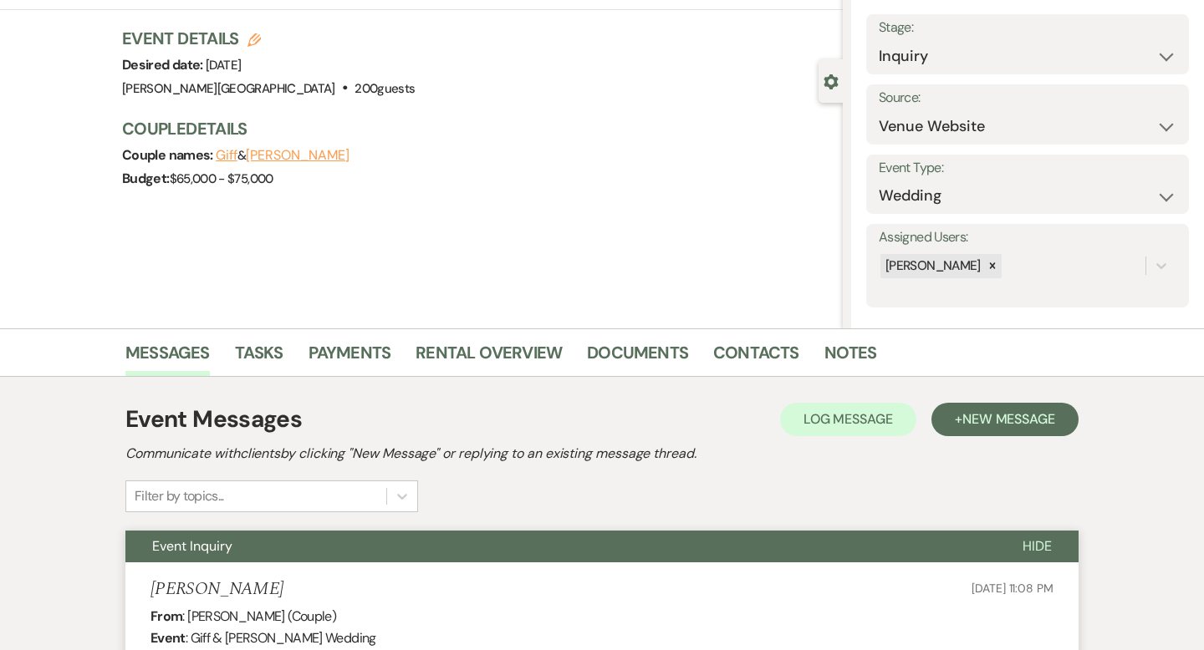
scroll to position [0, 0]
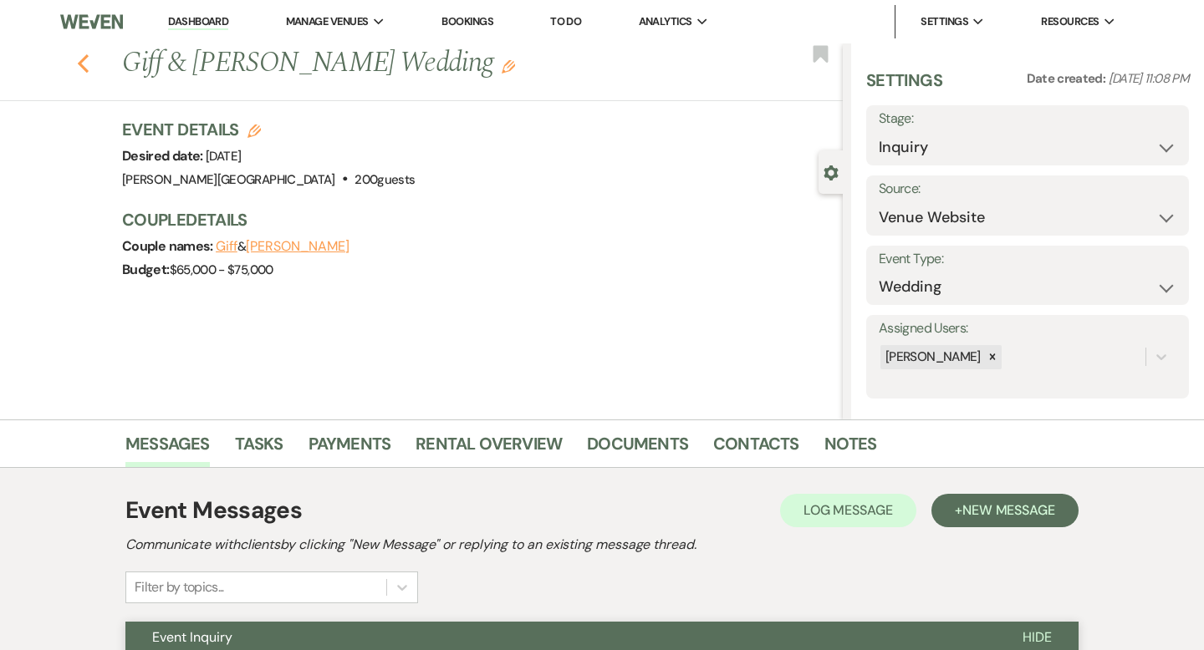
click at [83, 70] on icon "Previous" at bounding box center [83, 64] width 13 height 20
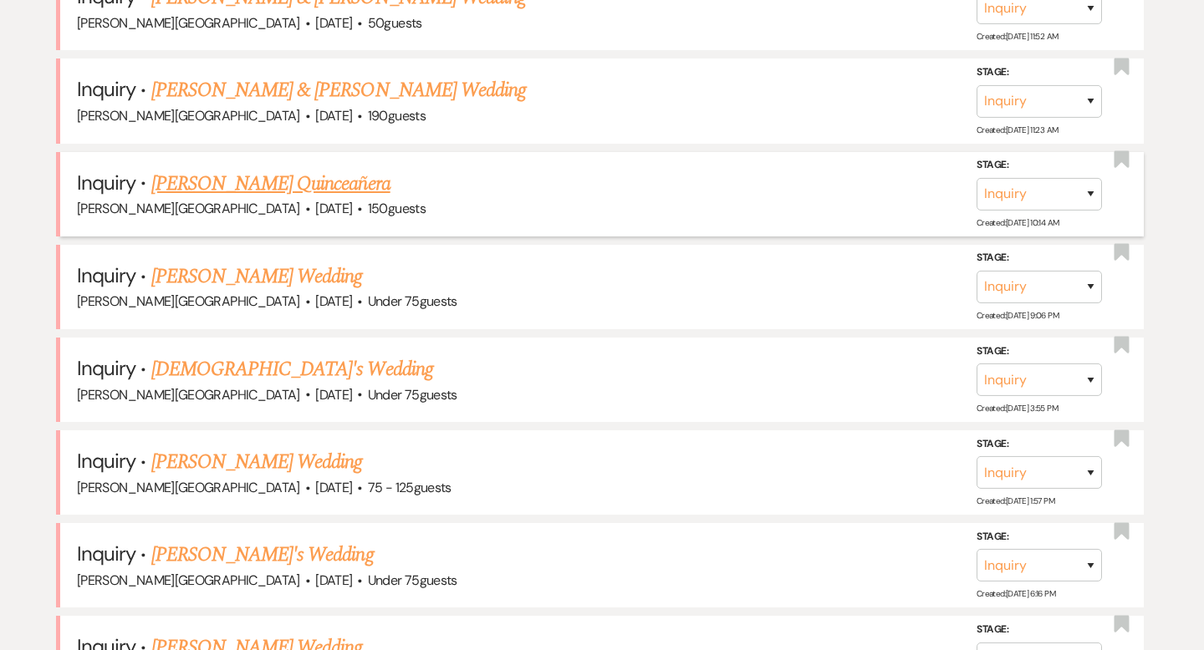
scroll to position [1273, 0]
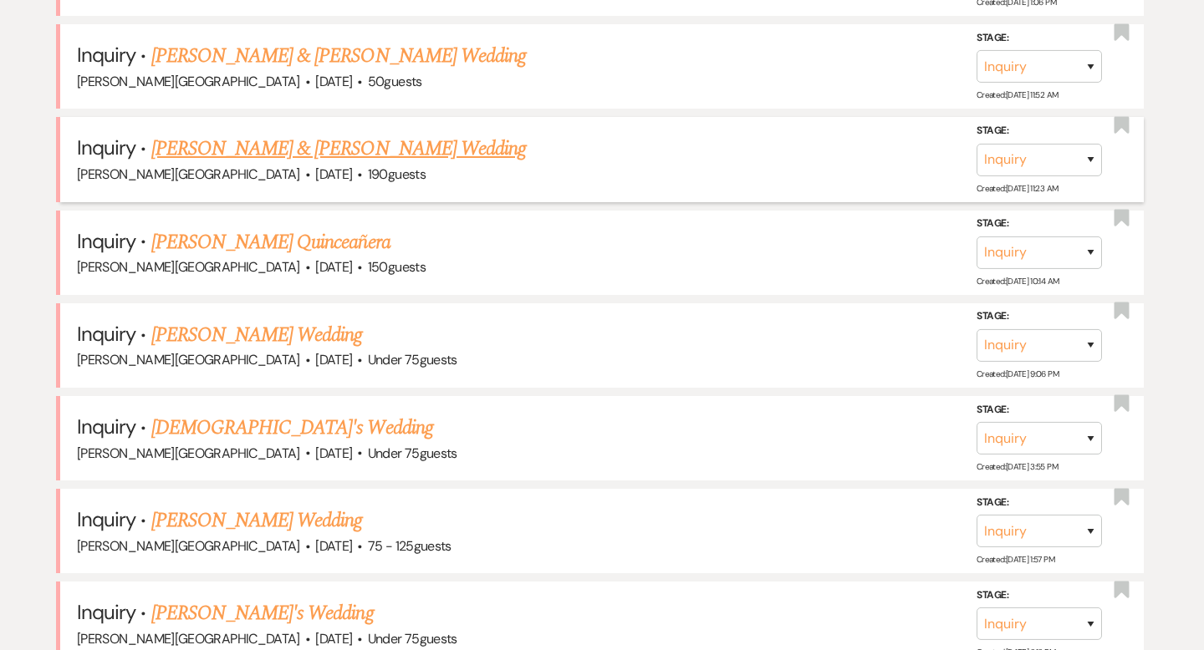
click at [281, 146] on link "[PERSON_NAME] & [PERSON_NAME] Wedding" at bounding box center [338, 149] width 375 height 30
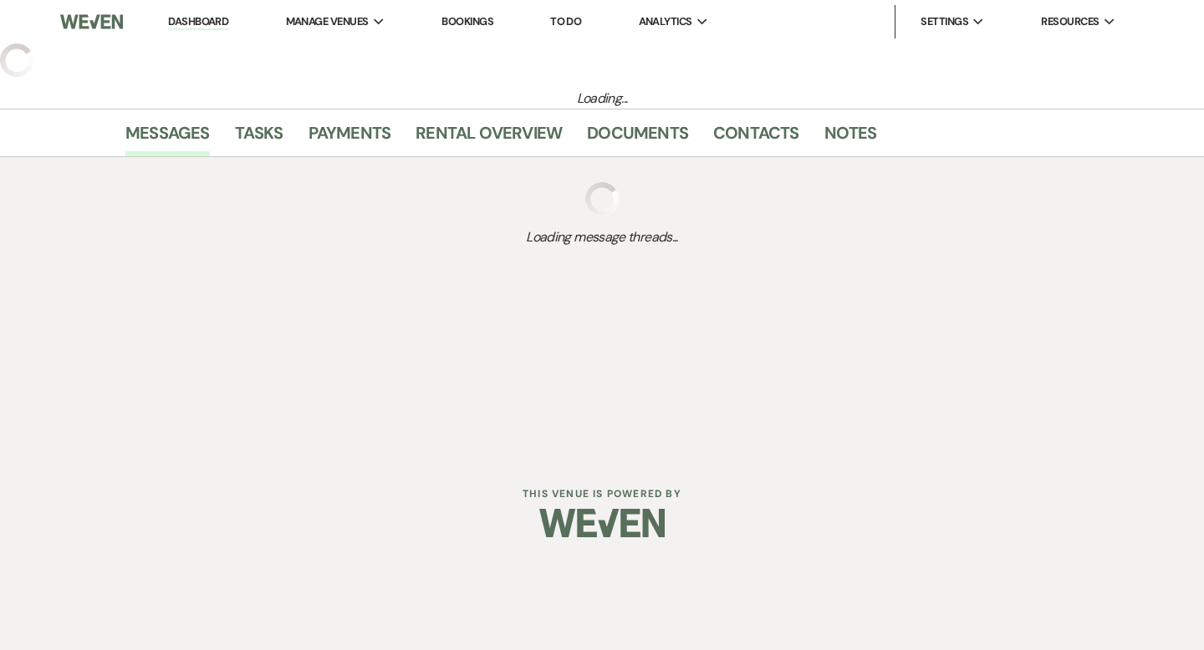
select select "5"
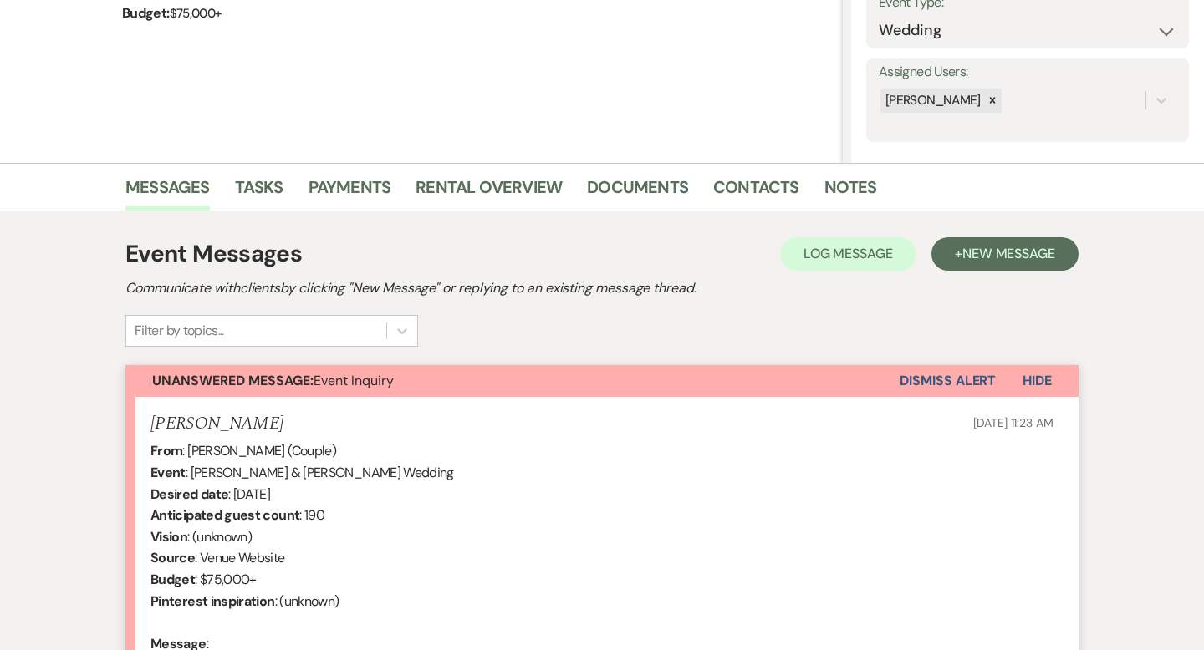
scroll to position [522, 0]
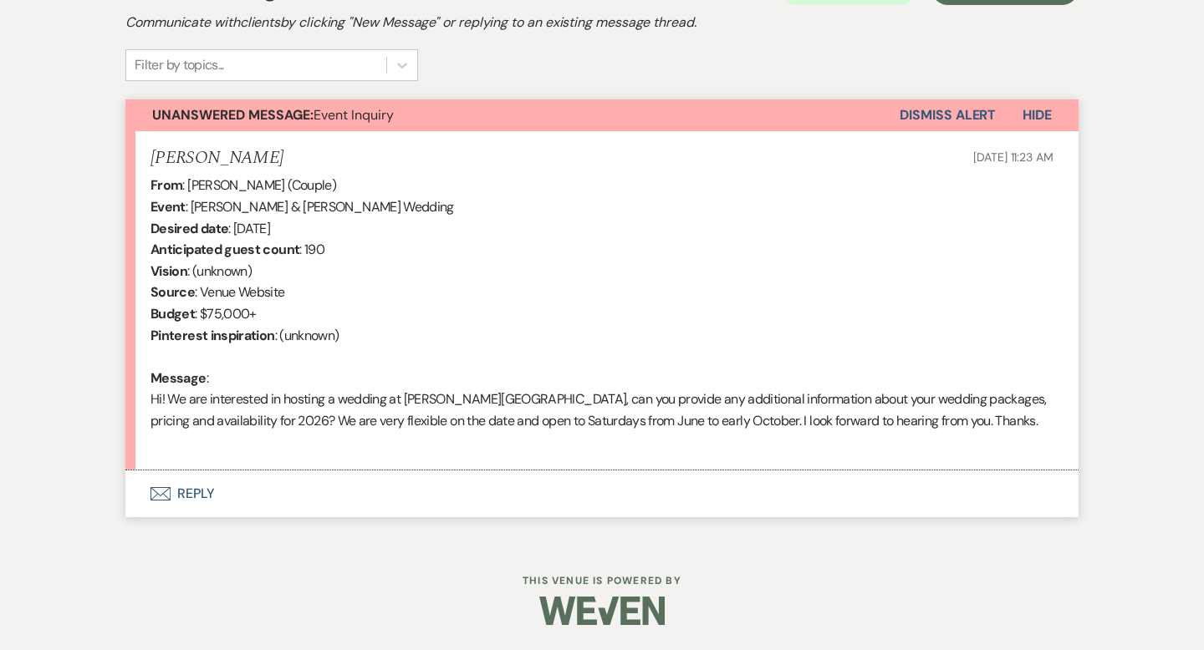
click at [201, 489] on button "Envelope Reply" at bounding box center [601, 494] width 953 height 47
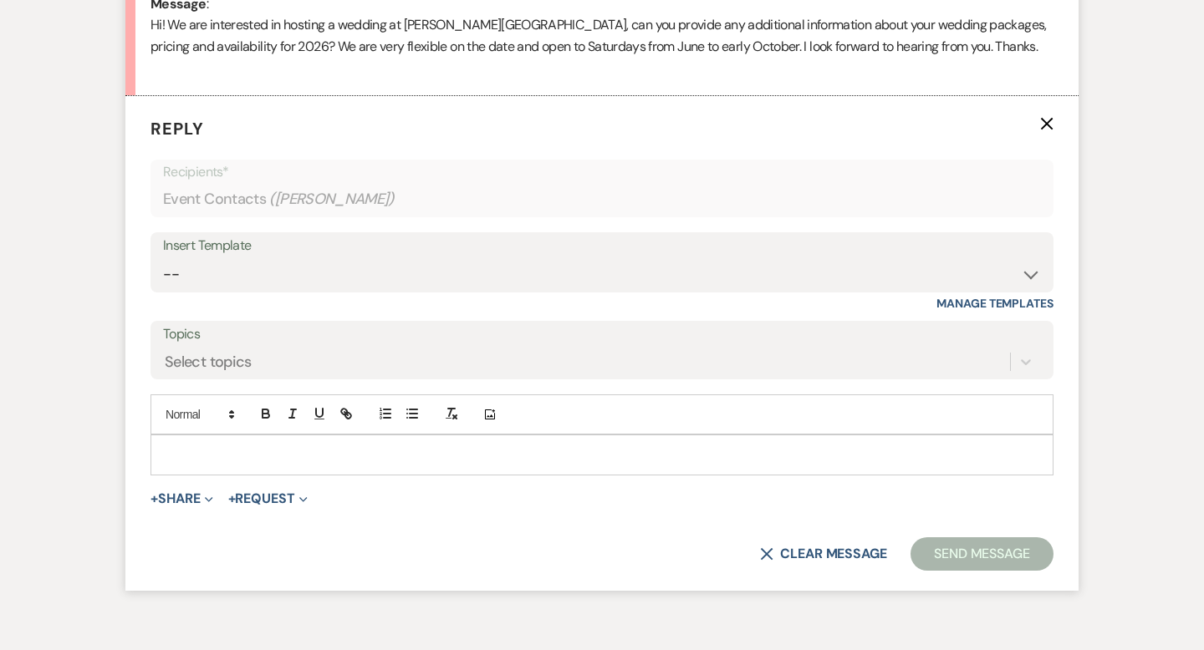
scroll to position [915, 0]
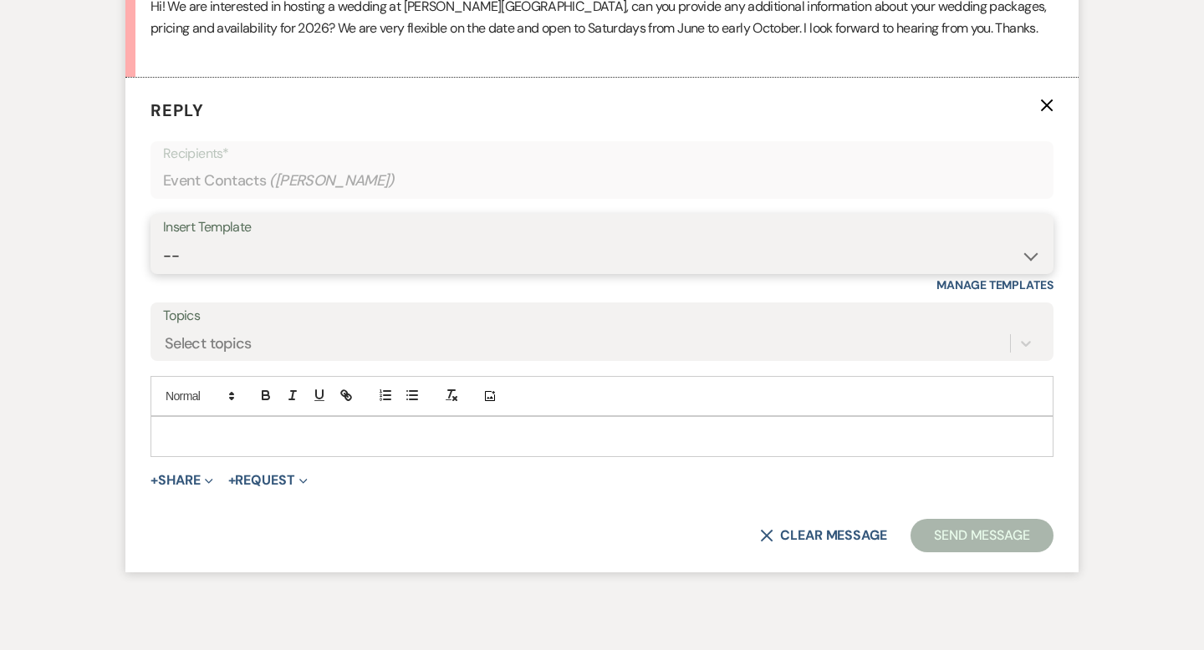
click at [219, 253] on select "-- Weven Planning Portal Introduction (Booked Events) Wedding Packages Booking …" at bounding box center [602, 256] width 878 height 33
select select "55"
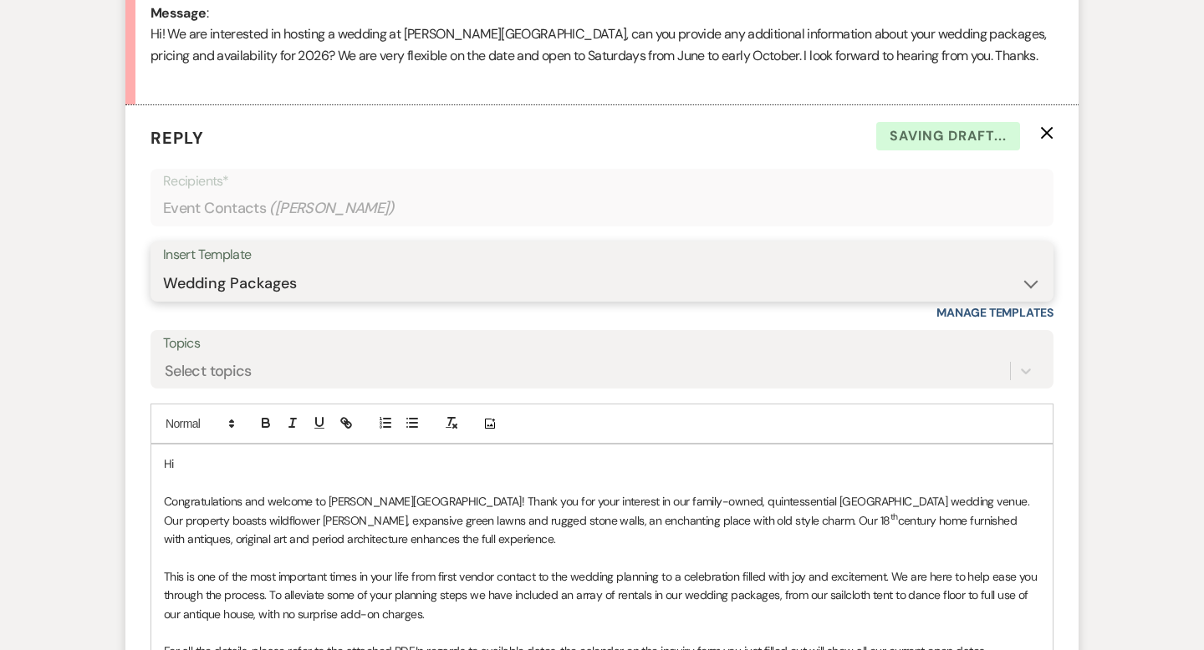
scroll to position [920, 0]
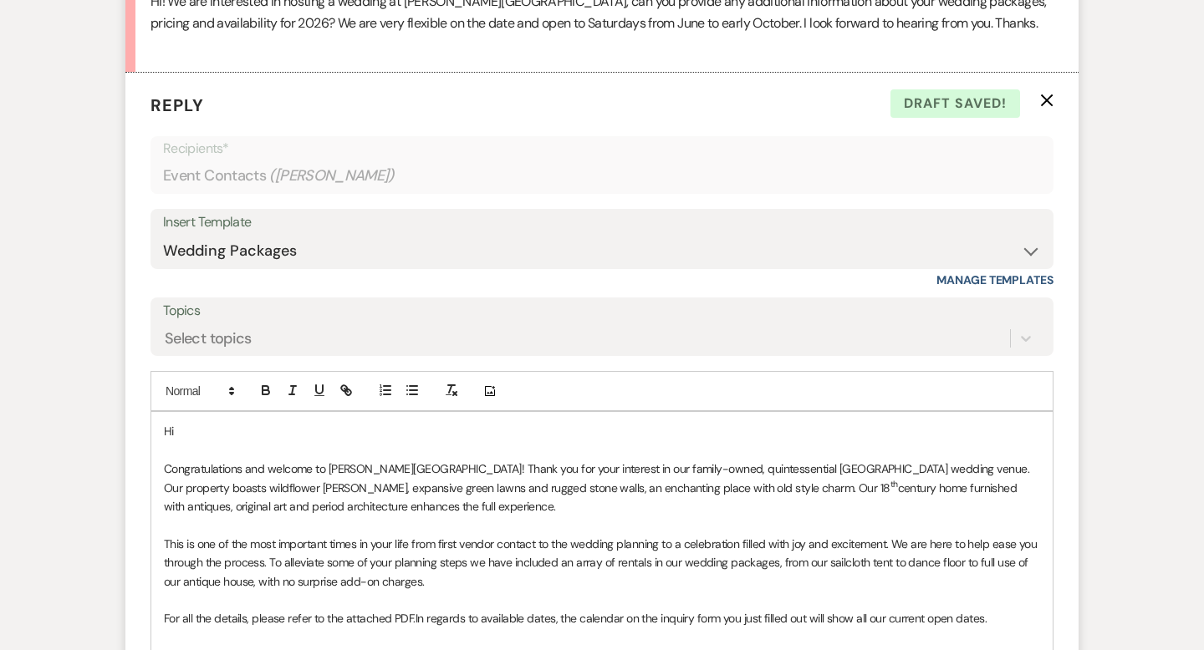
click at [227, 443] on p at bounding box center [602, 450] width 876 height 18
click at [227, 441] on p at bounding box center [602, 450] width 876 height 18
click at [222, 433] on p "Hi" at bounding box center [602, 431] width 876 height 18
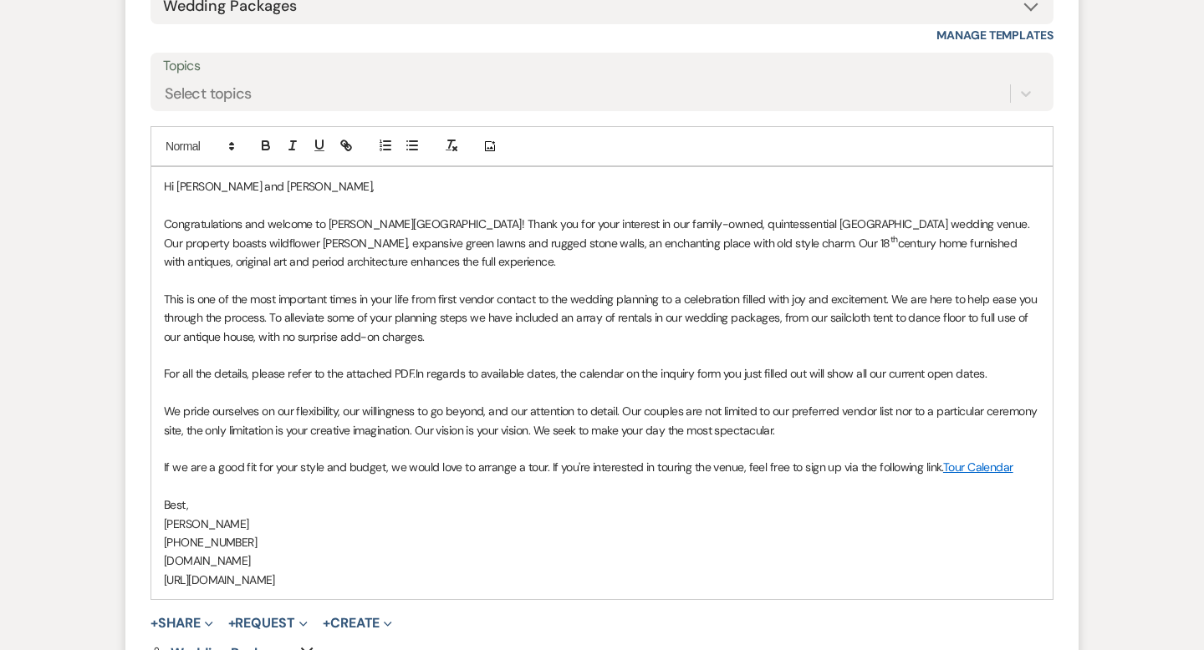
scroll to position [1409, 0]
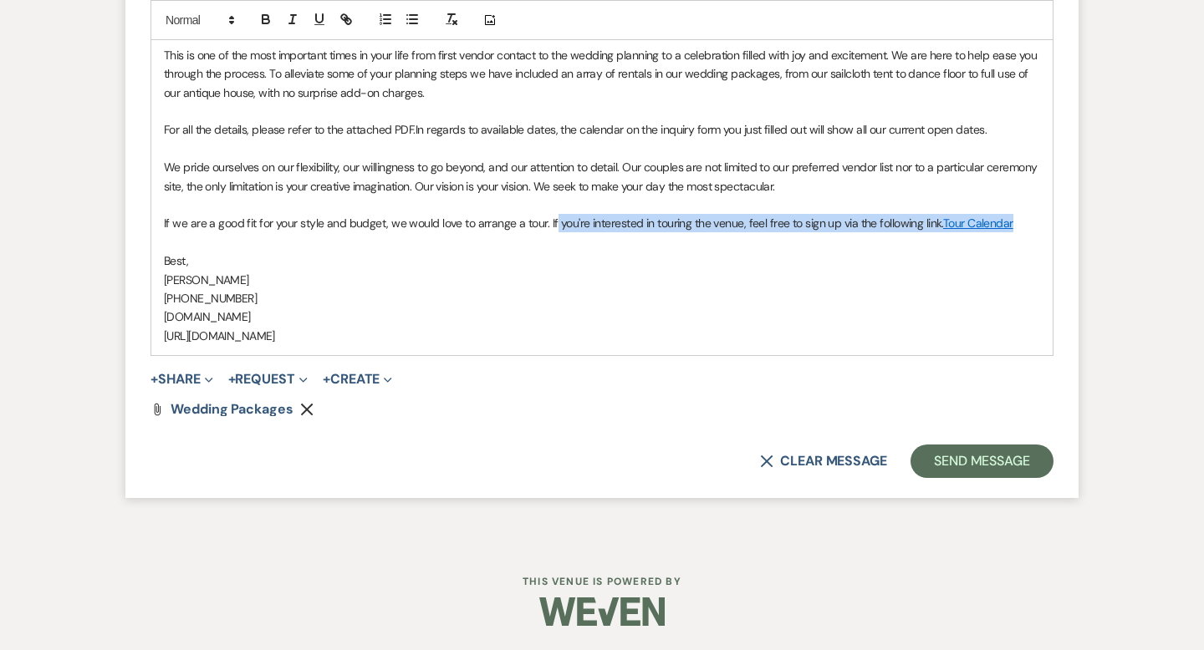
drag, startPoint x: 1020, startPoint y: 221, endPoint x: 550, endPoint y: 219, distance: 469.8
click at [550, 219] on p "If we are a good fit for your style and budget, we would love to arrange a tour…" at bounding box center [602, 223] width 876 height 18
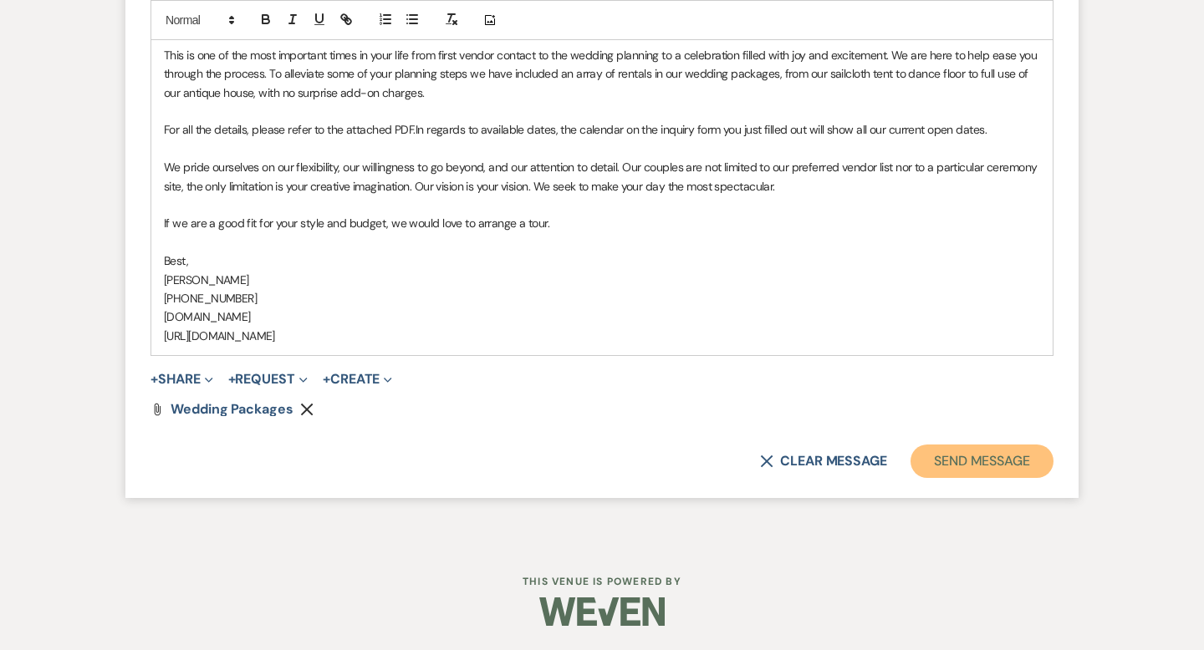
click at [935, 450] on button "Send Message" at bounding box center [981, 461] width 143 height 33
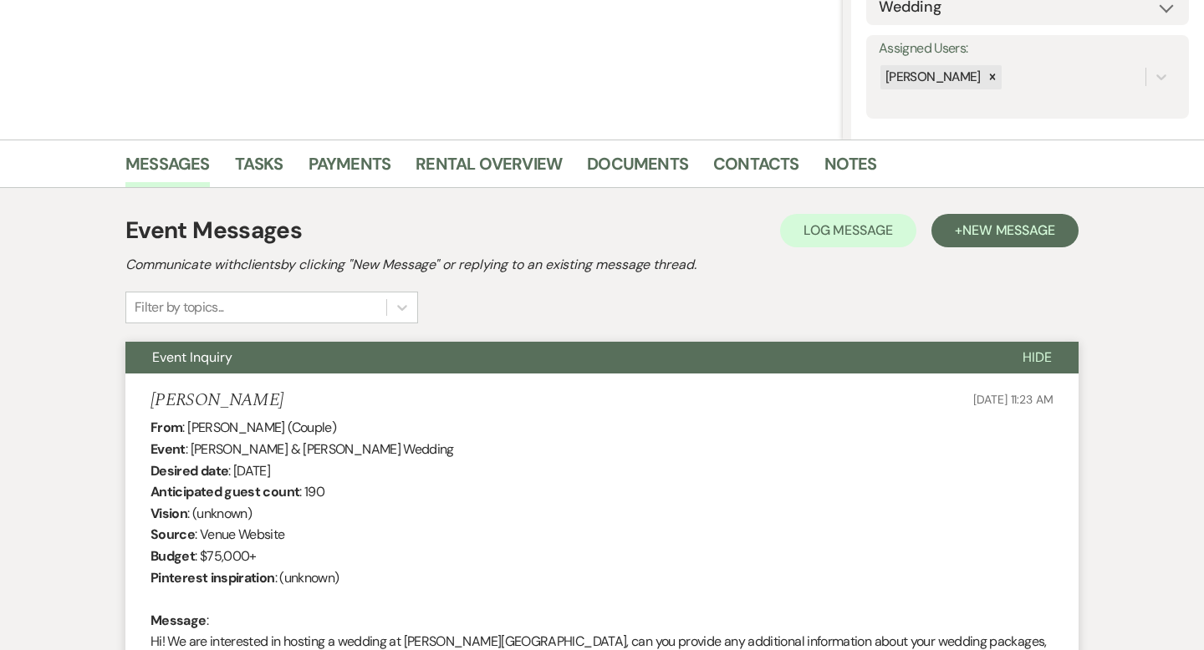
scroll to position [0, 0]
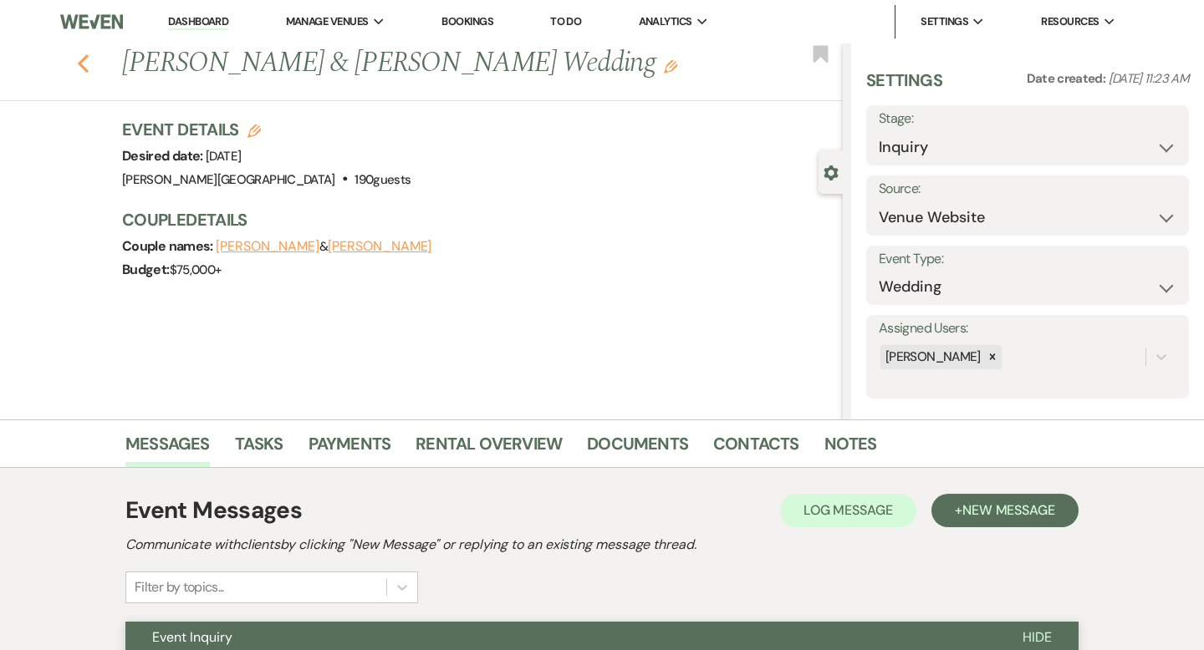
click at [80, 65] on use "button" at bounding box center [83, 63] width 11 height 18
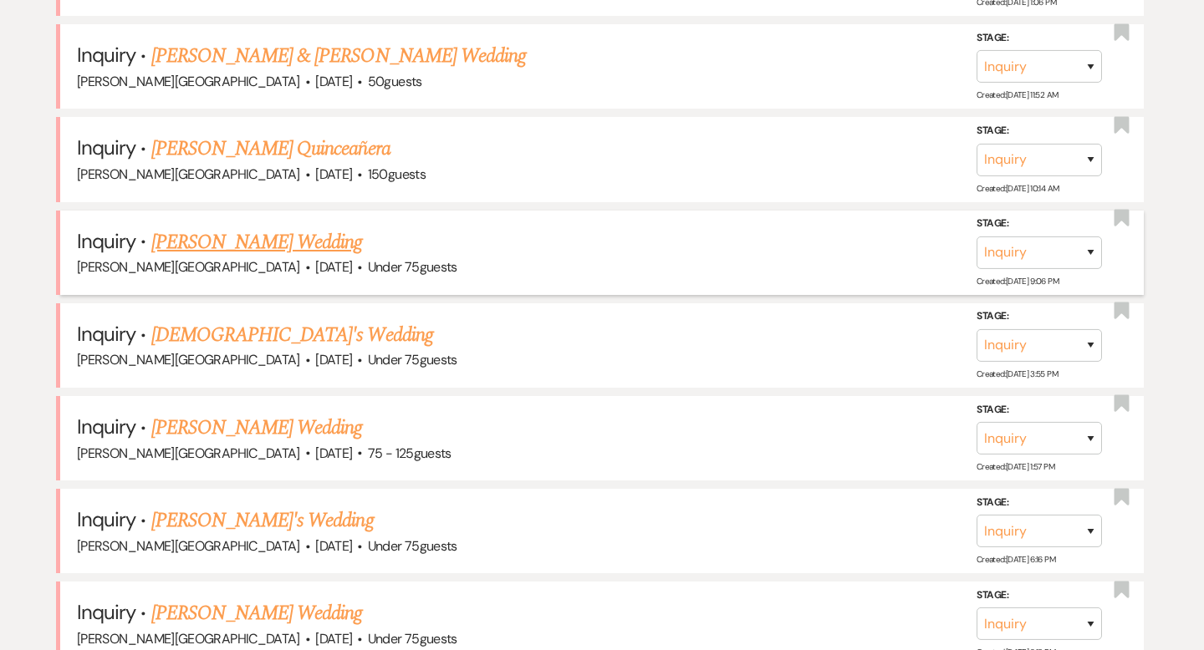
scroll to position [1129, 0]
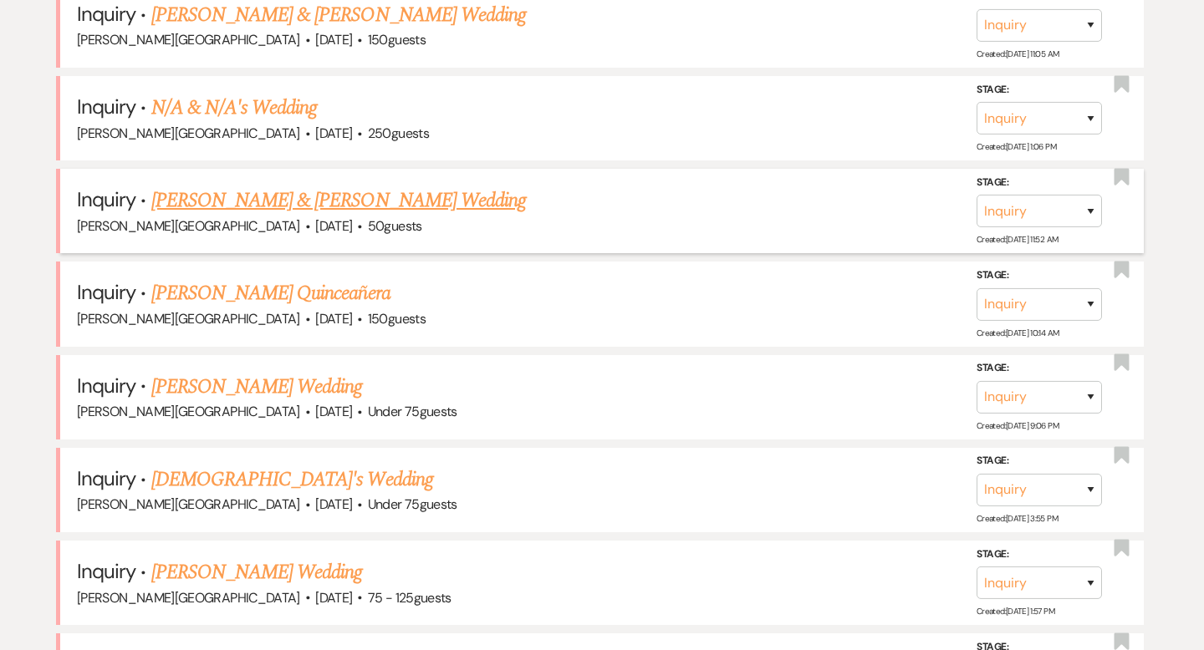
click at [322, 206] on link "[PERSON_NAME] & [PERSON_NAME] Wedding" at bounding box center [338, 201] width 375 height 30
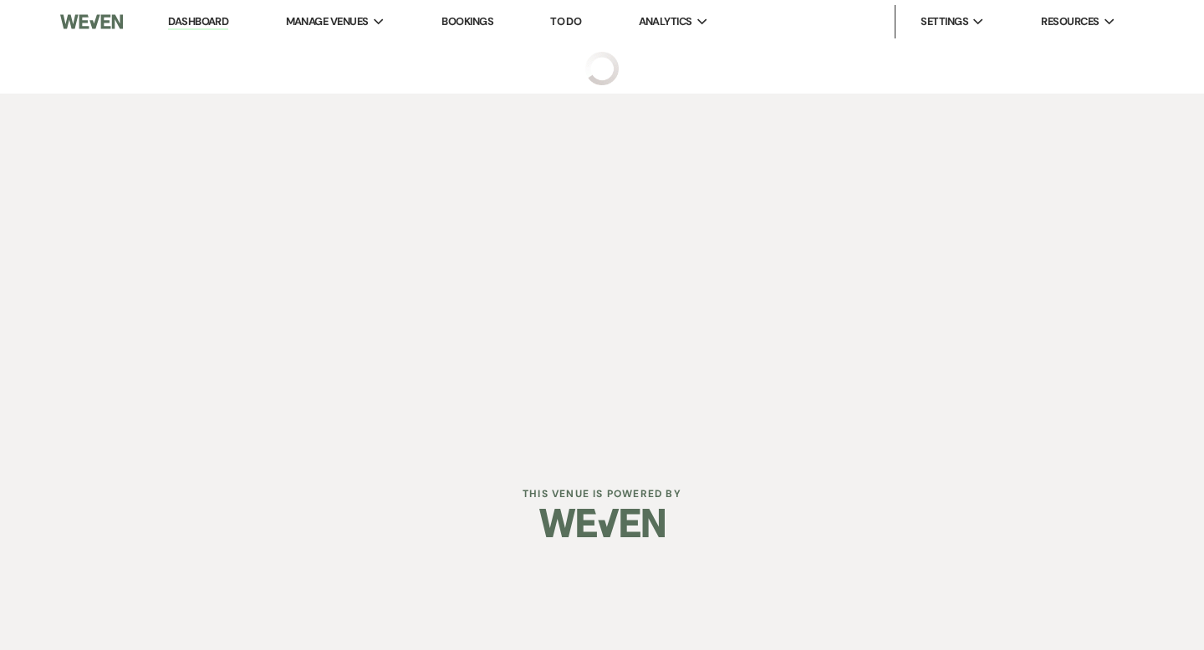
select select "5"
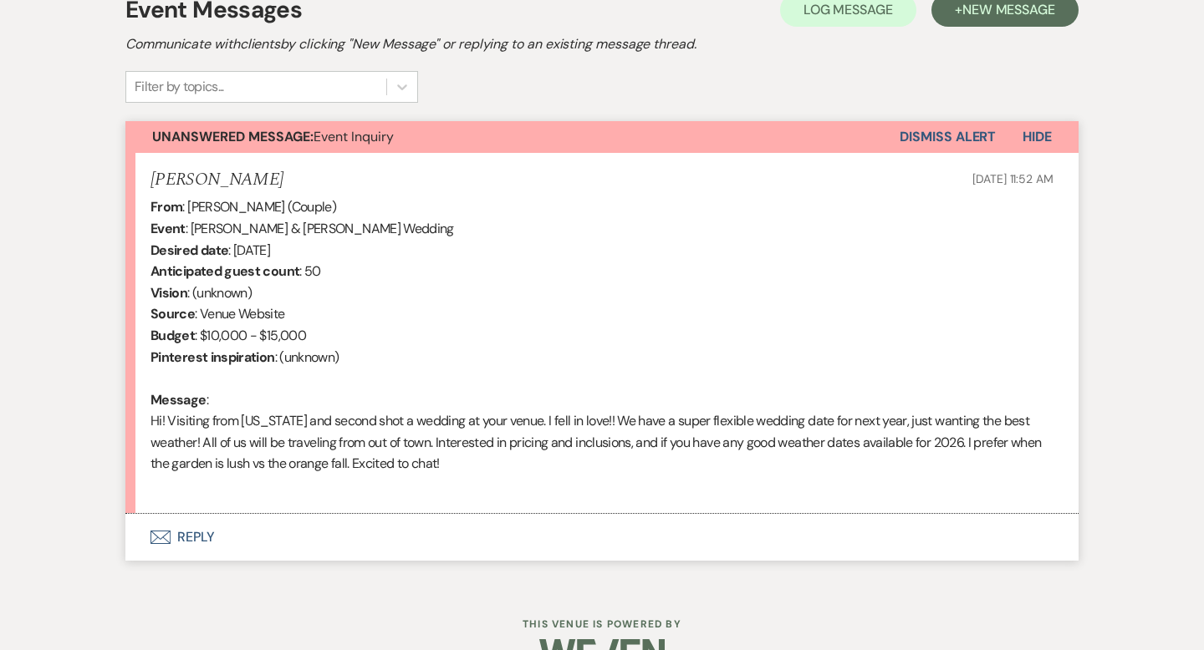
scroll to position [543, 0]
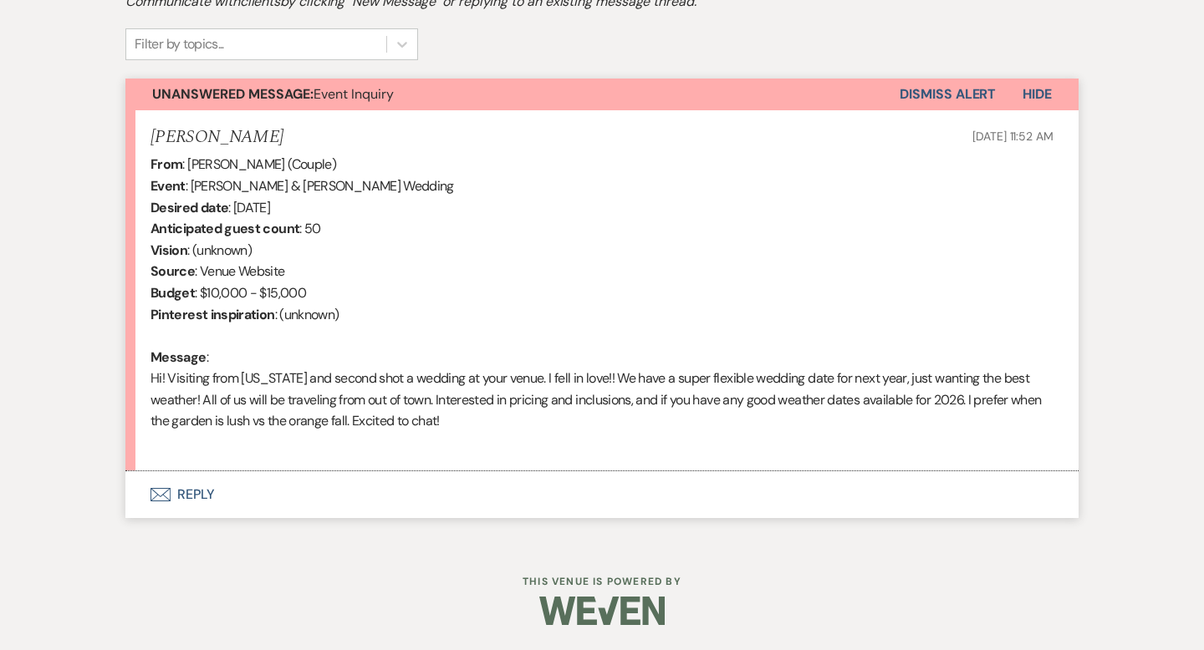
click at [208, 496] on button "Envelope Reply" at bounding box center [601, 494] width 953 height 47
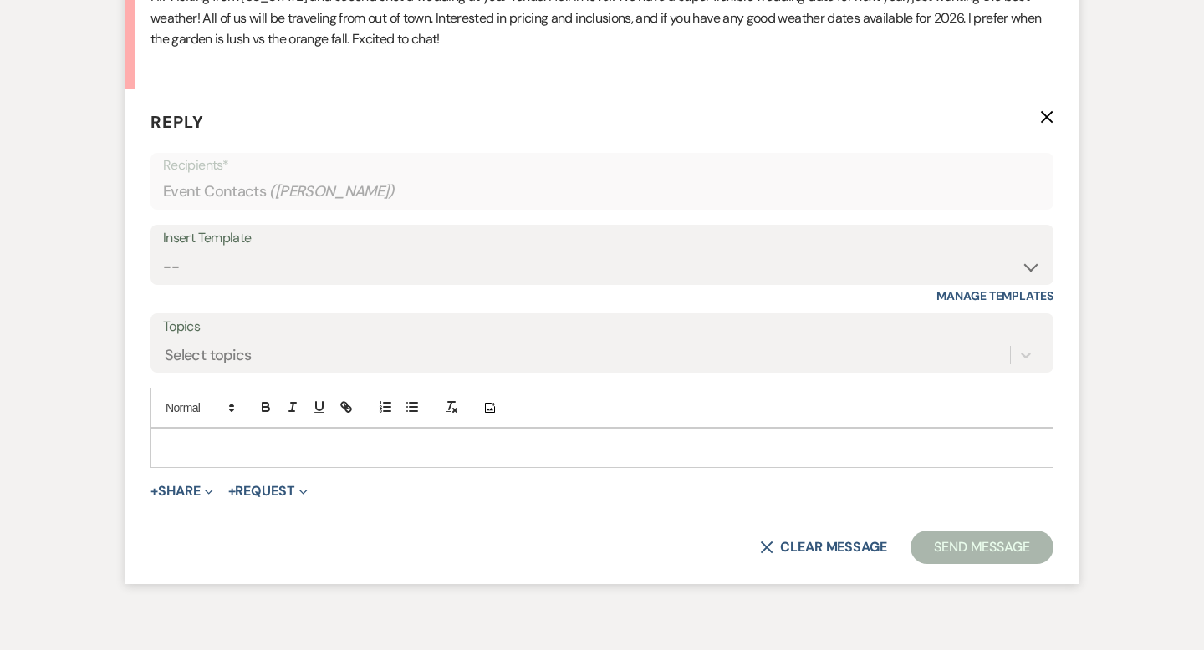
scroll to position [937, 0]
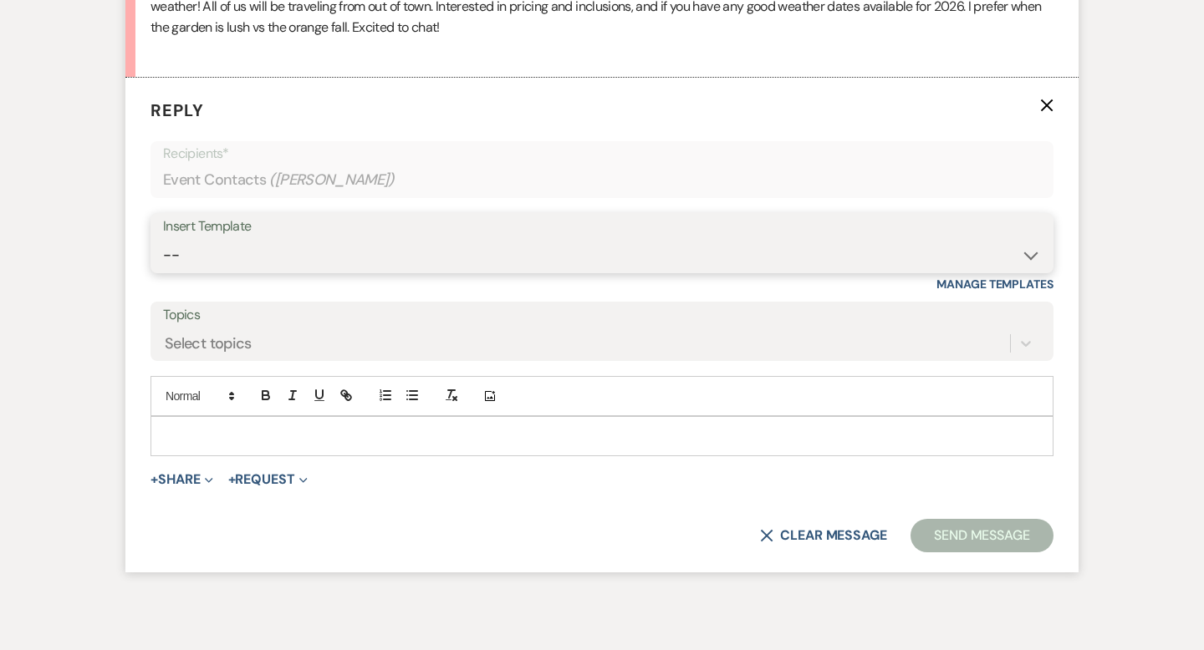
click at [206, 245] on select "-- Weven Planning Portal Introduction (Booked Events) Wedding Packages Booking …" at bounding box center [602, 255] width 878 height 33
select select "55"
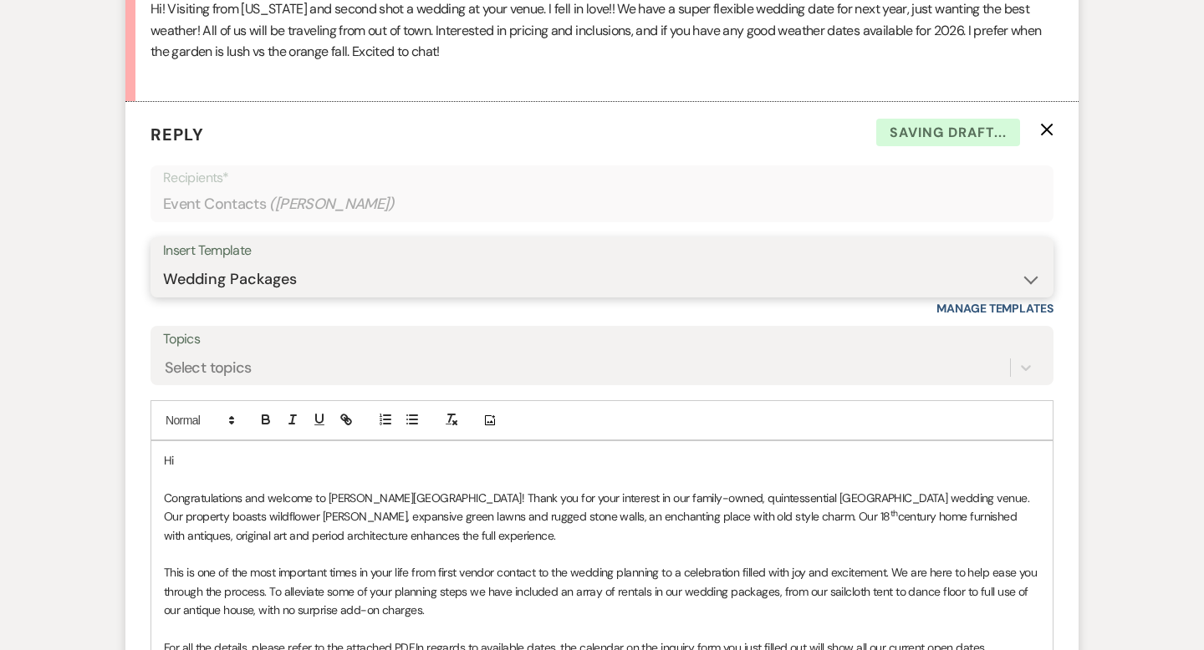
scroll to position [1013, 0]
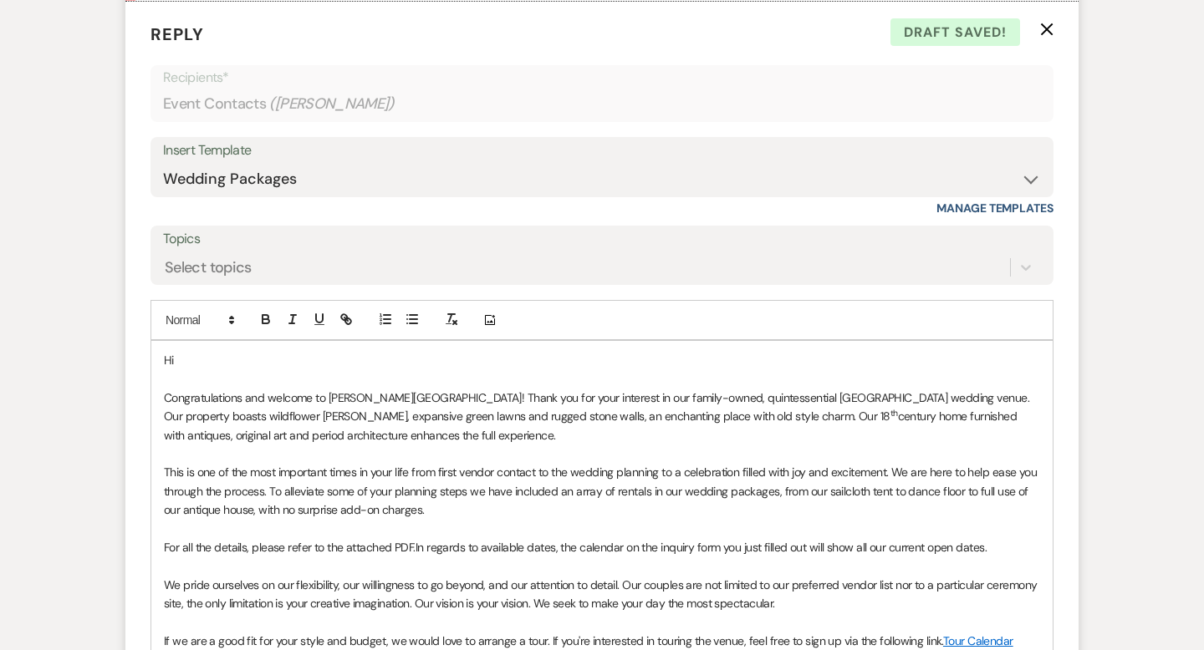
click at [258, 353] on p "Hi" at bounding box center [602, 360] width 876 height 18
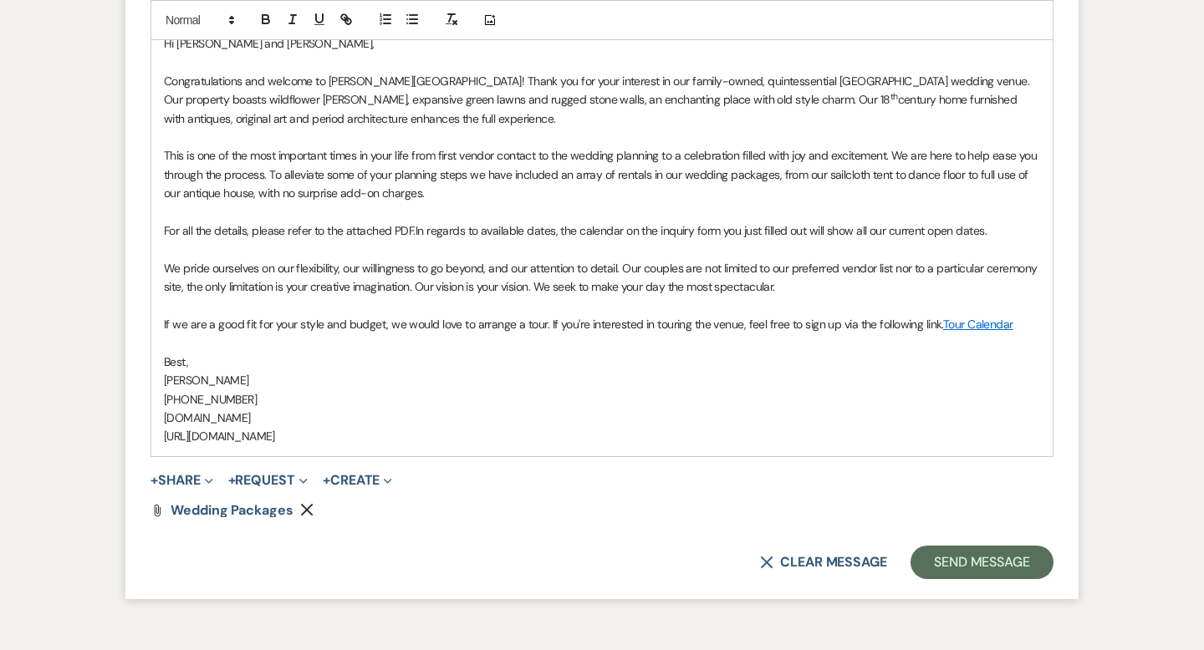
scroll to position [1349, 0]
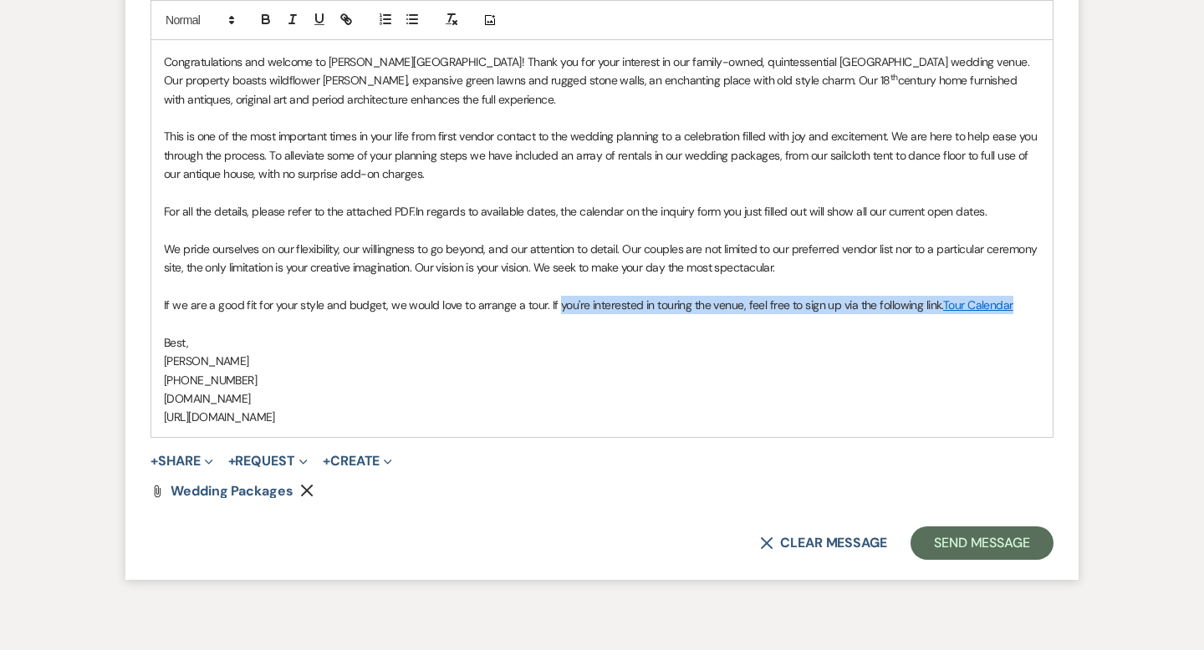
drag, startPoint x: 1019, startPoint y: 309, endPoint x: 556, endPoint y: 305, distance: 463.1
click at [556, 305] on p "If we are a good fit for your style and budget, we would love to arrange a tour…" at bounding box center [602, 305] width 876 height 18
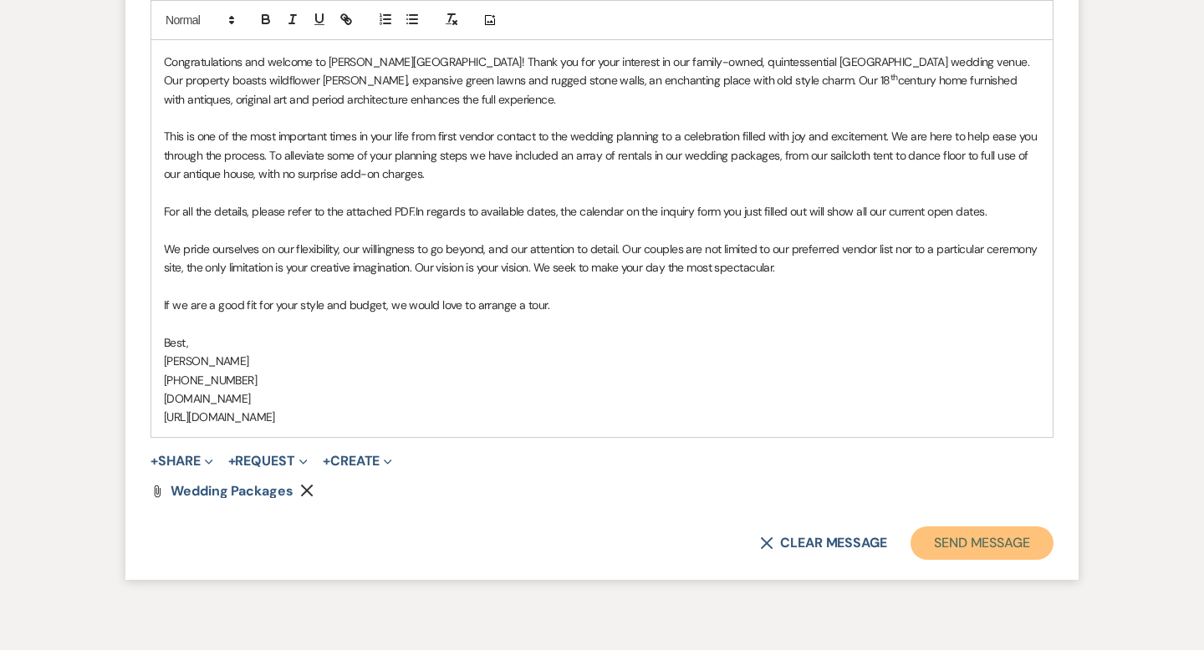
click at [947, 541] on button "Send Message" at bounding box center [981, 543] width 143 height 33
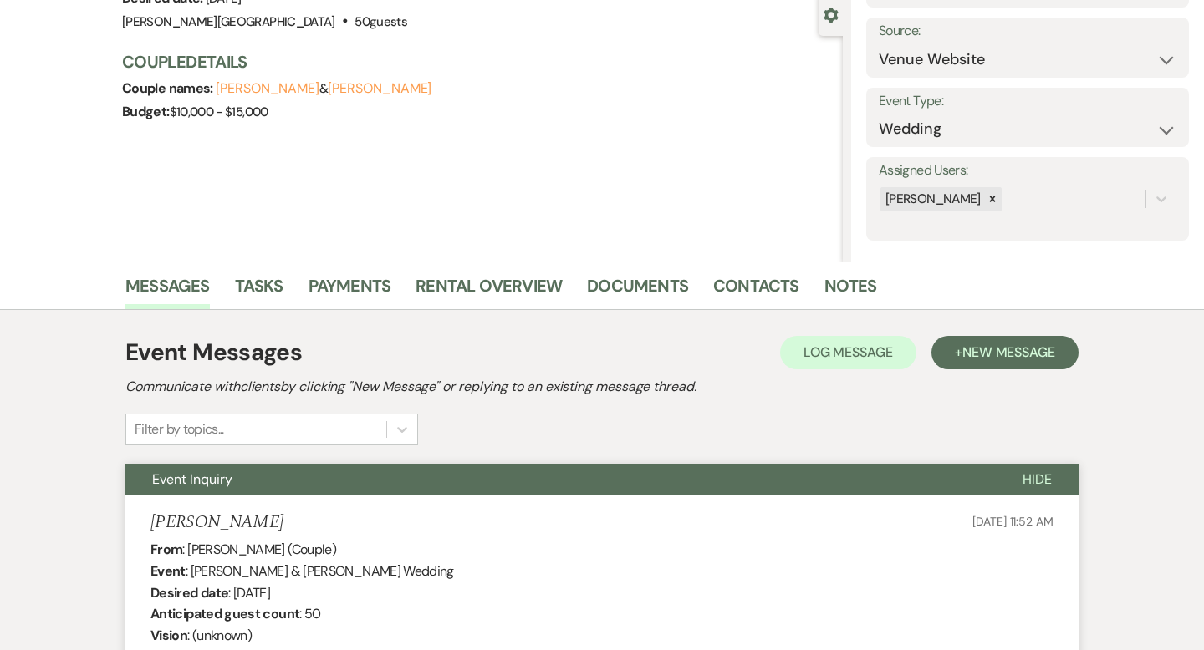
scroll to position [0, 0]
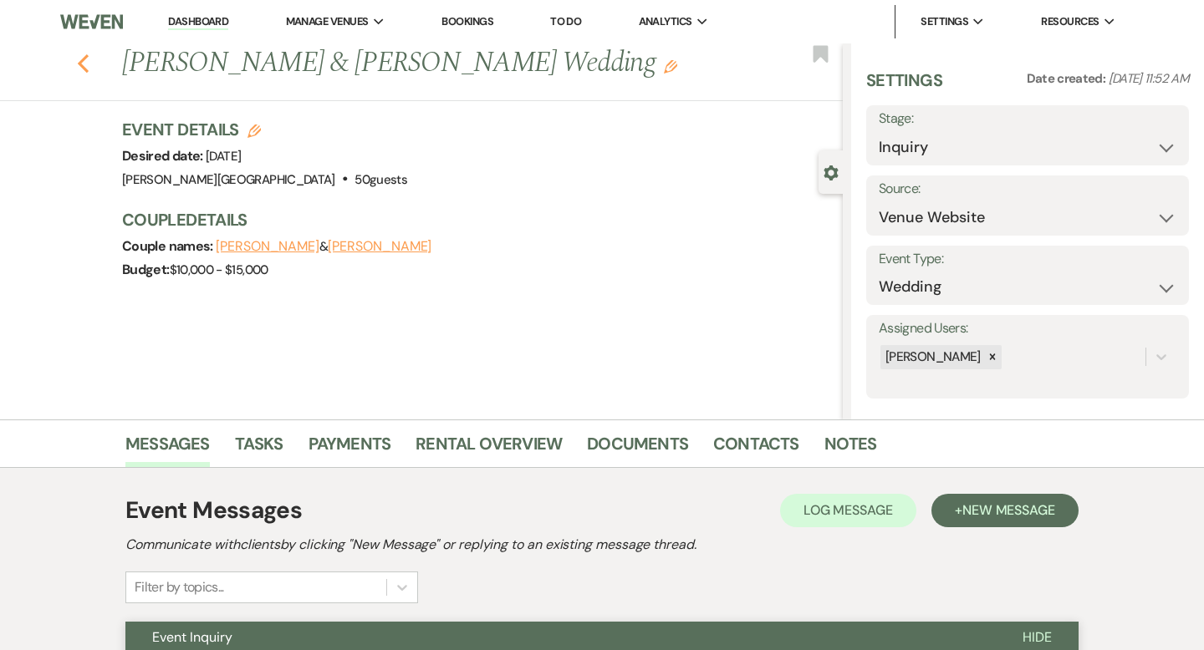
click at [81, 52] on button "Previous" at bounding box center [83, 61] width 13 height 23
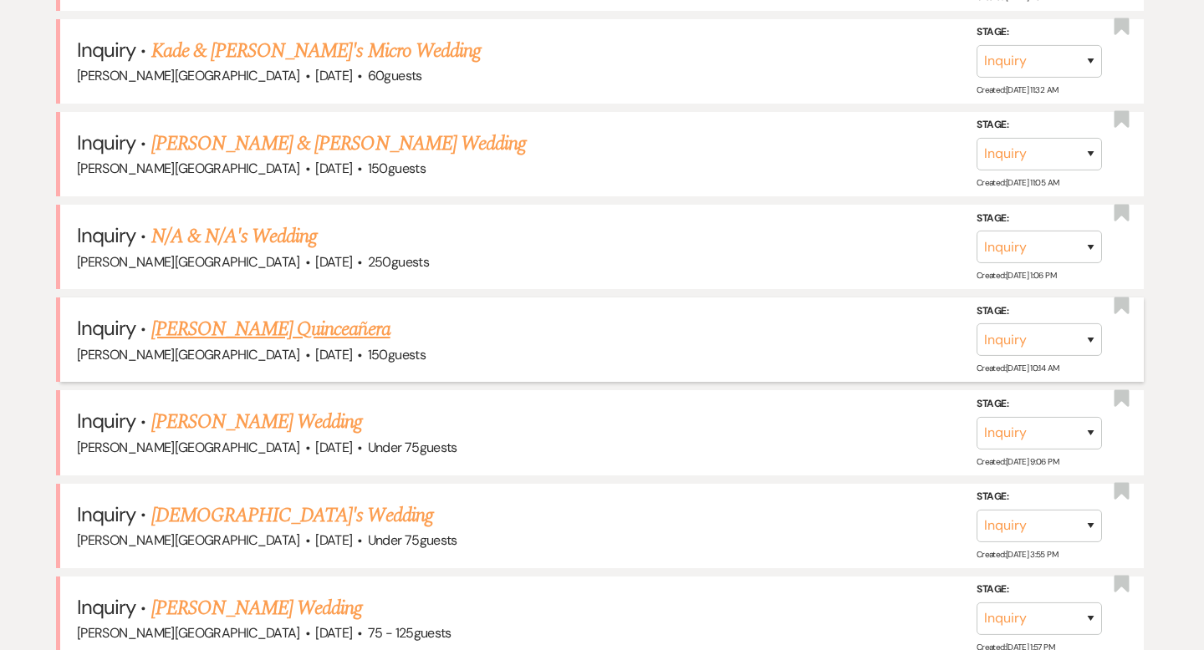
scroll to position [992, 0]
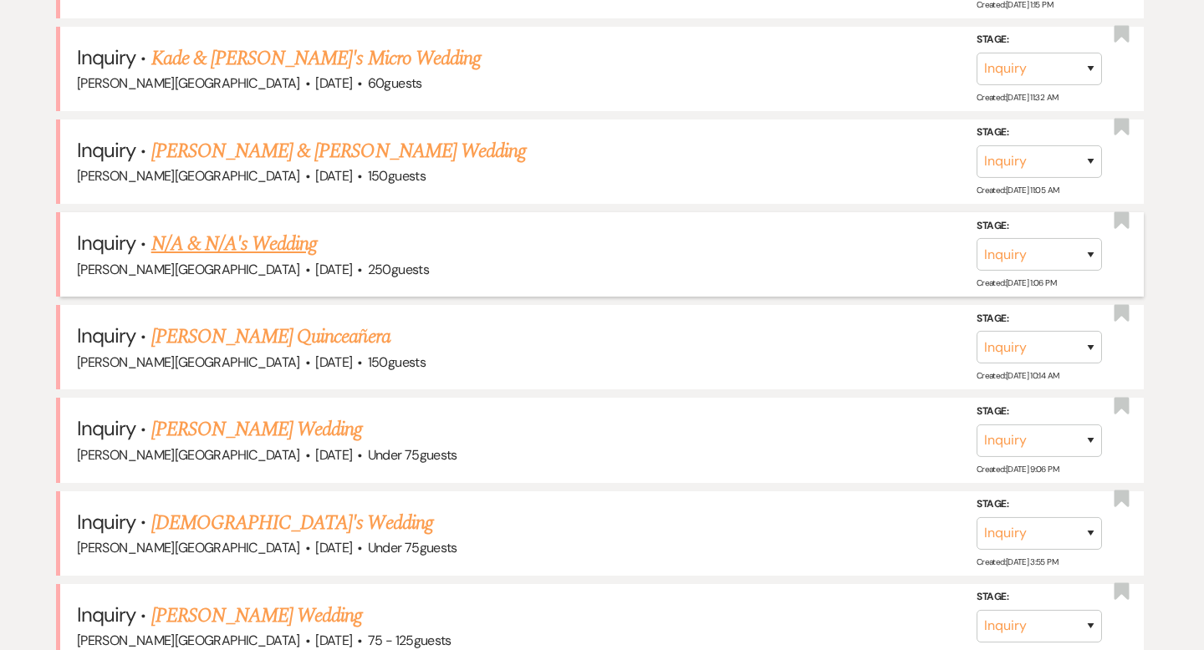
click at [268, 243] on link "N/A & N/A's Wedding" at bounding box center [234, 244] width 166 height 30
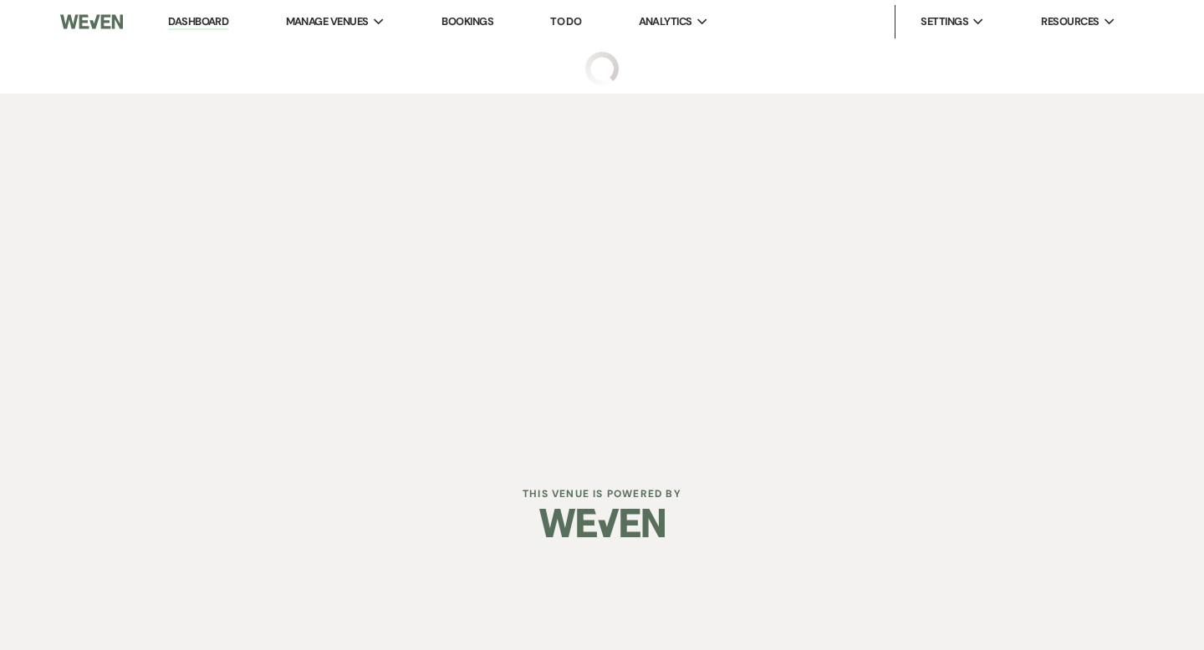
select select "5"
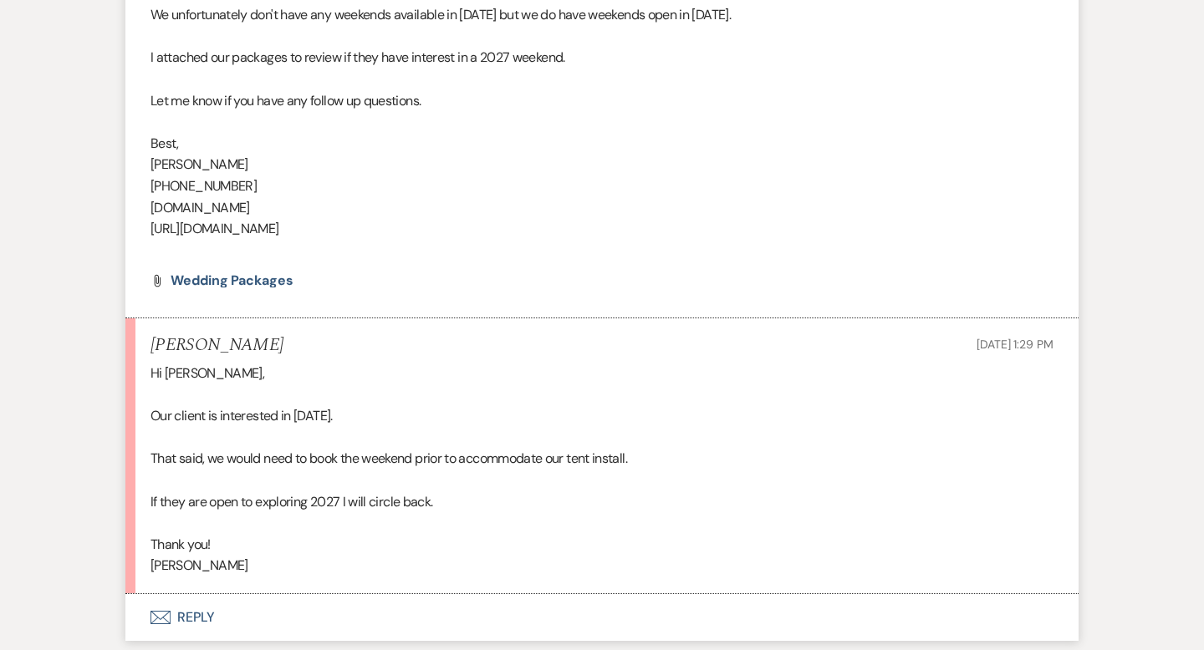
scroll to position [1236, 0]
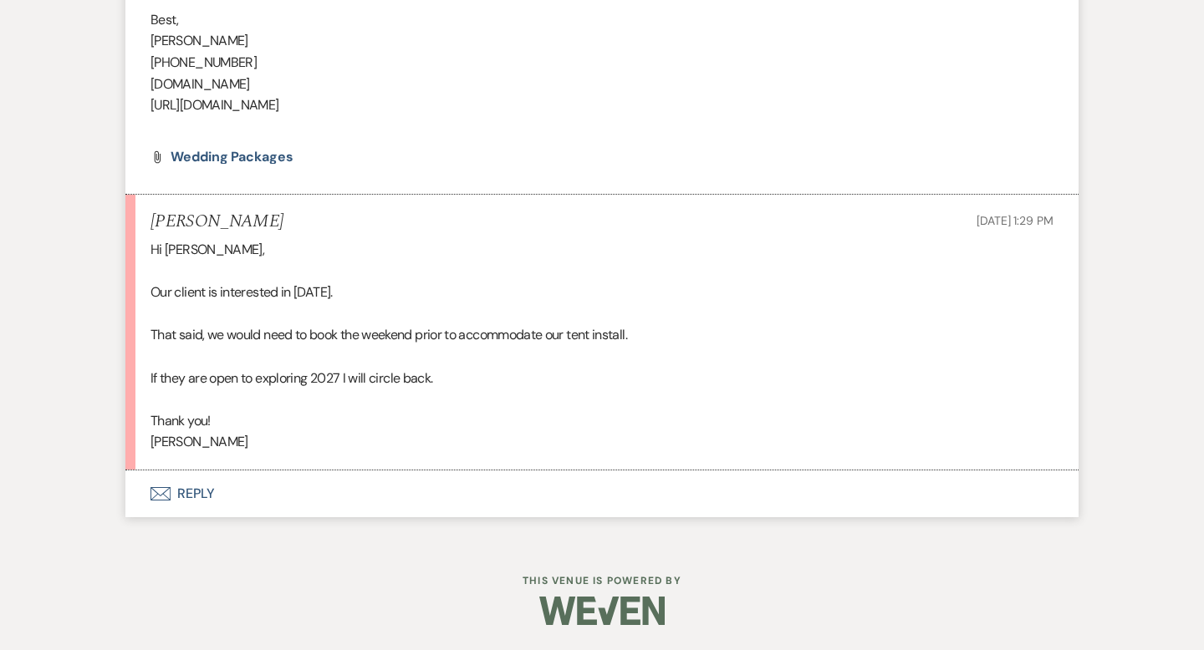
click at [199, 489] on button "Envelope Reply" at bounding box center [601, 494] width 953 height 47
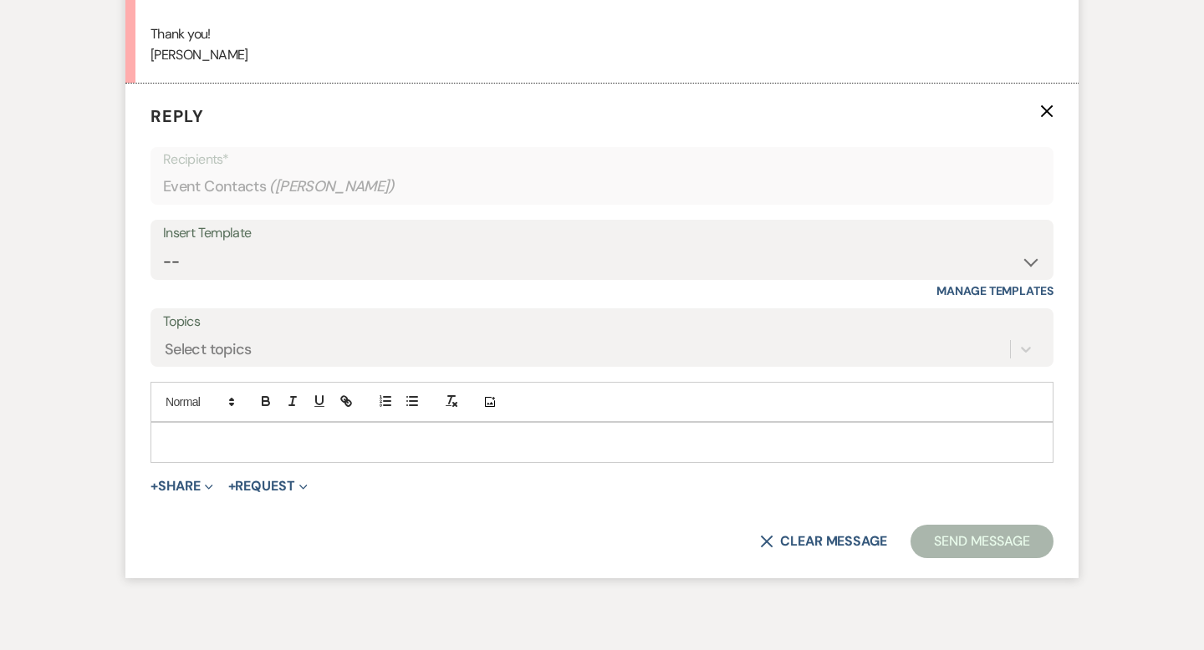
scroll to position [1629, 0]
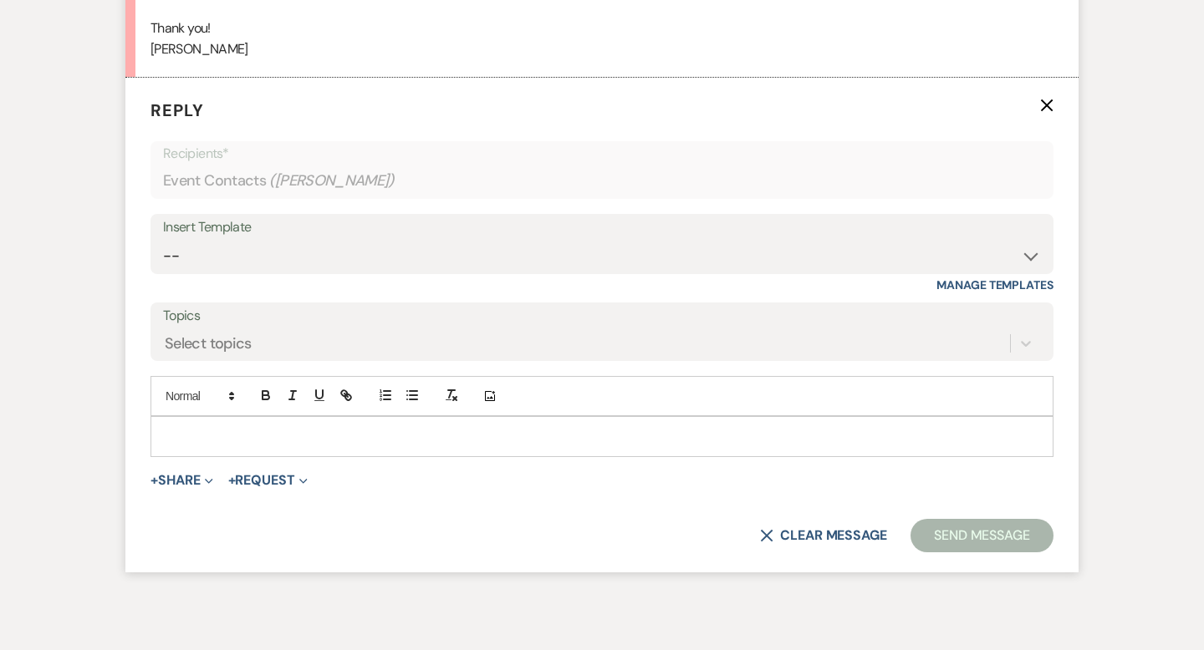
click at [216, 429] on p at bounding box center [602, 436] width 876 height 18
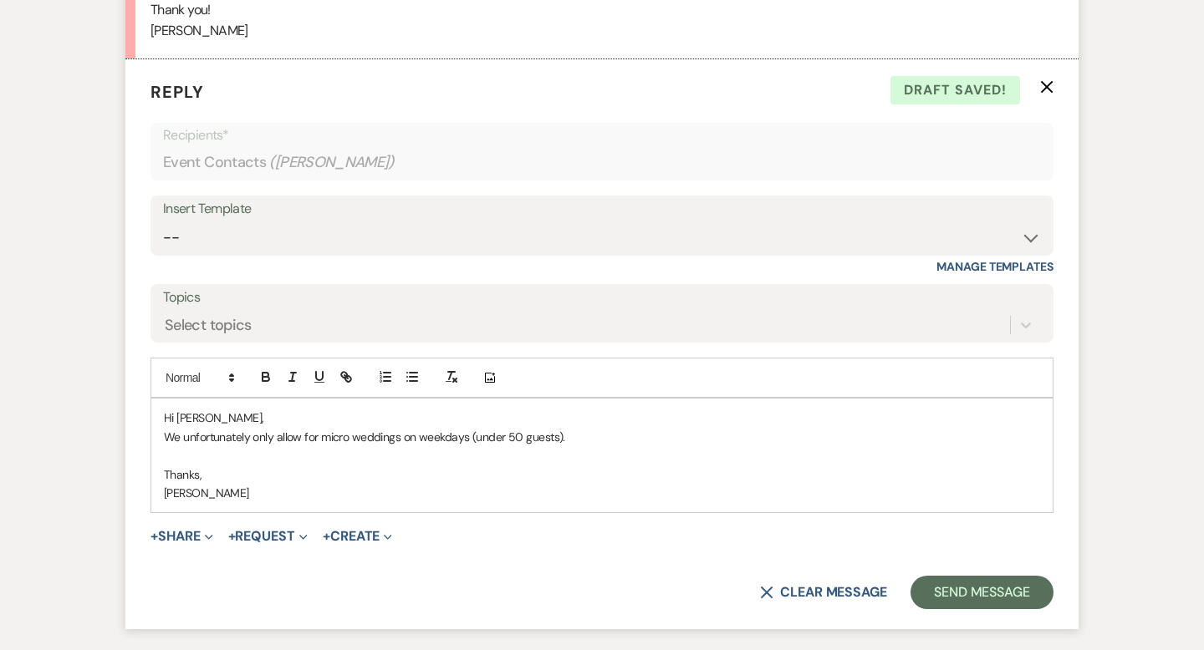
scroll to position [1709, 0]
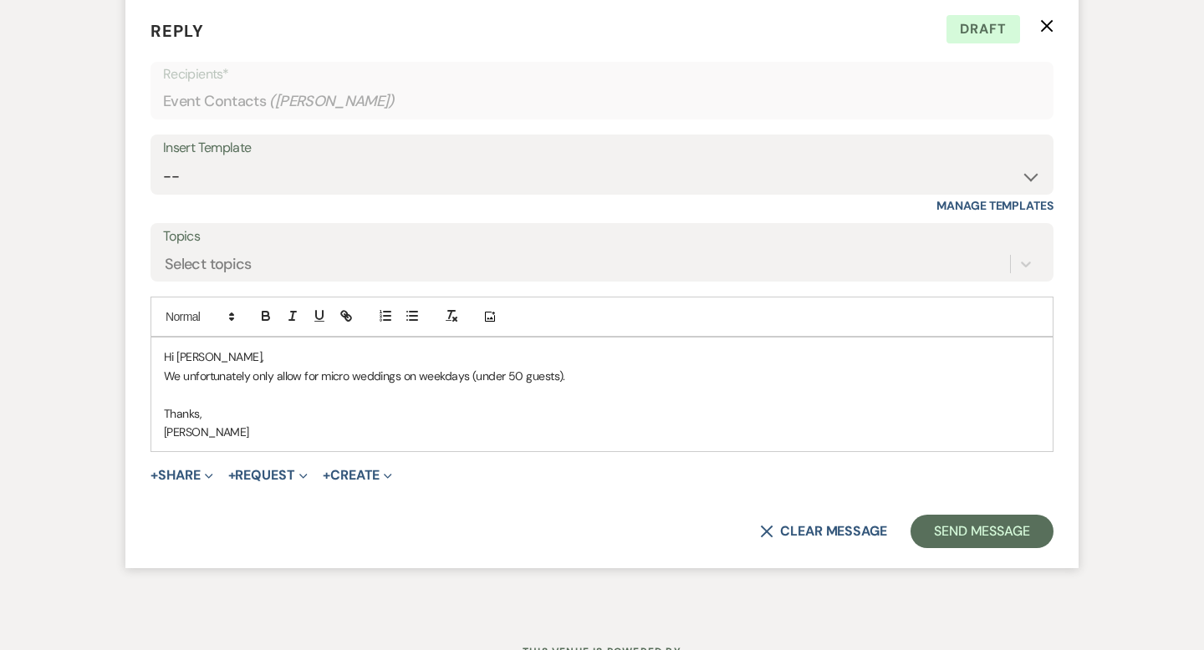
click at [584, 379] on p "We unfortunately only allow for micro weddings on weekdays (under 50 guests)." at bounding box center [602, 376] width 876 height 18
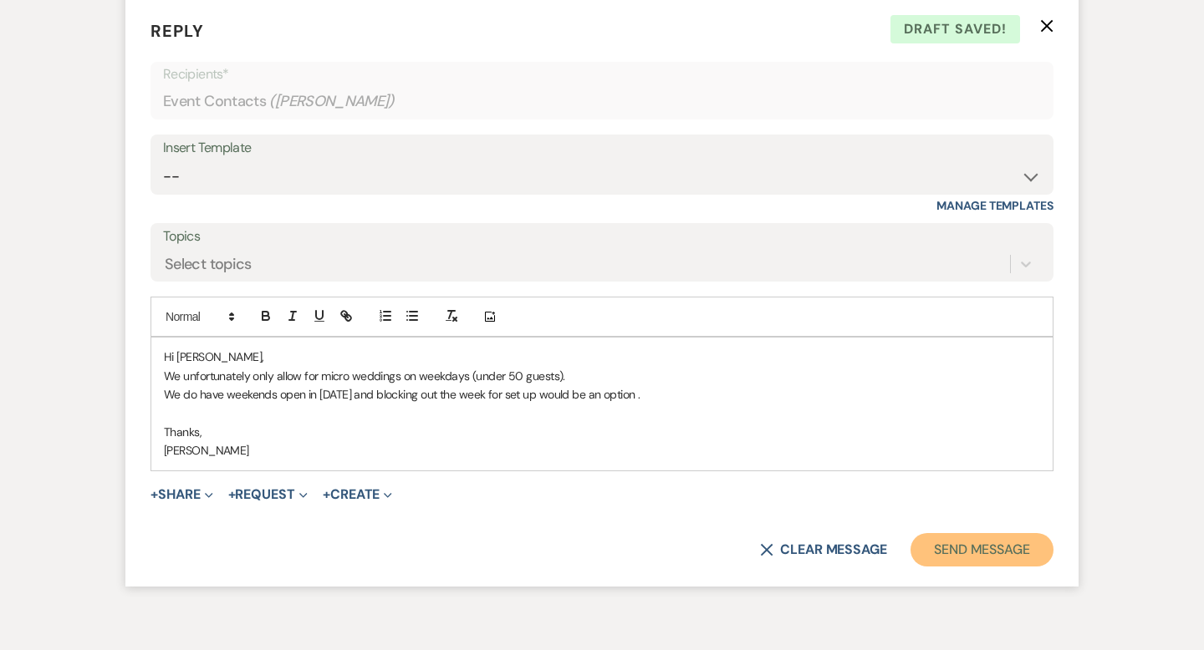
click at [940, 548] on button "Send Message" at bounding box center [981, 549] width 143 height 33
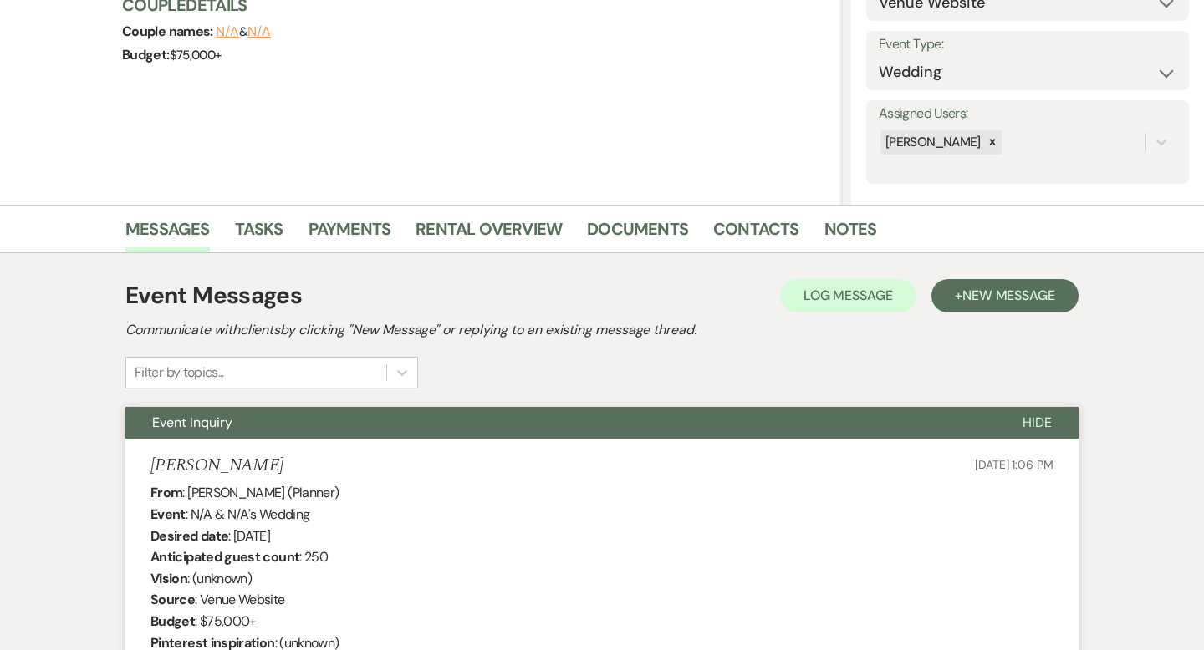
scroll to position [0, 0]
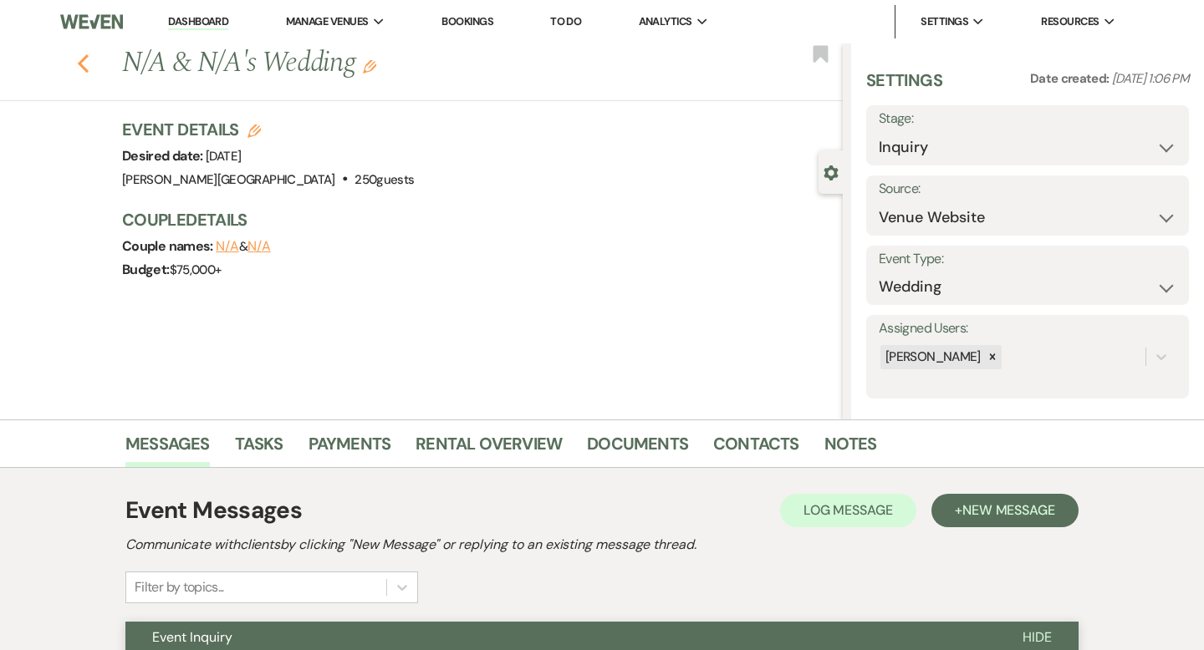
click at [81, 62] on use "button" at bounding box center [83, 63] width 11 height 18
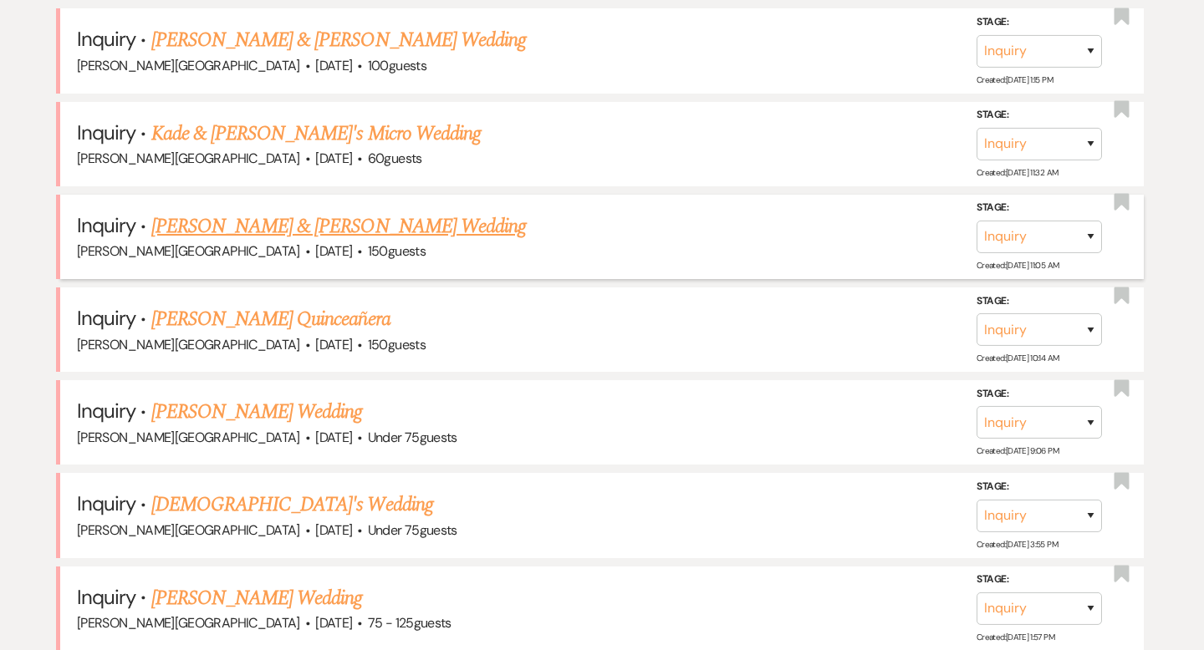
scroll to position [915, 0]
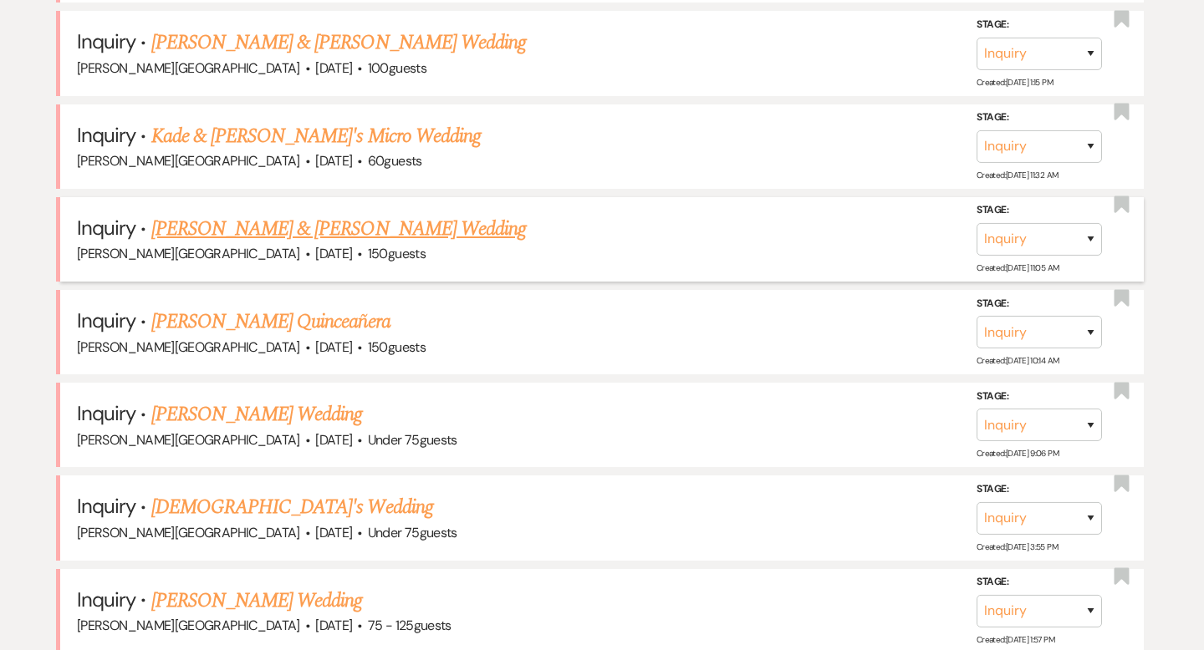
click at [303, 229] on link "[PERSON_NAME] & [PERSON_NAME] Wedding" at bounding box center [338, 229] width 375 height 30
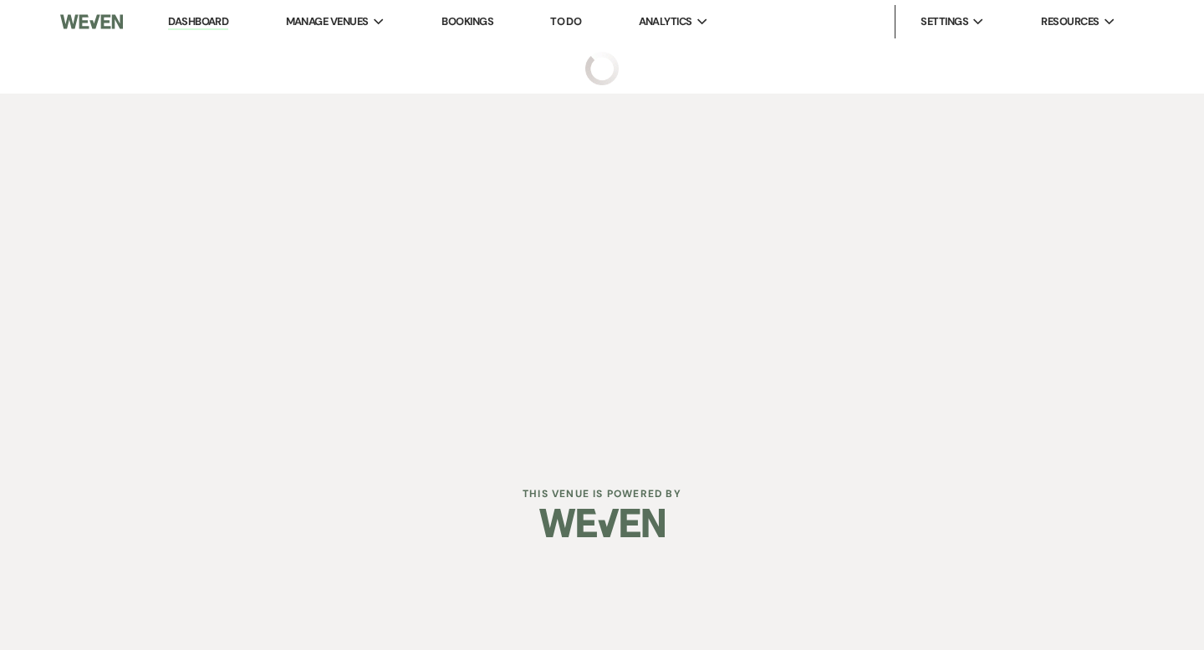
select select "5"
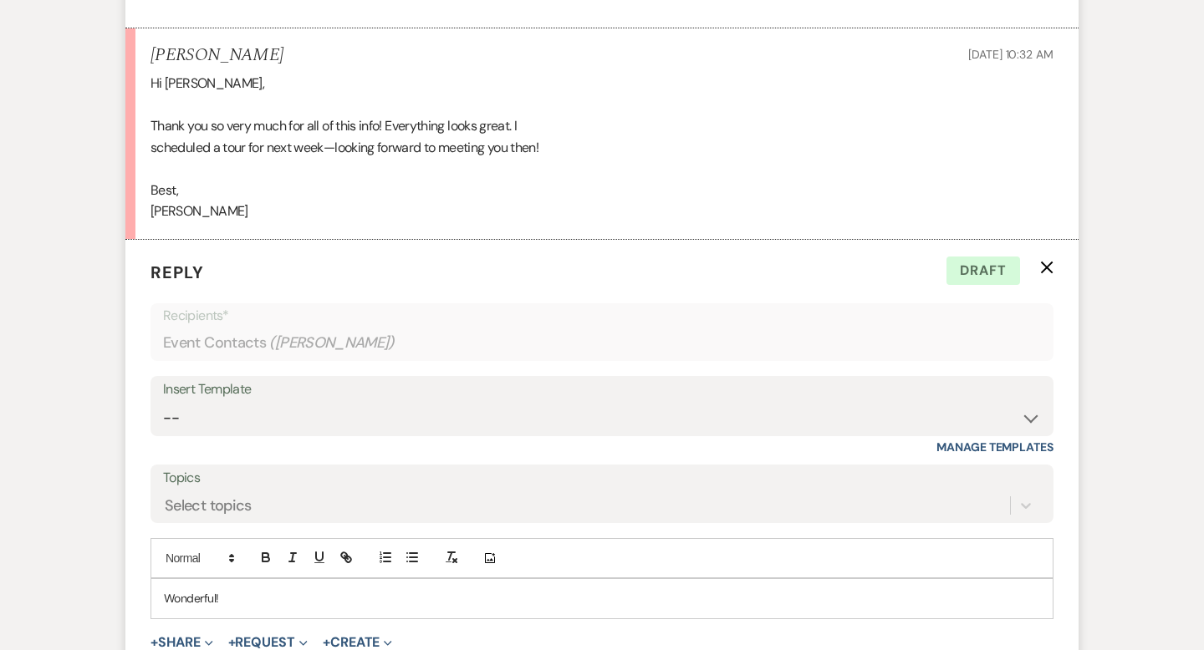
scroll to position [1326, 0]
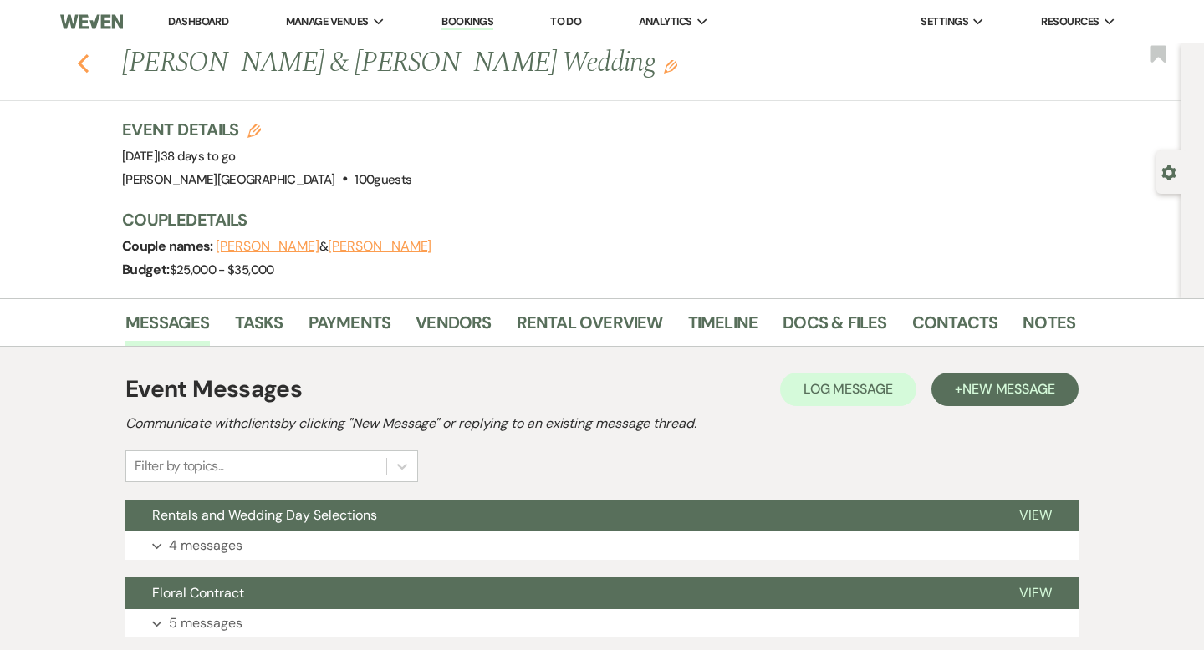
click at [84, 64] on icon "Previous" at bounding box center [83, 64] width 13 height 20
